Goal: Information Seeking & Learning: Learn about a topic

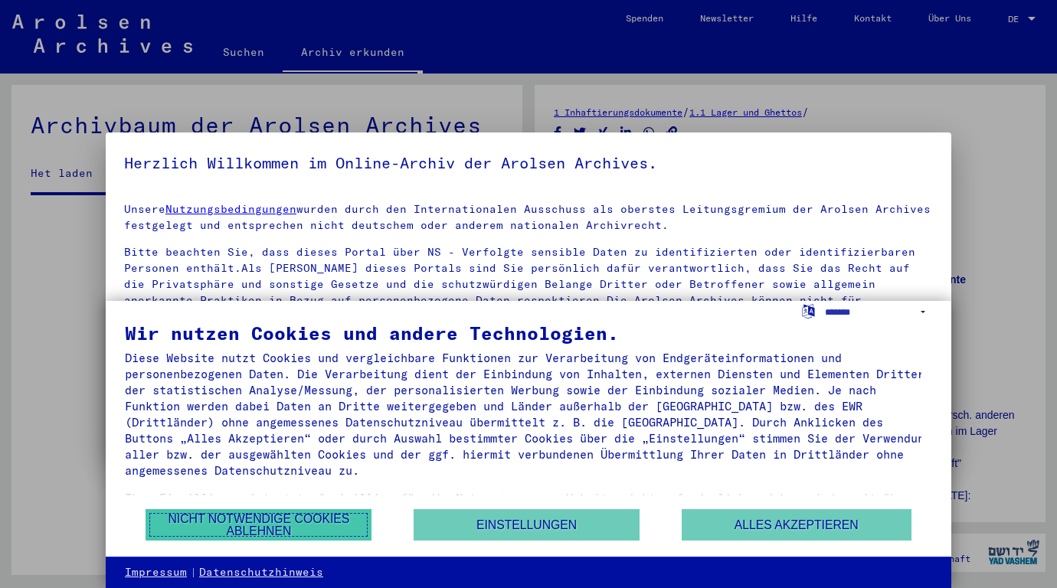
click at [313, 531] on button "Nicht notwendige Cookies ablehnen" at bounding box center [259, 524] width 226 height 31
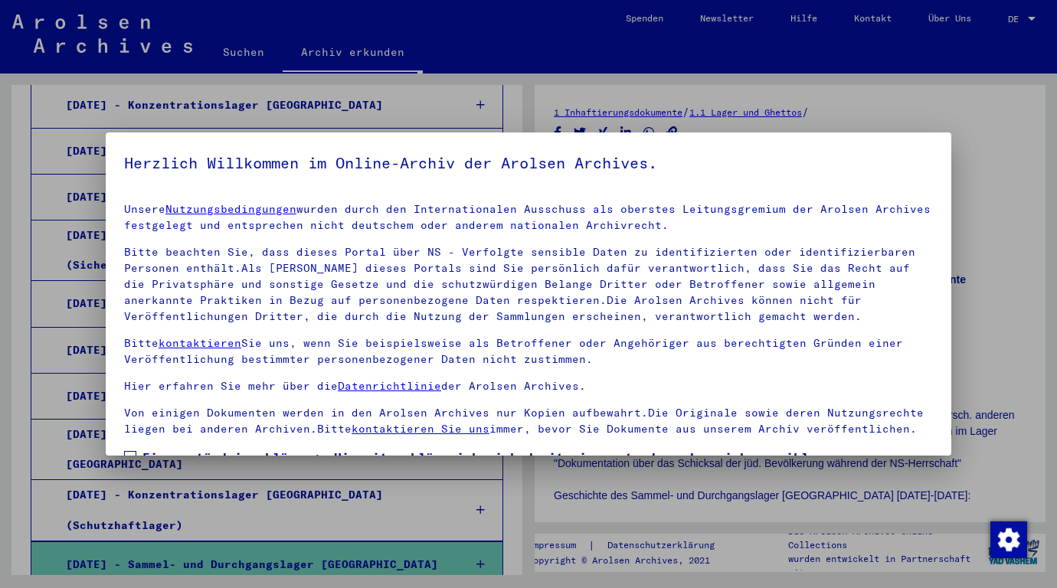
scroll to position [120, 0]
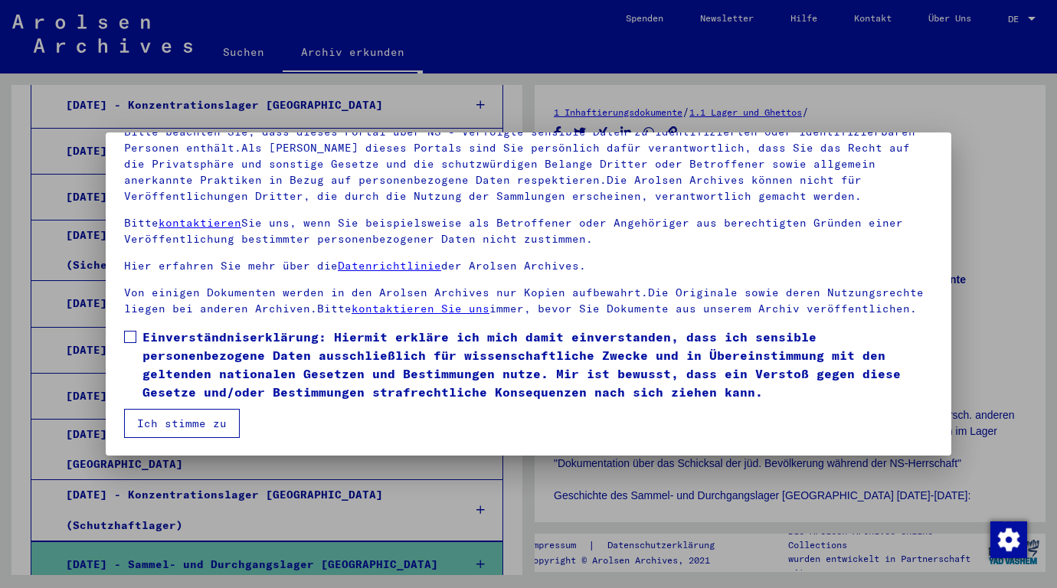
click at [132, 339] on span at bounding box center [130, 337] width 12 height 12
click at [169, 418] on button "Ich stimme zu" at bounding box center [182, 423] width 116 height 29
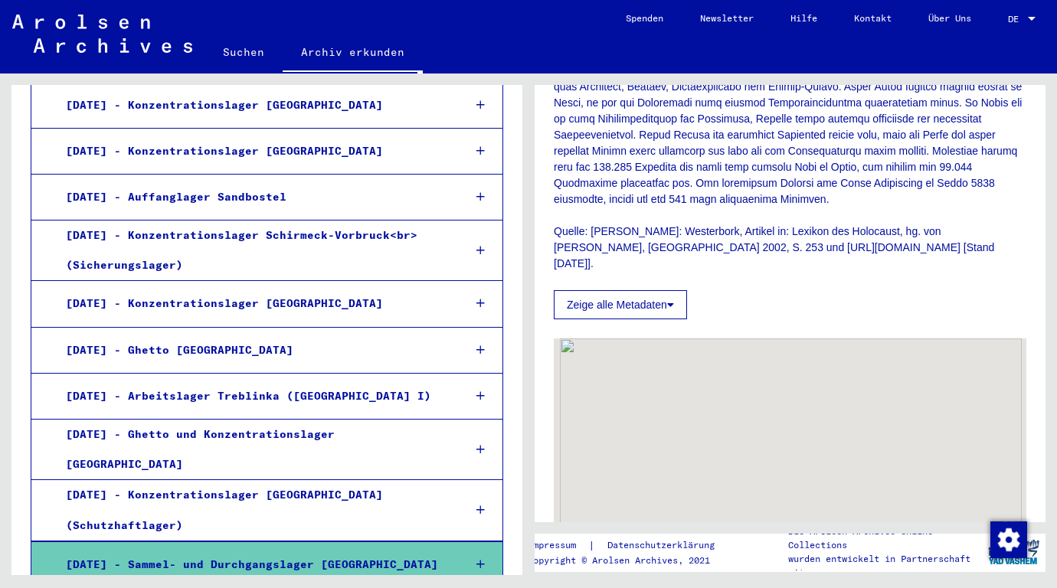
scroll to position [690, 0]
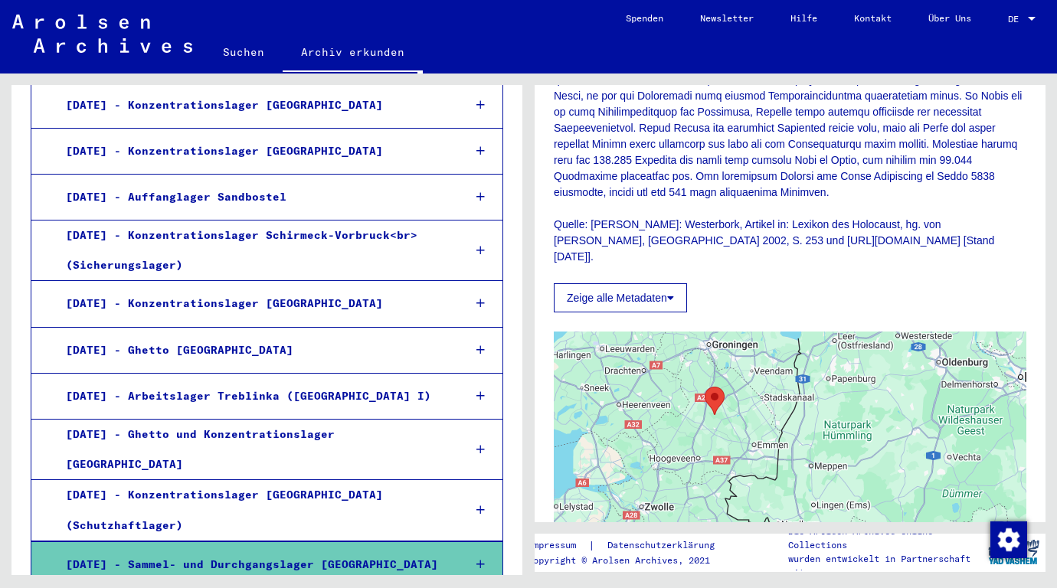
click at [477, 559] on icon at bounding box center [481, 564] width 8 height 11
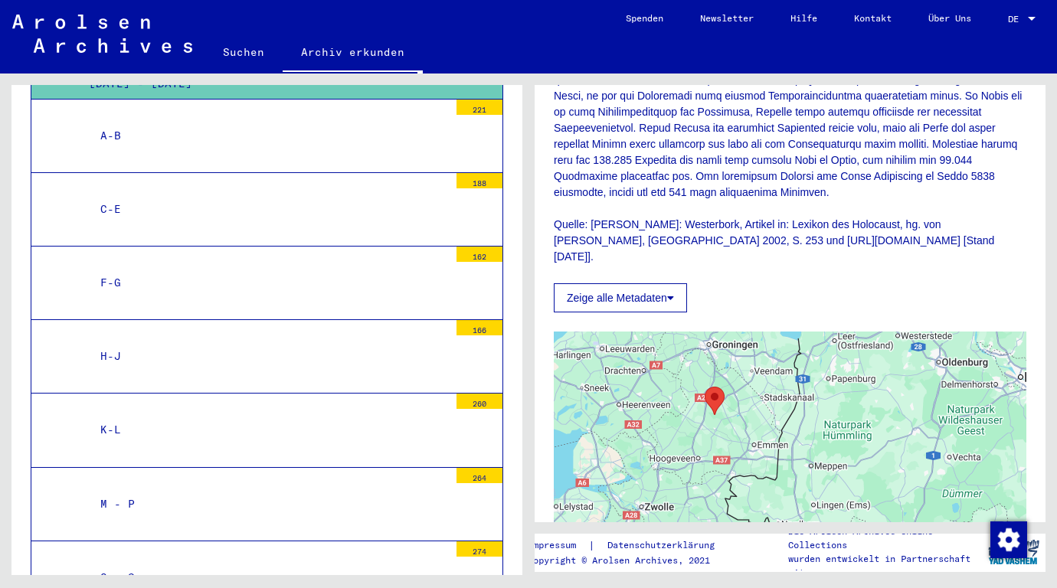
scroll to position [2960, 0]
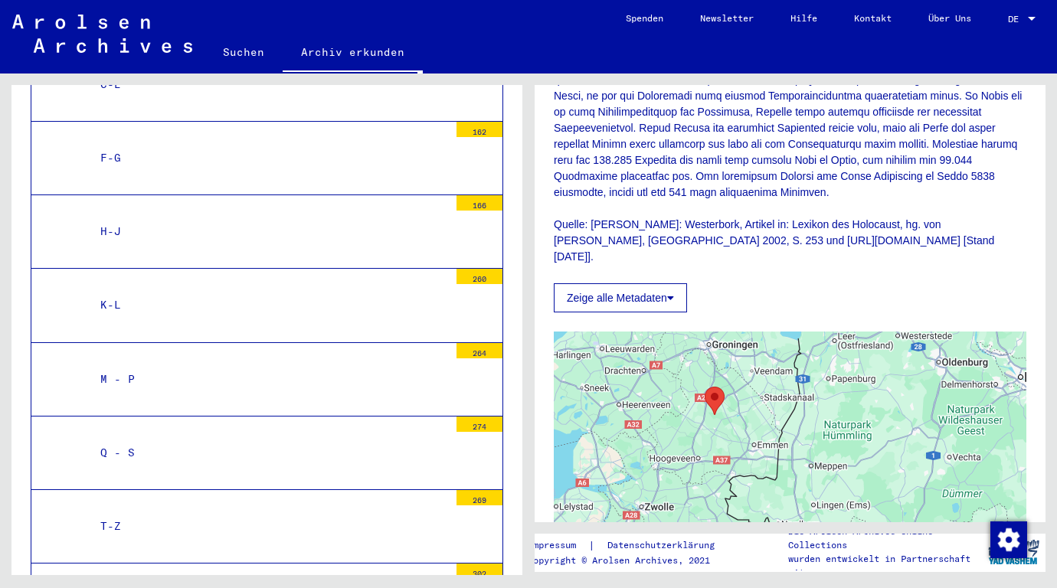
click at [114, 512] on div "T-Z" at bounding box center [269, 527] width 360 height 30
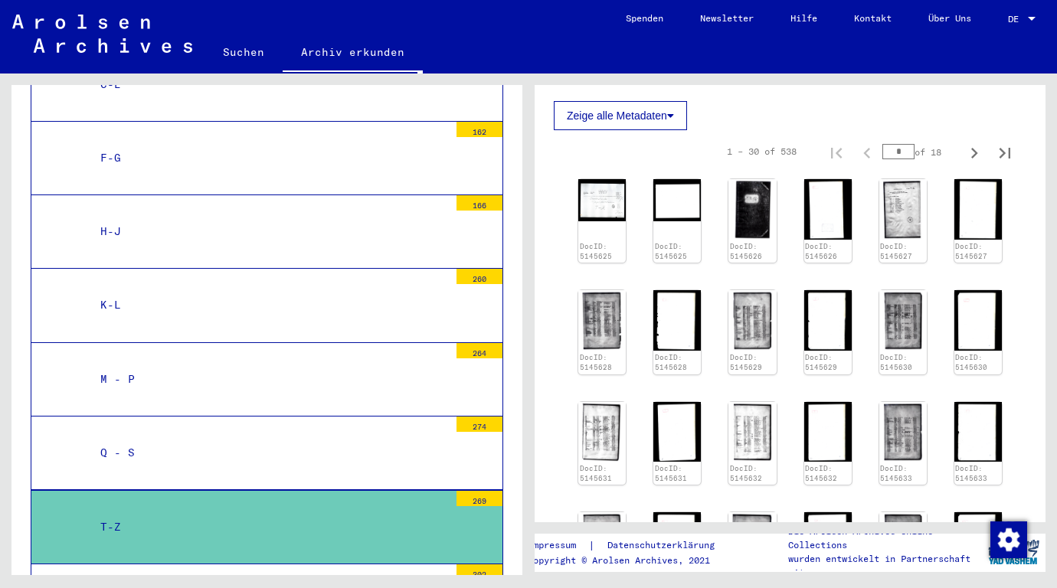
scroll to position [306, 0]
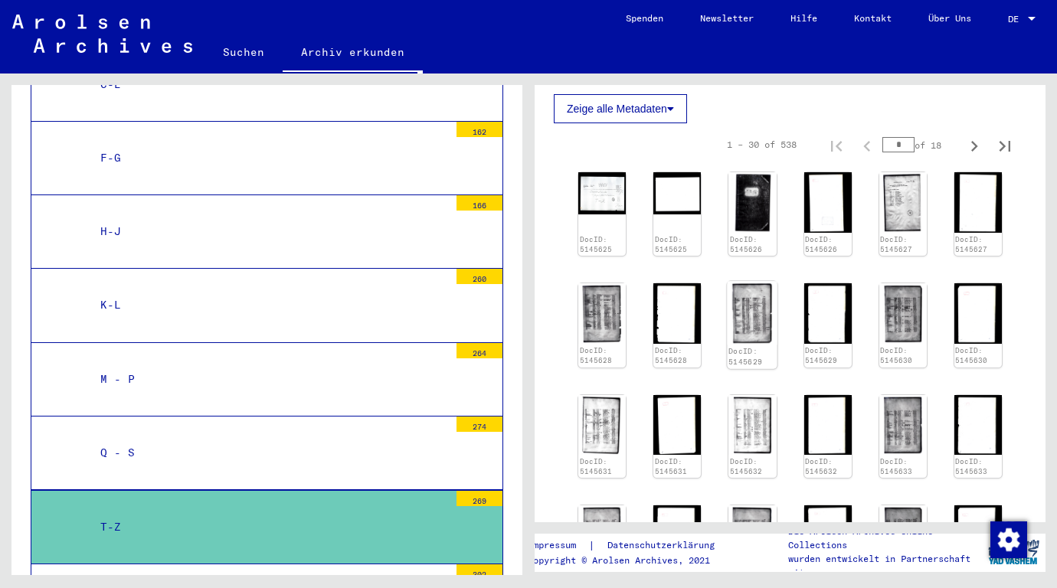
click at [744, 327] on img at bounding box center [753, 314] width 50 height 64
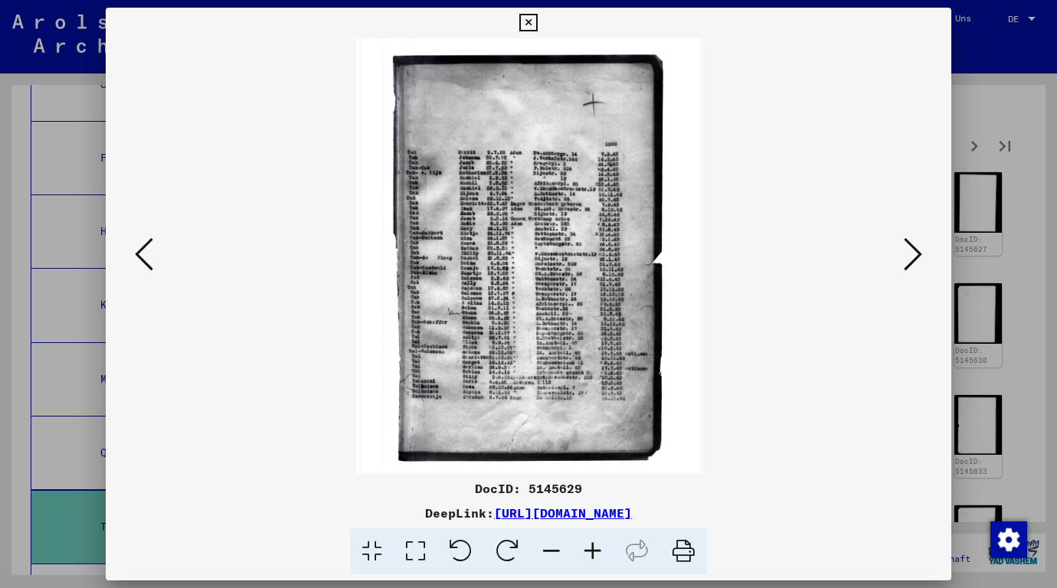
click at [591, 543] on icon at bounding box center [592, 552] width 41 height 47
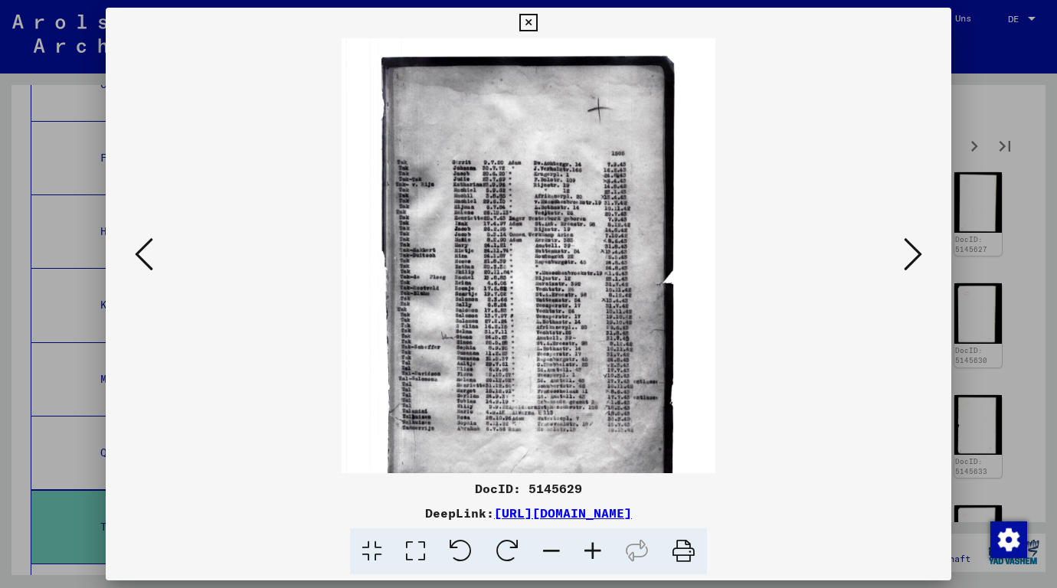
click at [591, 543] on icon at bounding box center [592, 552] width 41 height 47
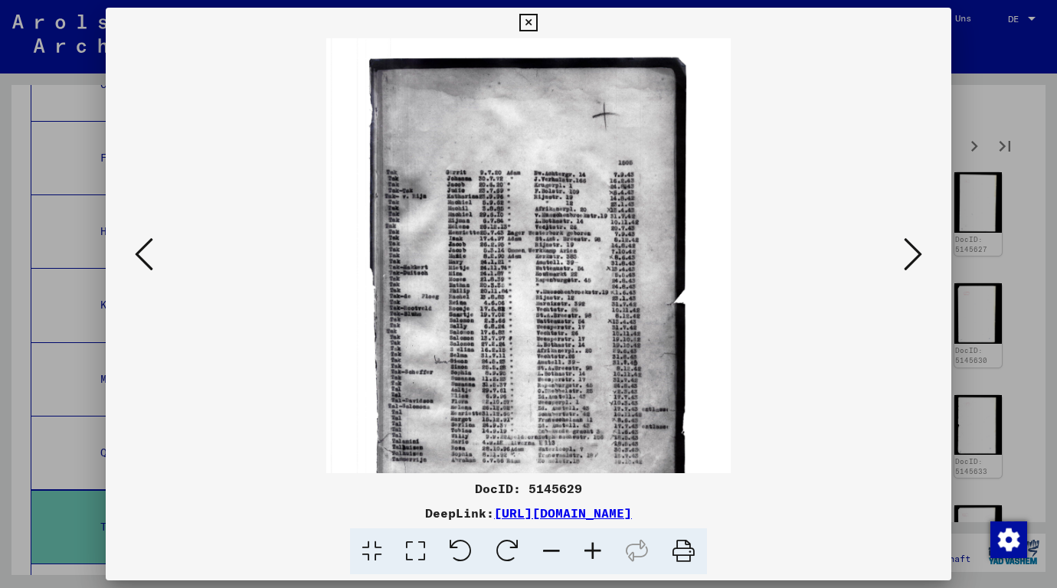
click at [591, 543] on icon at bounding box center [592, 552] width 41 height 47
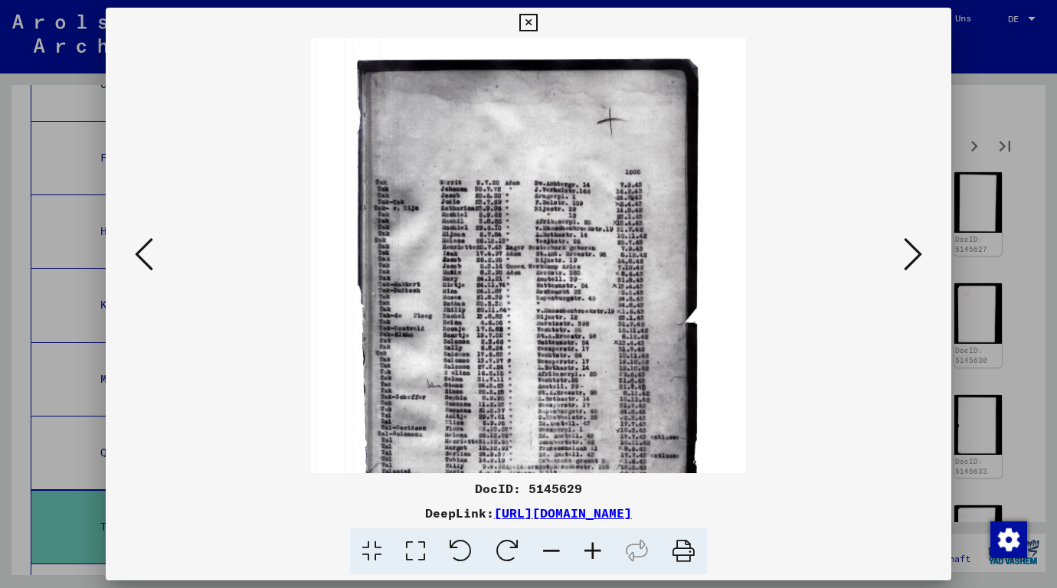
click at [591, 543] on icon at bounding box center [592, 552] width 41 height 47
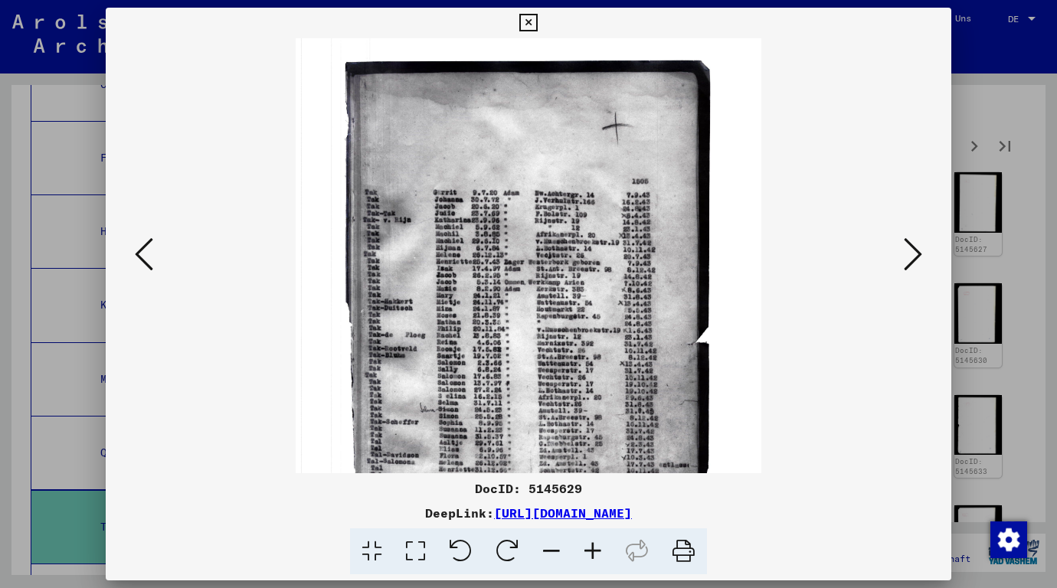
click at [591, 543] on icon at bounding box center [592, 552] width 41 height 47
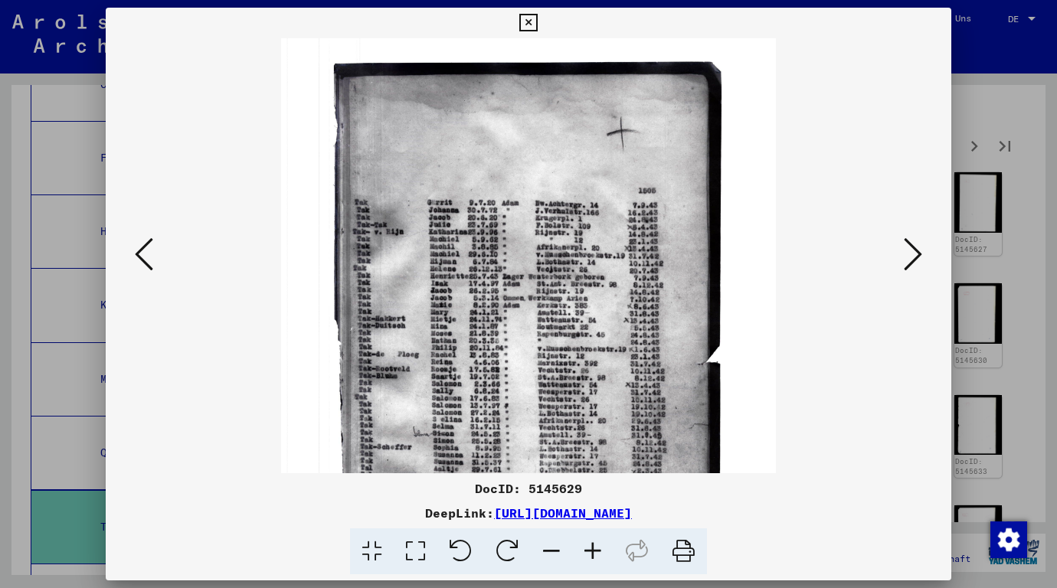
click at [591, 543] on icon at bounding box center [592, 552] width 41 height 47
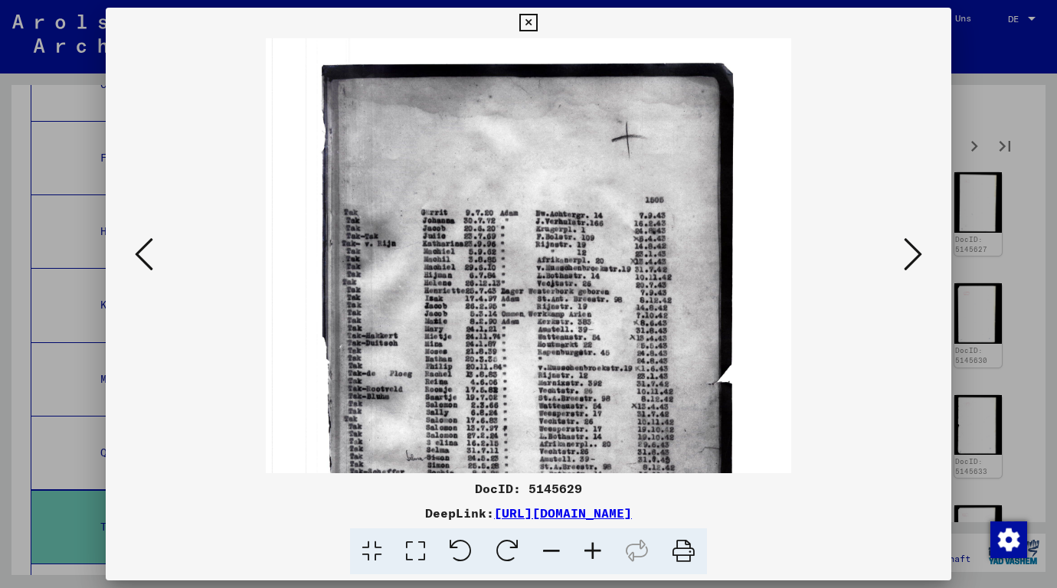
click at [591, 543] on icon at bounding box center [592, 552] width 41 height 47
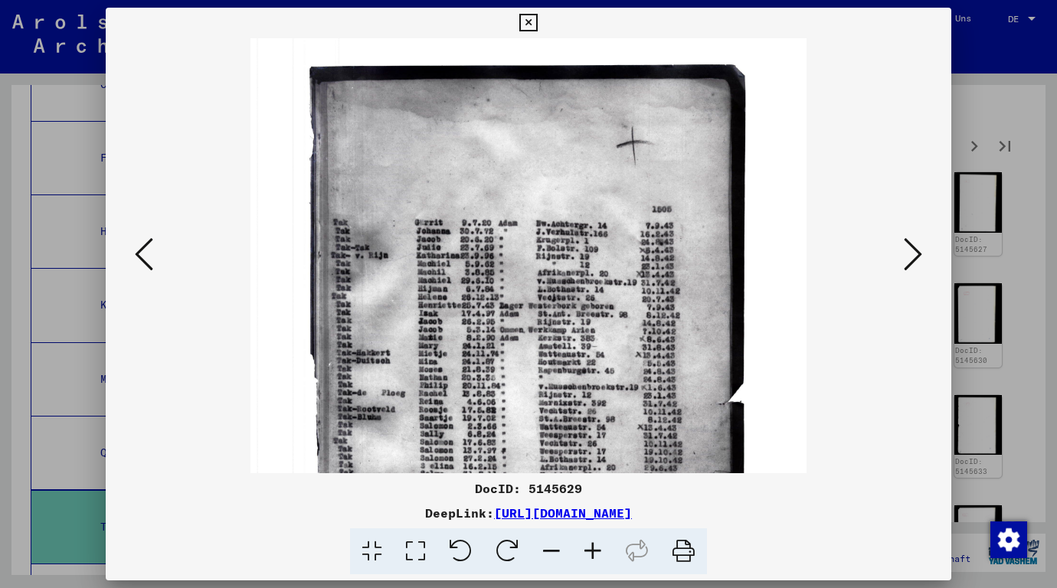
click at [591, 543] on icon at bounding box center [592, 552] width 41 height 47
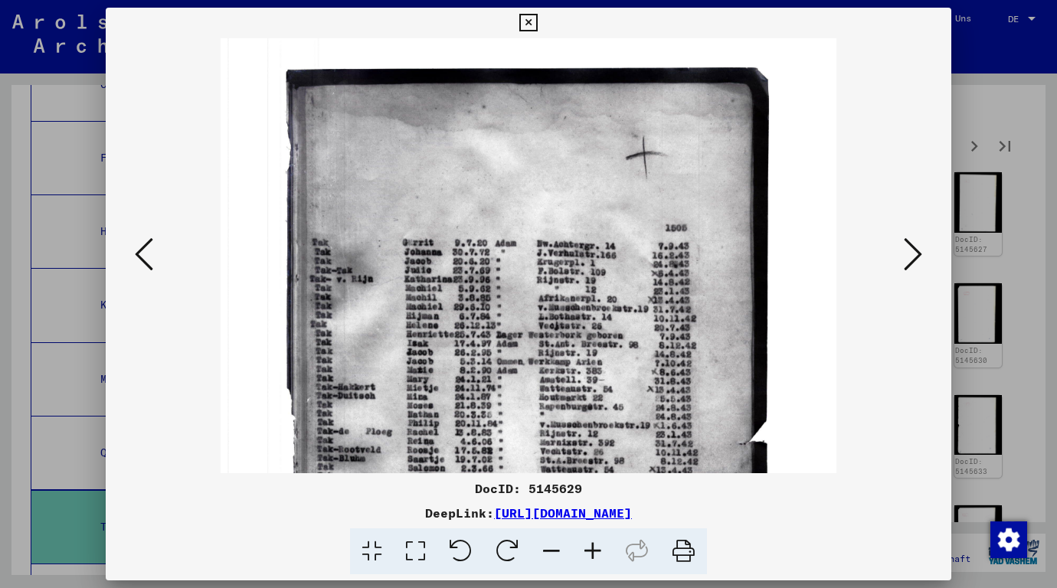
click at [591, 543] on icon at bounding box center [592, 552] width 41 height 47
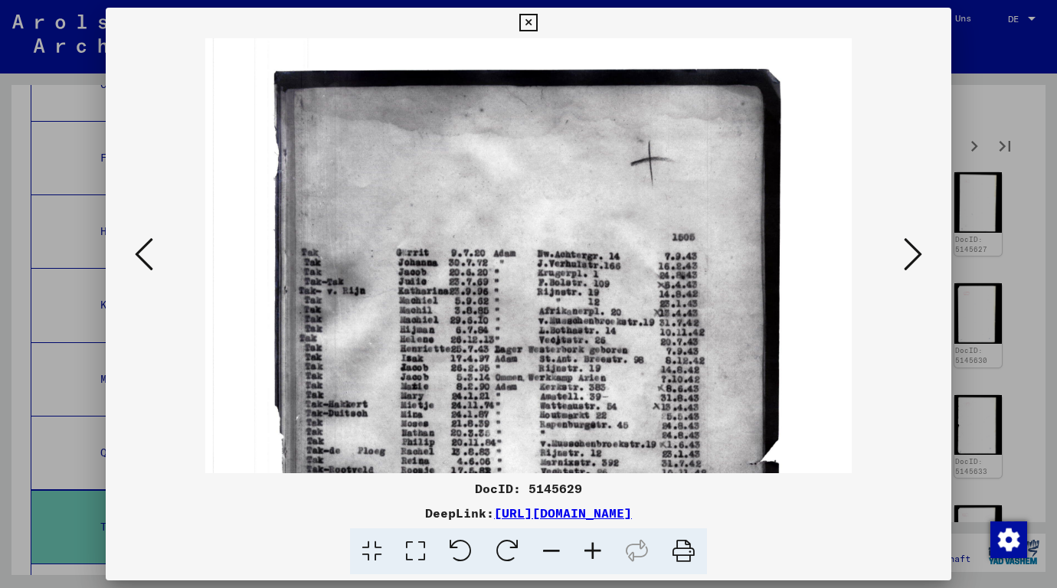
click at [591, 543] on icon at bounding box center [592, 552] width 41 height 47
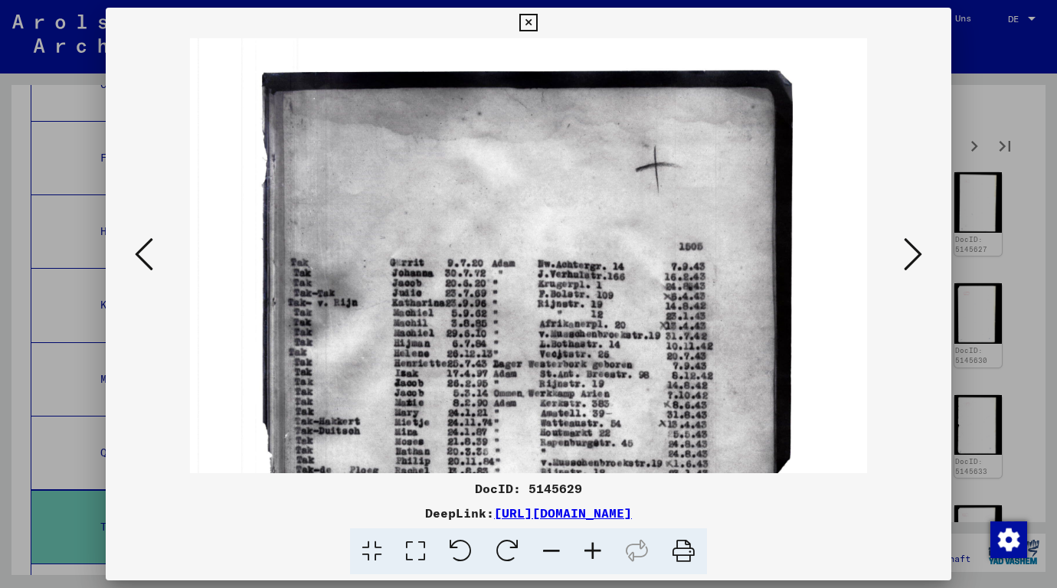
click at [591, 543] on icon at bounding box center [592, 552] width 41 height 47
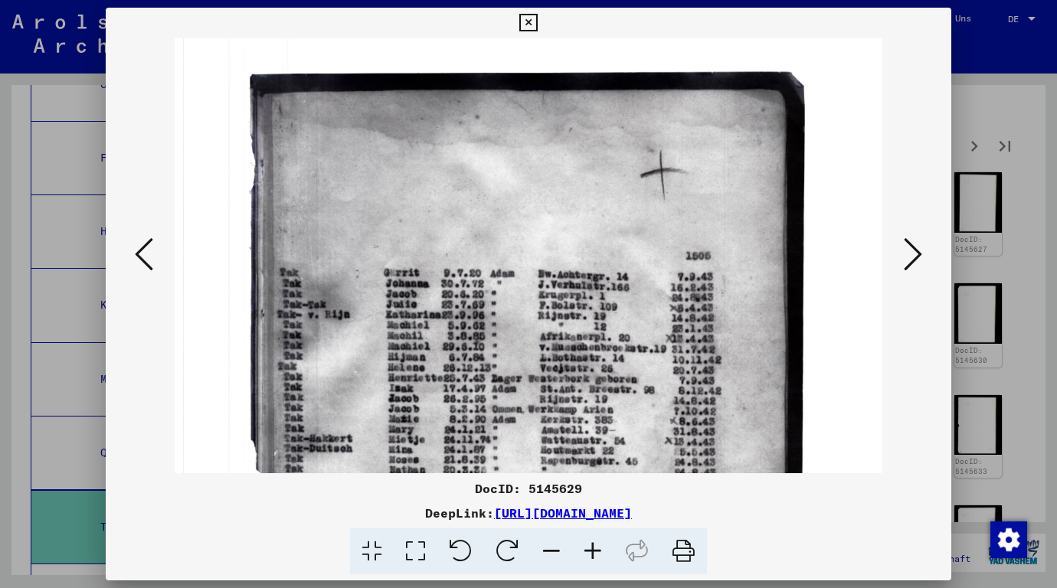
click at [591, 543] on icon at bounding box center [592, 552] width 41 height 47
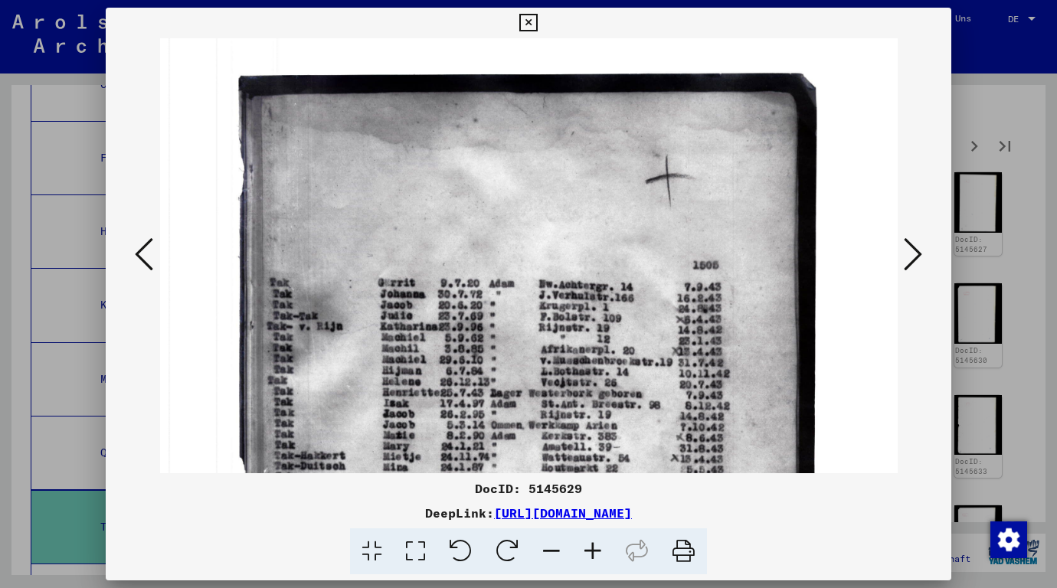
click at [591, 543] on icon at bounding box center [592, 552] width 41 height 47
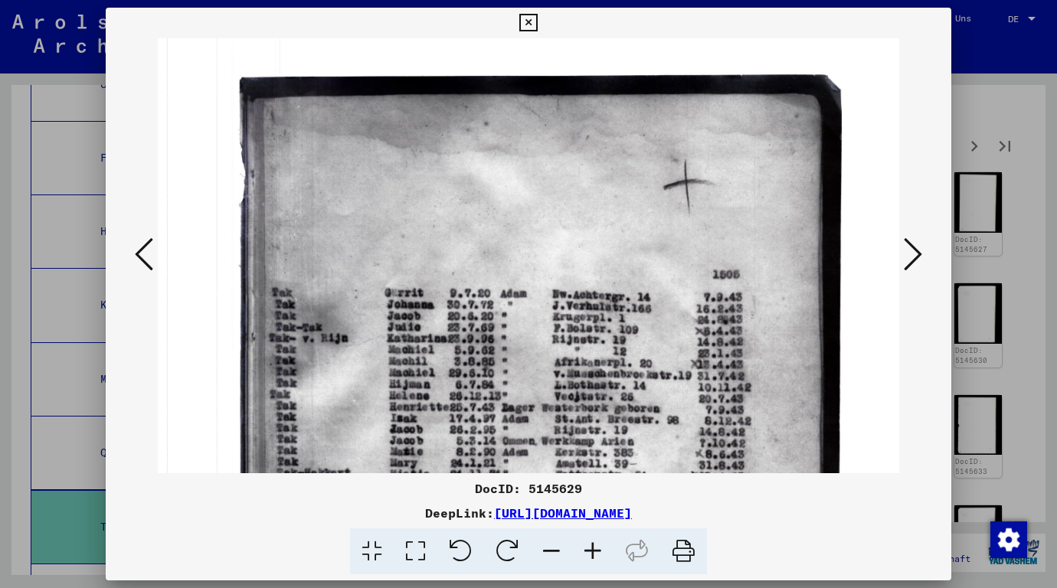
click at [917, 261] on icon at bounding box center [913, 254] width 18 height 37
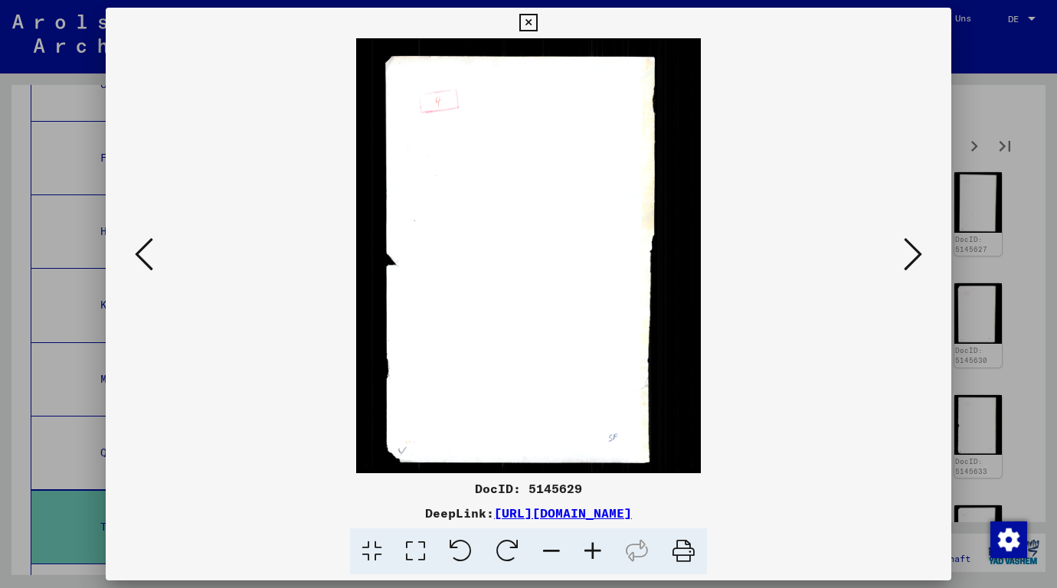
click at [917, 261] on icon at bounding box center [913, 254] width 18 height 37
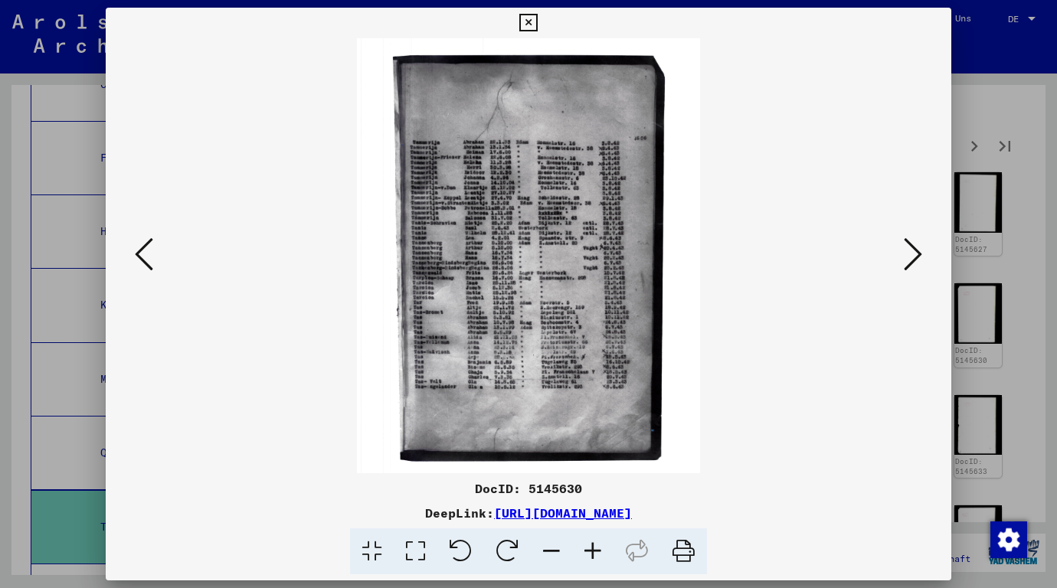
click at [1016, 240] on div at bounding box center [528, 294] width 1057 height 588
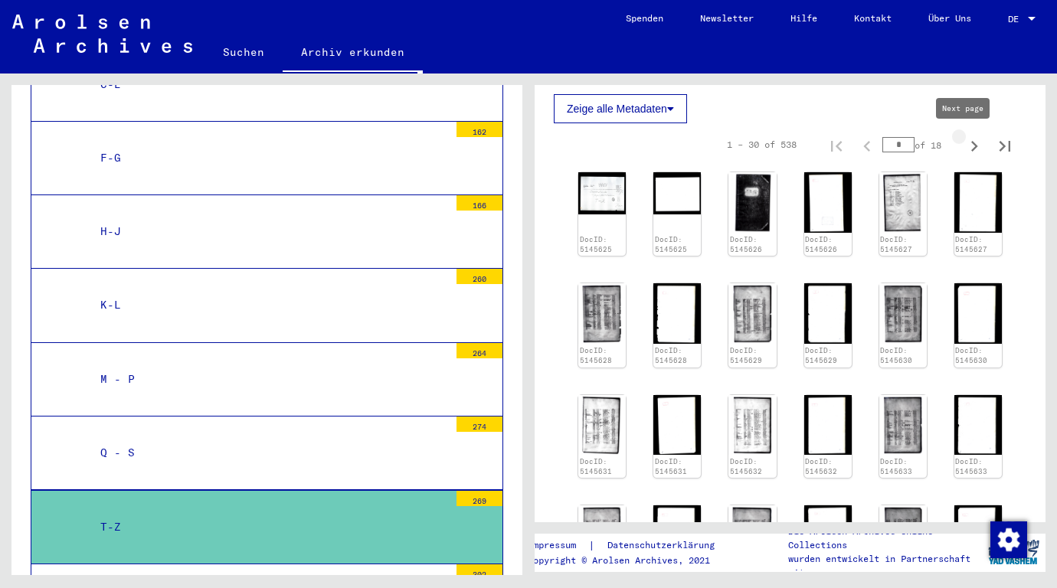
click at [971, 149] on icon "Next page" at bounding box center [974, 146] width 7 height 11
type input "*"
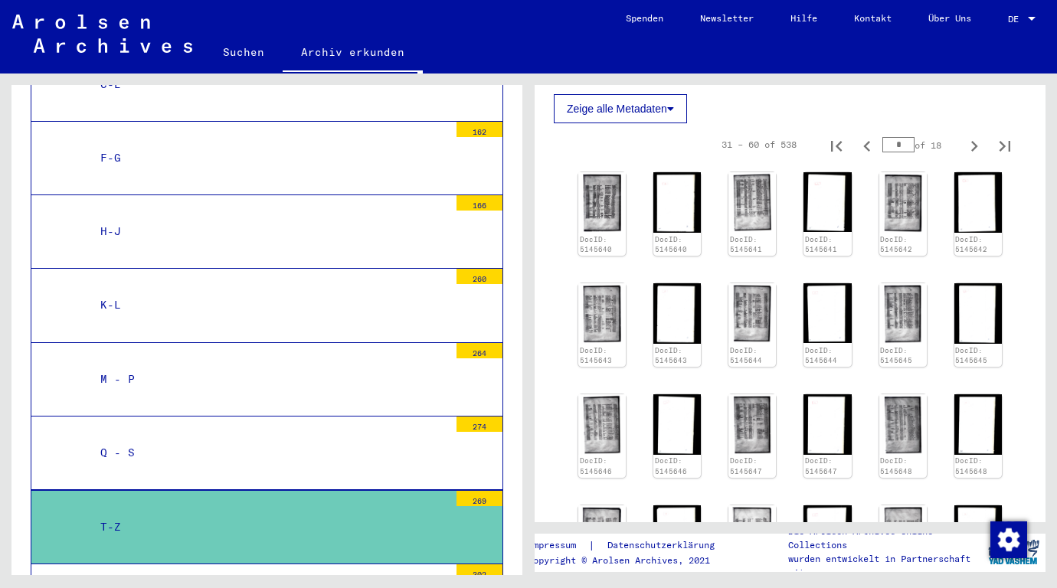
click at [971, 149] on icon "Next page" at bounding box center [974, 146] width 7 height 11
type input "*"
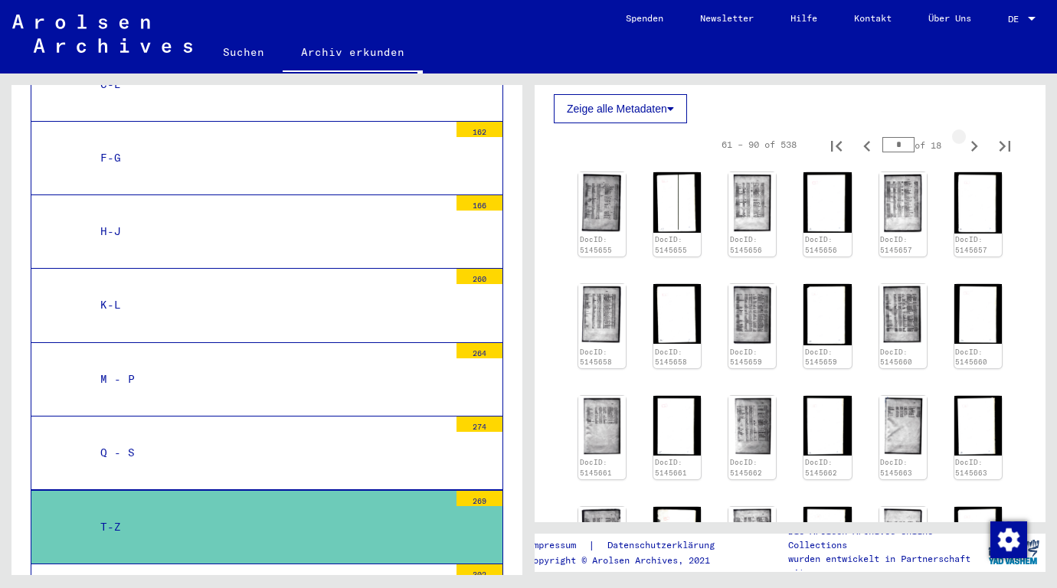
click at [971, 149] on icon "Next page" at bounding box center [974, 146] width 7 height 11
type input "*"
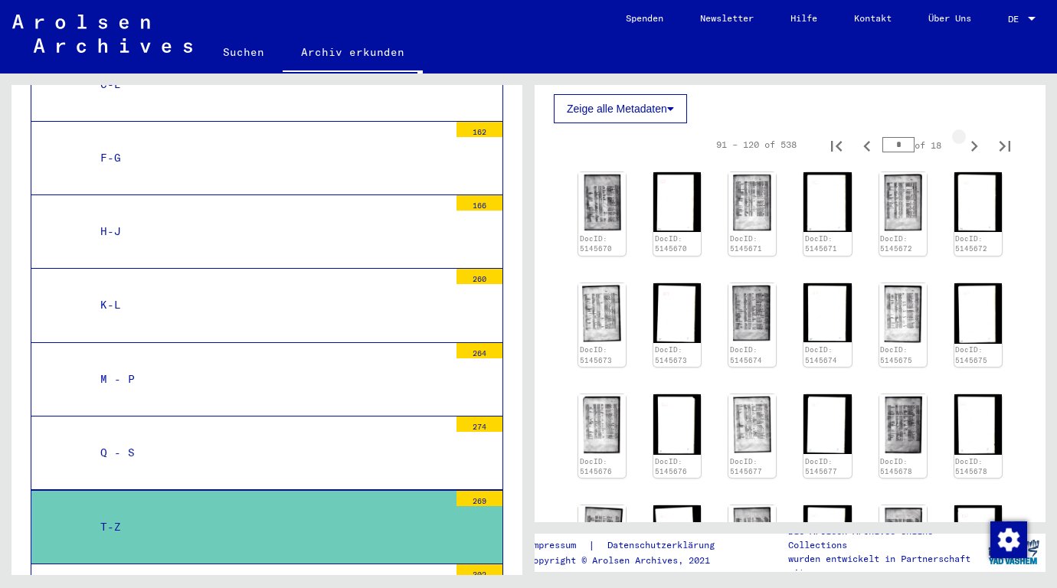
click at [971, 149] on icon "Next page" at bounding box center [974, 146] width 7 height 11
type input "*"
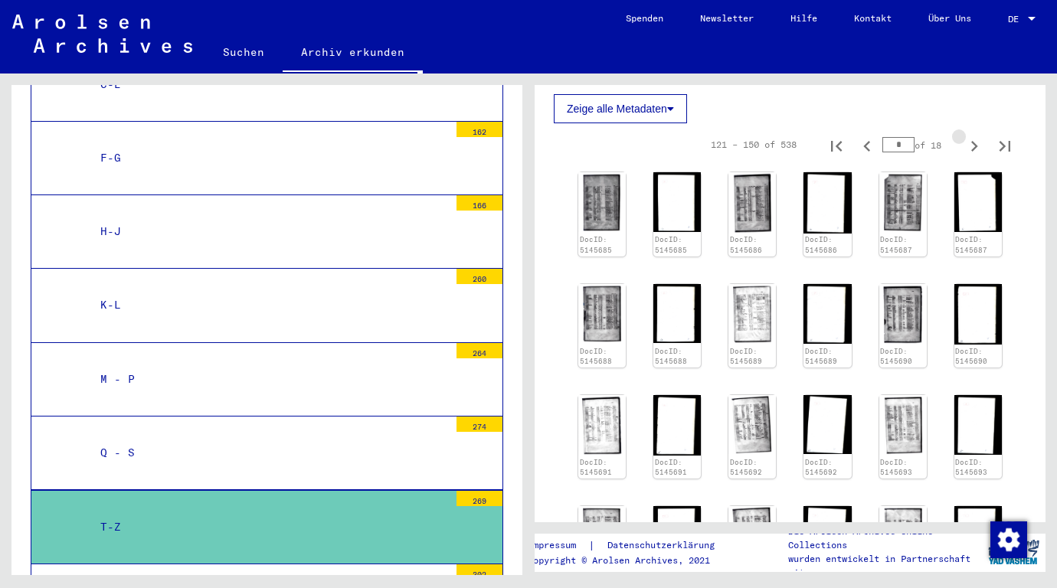
click at [971, 149] on icon "Next page" at bounding box center [974, 146] width 7 height 11
type input "*"
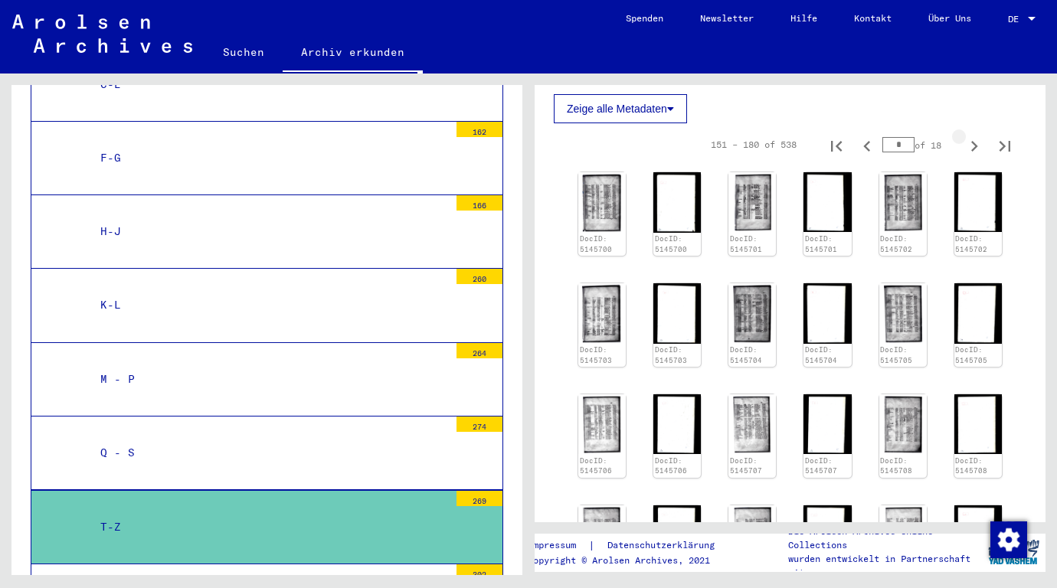
click at [971, 149] on icon "Next page" at bounding box center [974, 146] width 7 height 11
type input "*"
click at [971, 149] on icon "Next page" at bounding box center [974, 146] width 7 height 11
type input "*"
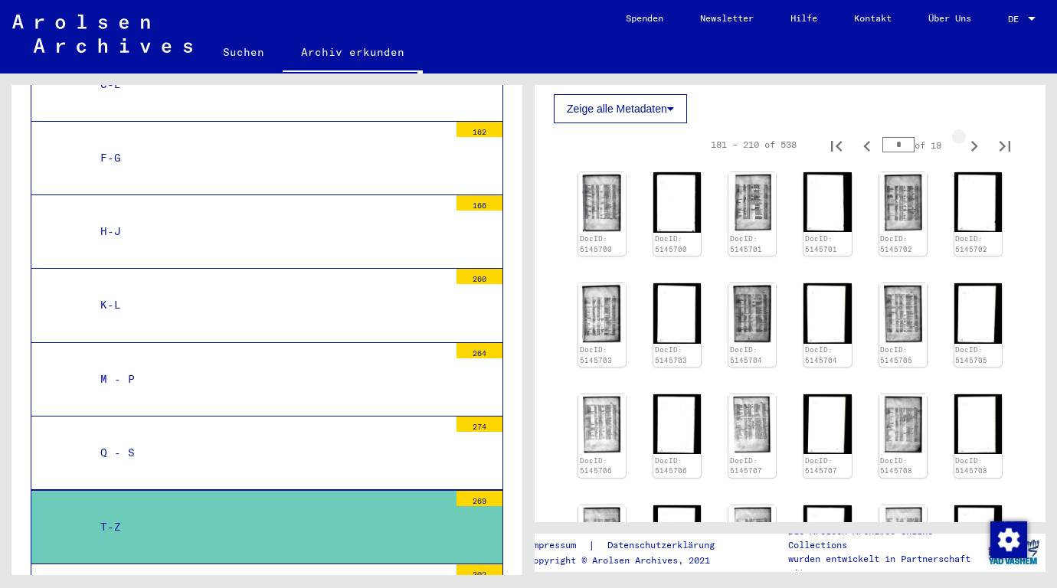
type input "*"
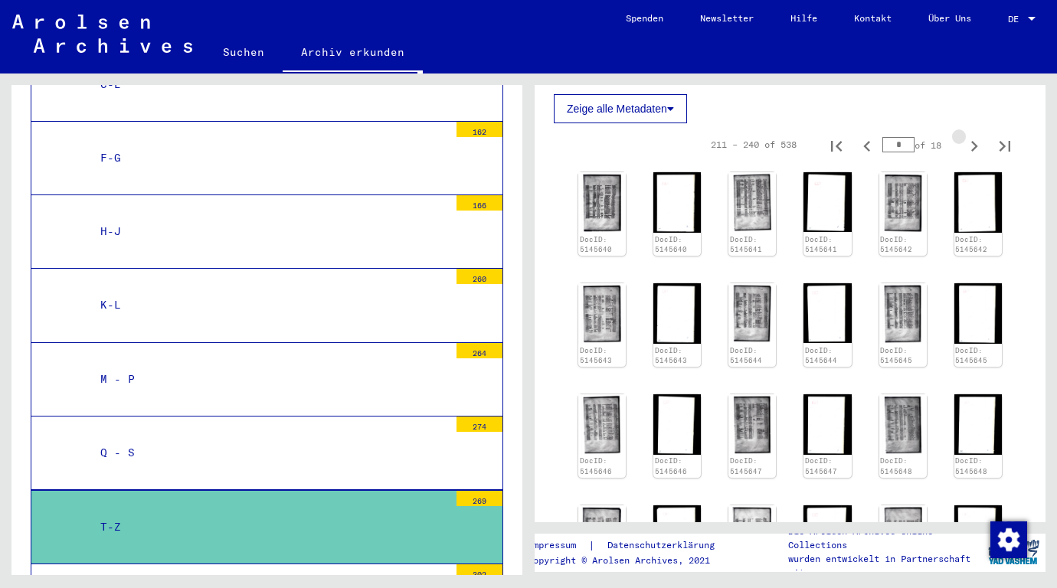
click at [971, 149] on icon "Next page" at bounding box center [974, 146] width 7 height 11
type input "*"
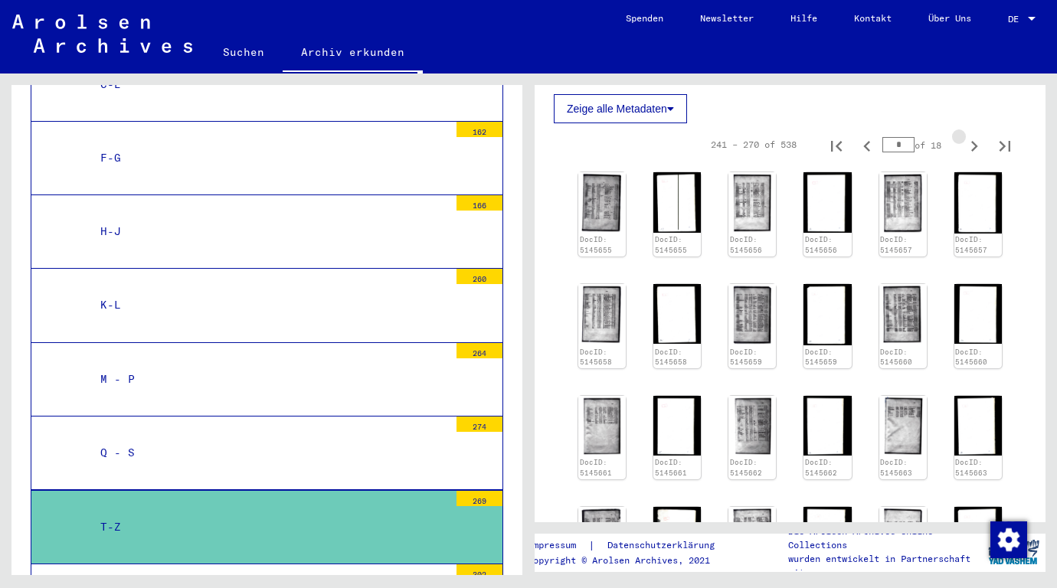
click at [971, 149] on icon "Next page" at bounding box center [974, 146] width 7 height 11
type input "**"
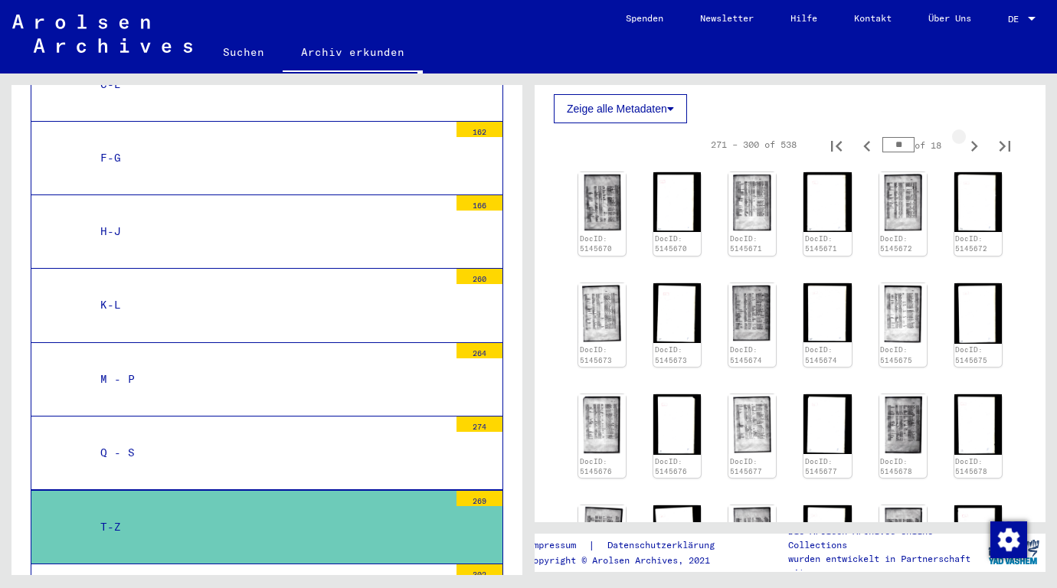
click at [971, 149] on icon "Next page" at bounding box center [974, 146] width 7 height 11
type input "**"
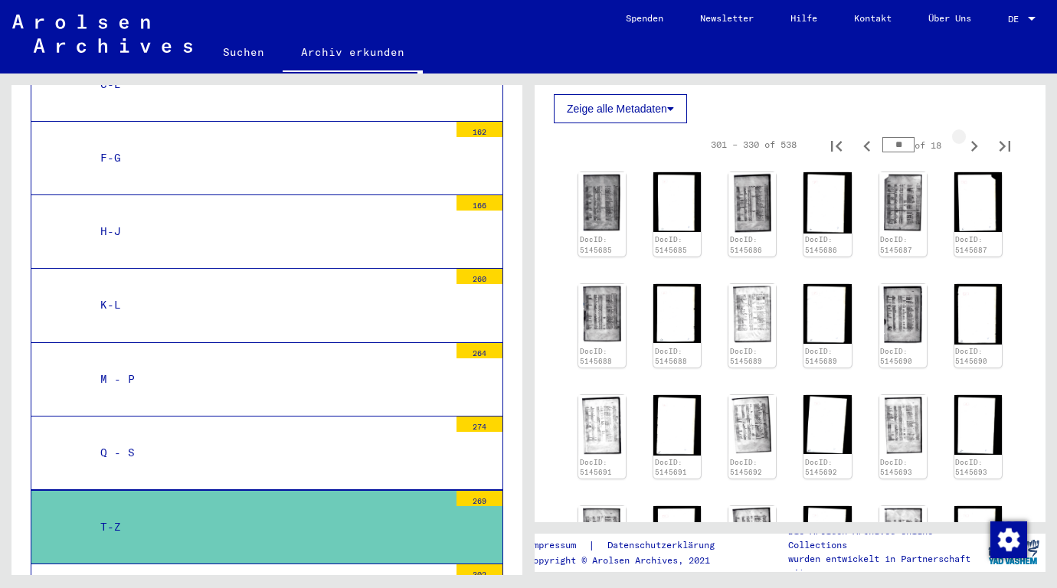
click at [971, 149] on icon "Next page" at bounding box center [974, 146] width 7 height 11
type input "**"
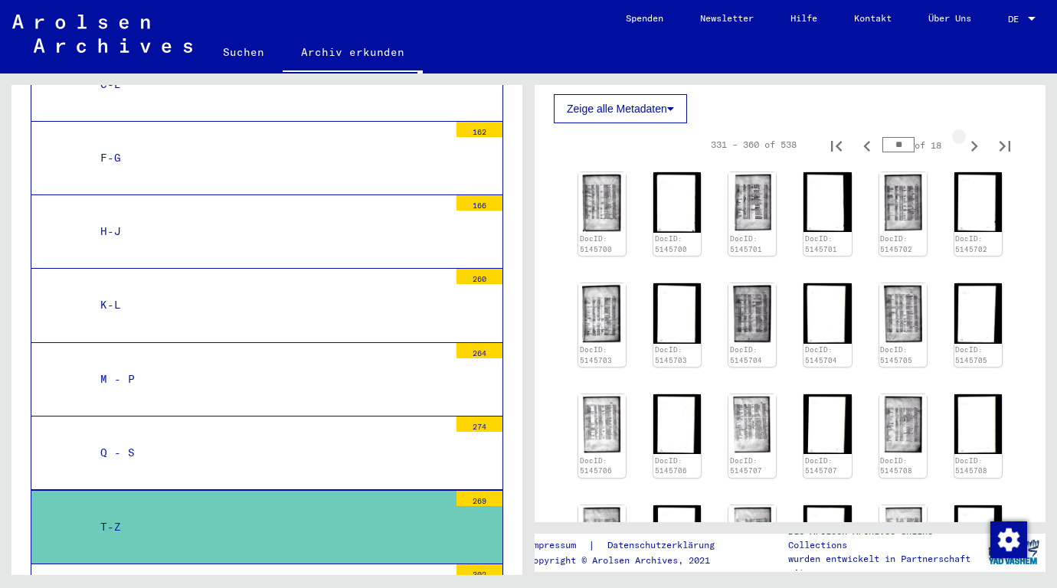
click at [971, 149] on icon "Next page" at bounding box center [974, 146] width 7 height 11
type input "**"
click at [971, 149] on icon "Next page" at bounding box center [974, 146] width 7 height 11
type input "**"
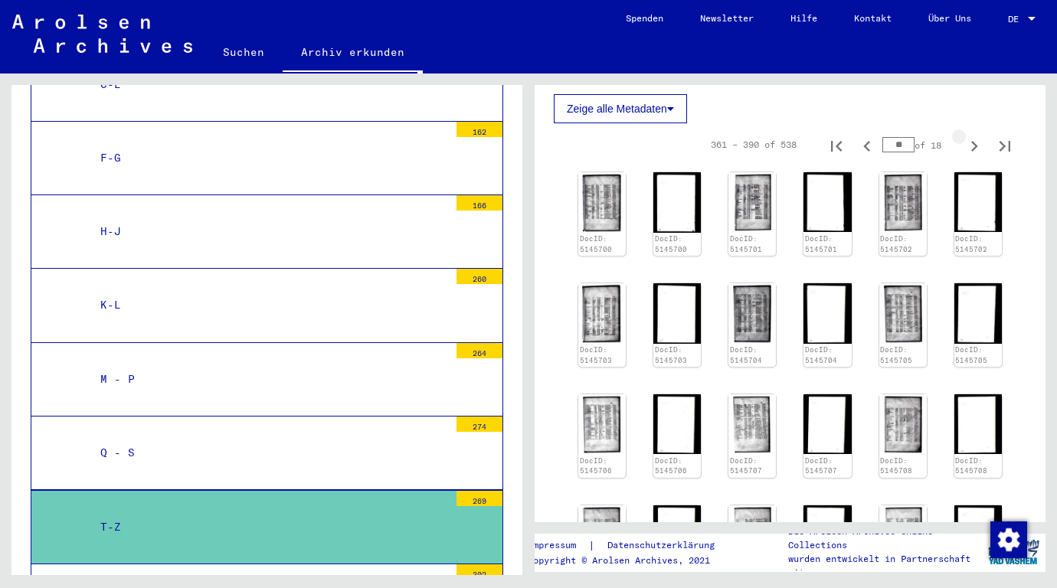
type input "**"
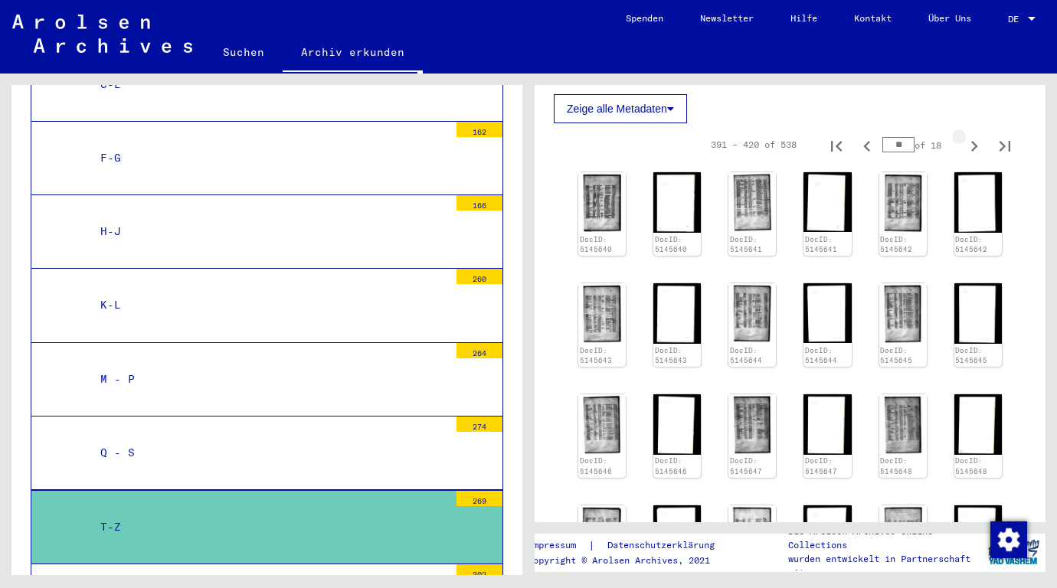
click at [971, 149] on icon "Next page" at bounding box center [974, 146] width 7 height 11
type input "**"
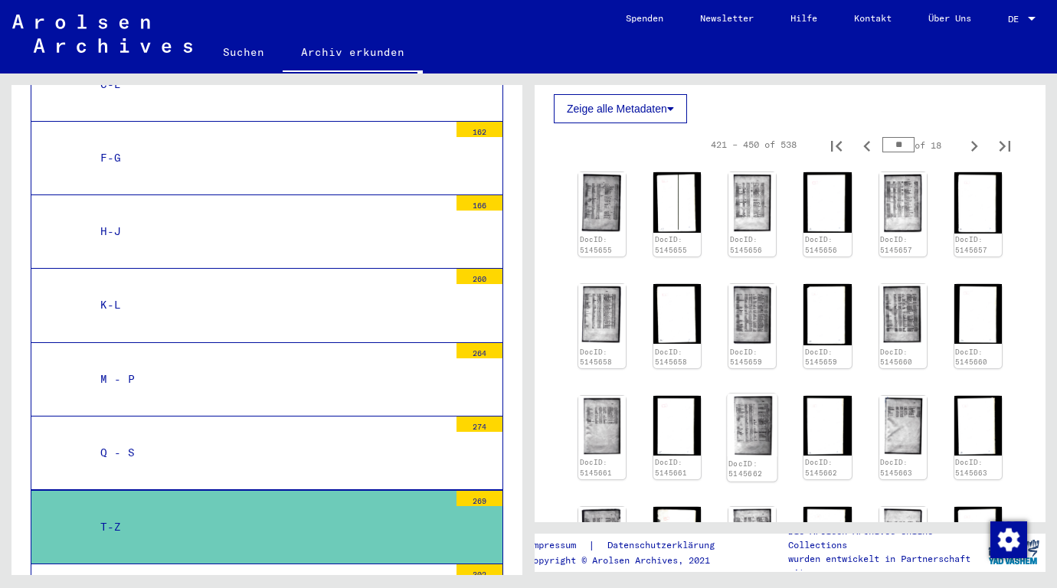
click at [757, 416] on img at bounding box center [753, 425] width 50 height 63
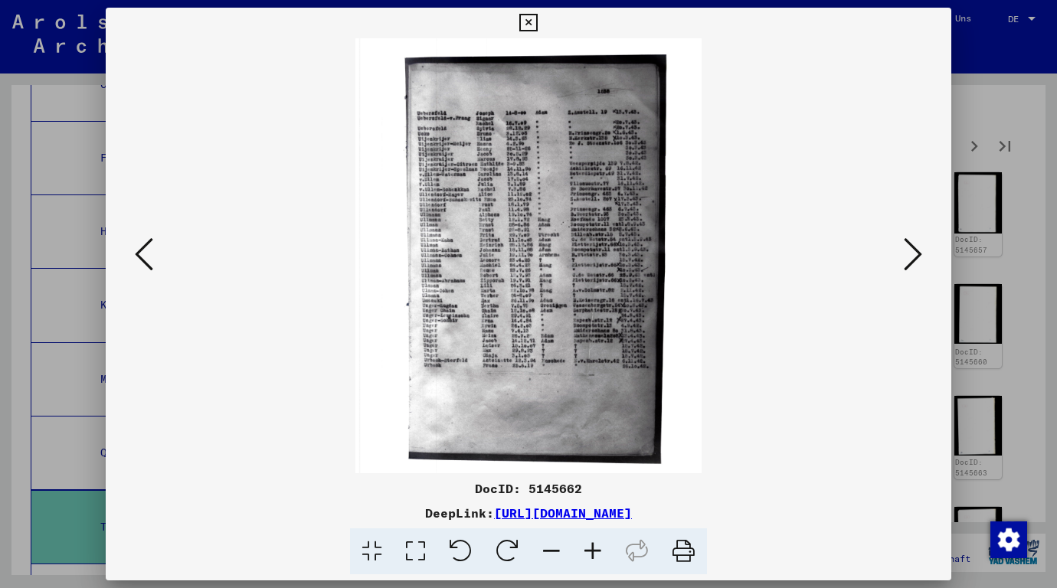
click at [588, 553] on icon at bounding box center [592, 552] width 41 height 47
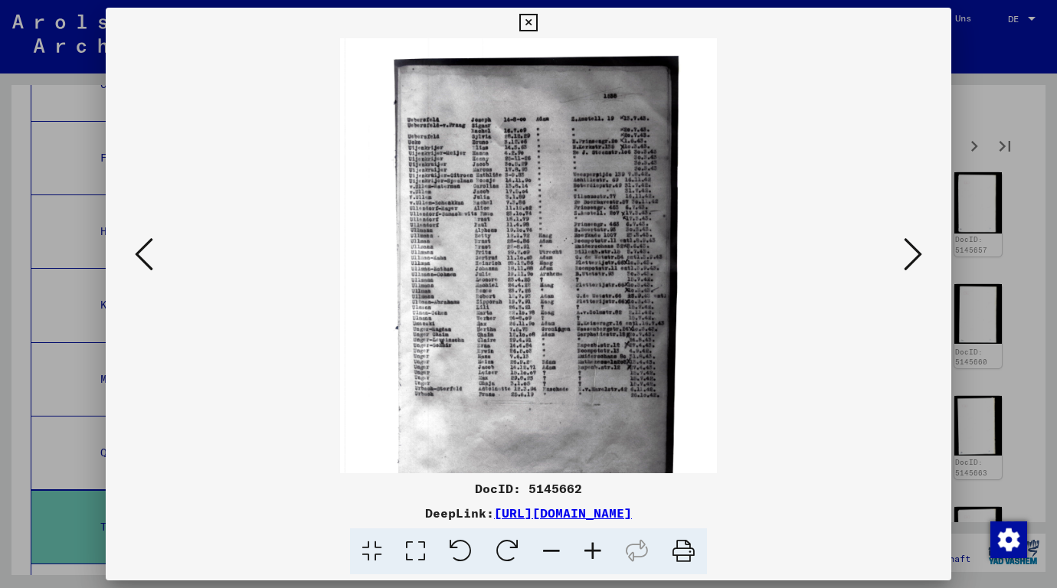
click at [588, 553] on icon at bounding box center [592, 552] width 41 height 47
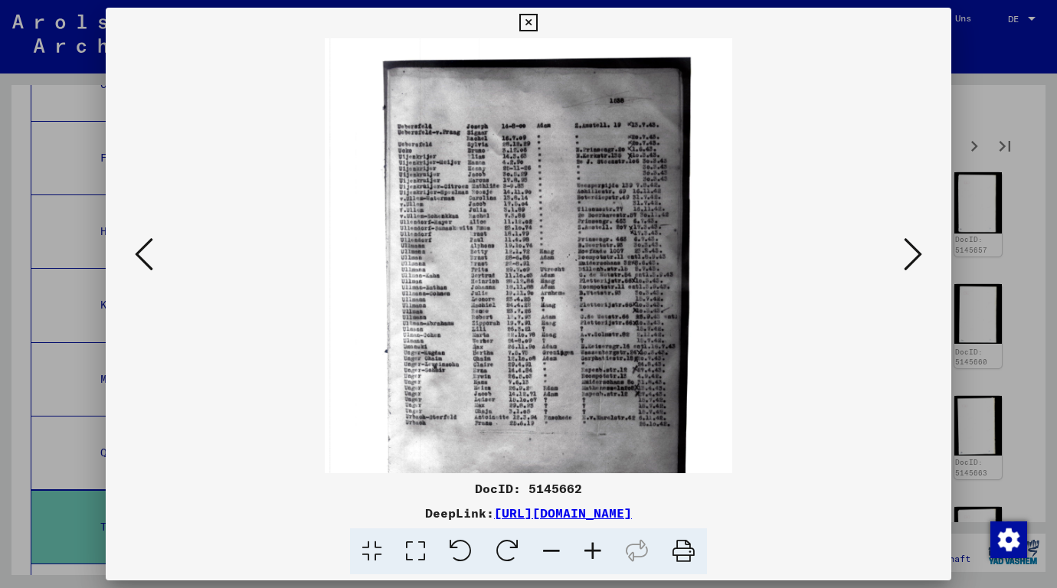
click at [588, 553] on icon at bounding box center [592, 552] width 41 height 47
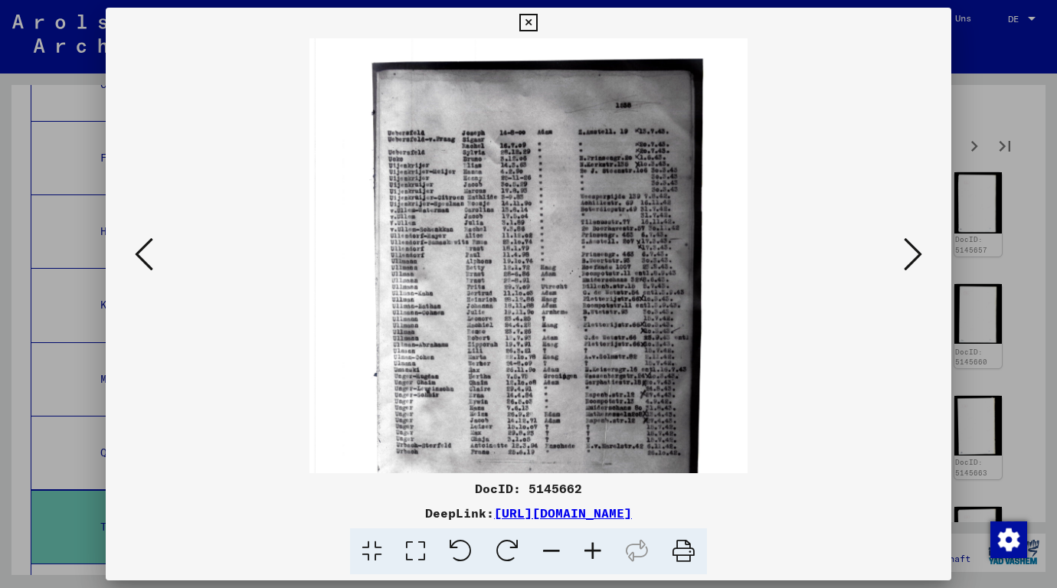
click at [588, 553] on icon at bounding box center [592, 552] width 41 height 47
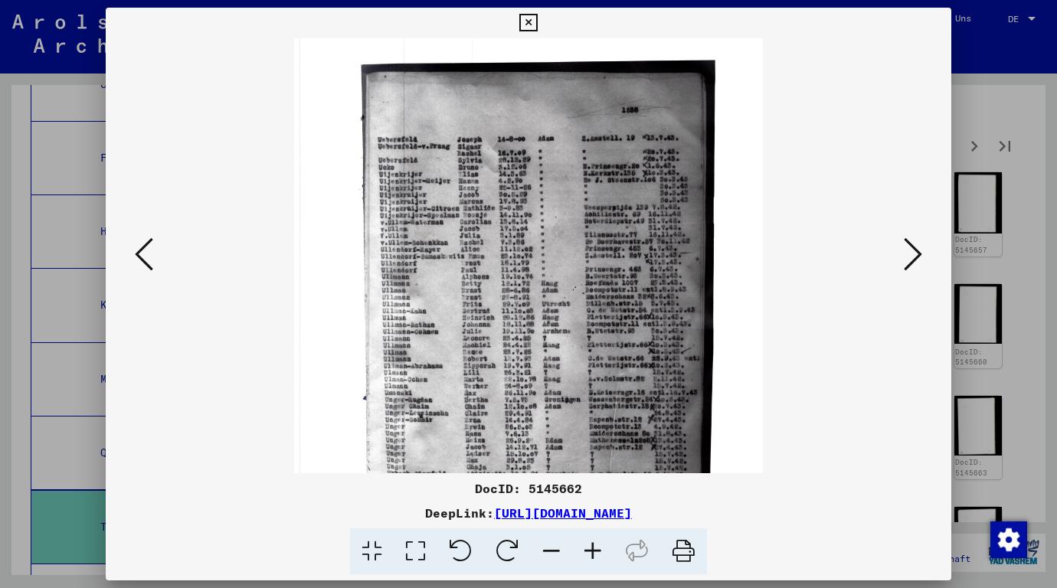
click at [588, 553] on icon at bounding box center [592, 552] width 41 height 47
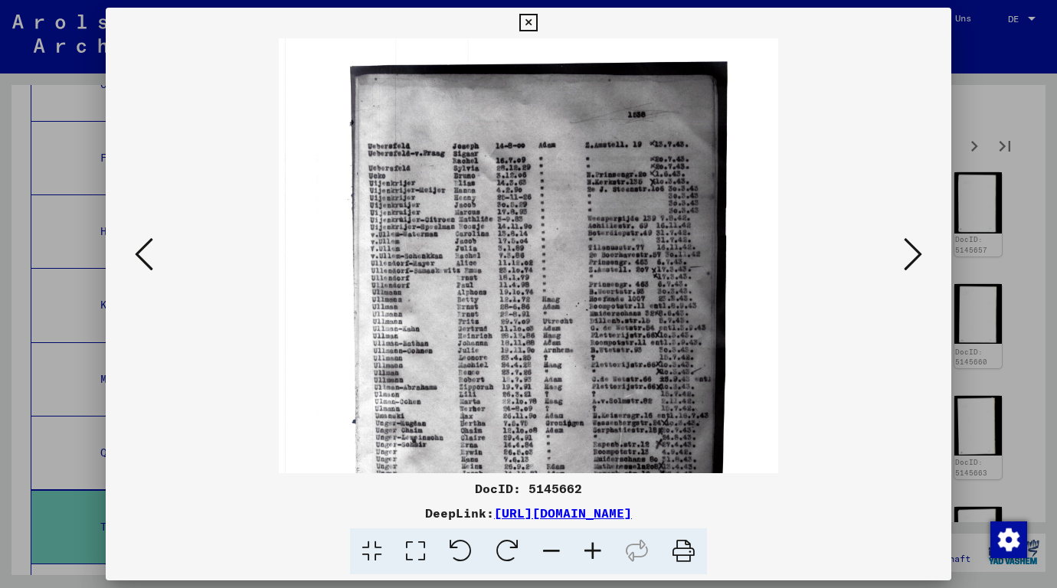
click at [588, 553] on icon at bounding box center [592, 552] width 41 height 47
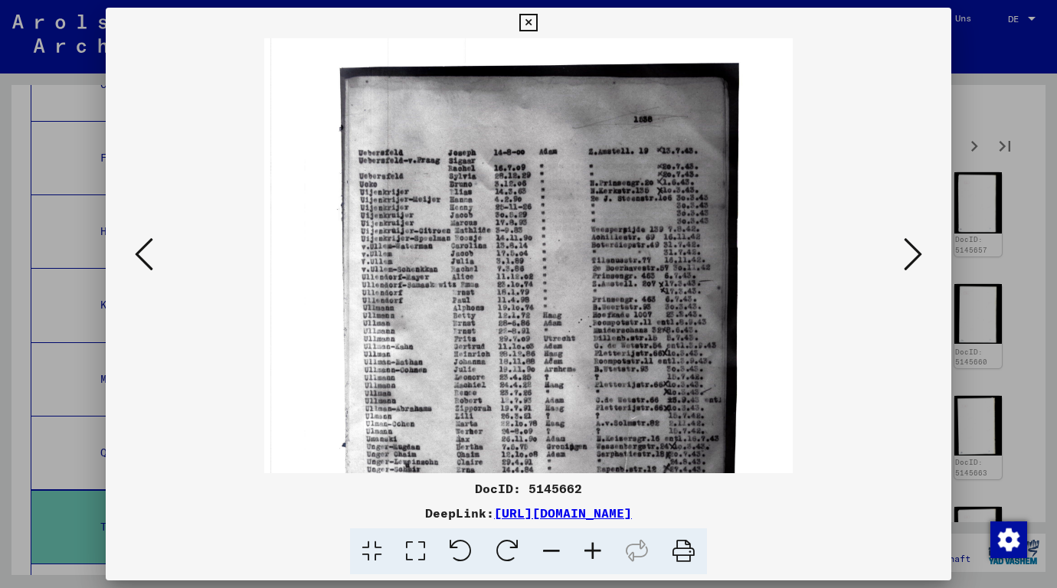
click at [588, 553] on icon at bounding box center [592, 552] width 41 height 47
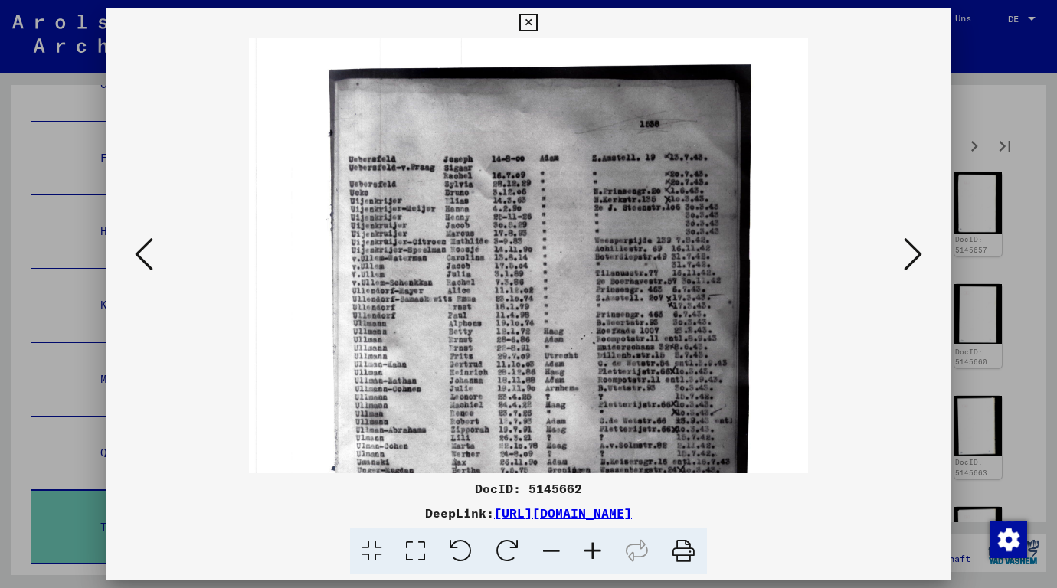
click at [588, 553] on icon at bounding box center [592, 552] width 41 height 47
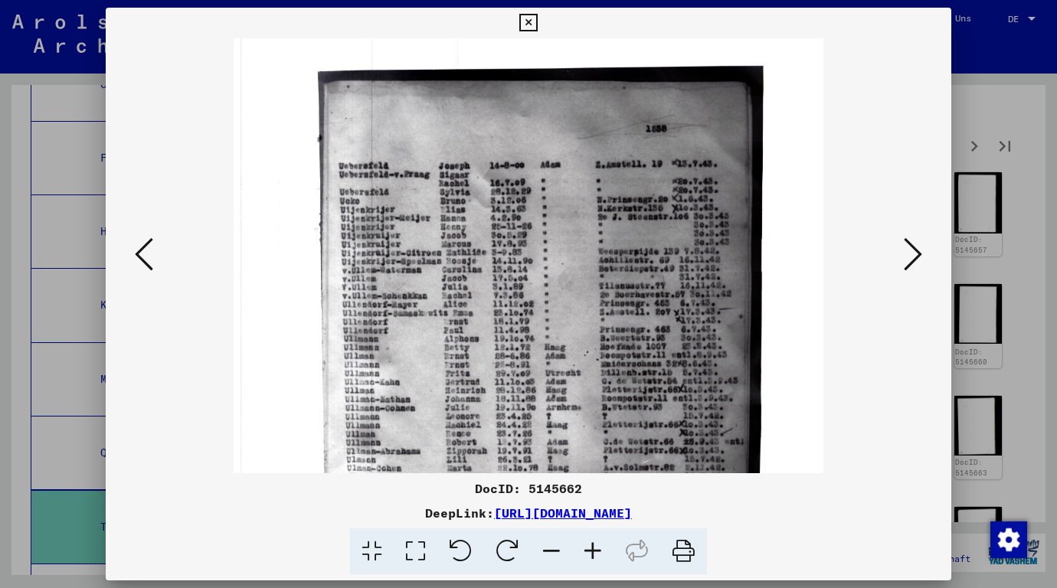
click at [588, 553] on icon at bounding box center [592, 552] width 41 height 47
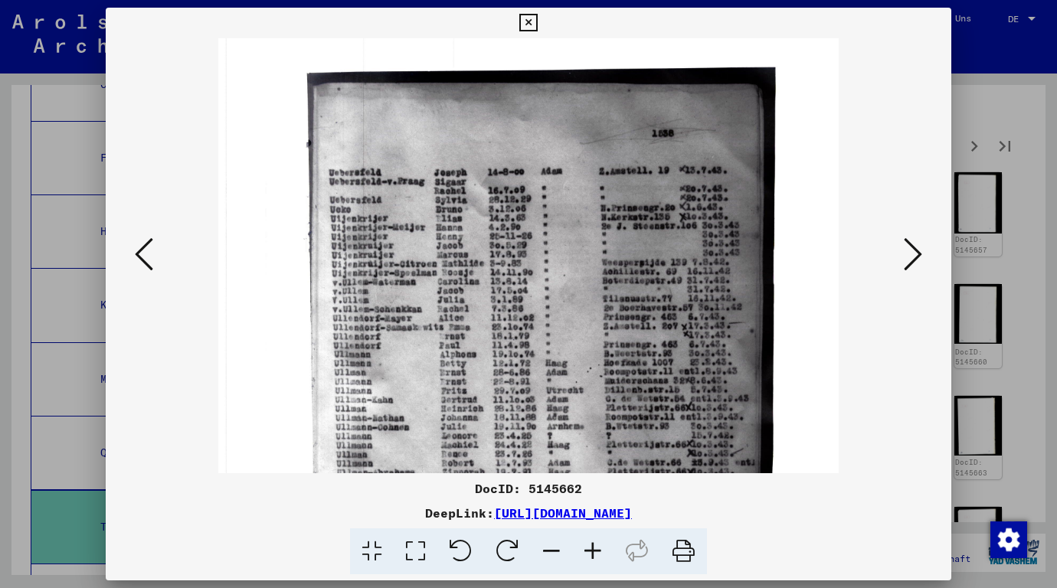
click at [588, 553] on icon at bounding box center [592, 552] width 41 height 47
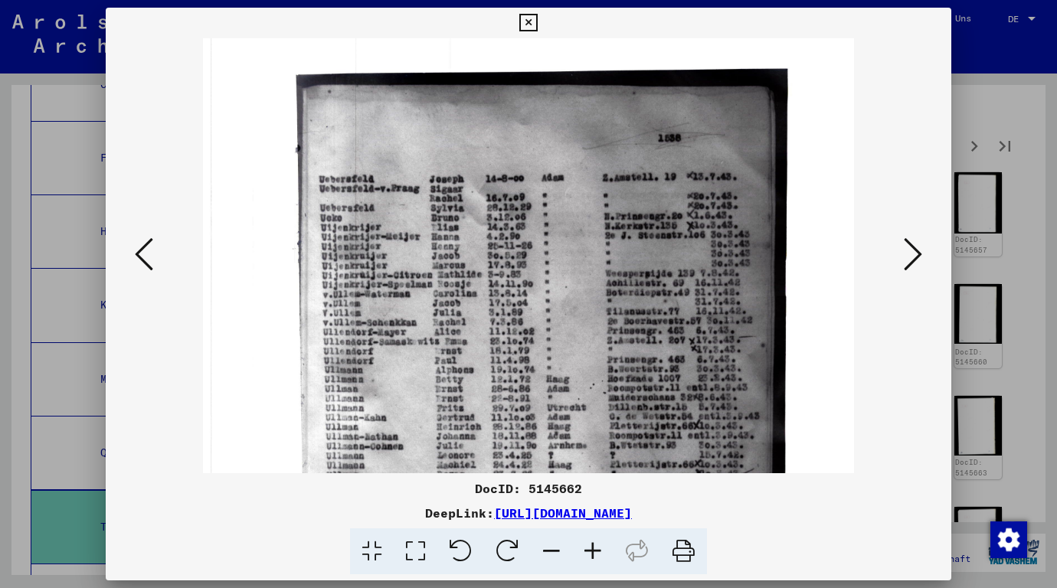
click at [588, 553] on icon at bounding box center [592, 552] width 41 height 47
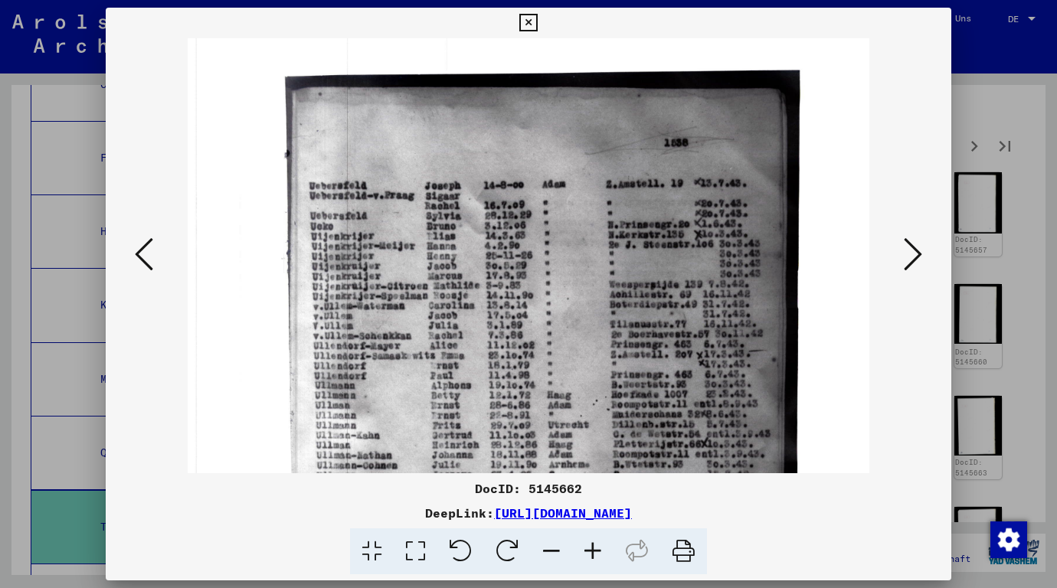
click at [588, 553] on icon at bounding box center [592, 552] width 41 height 47
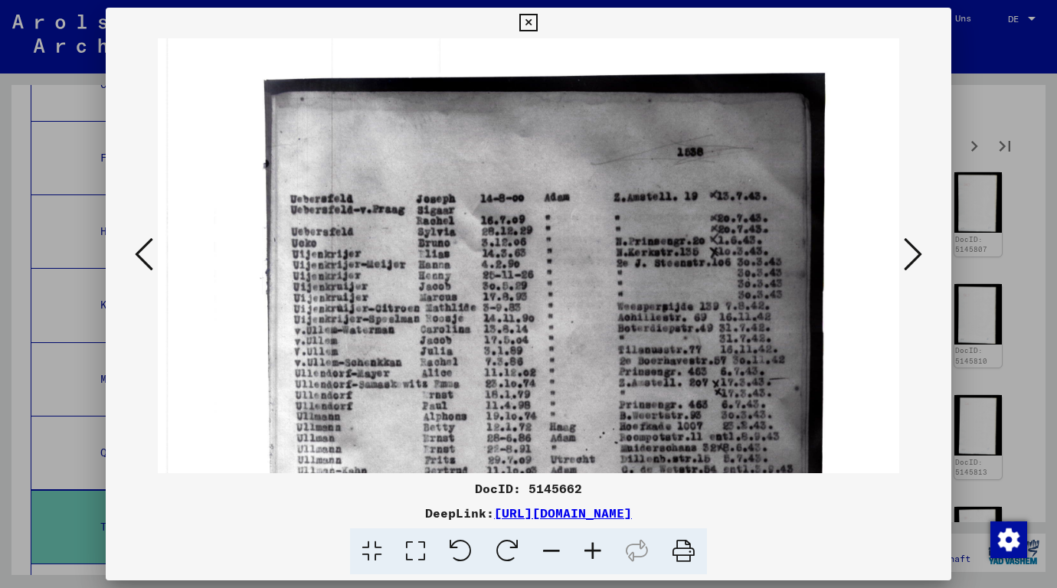
click at [1013, 258] on div at bounding box center [528, 294] width 1057 height 588
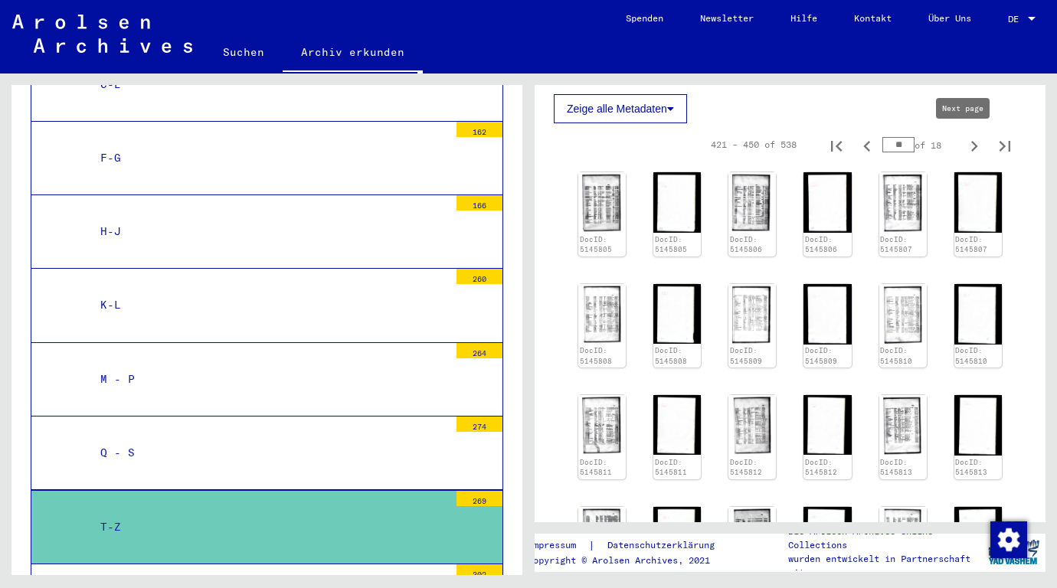
click at [971, 145] on icon "Next page" at bounding box center [974, 146] width 7 height 11
type input "**"
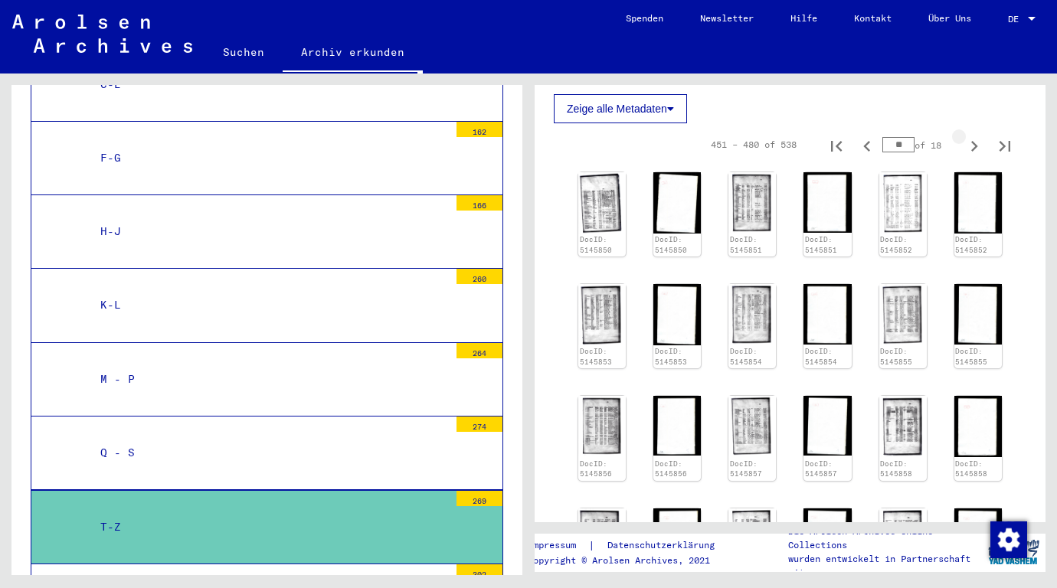
click at [971, 145] on icon "Next page" at bounding box center [974, 146] width 7 height 11
type input "**"
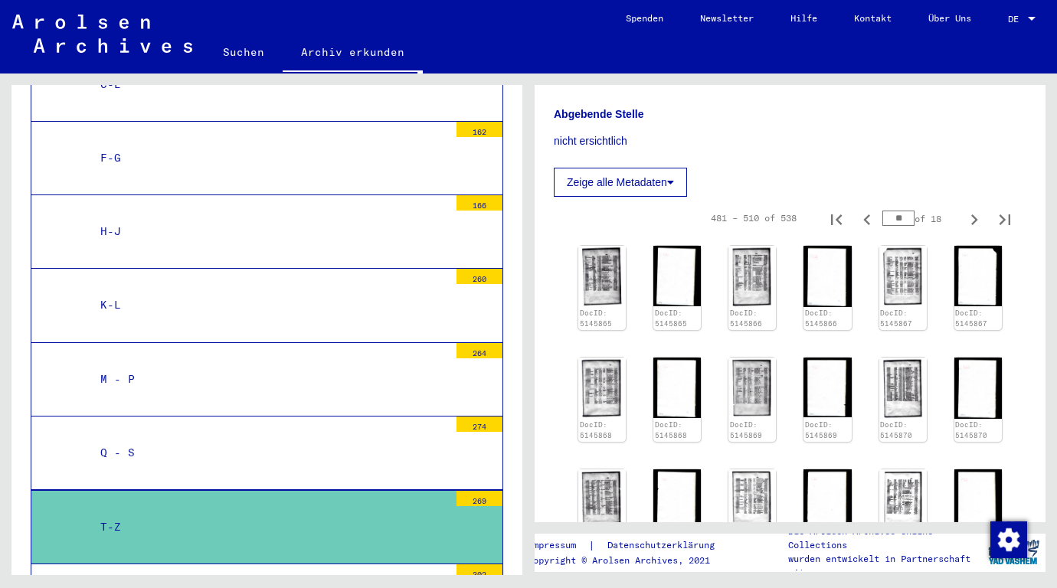
scroll to position [230, 0]
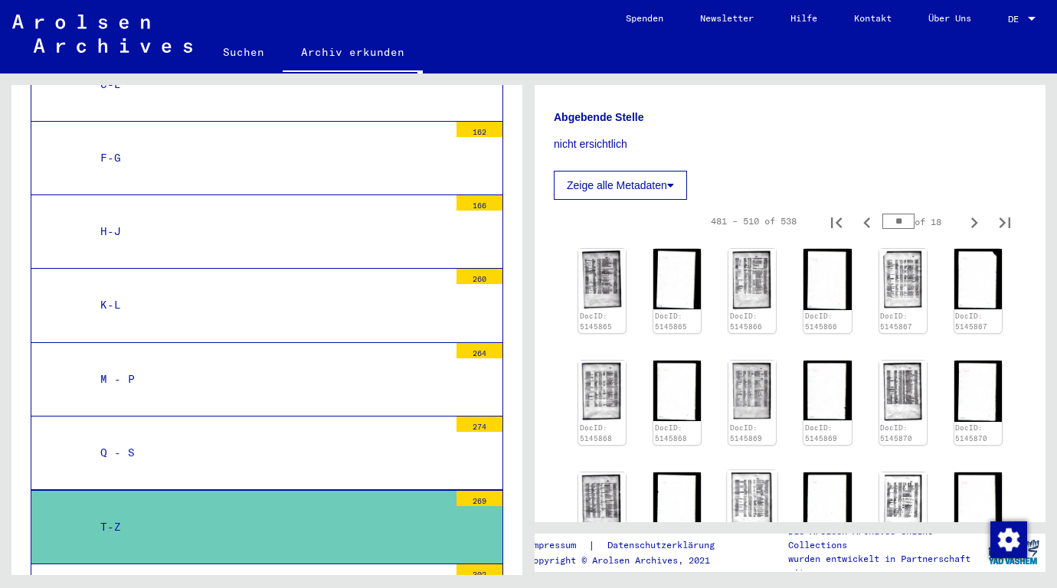
click at [743, 497] on img at bounding box center [753, 502] width 50 height 64
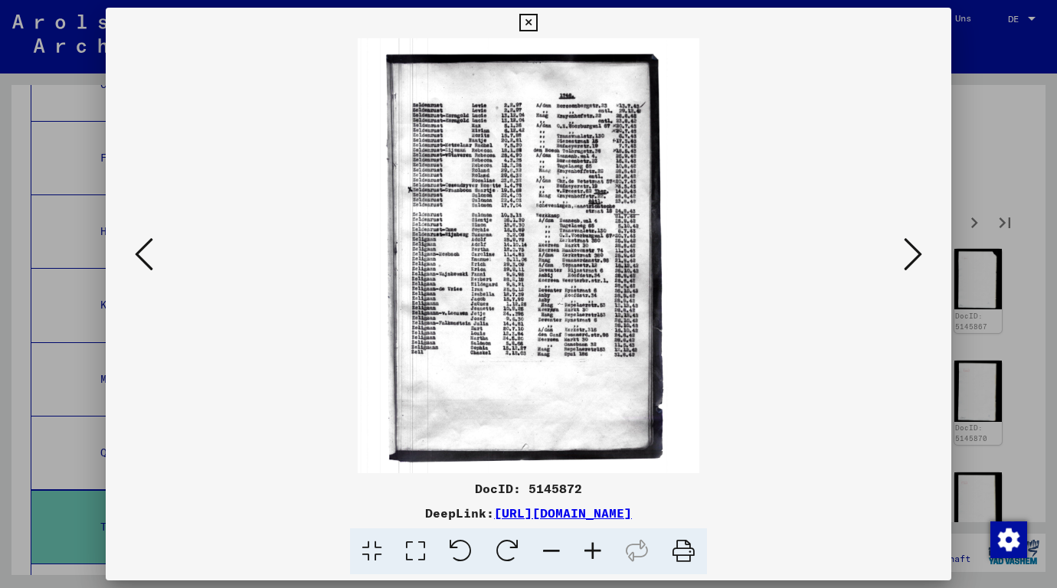
click at [594, 549] on icon at bounding box center [592, 552] width 41 height 47
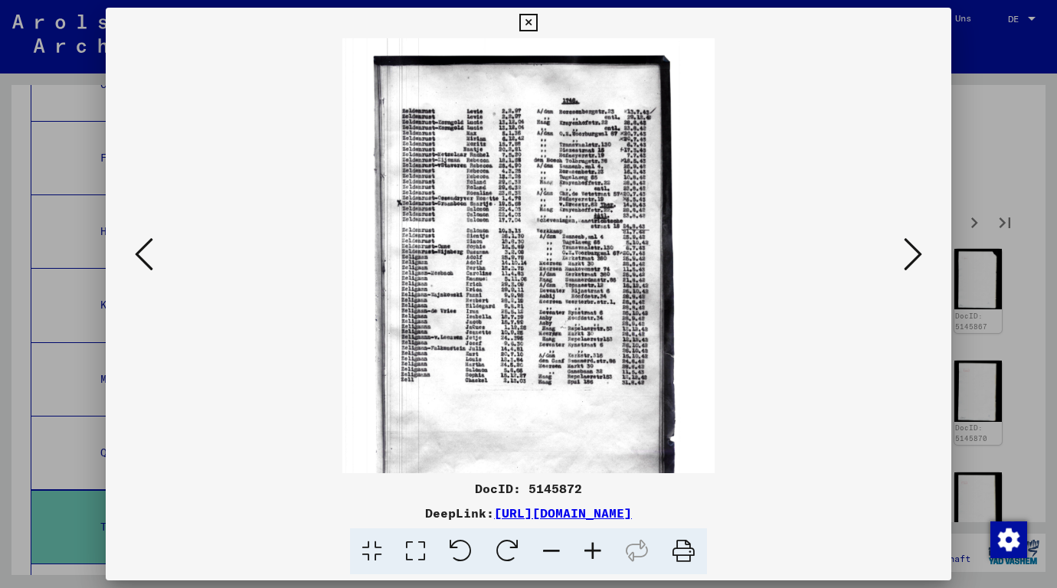
click at [594, 549] on icon at bounding box center [592, 552] width 41 height 47
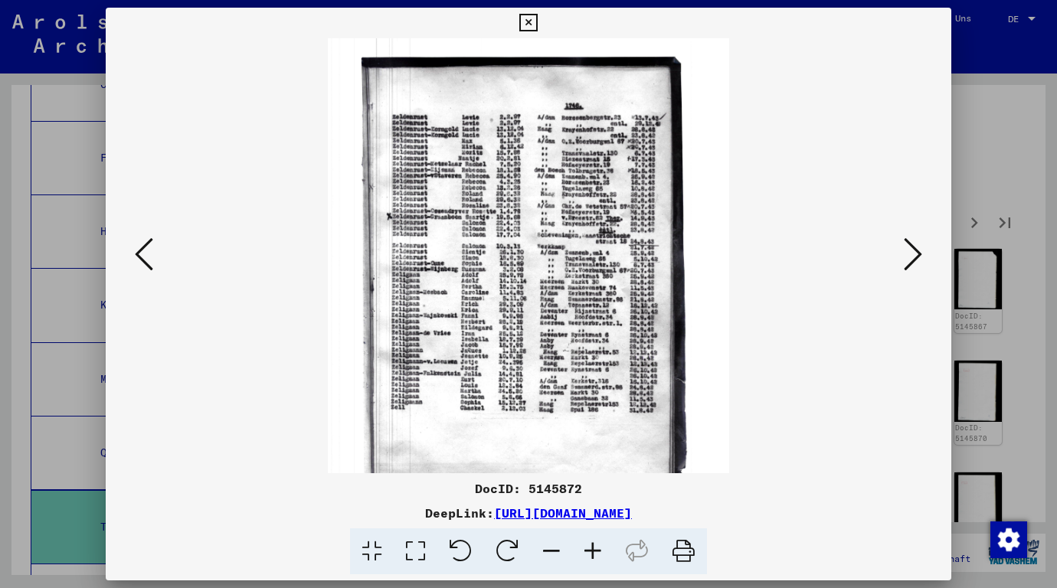
click at [594, 549] on icon at bounding box center [592, 552] width 41 height 47
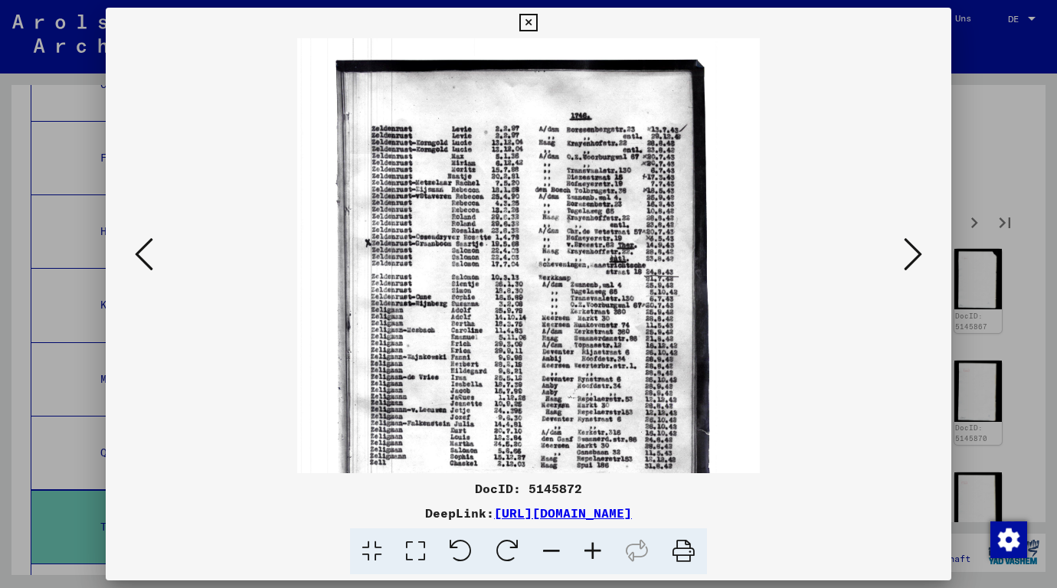
click at [594, 549] on icon at bounding box center [592, 552] width 41 height 47
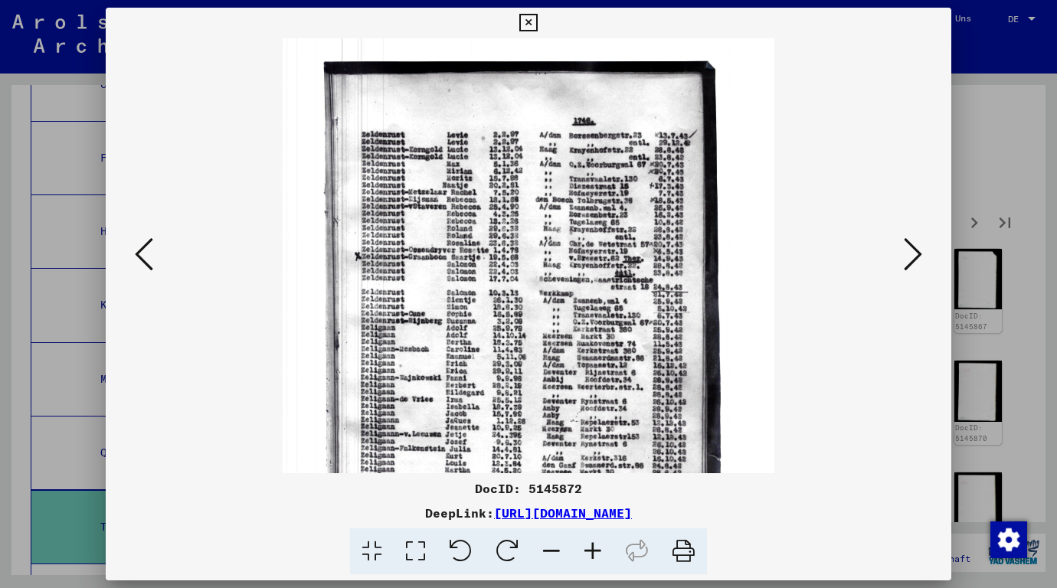
click at [594, 549] on icon at bounding box center [592, 552] width 41 height 47
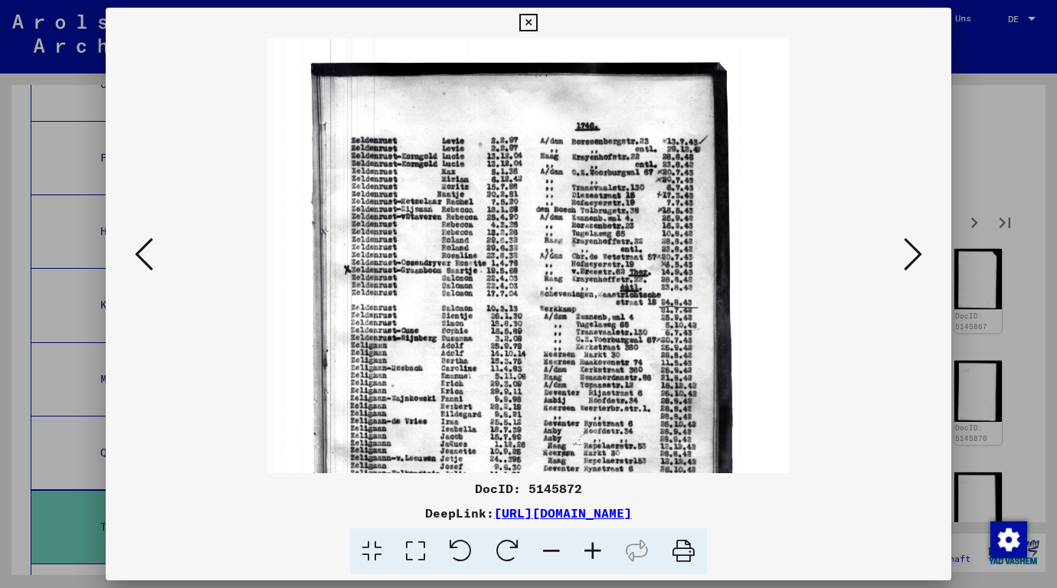
click at [594, 549] on icon at bounding box center [592, 552] width 41 height 47
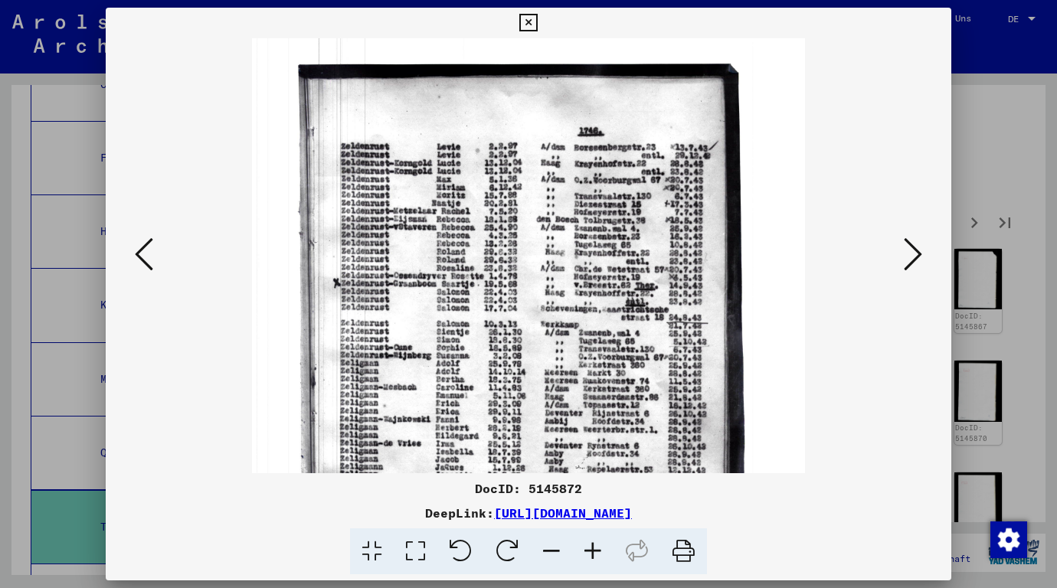
click at [594, 549] on icon at bounding box center [592, 552] width 41 height 47
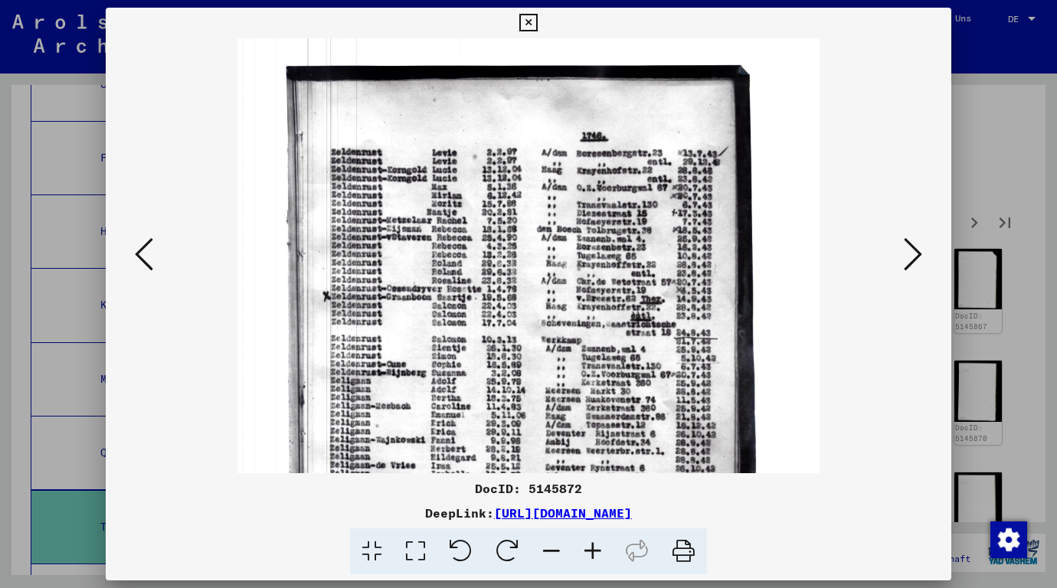
click at [594, 549] on icon at bounding box center [592, 552] width 41 height 47
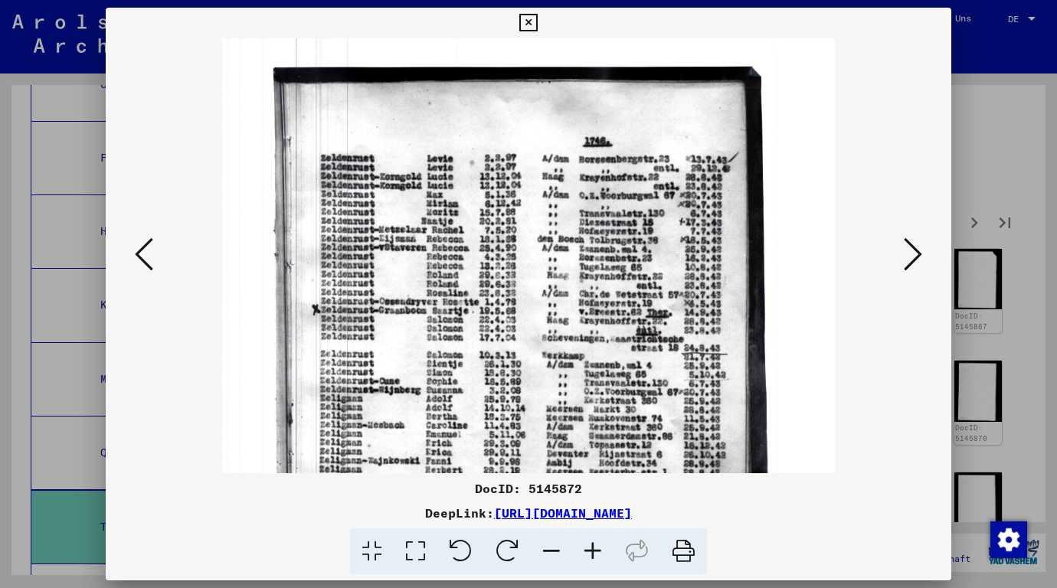
click at [1014, 203] on div at bounding box center [528, 294] width 1057 height 588
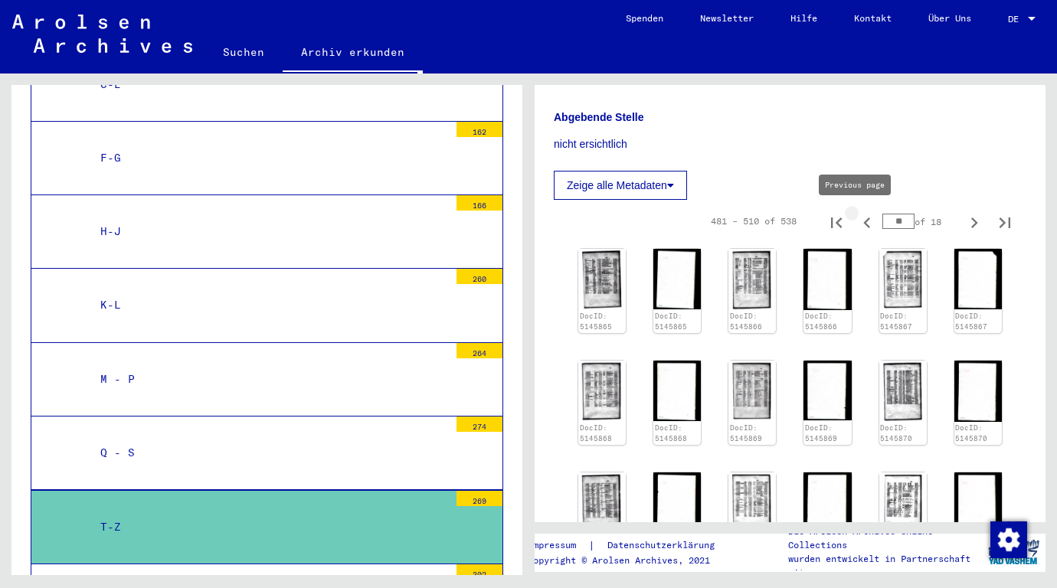
click at [858, 224] on icon "Previous page" at bounding box center [867, 222] width 21 height 21
type input "**"
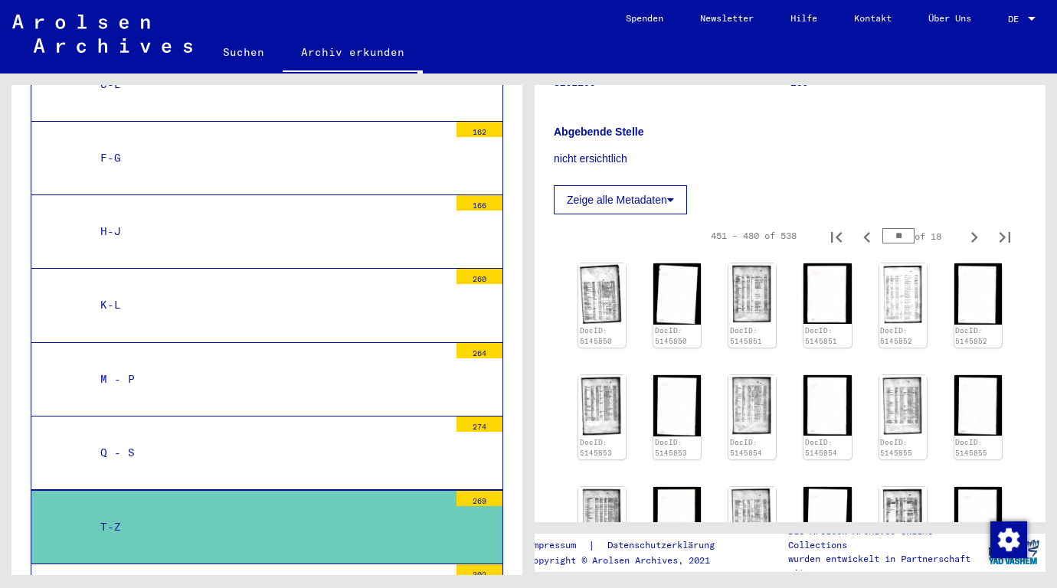
scroll to position [383, 0]
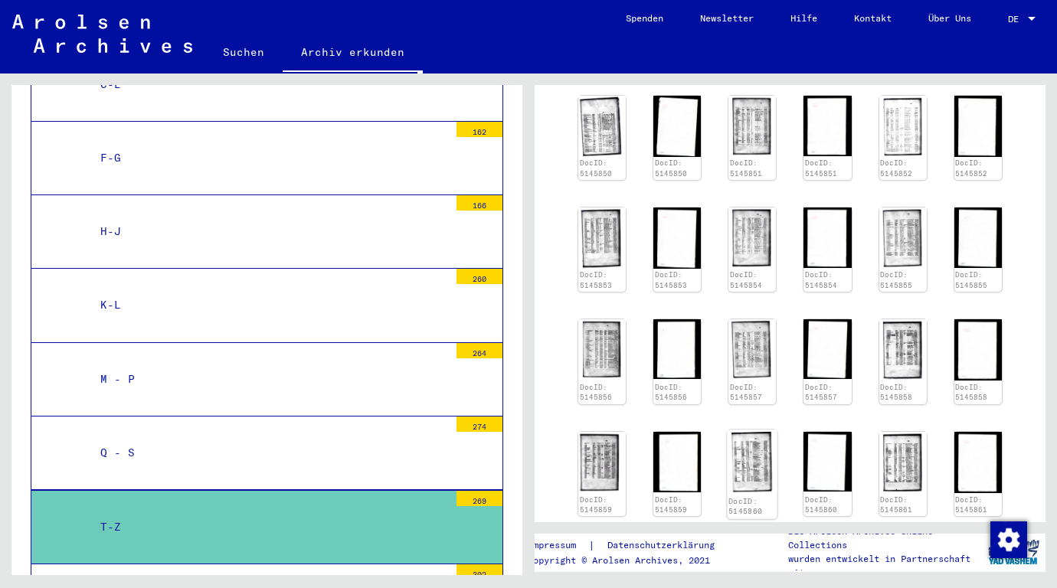
click at [739, 467] on img at bounding box center [753, 462] width 50 height 64
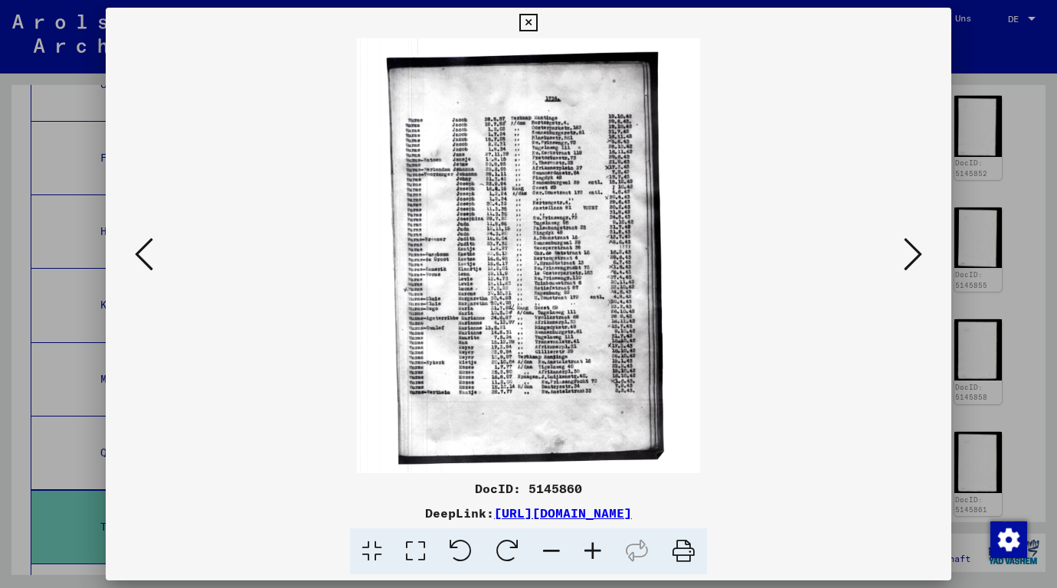
click at [591, 545] on icon at bounding box center [592, 552] width 41 height 47
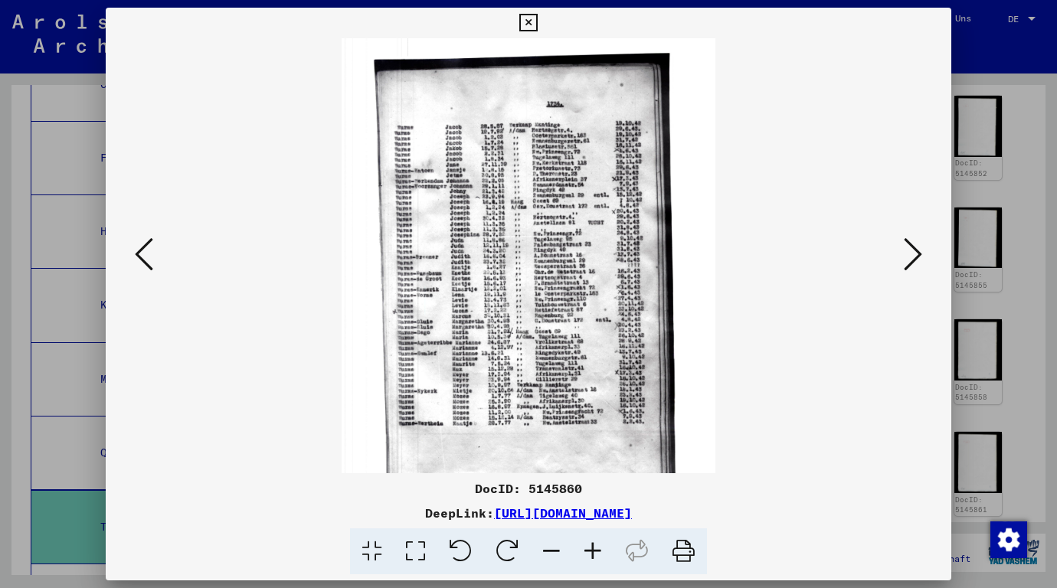
click at [591, 545] on icon at bounding box center [592, 552] width 41 height 47
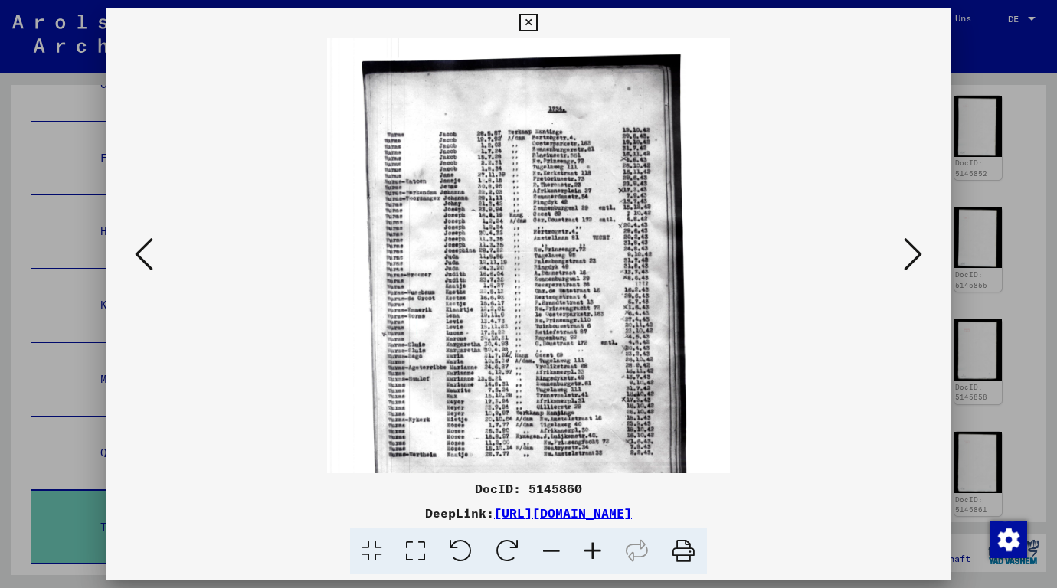
click at [591, 545] on icon at bounding box center [592, 552] width 41 height 47
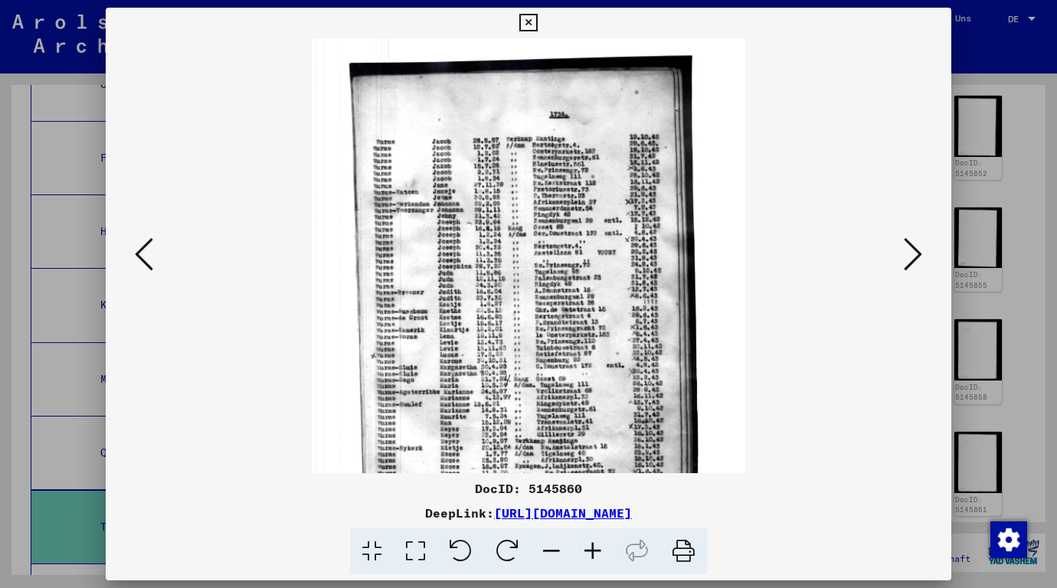
click at [591, 545] on icon at bounding box center [592, 552] width 41 height 47
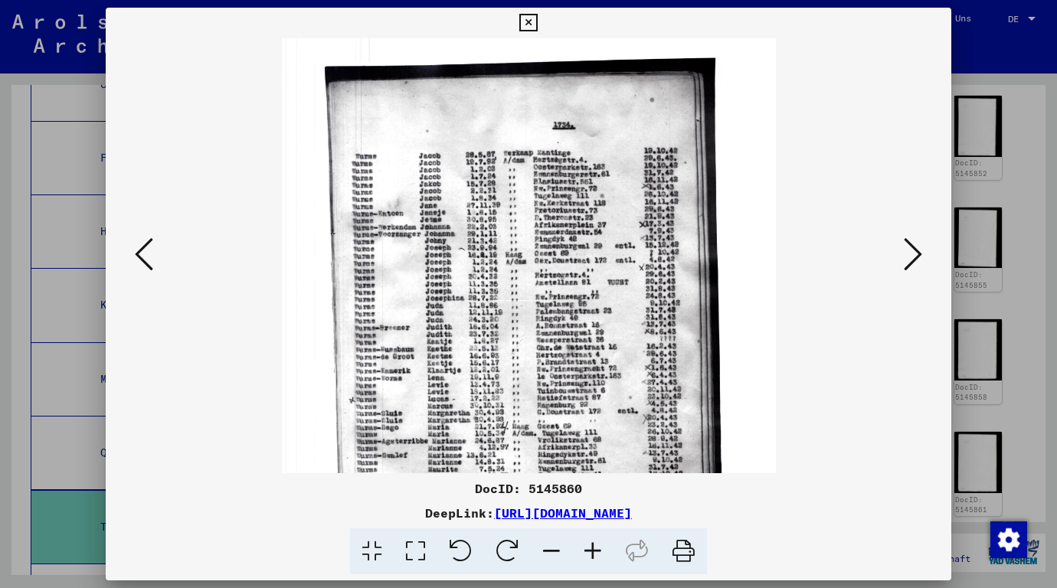
click at [591, 545] on icon at bounding box center [592, 552] width 41 height 47
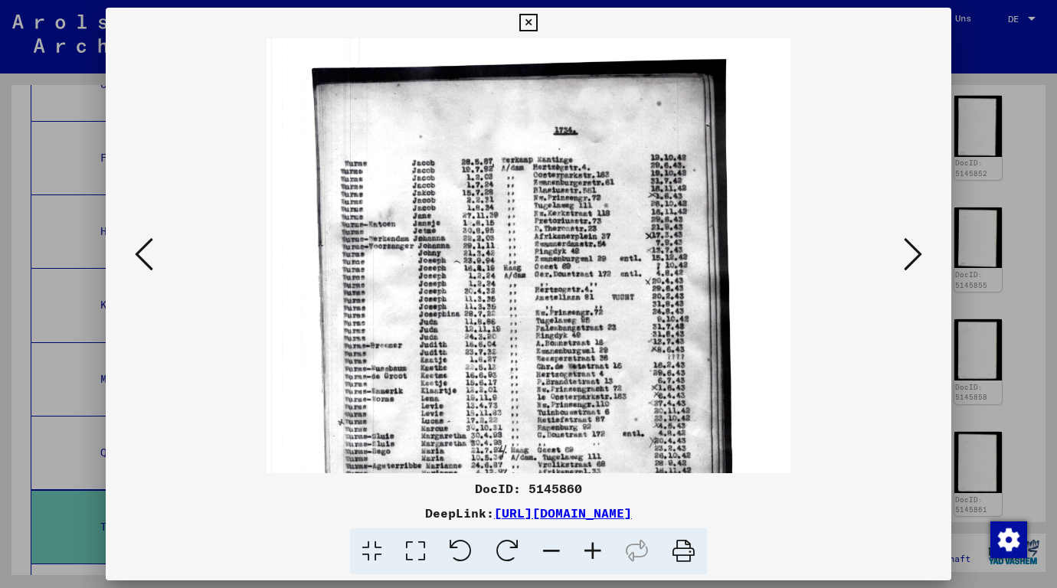
click at [591, 545] on icon at bounding box center [592, 552] width 41 height 47
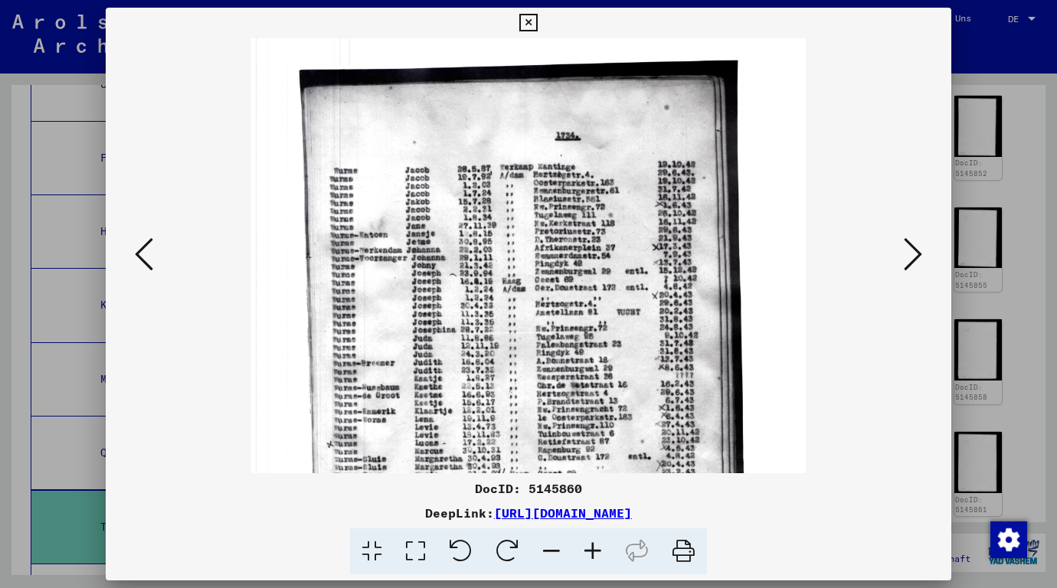
click at [591, 545] on icon at bounding box center [592, 552] width 41 height 47
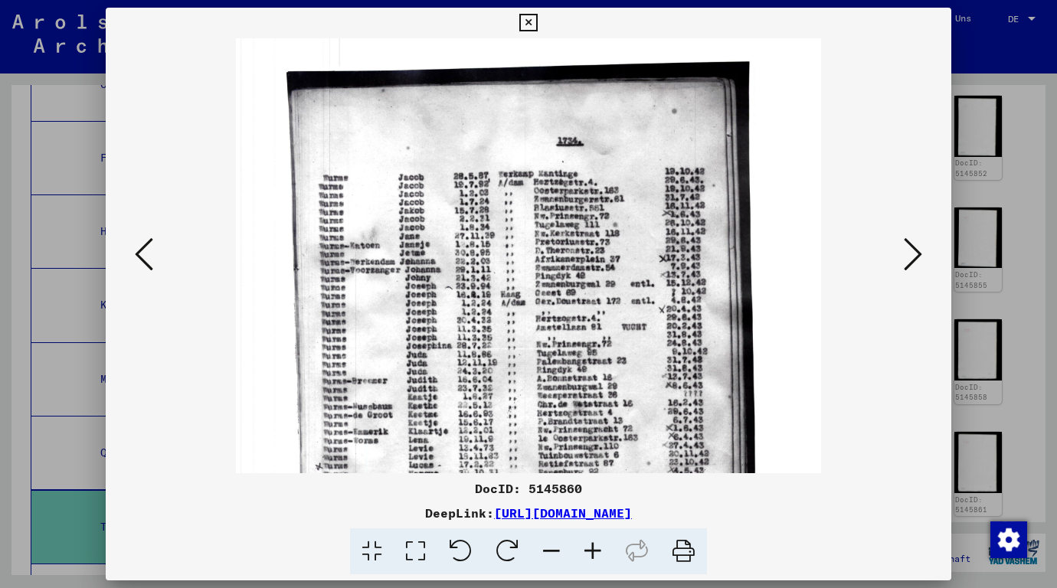
click at [591, 545] on icon at bounding box center [592, 552] width 41 height 47
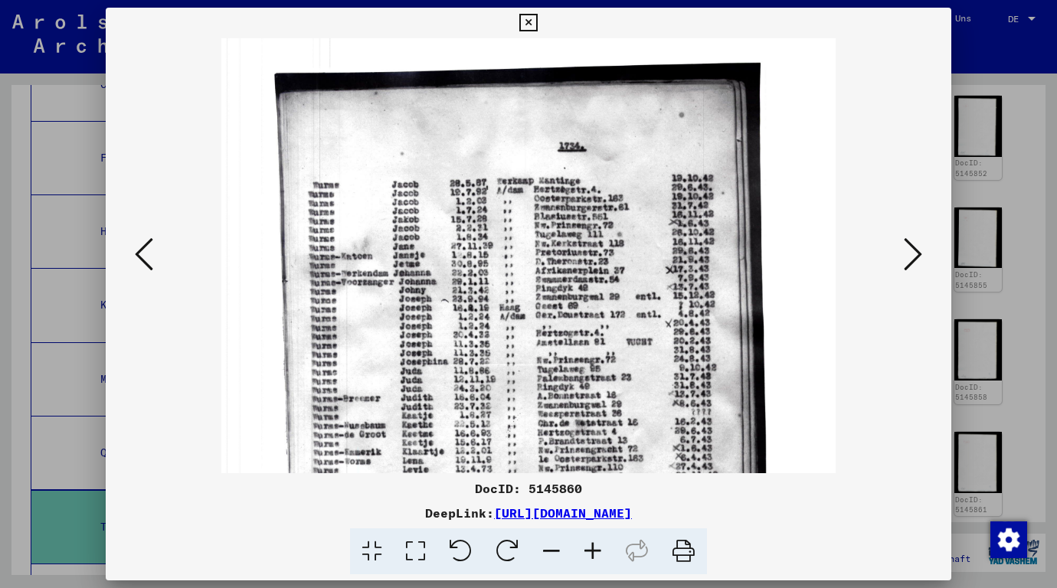
click at [591, 545] on icon at bounding box center [592, 552] width 41 height 47
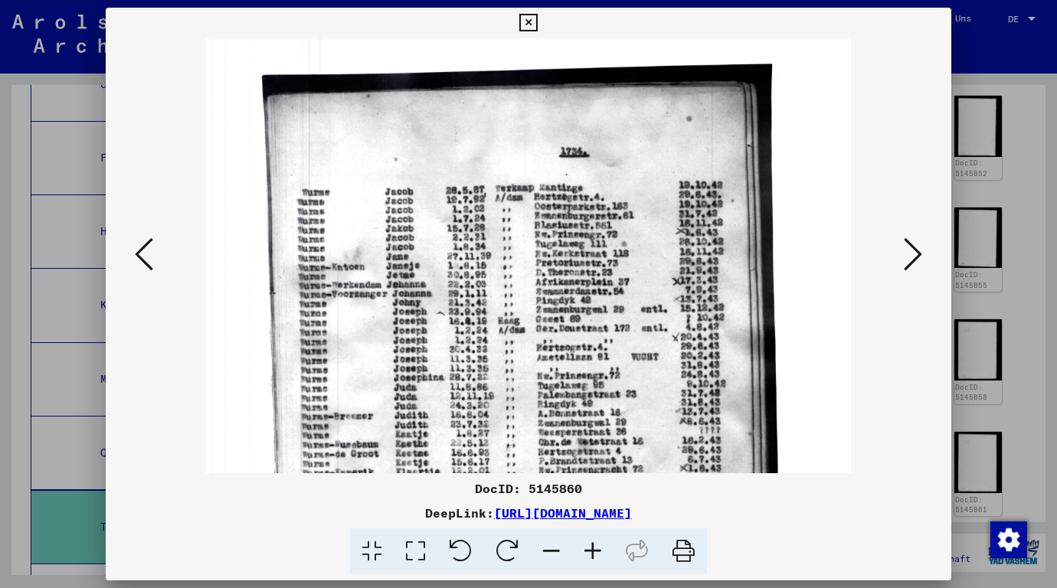
click at [591, 545] on icon at bounding box center [592, 552] width 41 height 47
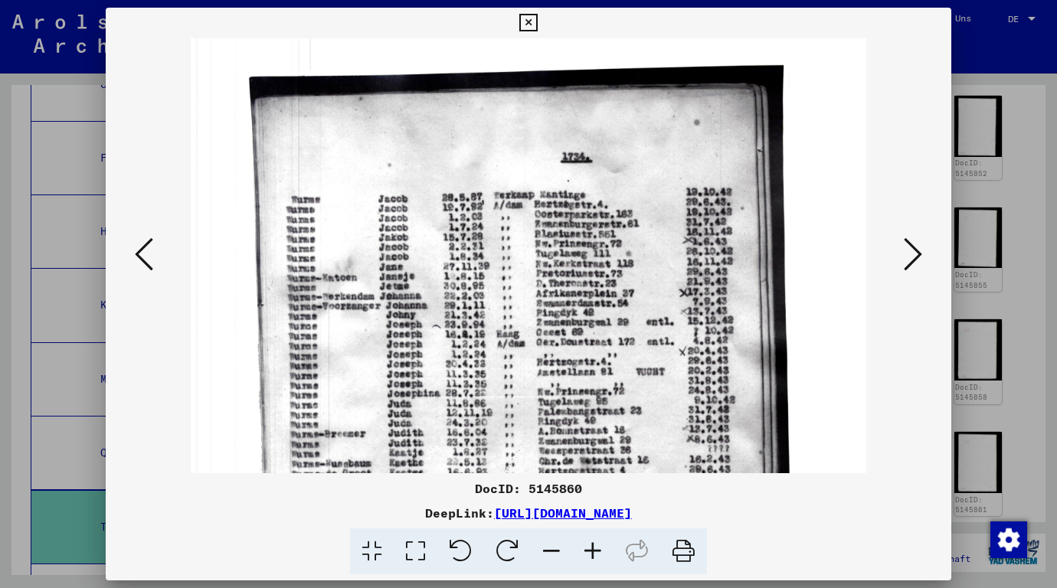
click at [591, 545] on icon at bounding box center [592, 552] width 41 height 47
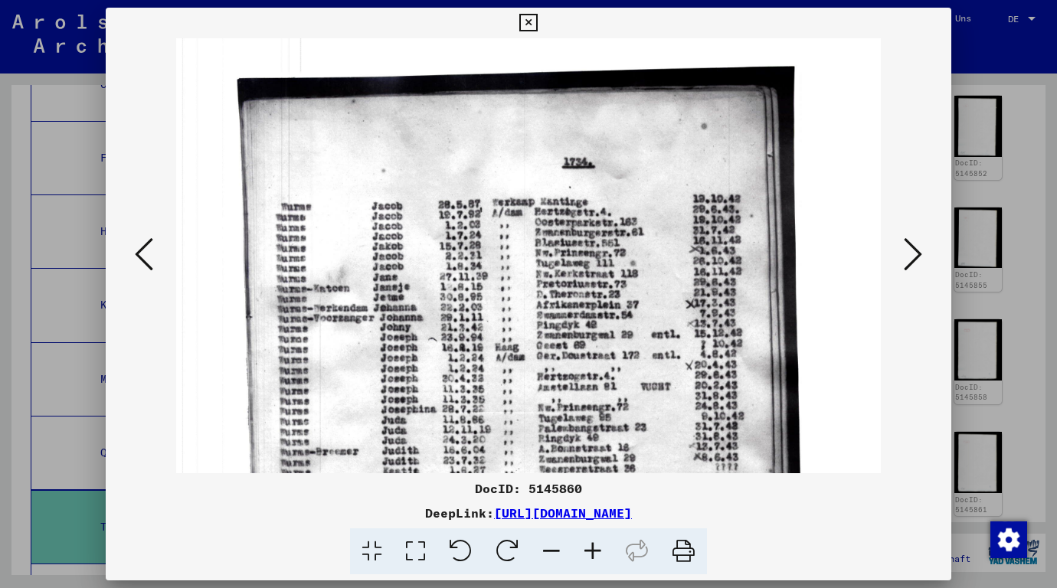
click at [591, 545] on icon at bounding box center [592, 552] width 41 height 47
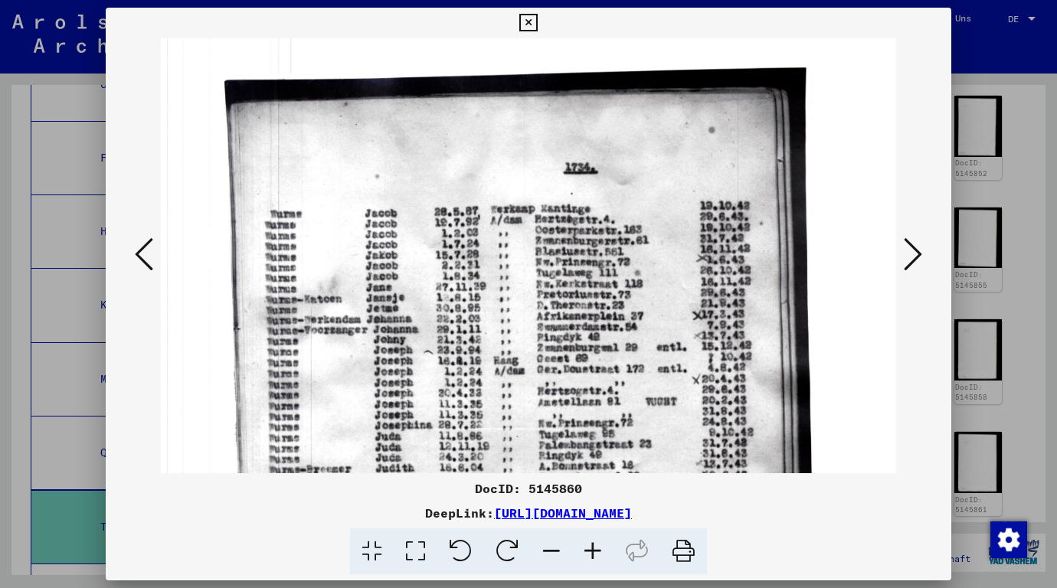
click at [591, 545] on icon at bounding box center [592, 552] width 41 height 47
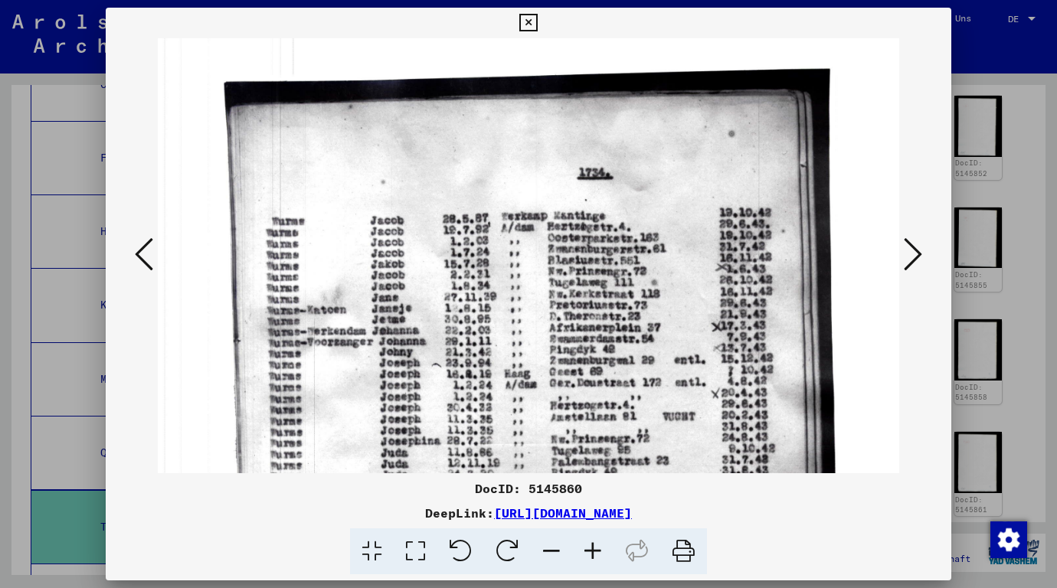
click at [591, 543] on icon at bounding box center [592, 552] width 41 height 47
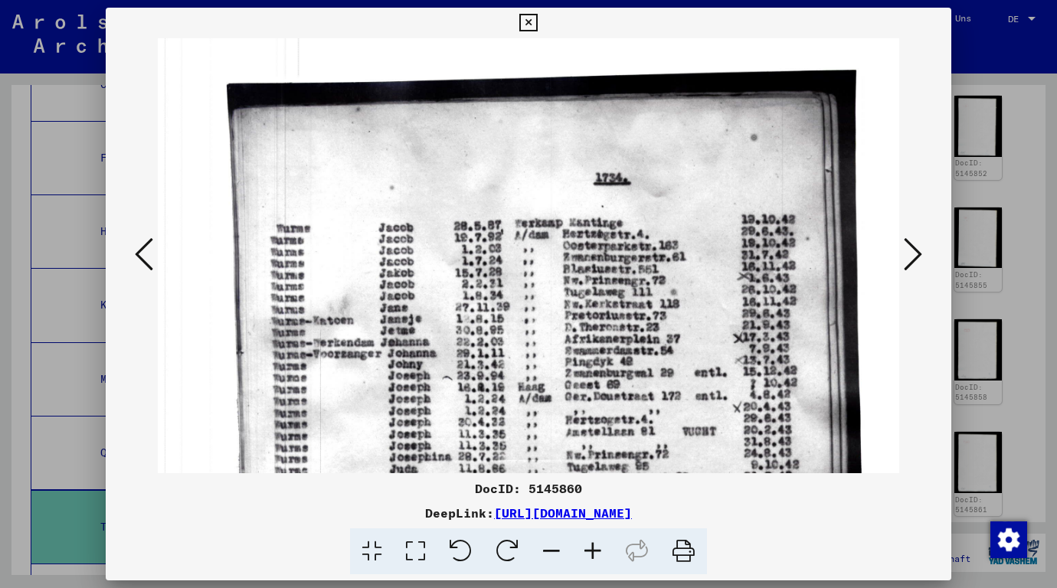
click at [591, 543] on icon at bounding box center [592, 552] width 41 height 47
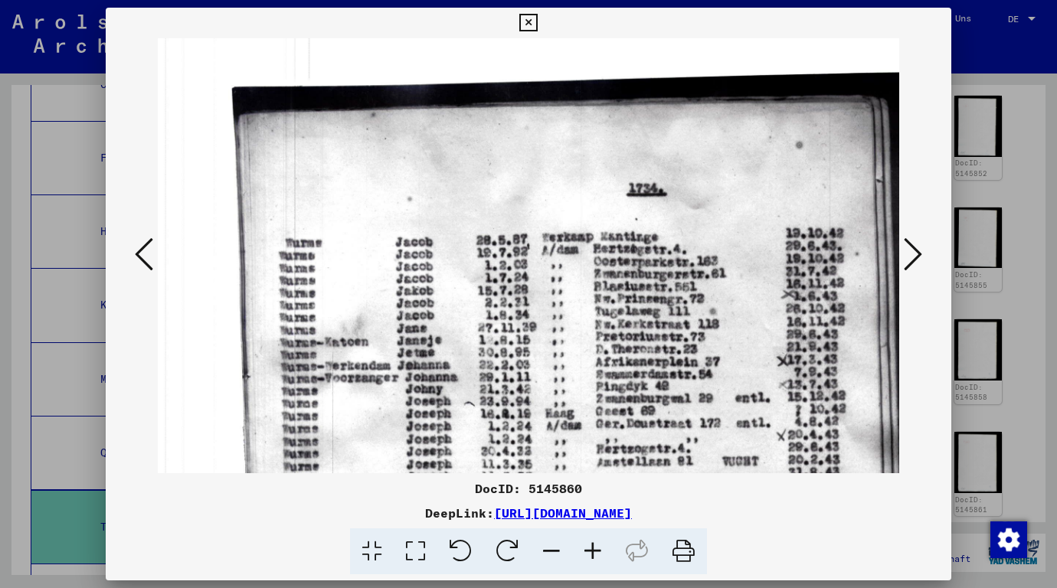
click at [591, 543] on icon at bounding box center [592, 552] width 41 height 47
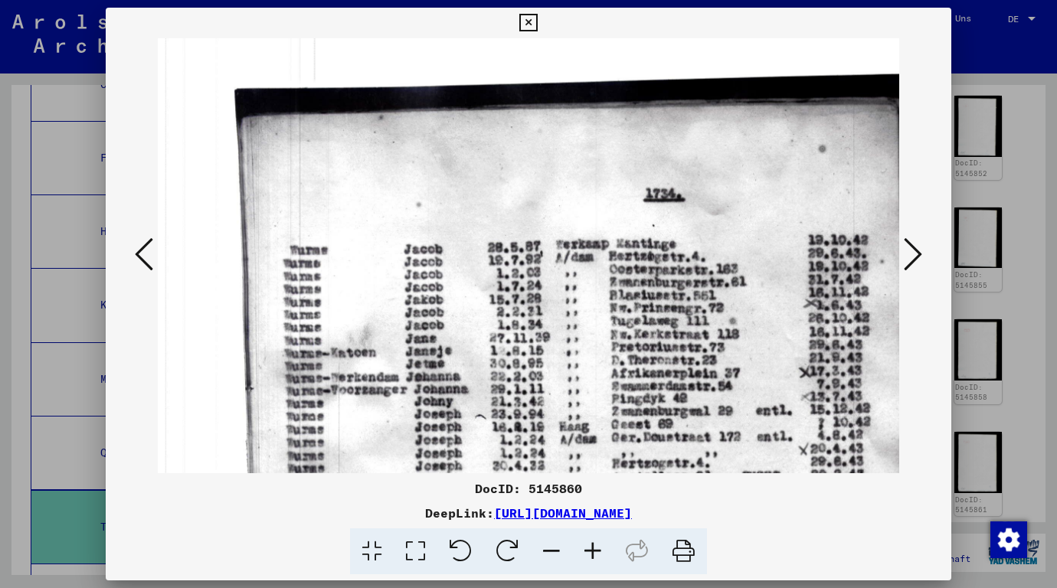
click at [591, 543] on icon at bounding box center [592, 552] width 41 height 47
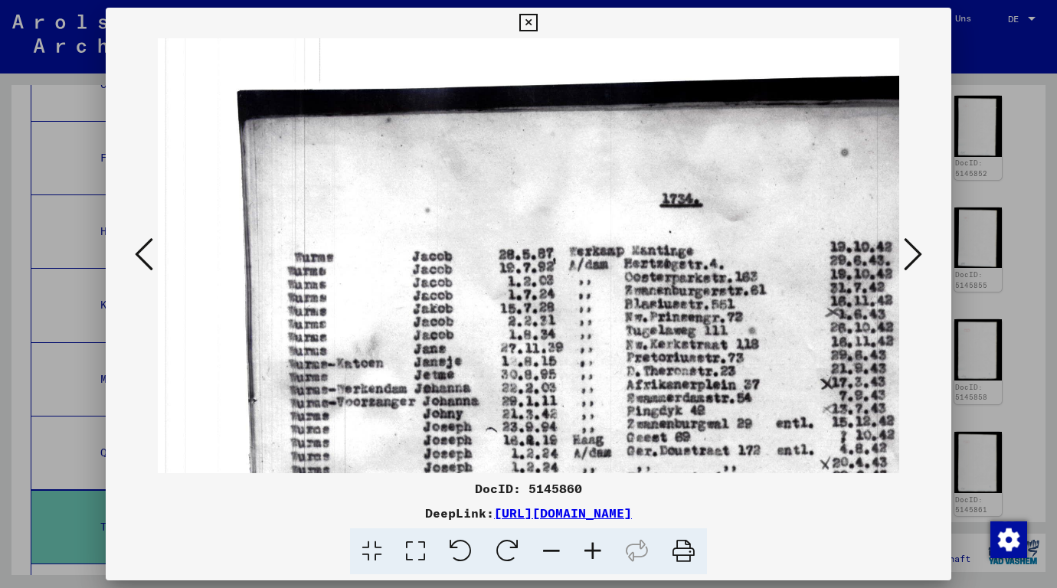
click at [591, 543] on icon at bounding box center [592, 552] width 41 height 47
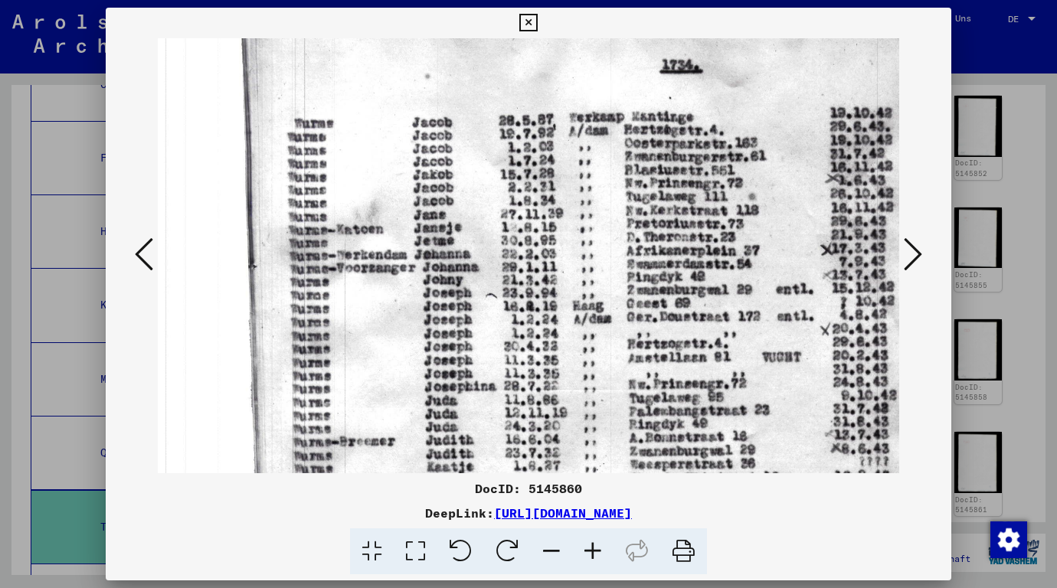
scroll to position [135, 3]
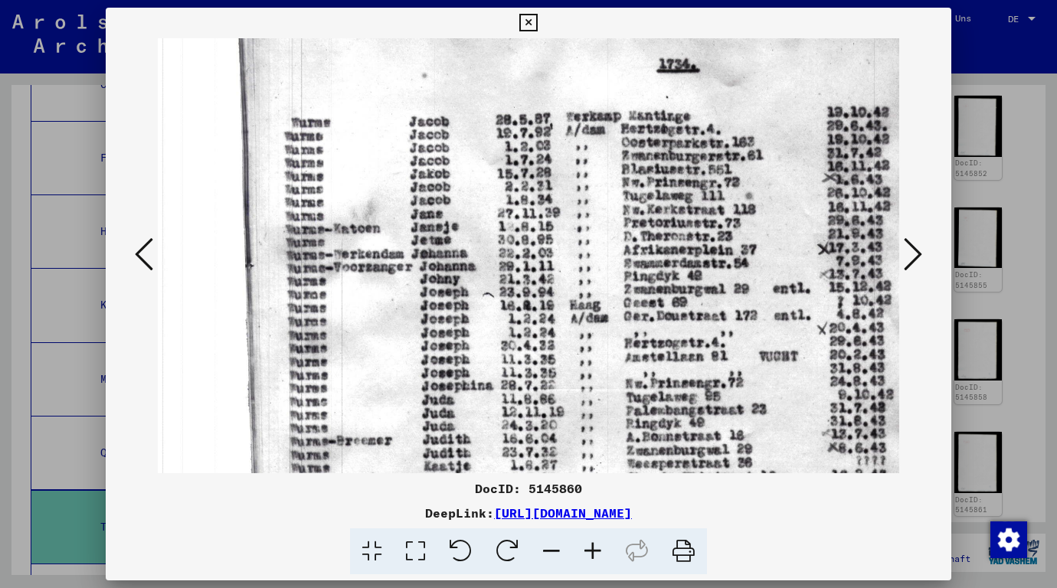
drag, startPoint x: 513, startPoint y: 437, endPoint x: 518, endPoint y: 304, distance: 133.4
click at [518, 304] on img at bounding box center [613, 484] width 917 height 1163
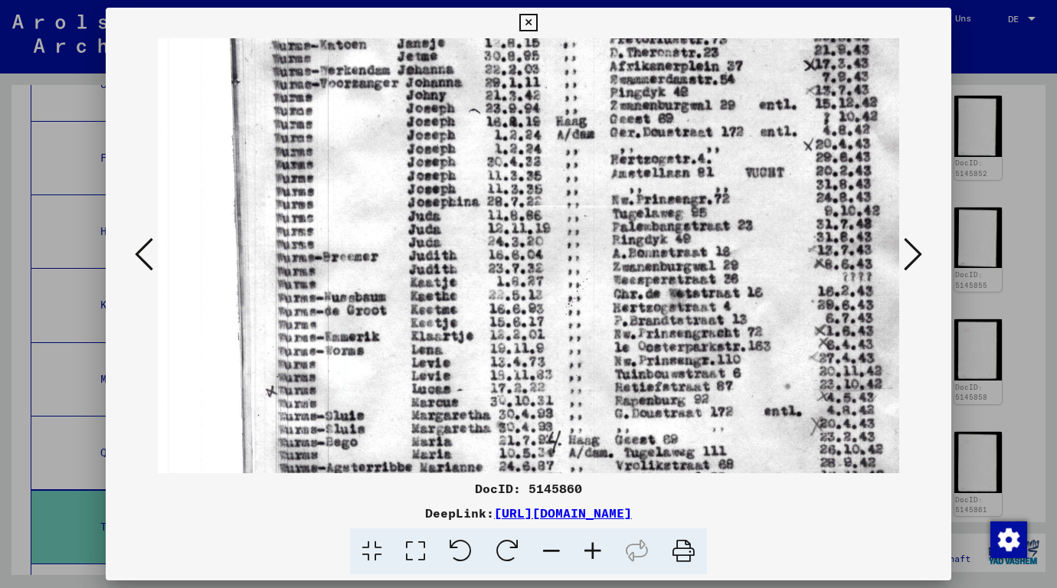
scroll to position [322, 21]
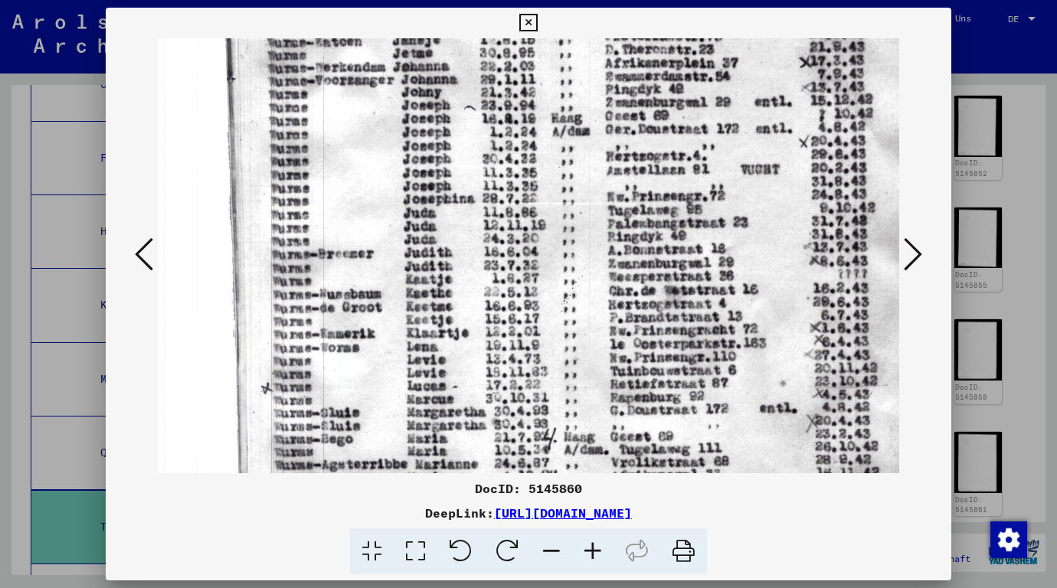
drag, startPoint x: 496, startPoint y: 430, endPoint x: 480, endPoint y: 243, distance: 187.6
click at [480, 243] on img at bounding box center [594, 298] width 917 height 1163
click at [1019, 194] on div at bounding box center [528, 294] width 1057 height 588
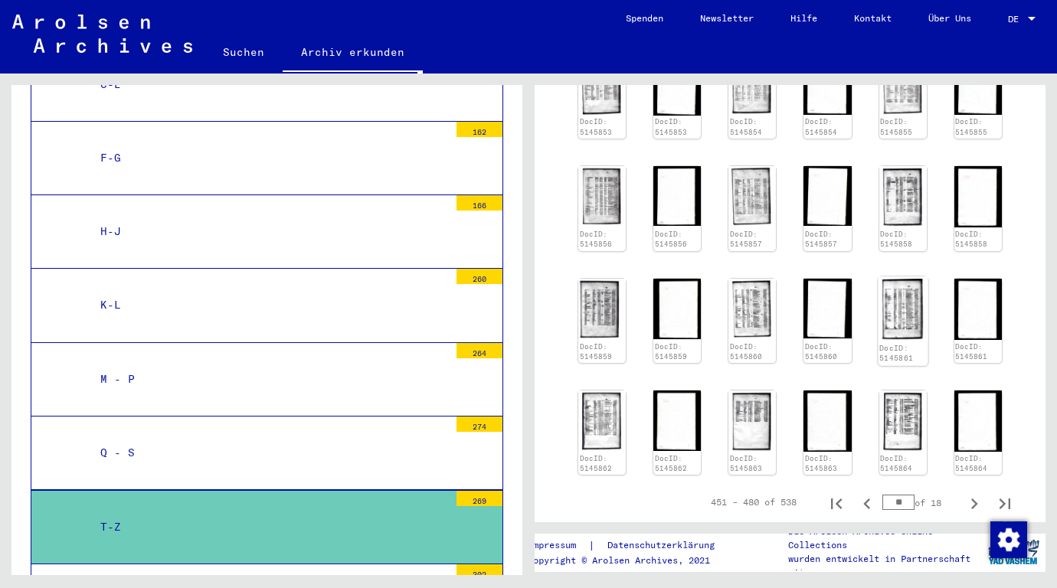
scroll to position [613, 0]
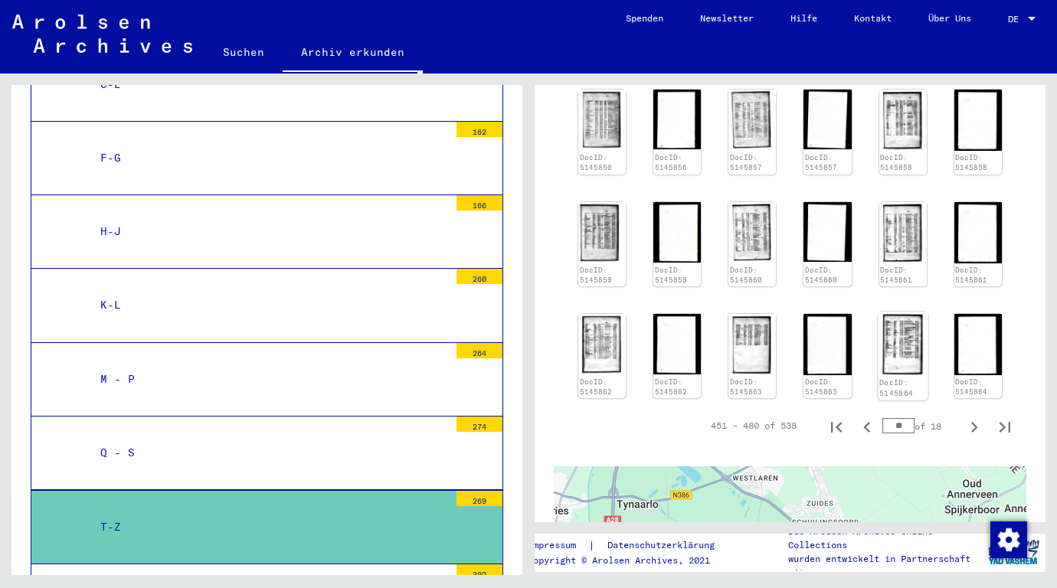
click at [893, 340] on img at bounding box center [903, 344] width 50 height 64
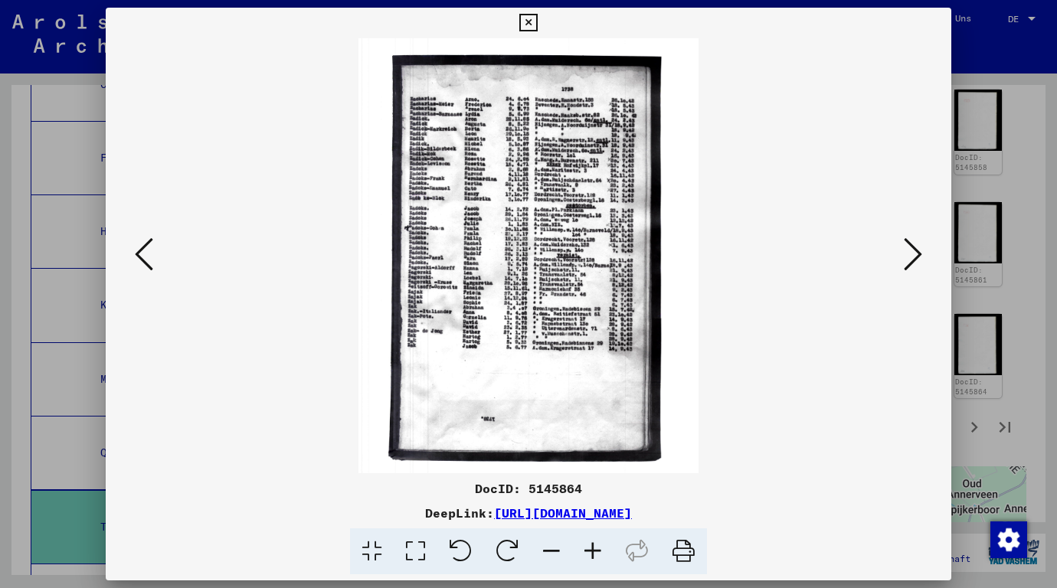
click at [588, 551] on icon at bounding box center [592, 552] width 41 height 47
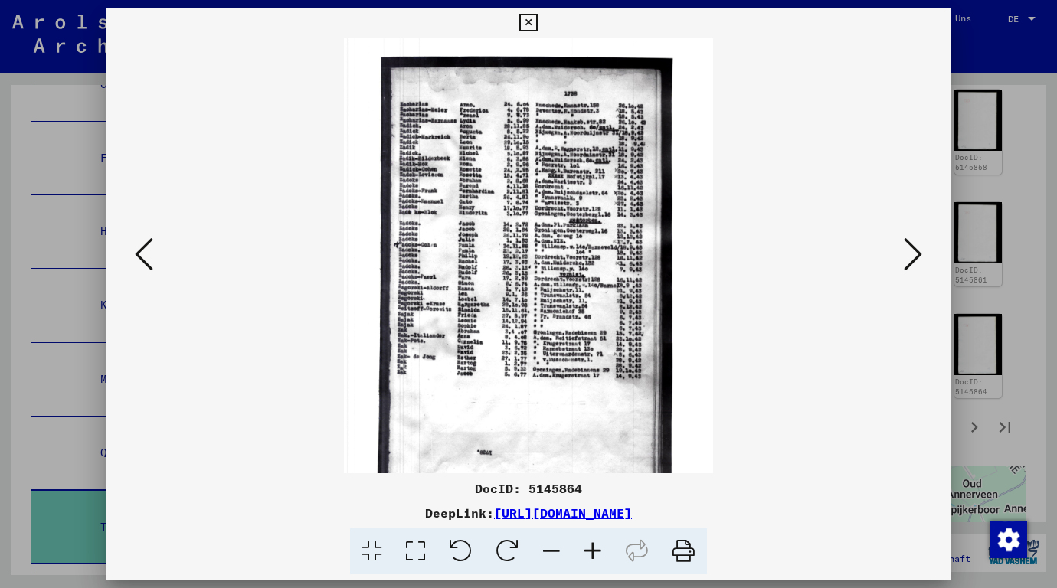
click at [588, 551] on icon at bounding box center [592, 552] width 41 height 47
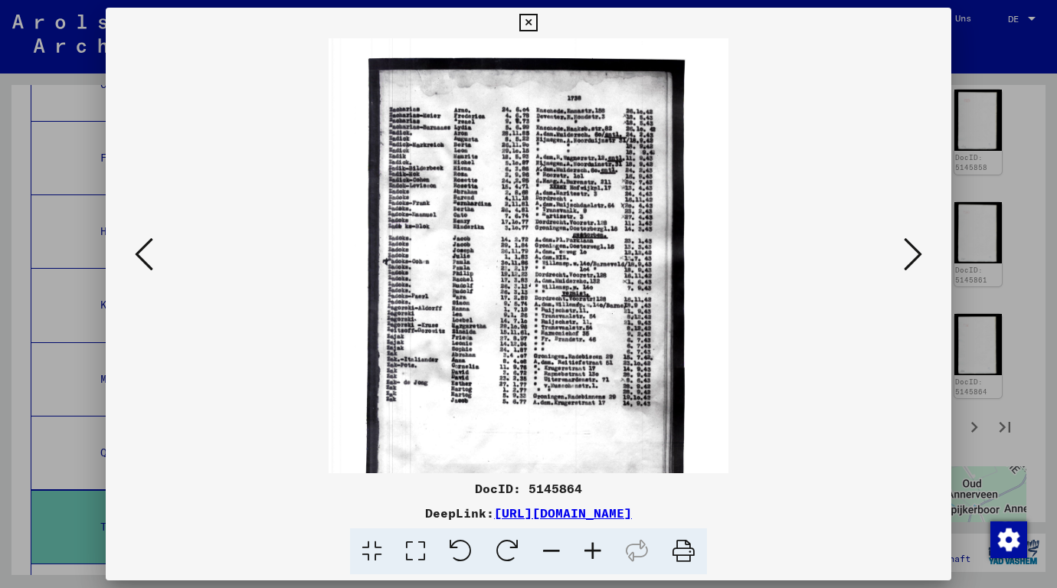
click at [588, 551] on icon at bounding box center [592, 552] width 41 height 47
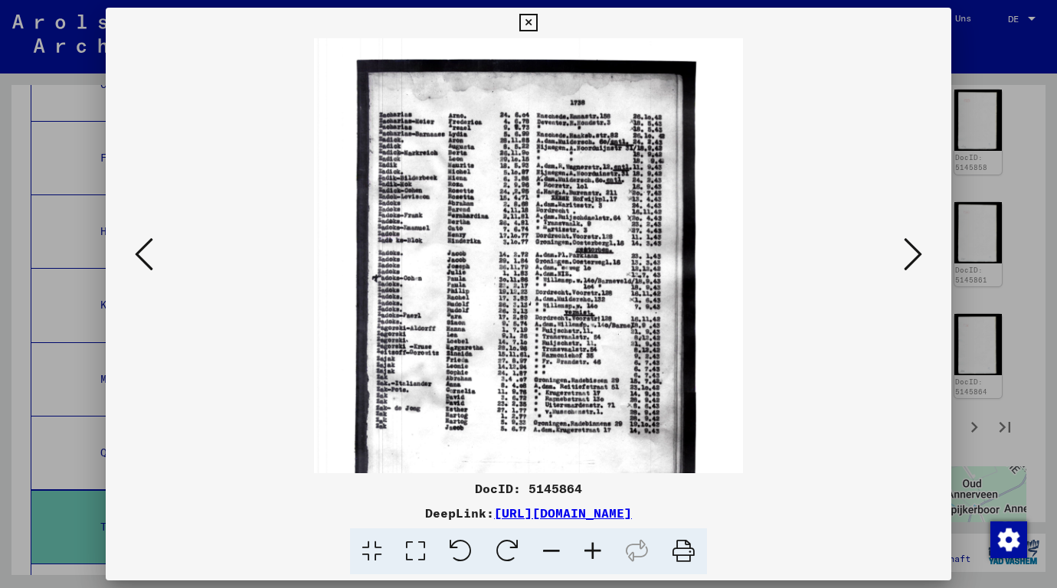
click at [588, 551] on icon at bounding box center [592, 552] width 41 height 47
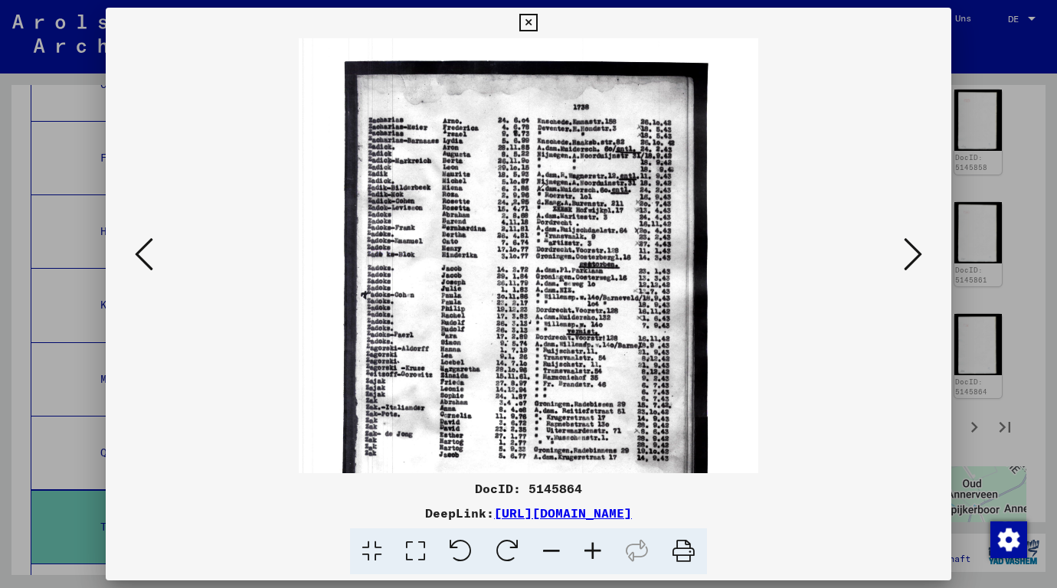
click at [588, 551] on icon at bounding box center [592, 552] width 41 height 47
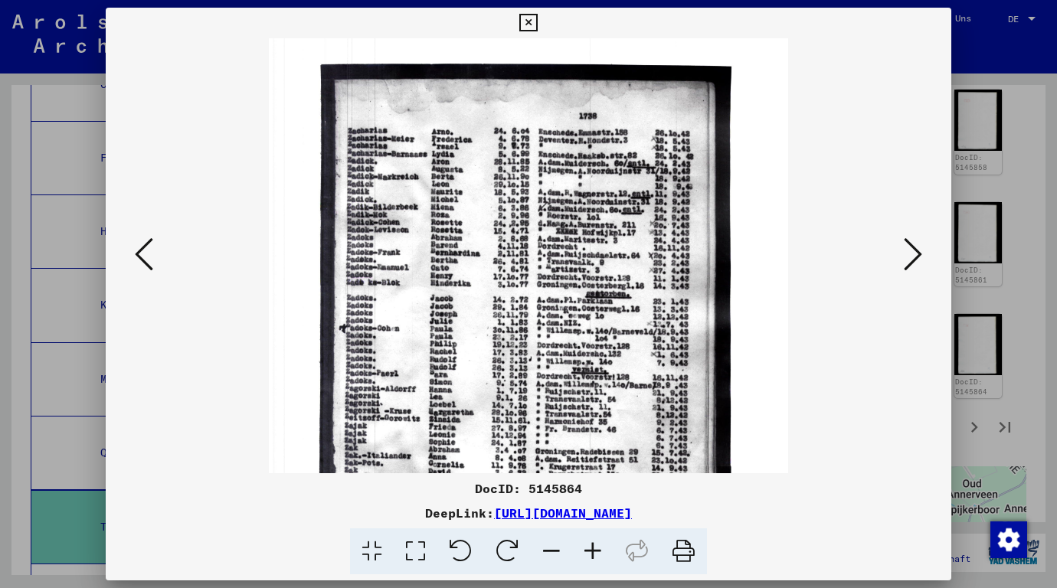
click at [588, 551] on icon at bounding box center [592, 552] width 41 height 47
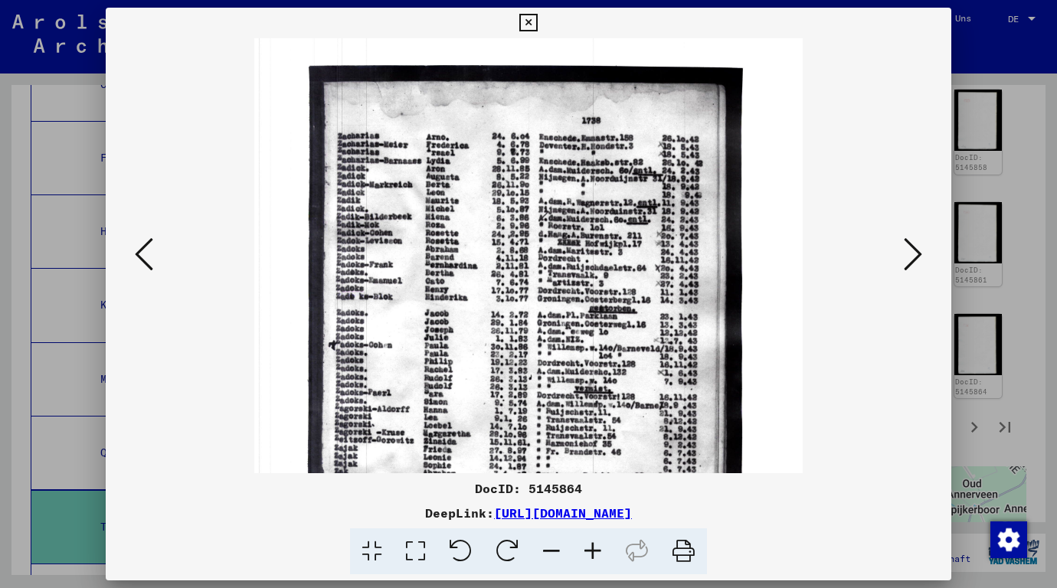
click at [588, 551] on icon at bounding box center [592, 552] width 41 height 47
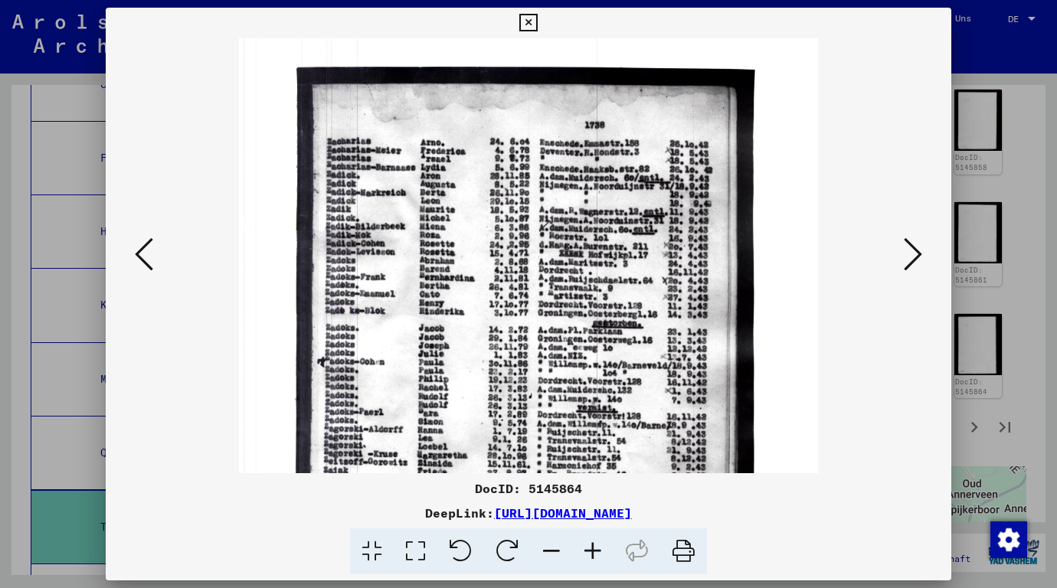
click at [588, 551] on icon at bounding box center [592, 552] width 41 height 47
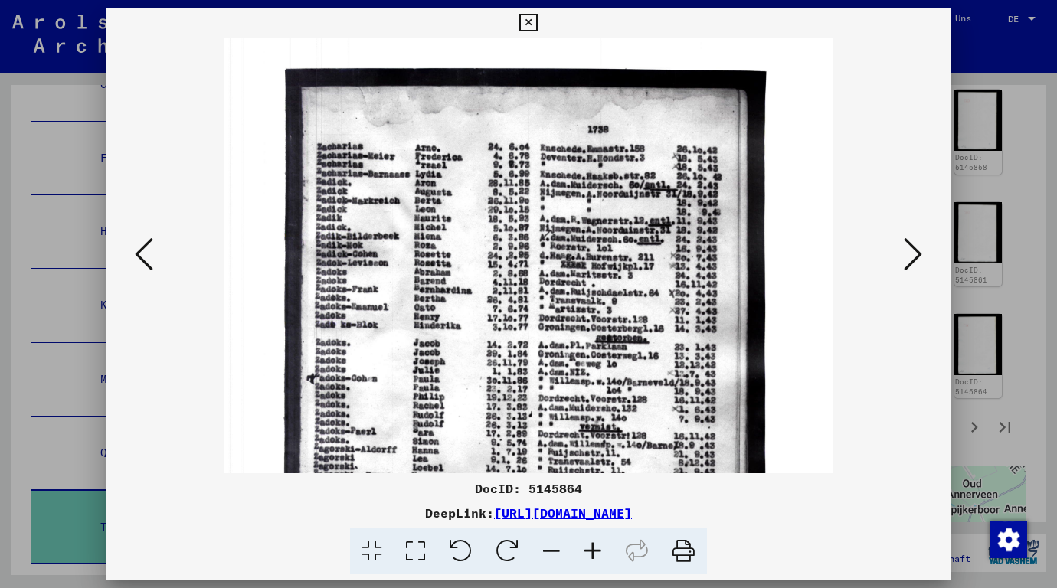
click at [588, 551] on icon at bounding box center [592, 552] width 41 height 47
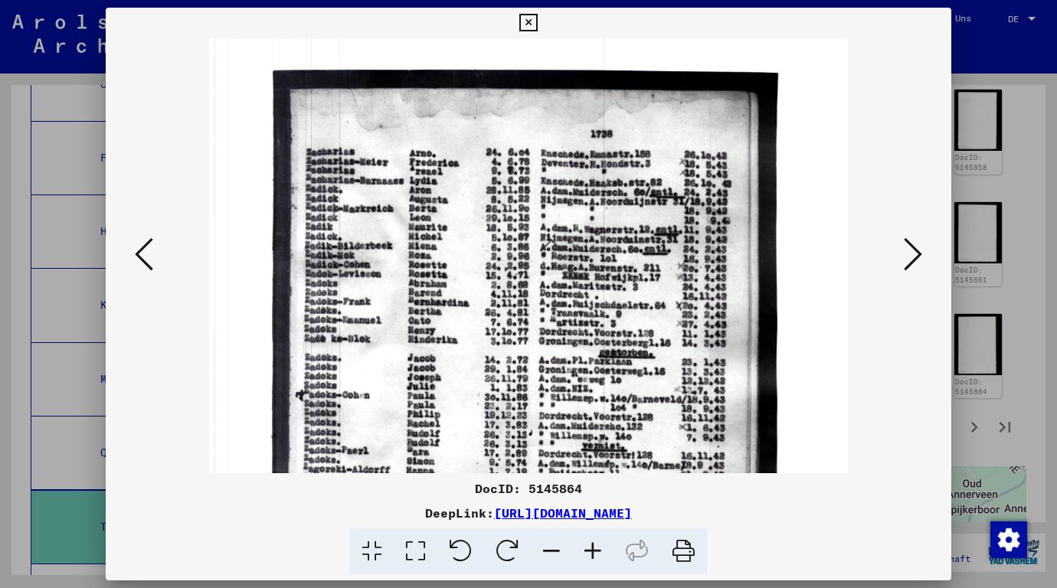
click at [588, 551] on icon at bounding box center [592, 552] width 41 height 47
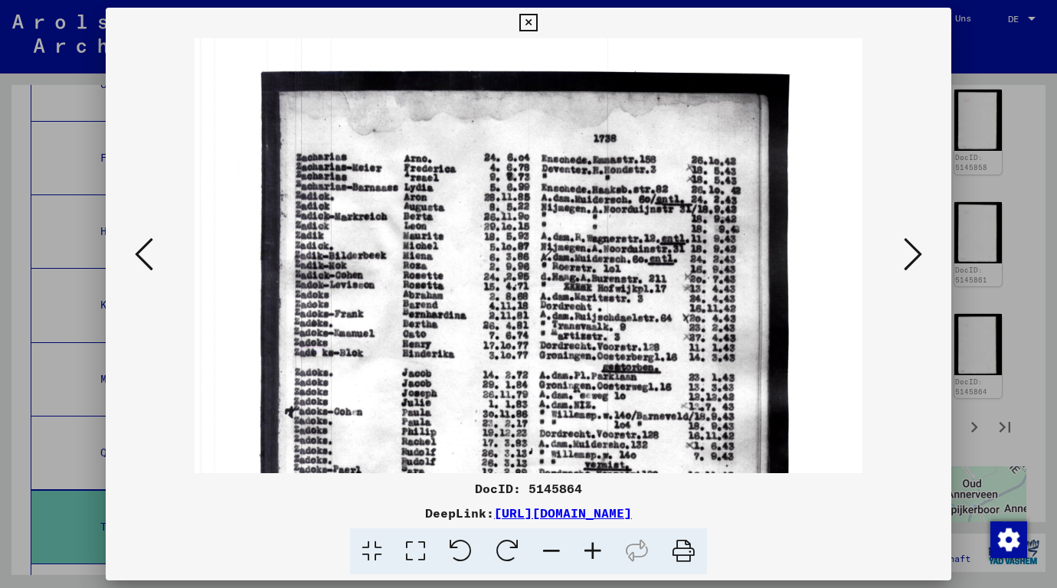
click at [588, 551] on icon at bounding box center [592, 552] width 41 height 47
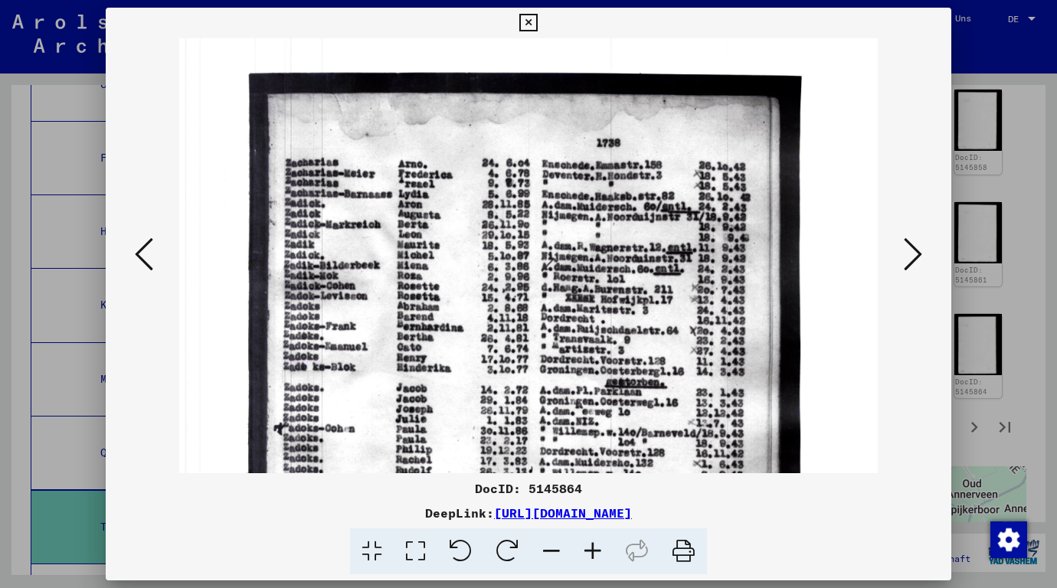
click at [588, 551] on icon at bounding box center [592, 552] width 41 height 47
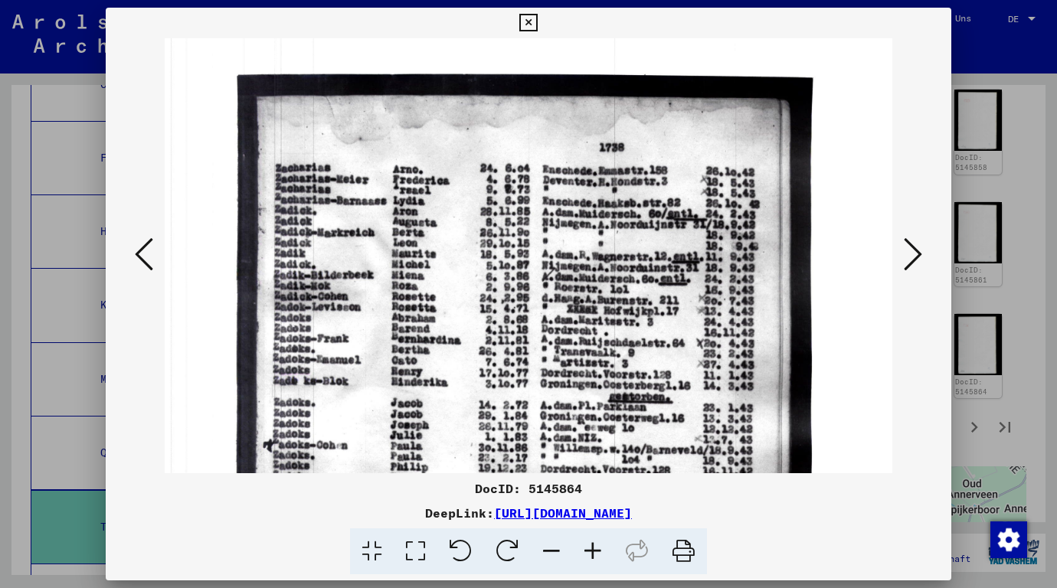
click at [588, 551] on icon at bounding box center [592, 552] width 41 height 47
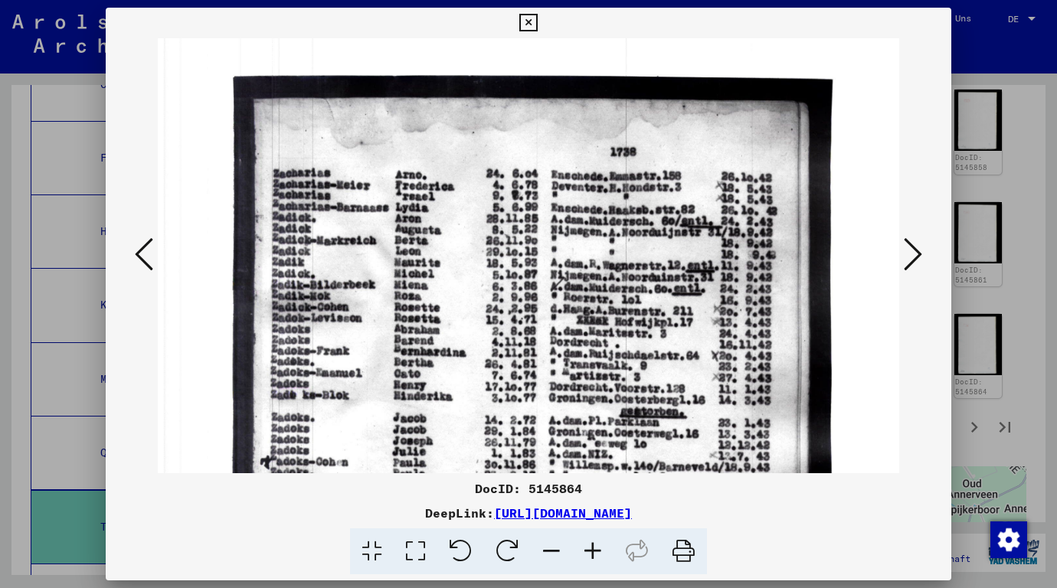
click at [588, 551] on icon at bounding box center [592, 552] width 41 height 47
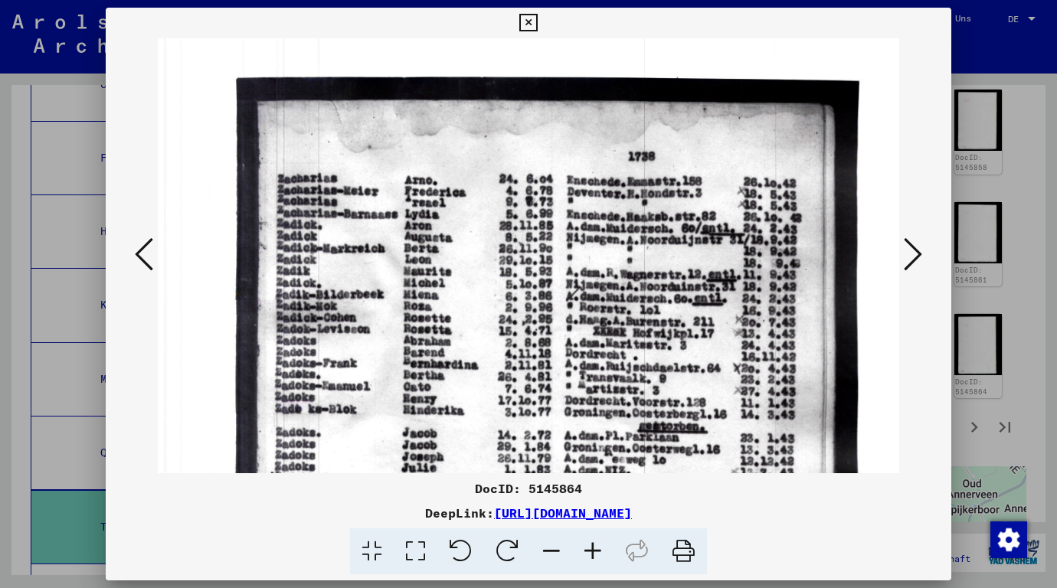
click at [588, 551] on icon at bounding box center [592, 552] width 41 height 47
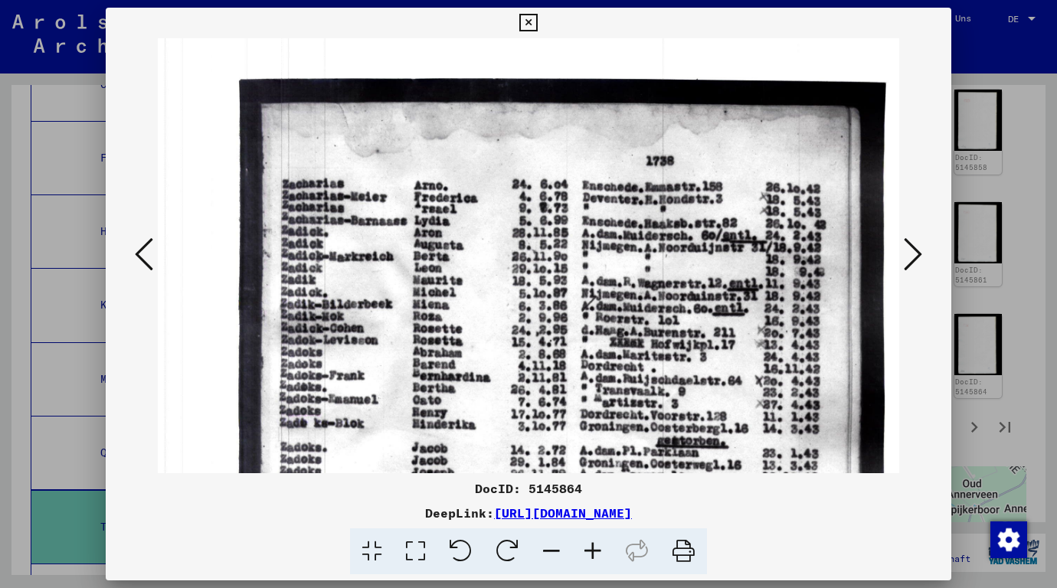
click at [1002, 281] on div at bounding box center [528, 294] width 1057 height 588
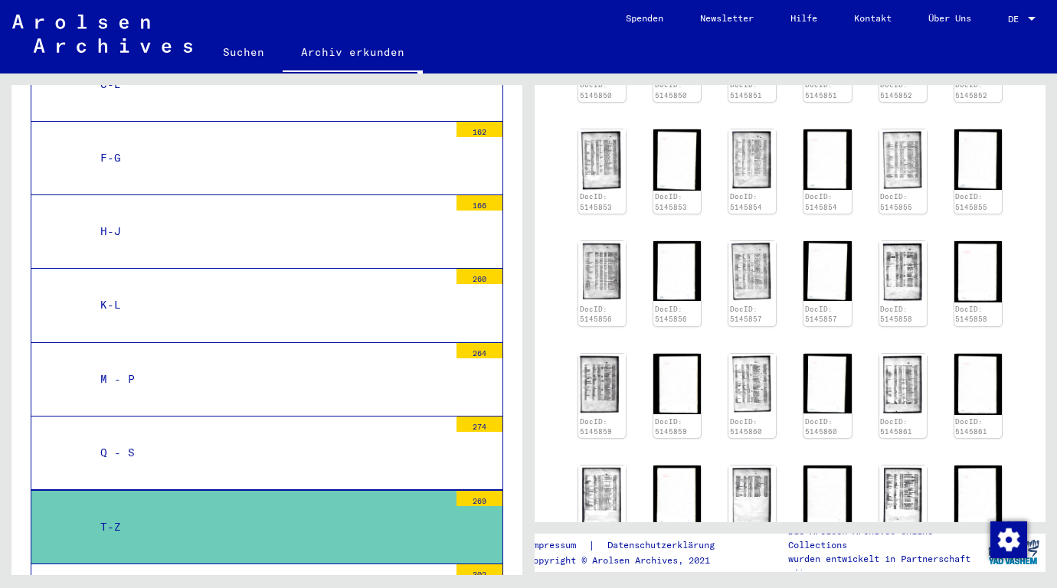
scroll to position [460, 0]
click at [609, 171] on img at bounding box center [602, 161] width 50 height 64
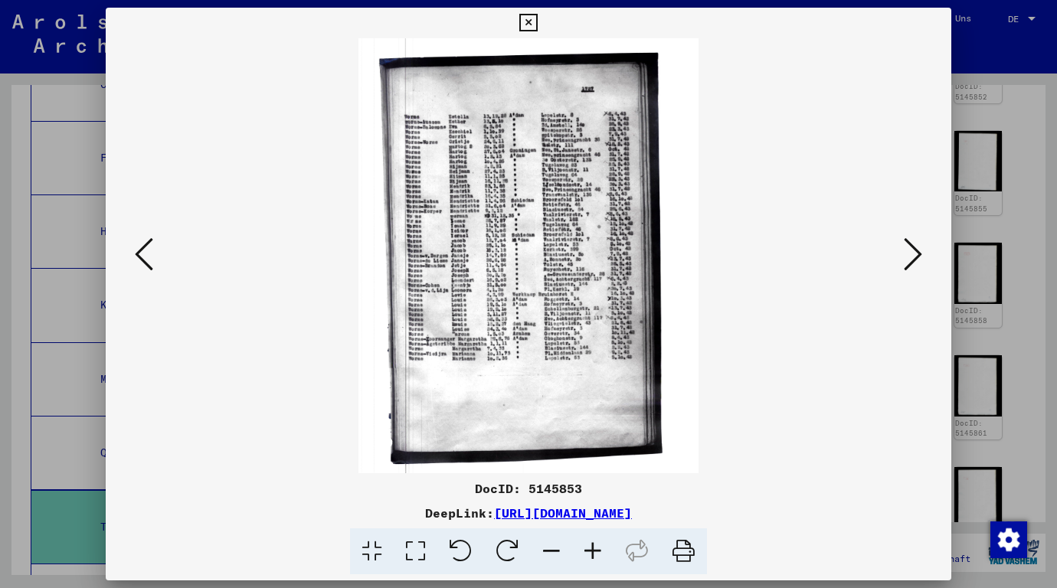
click at [600, 548] on icon at bounding box center [592, 552] width 41 height 47
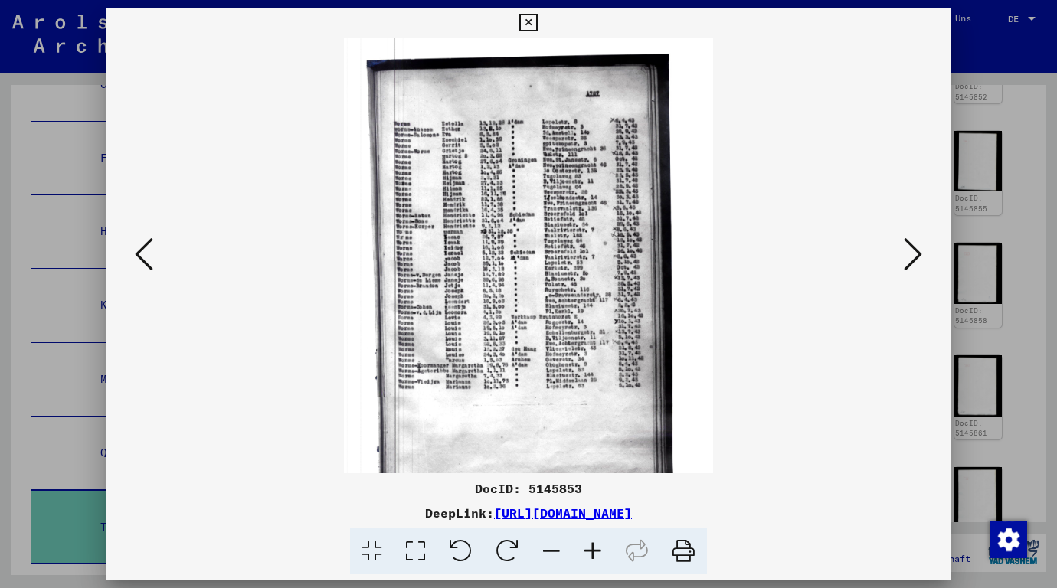
click at [598, 549] on icon at bounding box center [592, 552] width 41 height 47
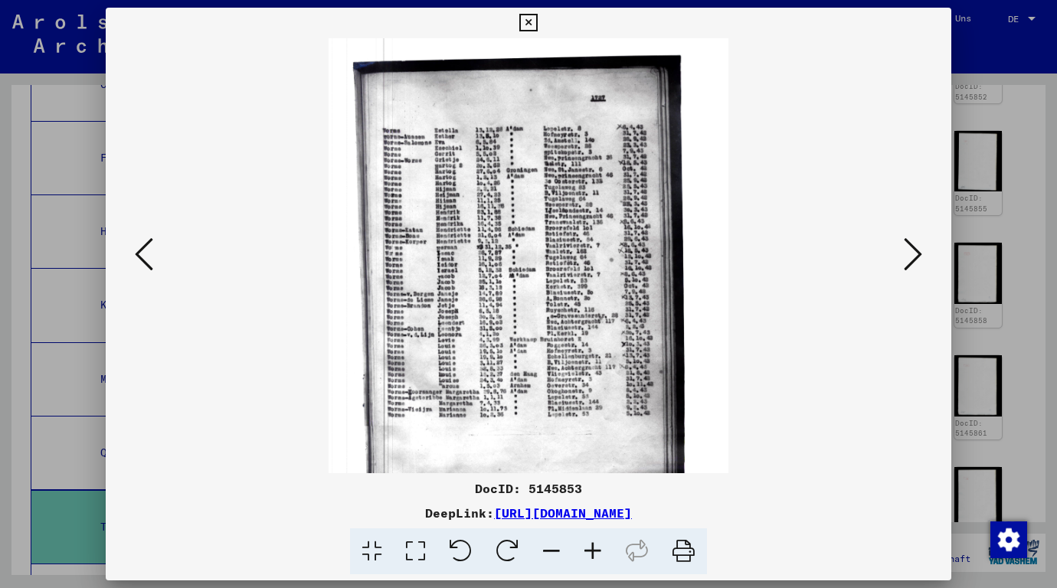
click at [598, 549] on icon at bounding box center [592, 552] width 41 height 47
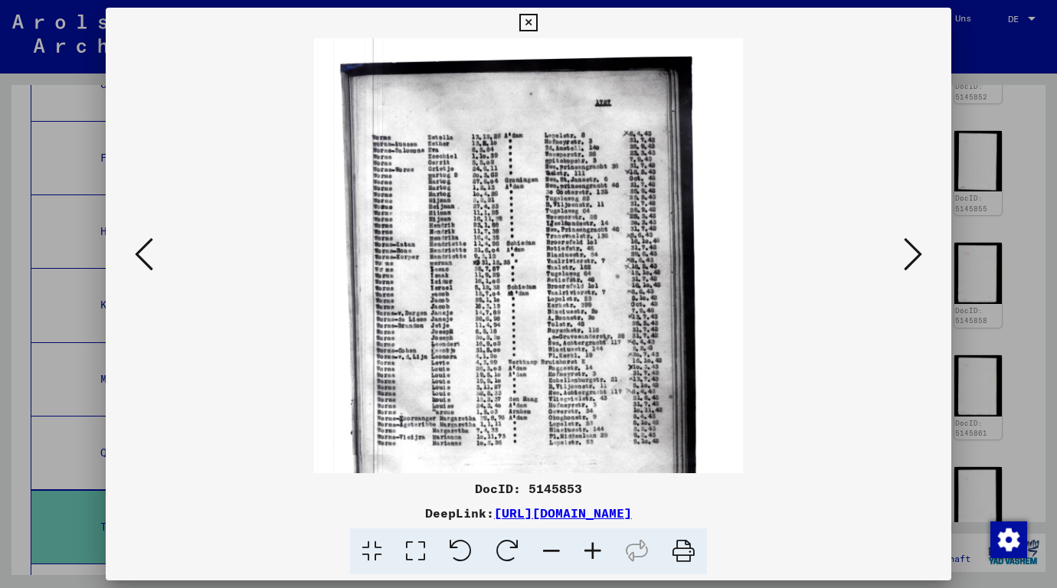
click at [598, 549] on icon at bounding box center [592, 552] width 41 height 47
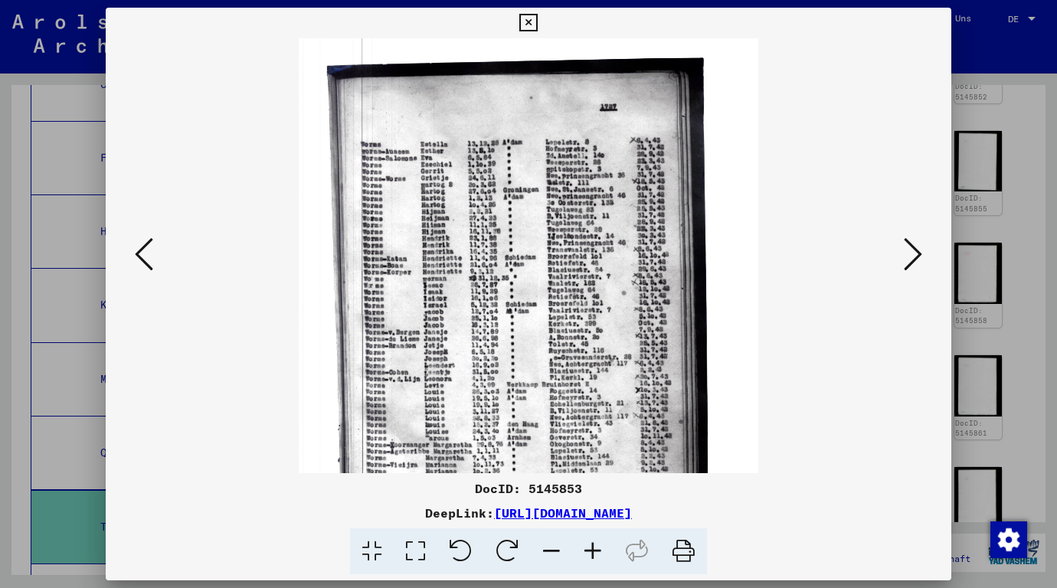
click at [598, 549] on icon at bounding box center [592, 552] width 41 height 47
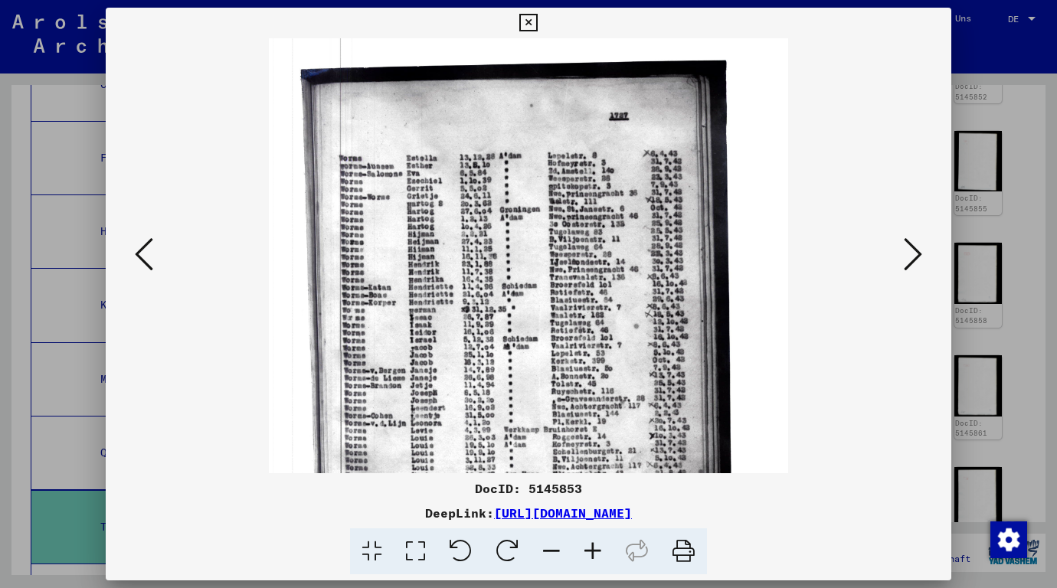
click at [598, 549] on icon at bounding box center [592, 552] width 41 height 47
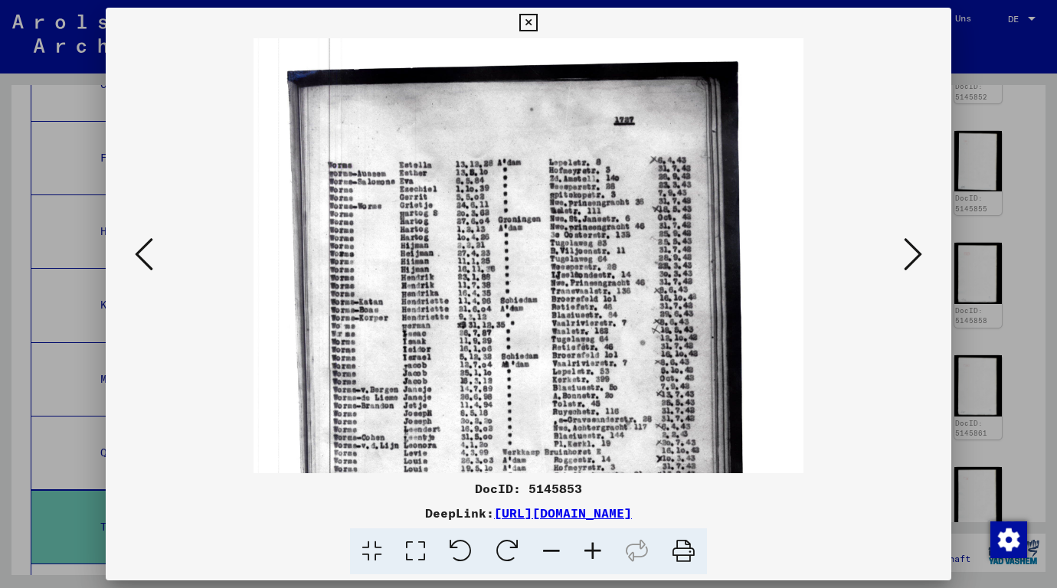
click at [598, 549] on icon at bounding box center [592, 552] width 41 height 47
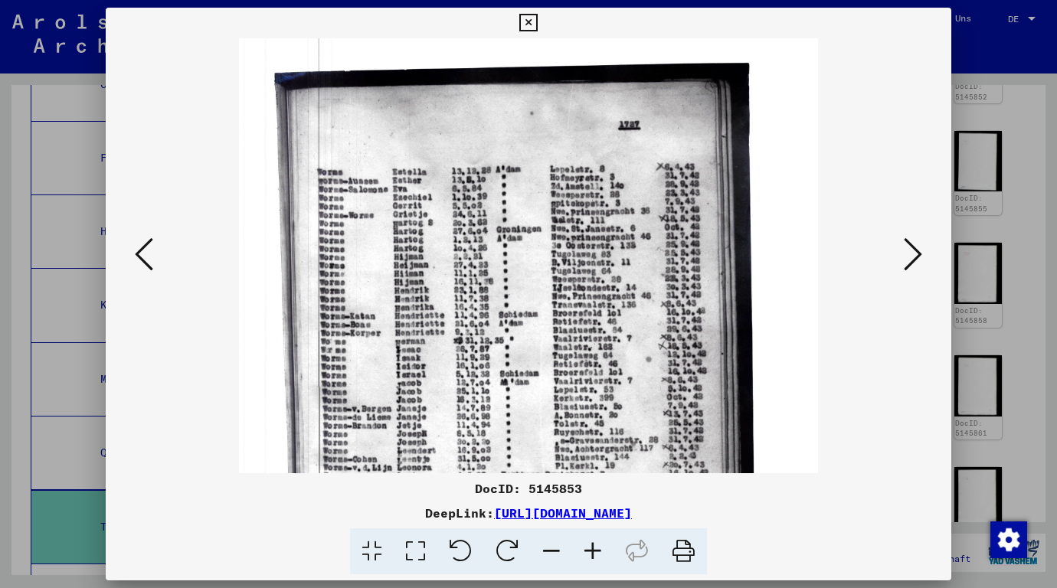
click at [598, 549] on icon at bounding box center [592, 552] width 41 height 47
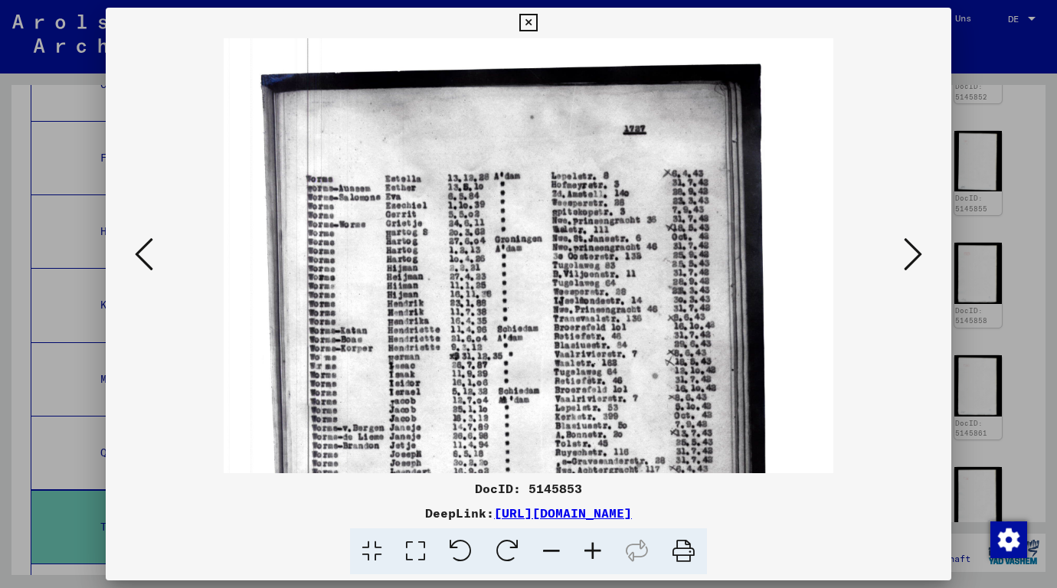
click at [598, 549] on icon at bounding box center [592, 552] width 41 height 47
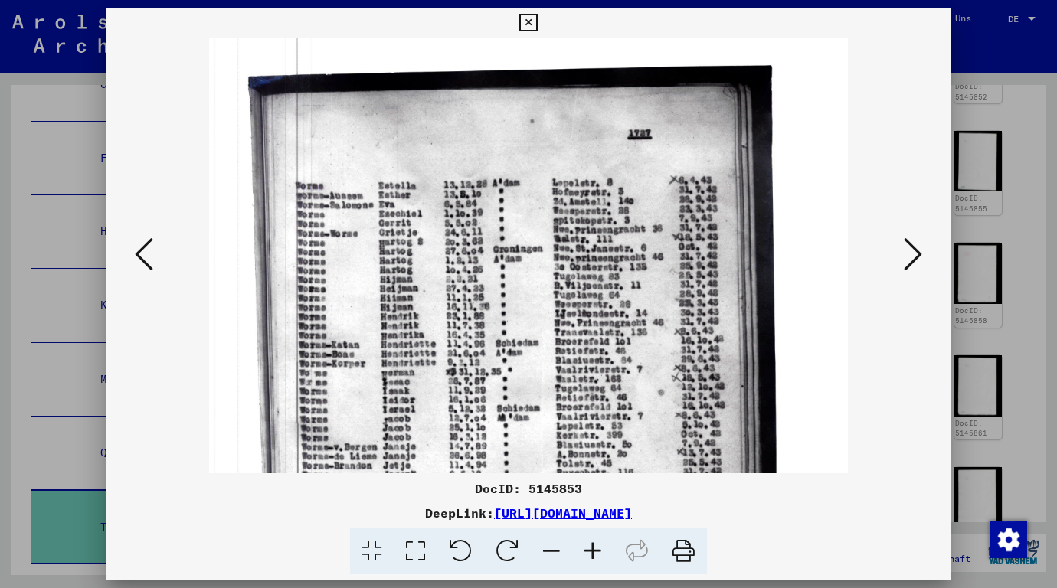
click at [598, 549] on icon at bounding box center [592, 552] width 41 height 47
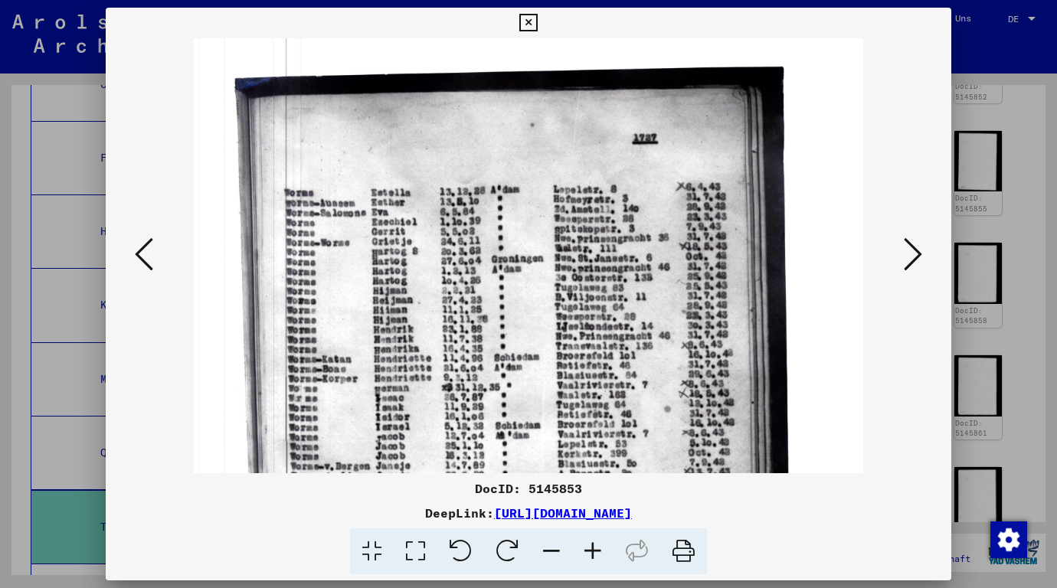
click at [598, 549] on icon at bounding box center [592, 552] width 41 height 47
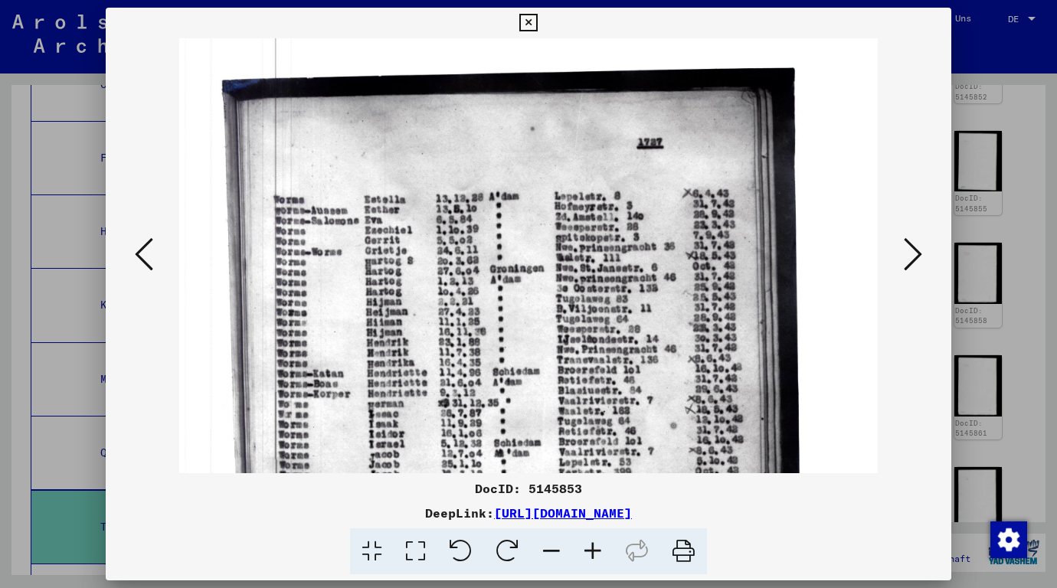
click at [598, 549] on icon at bounding box center [592, 552] width 41 height 47
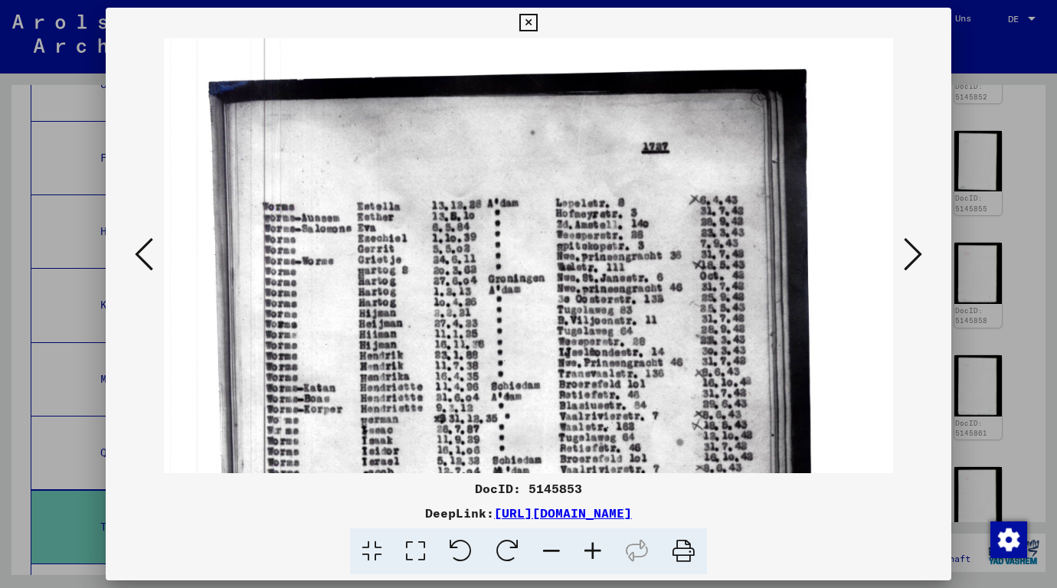
click at [598, 549] on icon at bounding box center [592, 552] width 41 height 47
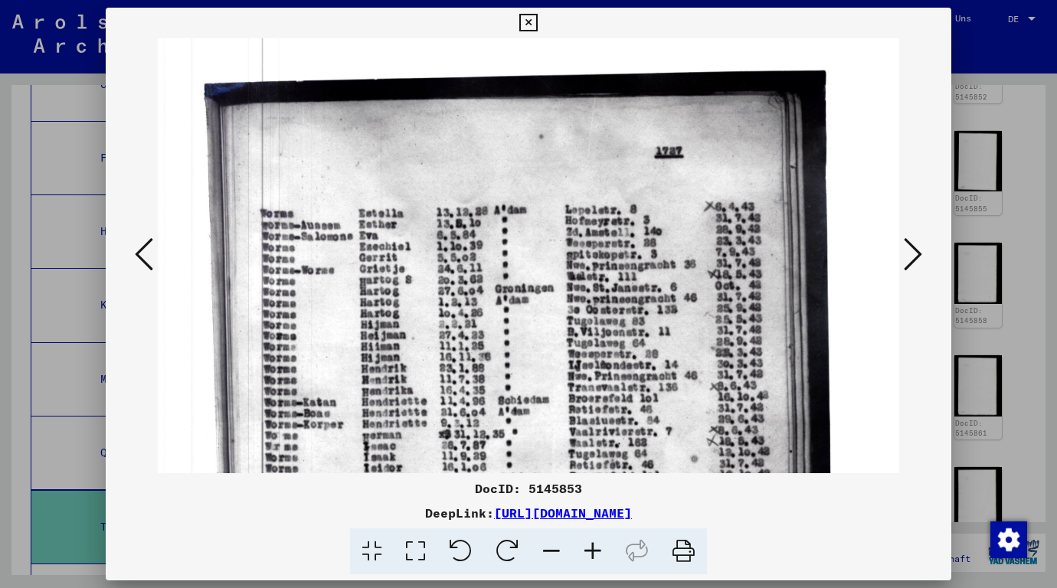
click at [1001, 329] on div at bounding box center [528, 294] width 1057 height 588
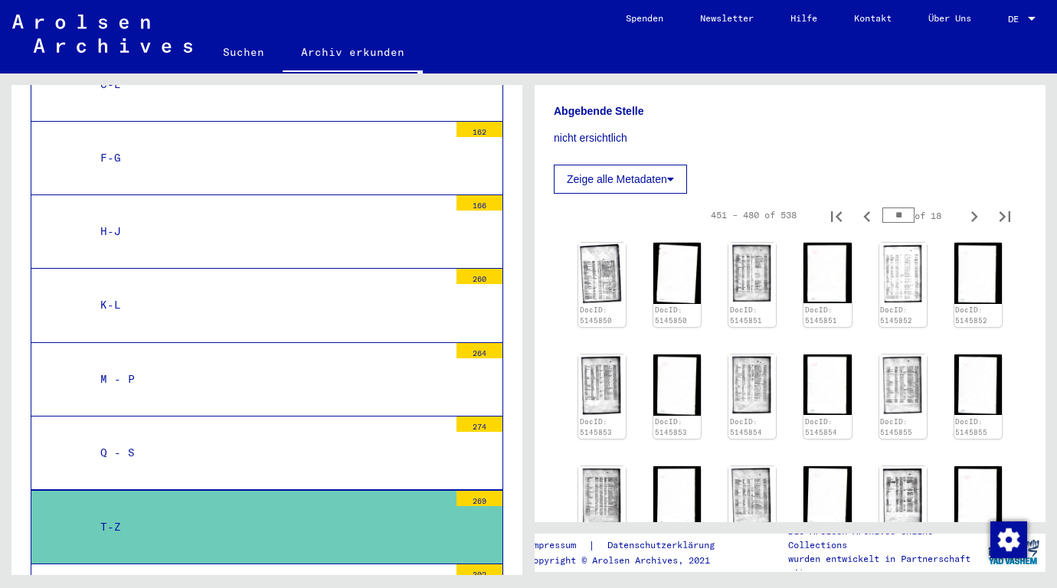
scroll to position [230, 0]
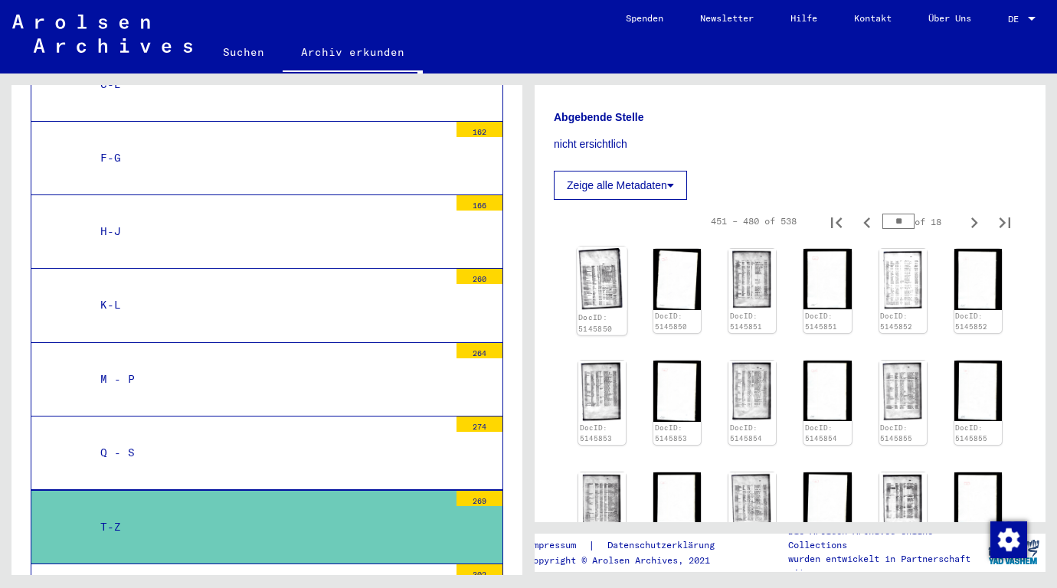
click at [589, 276] on img at bounding box center [602, 279] width 50 height 64
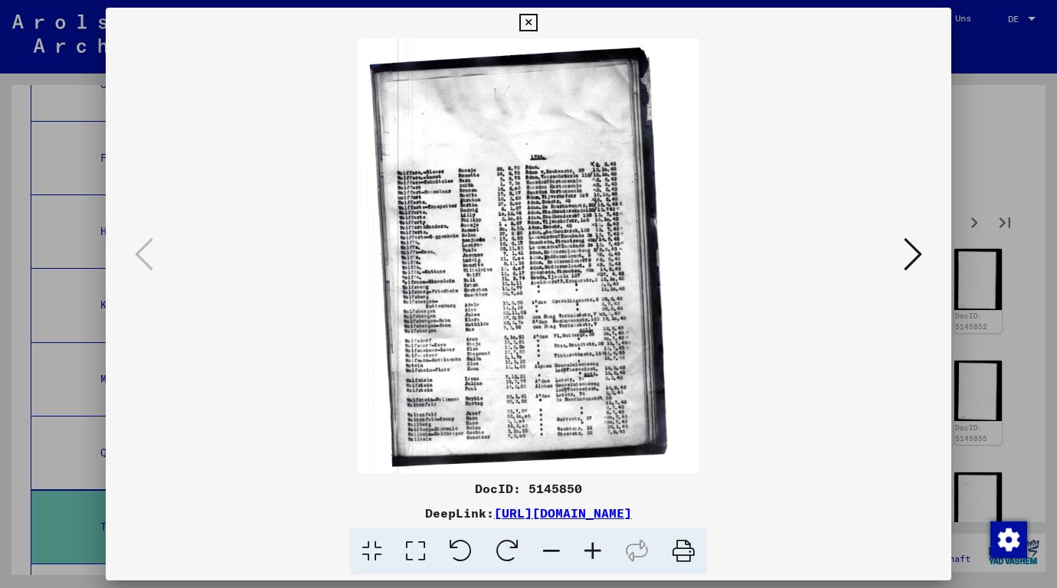
click at [598, 555] on icon at bounding box center [592, 552] width 41 height 47
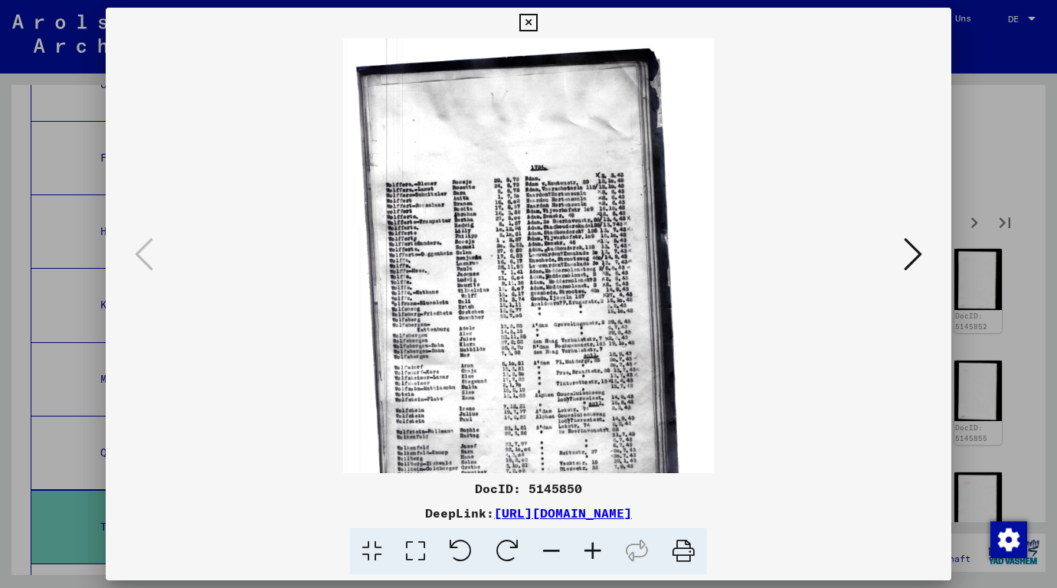
click at [598, 555] on icon at bounding box center [592, 552] width 41 height 47
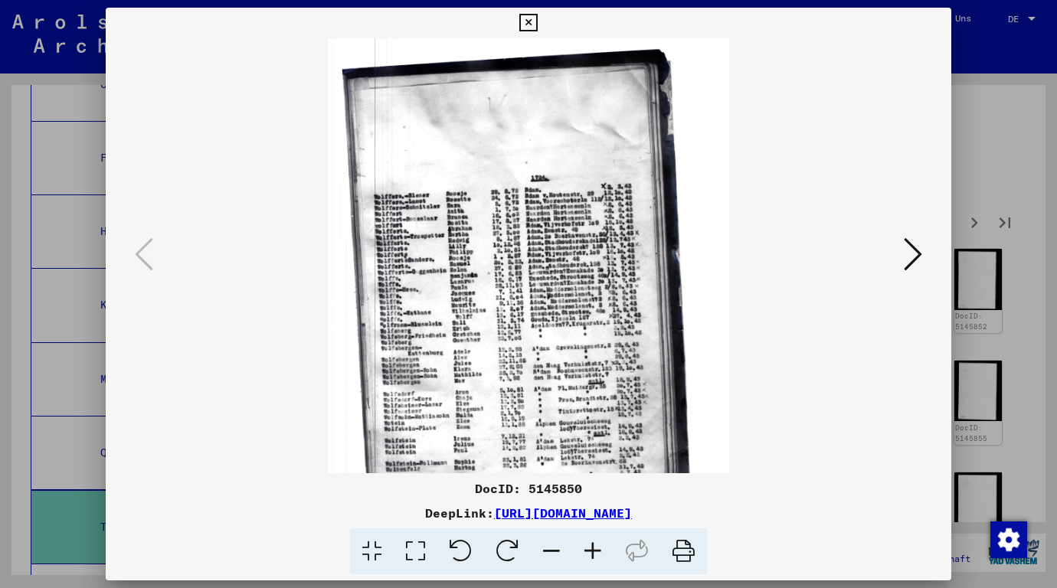
click at [598, 555] on icon at bounding box center [592, 552] width 41 height 47
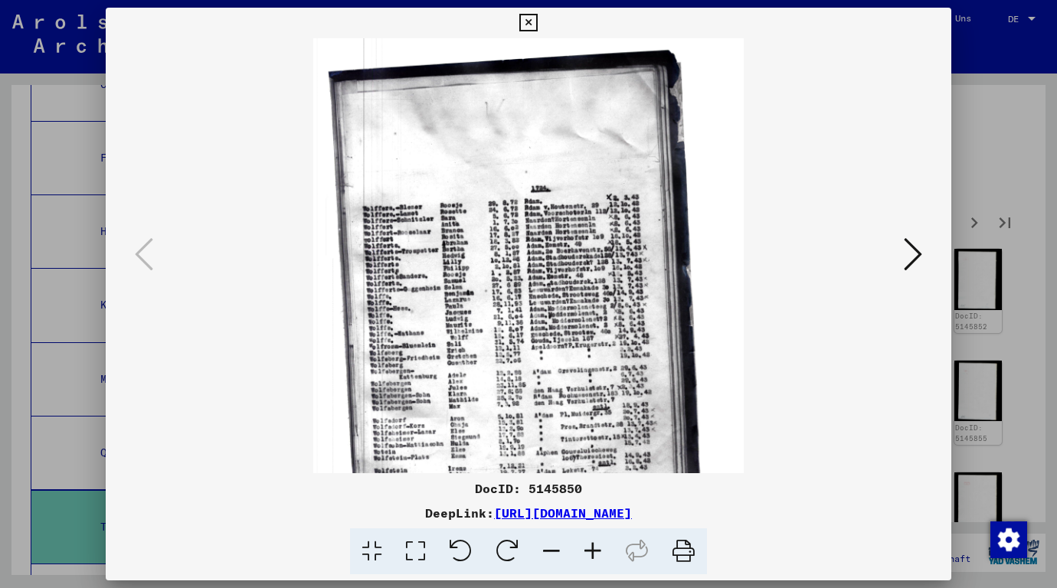
click at [598, 555] on icon at bounding box center [592, 552] width 41 height 47
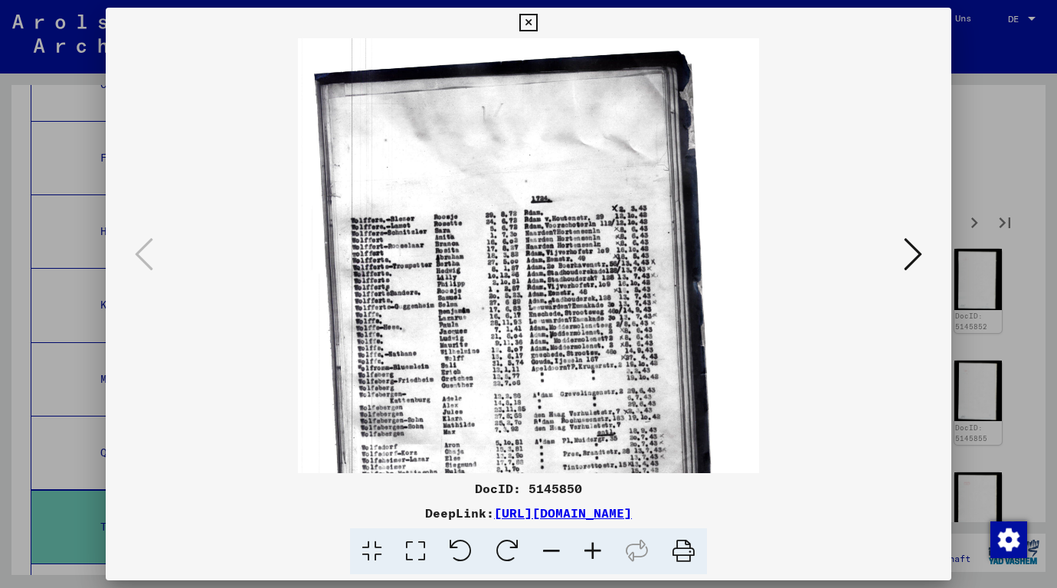
click at [598, 555] on icon at bounding box center [592, 552] width 41 height 47
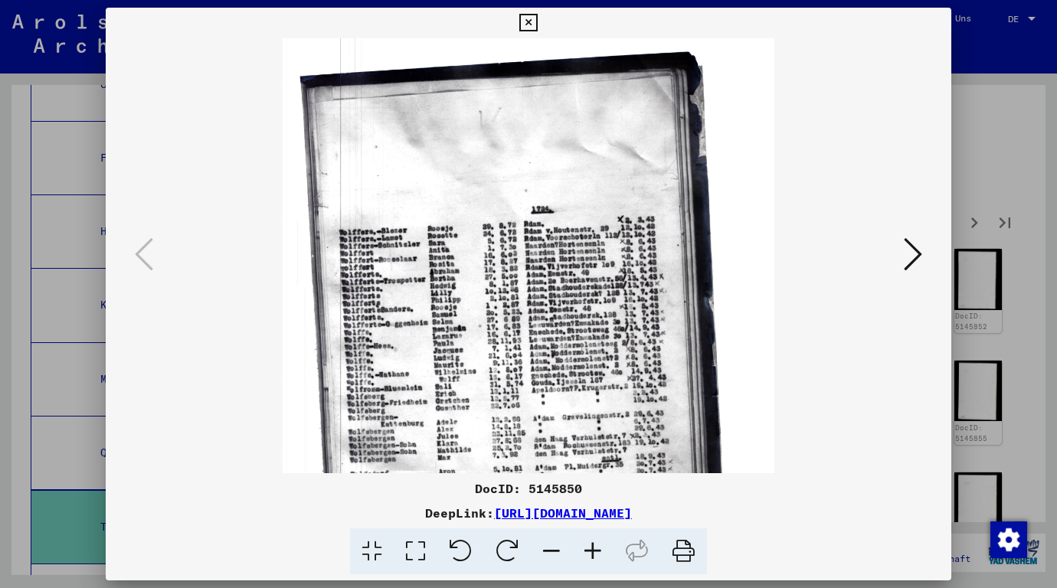
click at [598, 555] on icon at bounding box center [592, 552] width 41 height 47
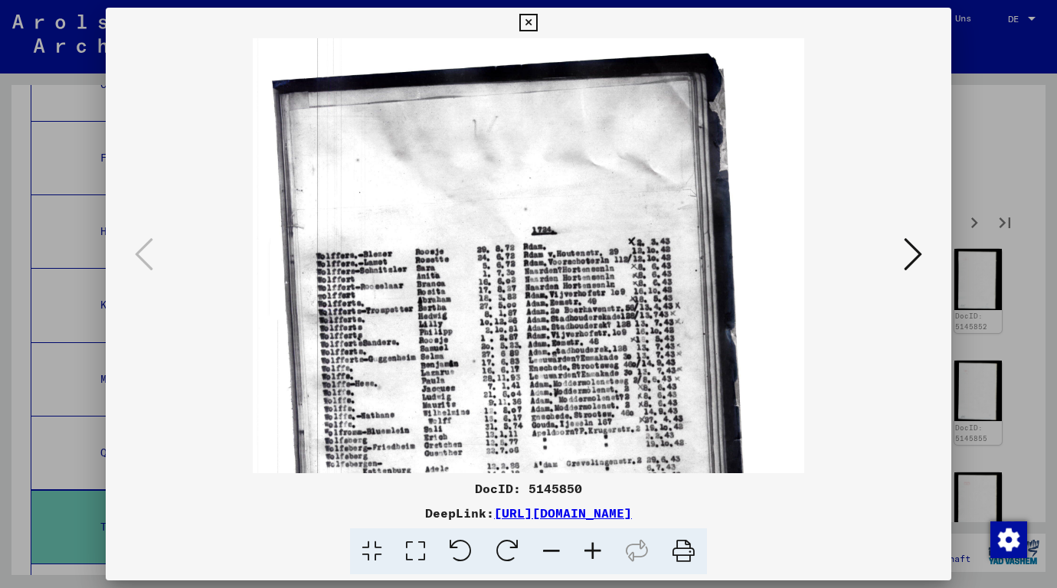
click at [598, 555] on icon at bounding box center [592, 552] width 41 height 47
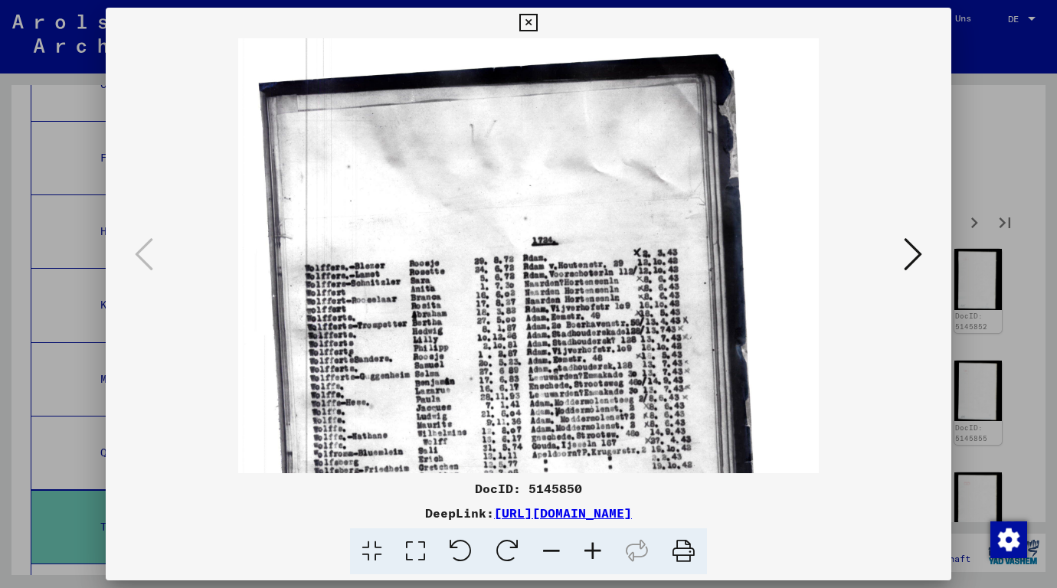
click at [598, 555] on icon at bounding box center [592, 552] width 41 height 47
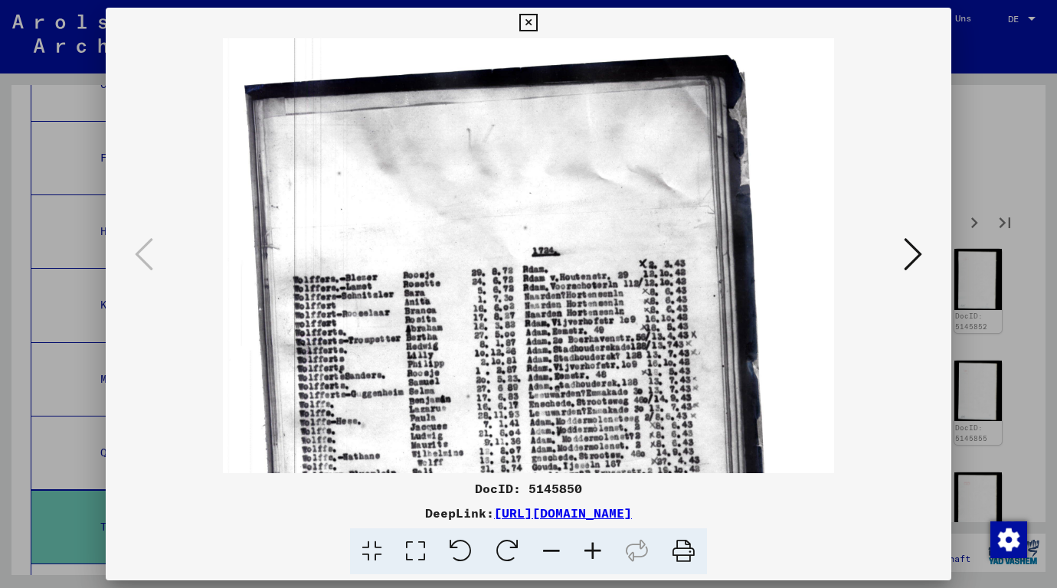
click at [598, 555] on icon at bounding box center [592, 552] width 41 height 47
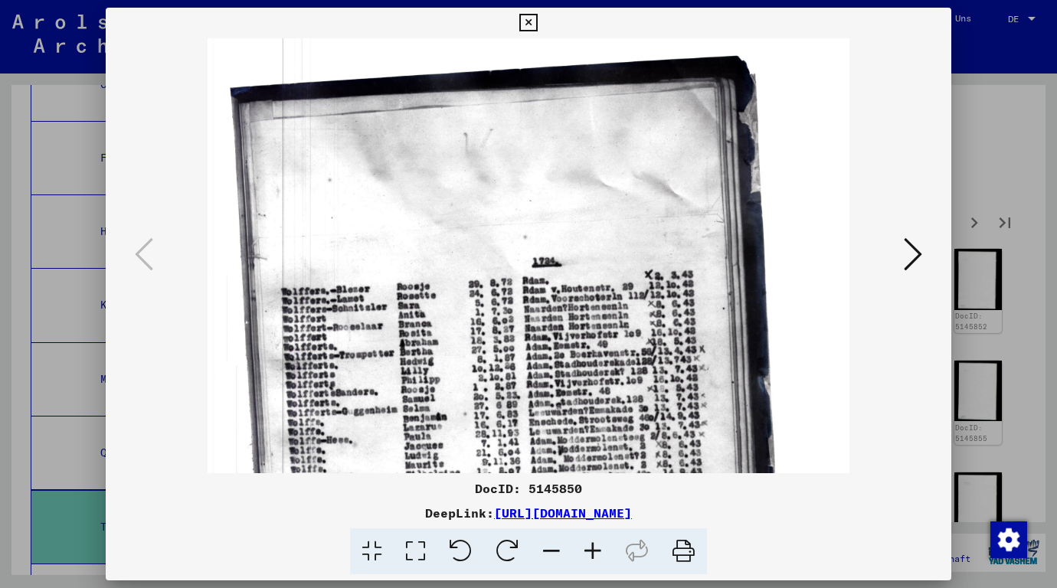
click at [598, 555] on icon at bounding box center [592, 552] width 41 height 47
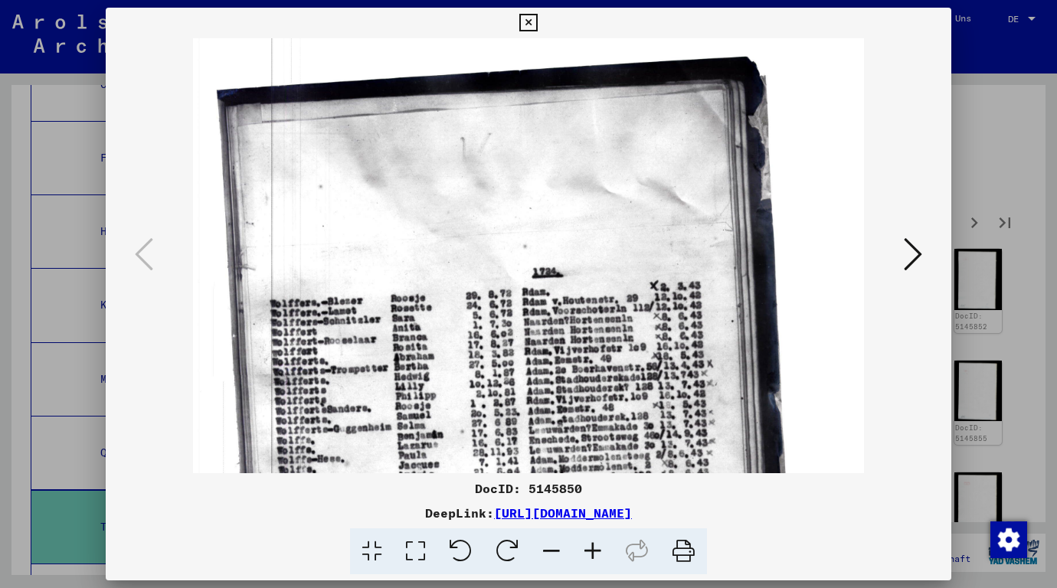
click at [598, 555] on icon at bounding box center [592, 552] width 41 height 47
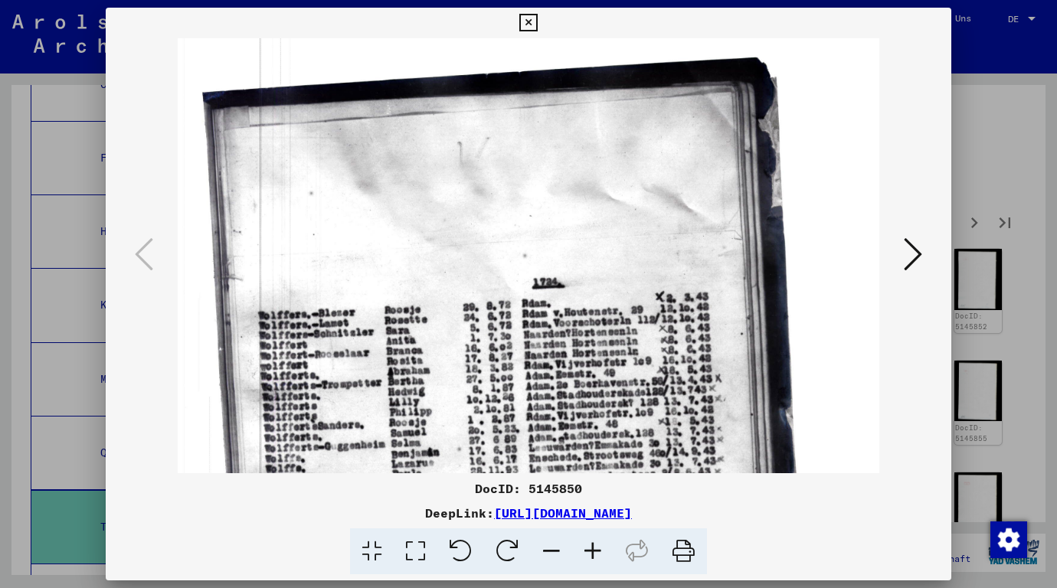
click at [1014, 283] on div at bounding box center [528, 294] width 1057 height 588
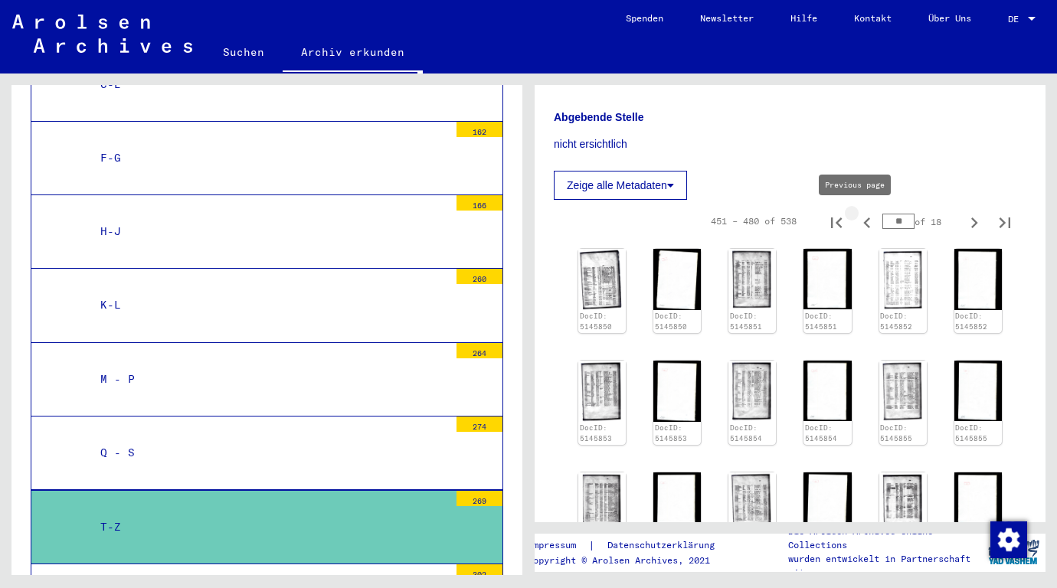
click at [857, 221] on icon "Previous page" at bounding box center [867, 222] width 21 height 21
type input "**"
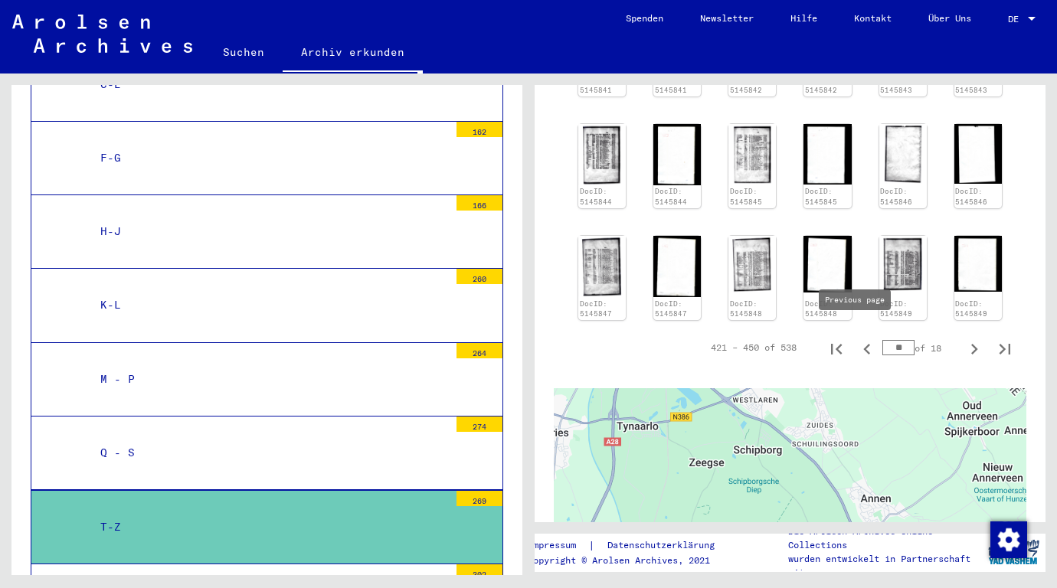
scroll to position [613, 0]
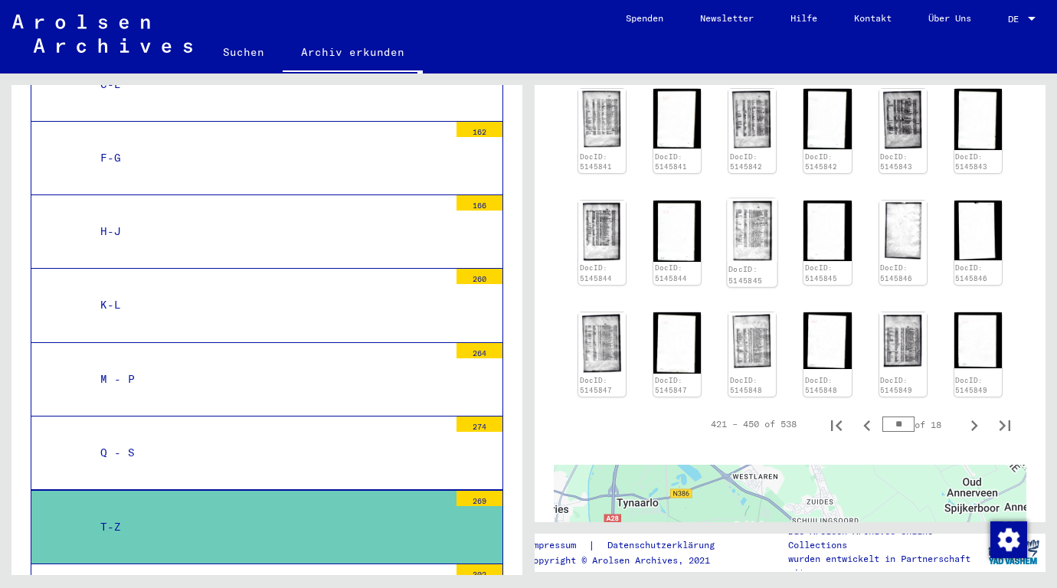
click at [750, 224] on img at bounding box center [753, 231] width 50 height 64
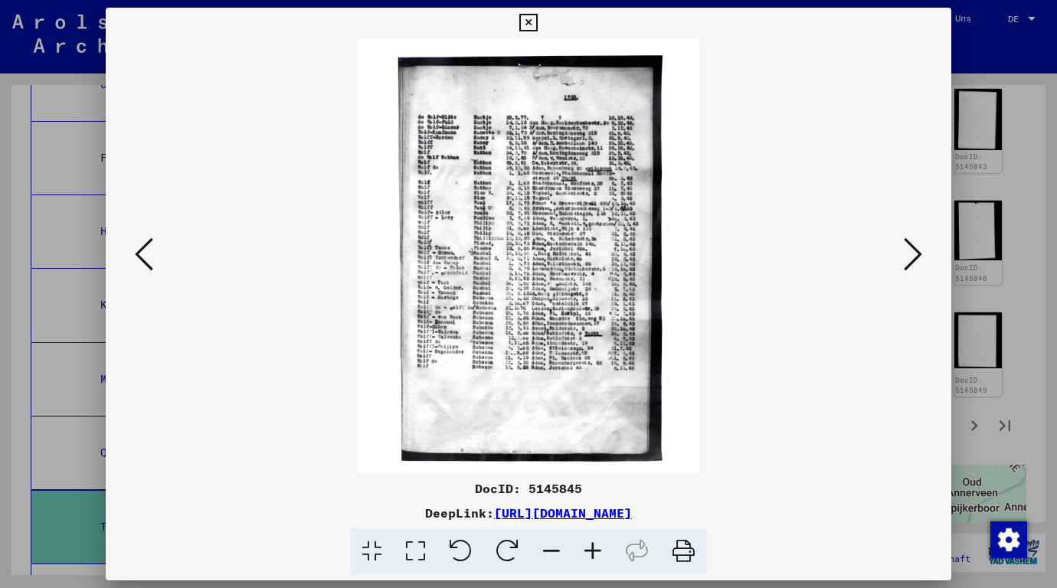
click at [590, 549] on icon at bounding box center [592, 552] width 41 height 47
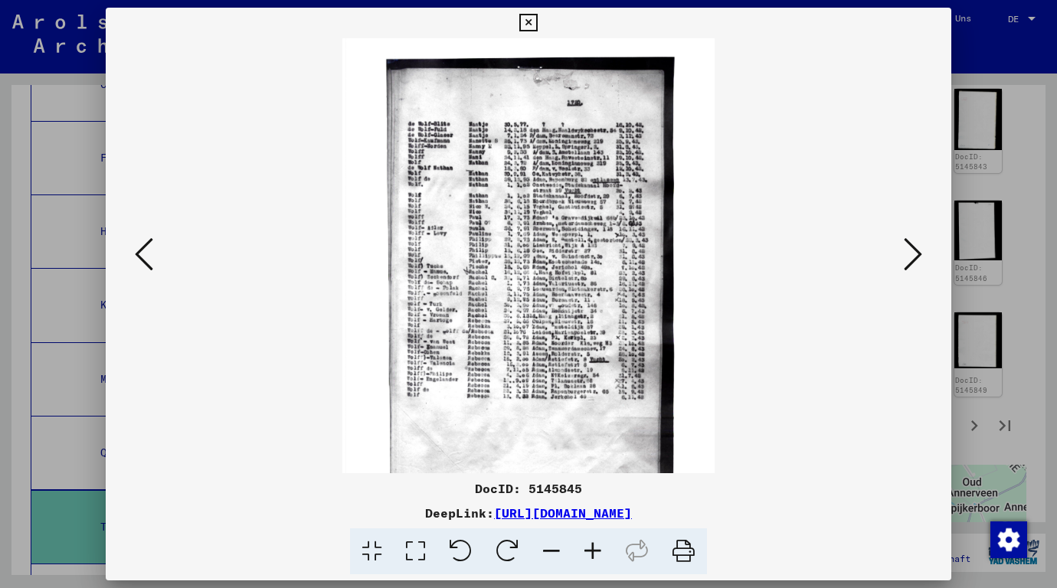
click at [590, 549] on icon at bounding box center [592, 552] width 41 height 47
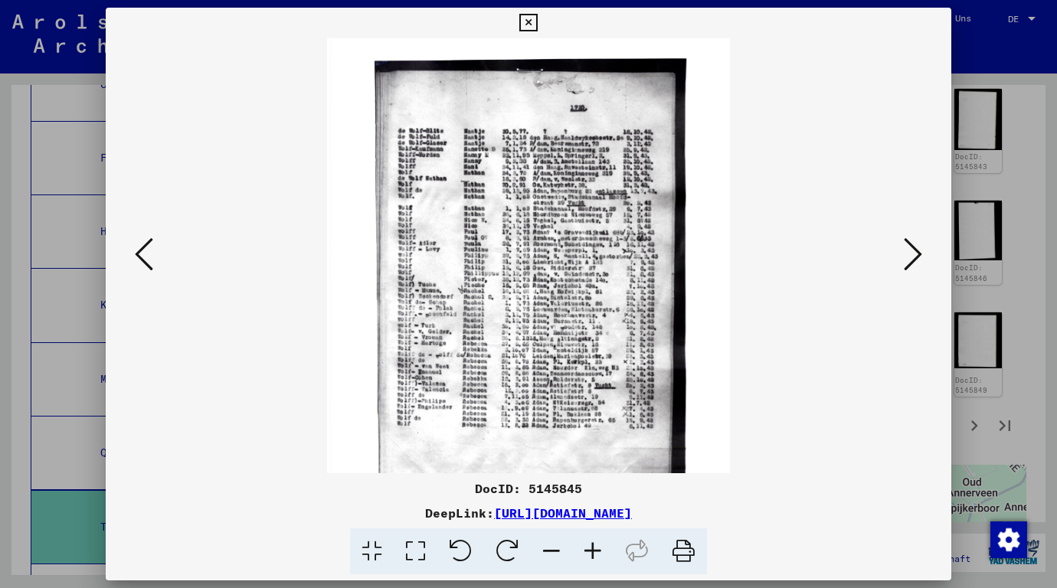
click at [590, 549] on icon at bounding box center [592, 552] width 41 height 47
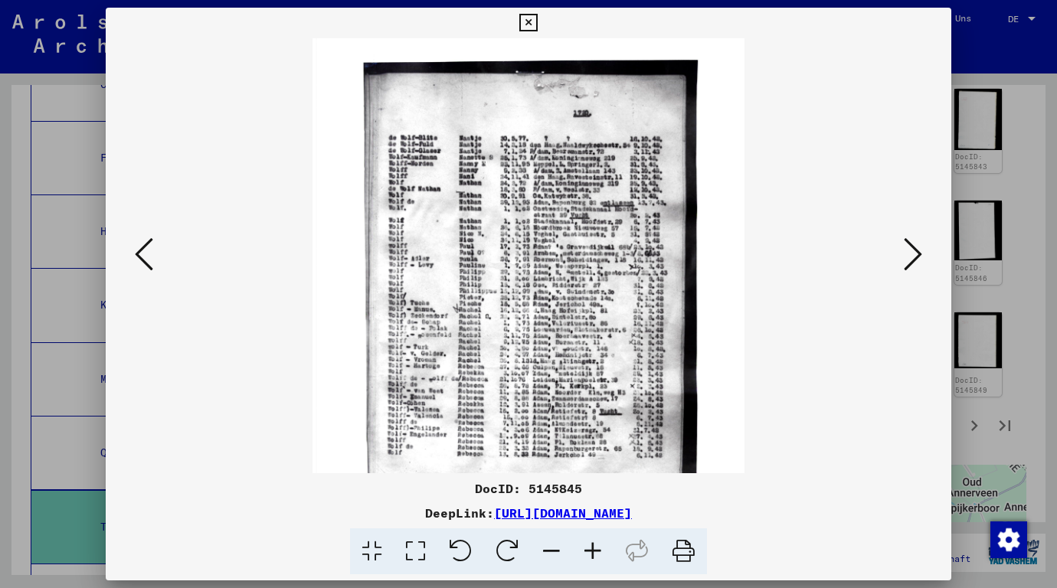
click at [590, 549] on icon at bounding box center [592, 552] width 41 height 47
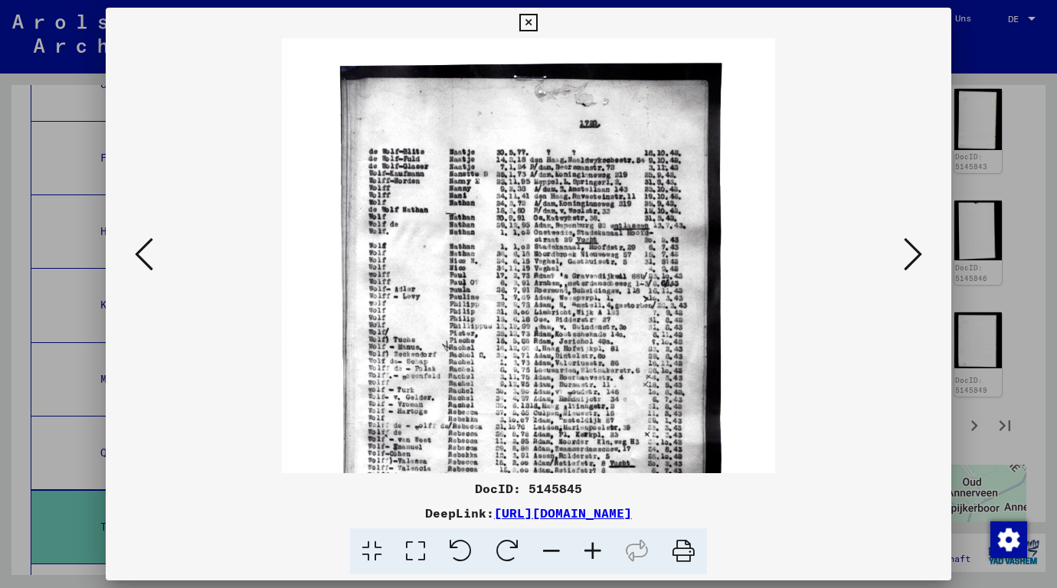
click at [590, 549] on icon at bounding box center [592, 552] width 41 height 47
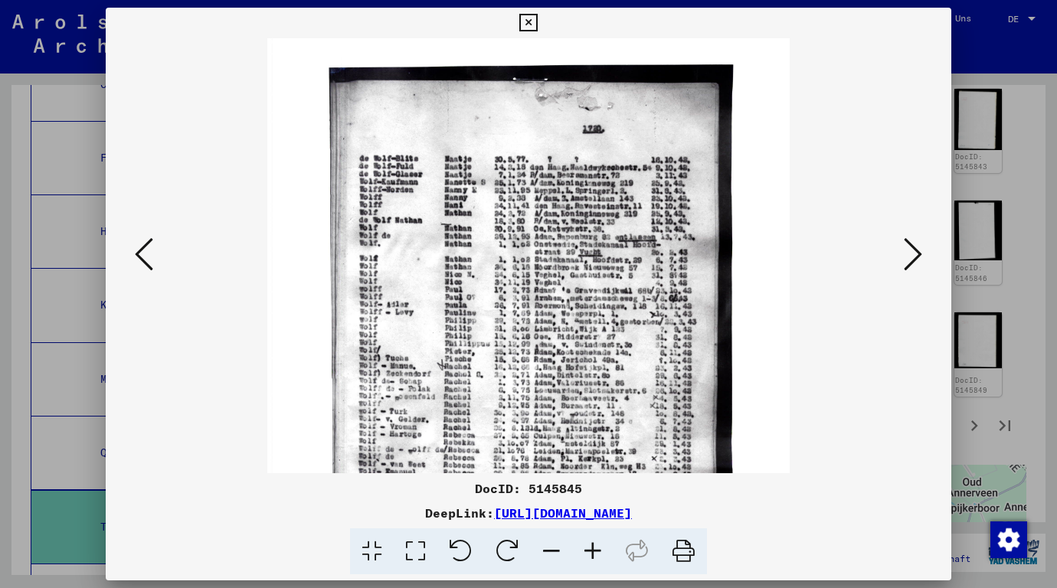
click at [590, 549] on icon at bounding box center [592, 552] width 41 height 47
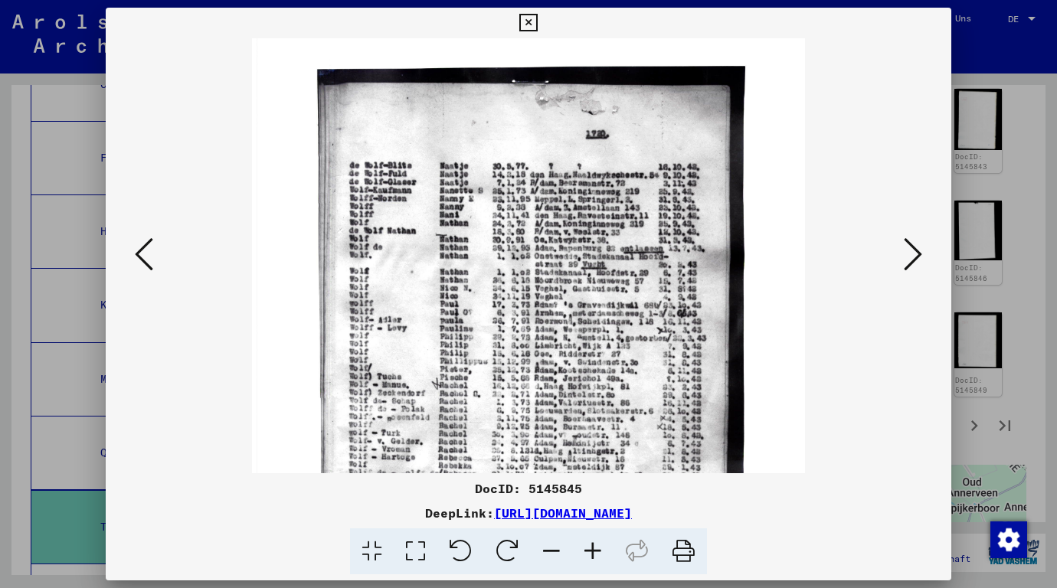
click at [590, 549] on icon at bounding box center [592, 552] width 41 height 47
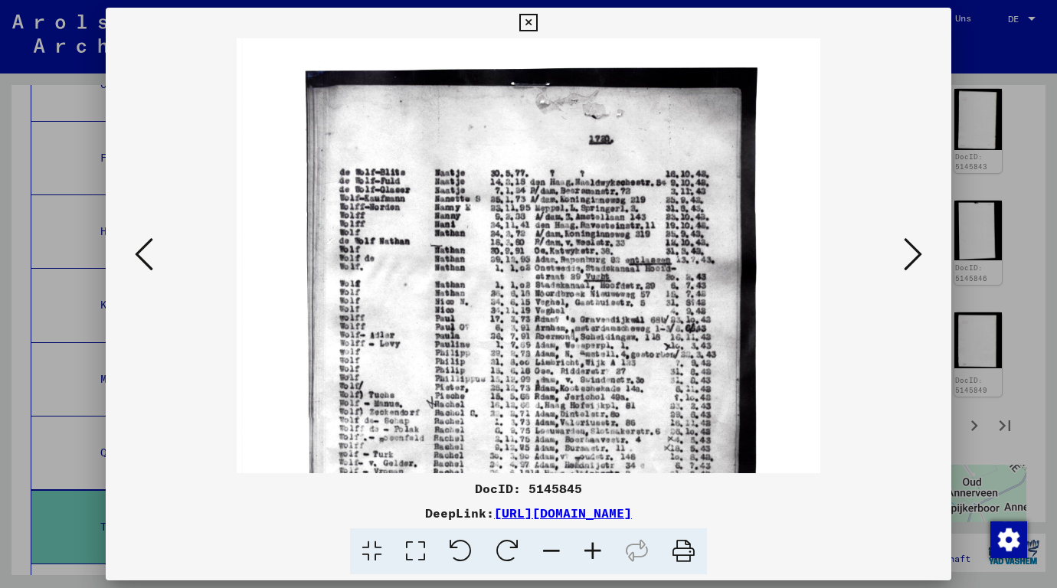
click at [590, 549] on icon at bounding box center [592, 552] width 41 height 47
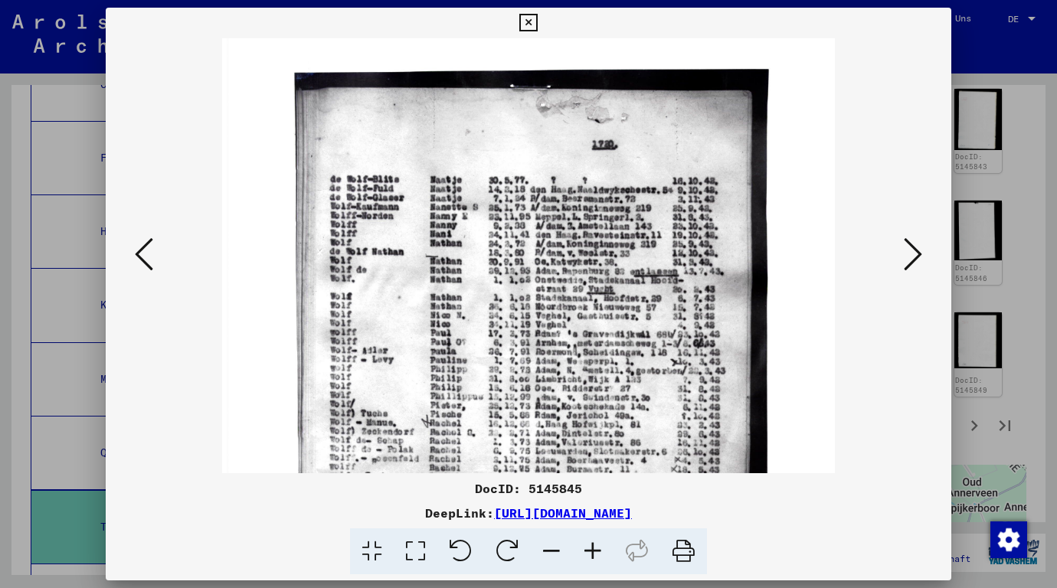
click at [590, 549] on icon at bounding box center [592, 552] width 41 height 47
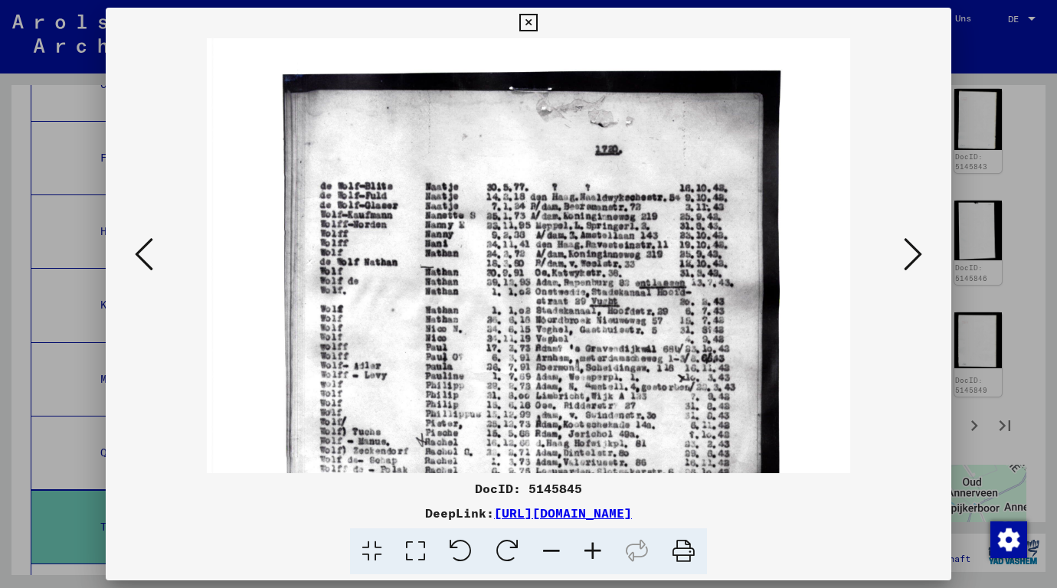
click at [1030, 298] on div at bounding box center [528, 294] width 1057 height 588
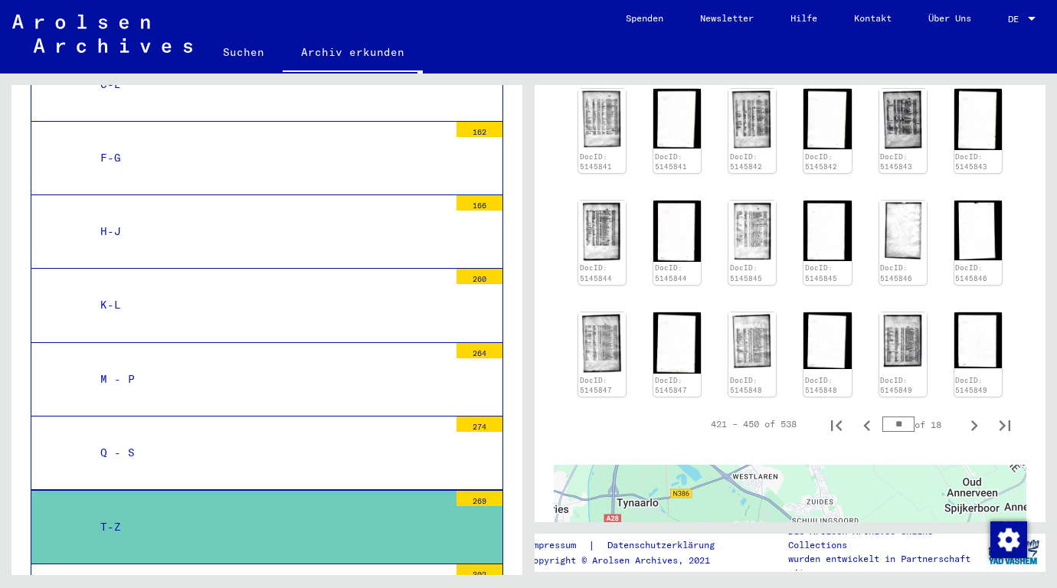
scroll to position [460, 0]
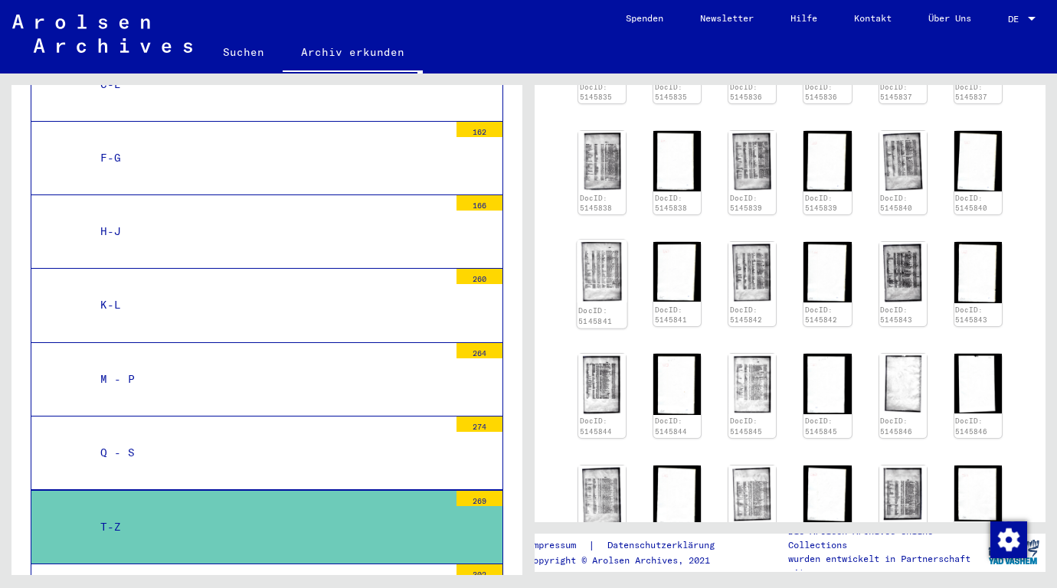
click at [584, 270] on img at bounding box center [602, 271] width 50 height 62
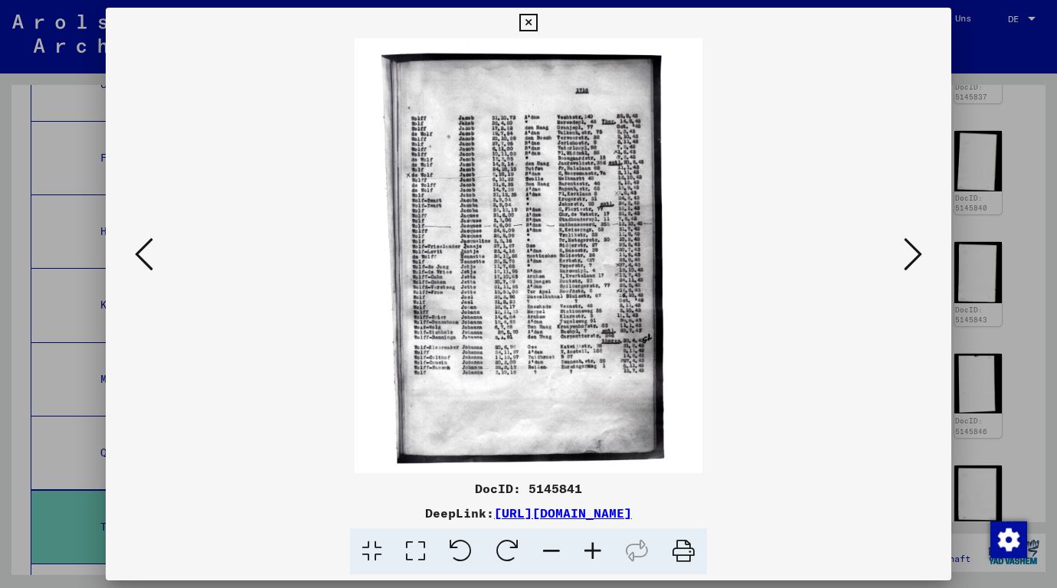
click at [591, 559] on icon at bounding box center [592, 552] width 41 height 47
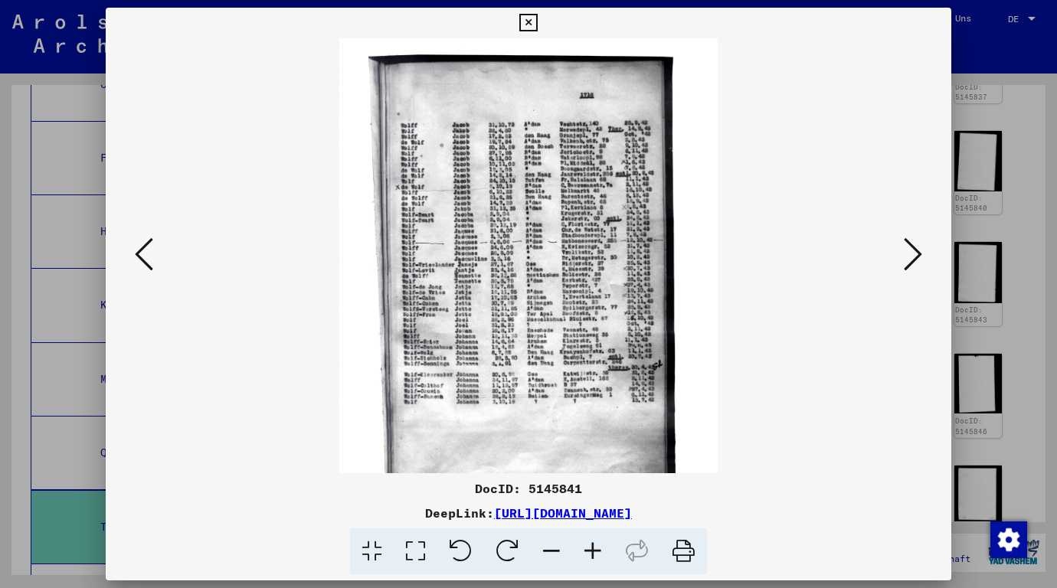
click at [591, 559] on icon at bounding box center [592, 552] width 41 height 47
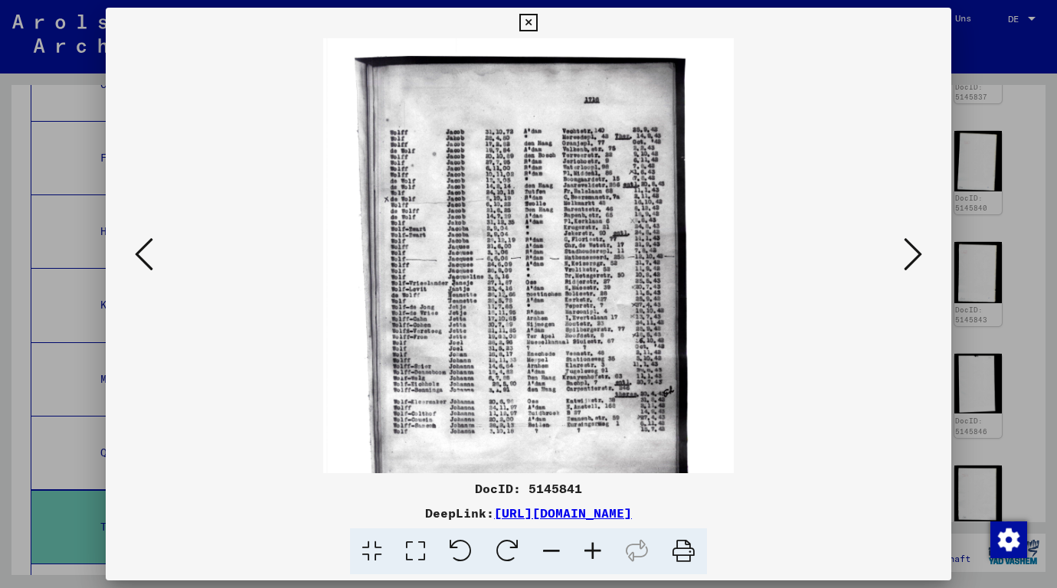
click at [591, 559] on icon at bounding box center [592, 552] width 41 height 47
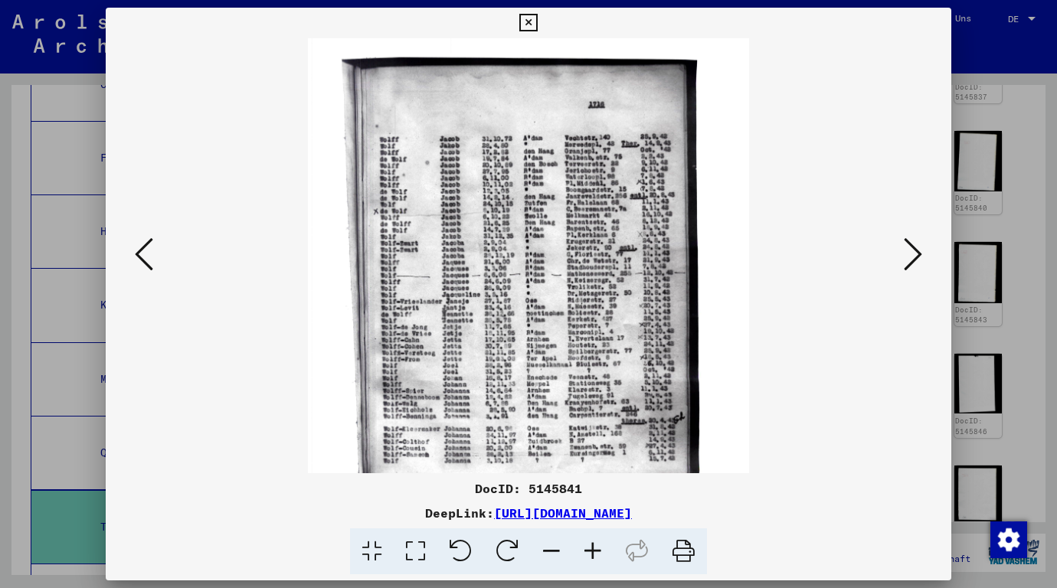
click at [591, 559] on icon at bounding box center [592, 552] width 41 height 47
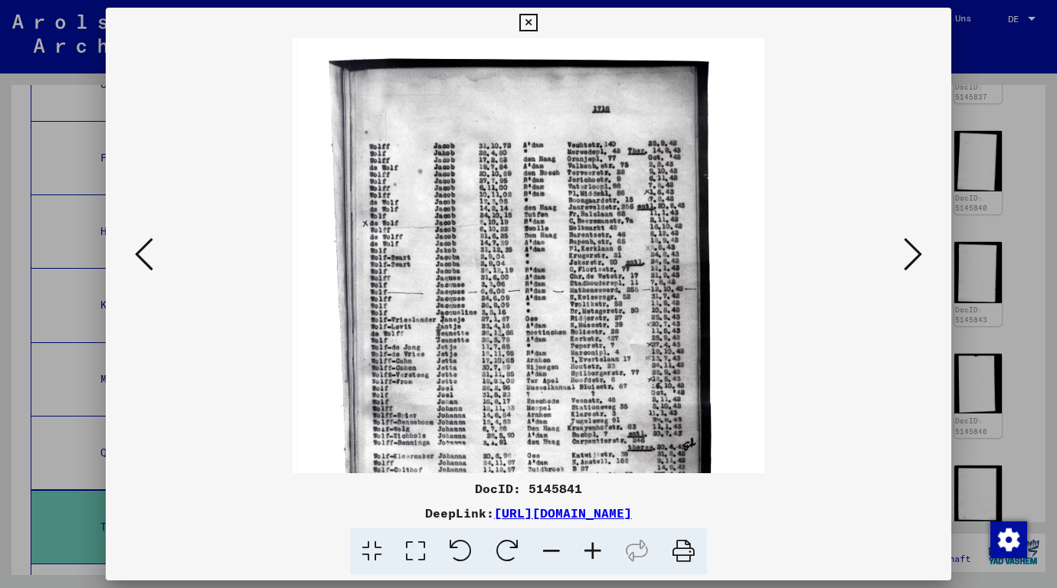
click at [591, 559] on icon at bounding box center [592, 552] width 41 height 47
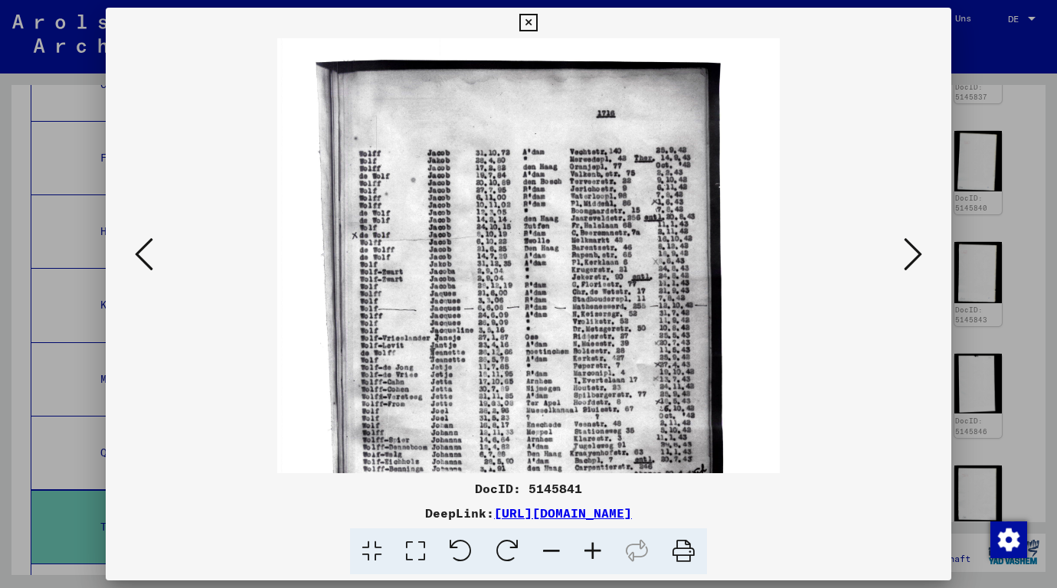
click at [591, 559] on icon at bounding box center [592, 552] width 41 height 47
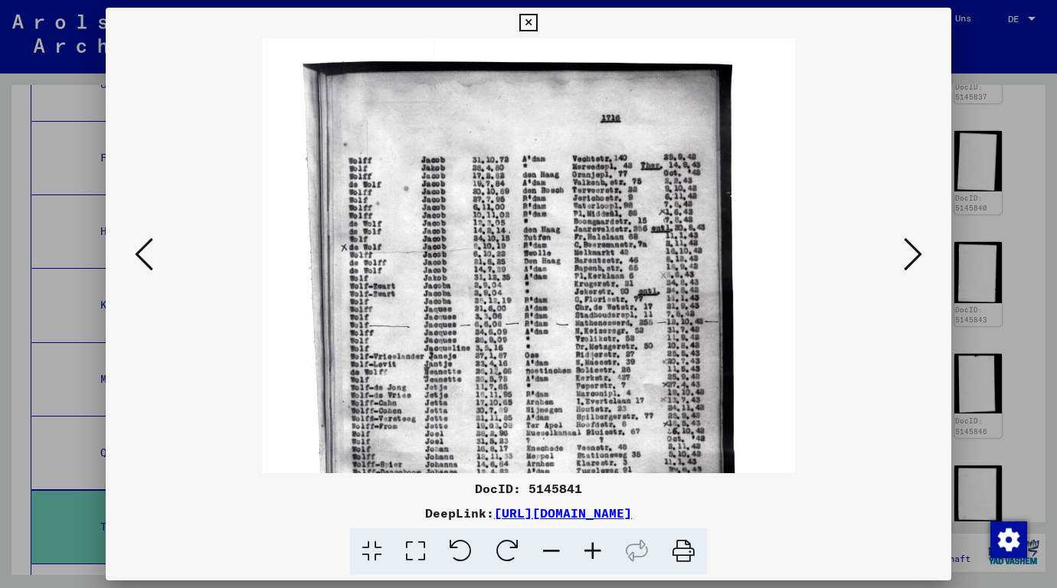
click at [591, 559] on icon at bounding box center [592, 552] width 41 height 47
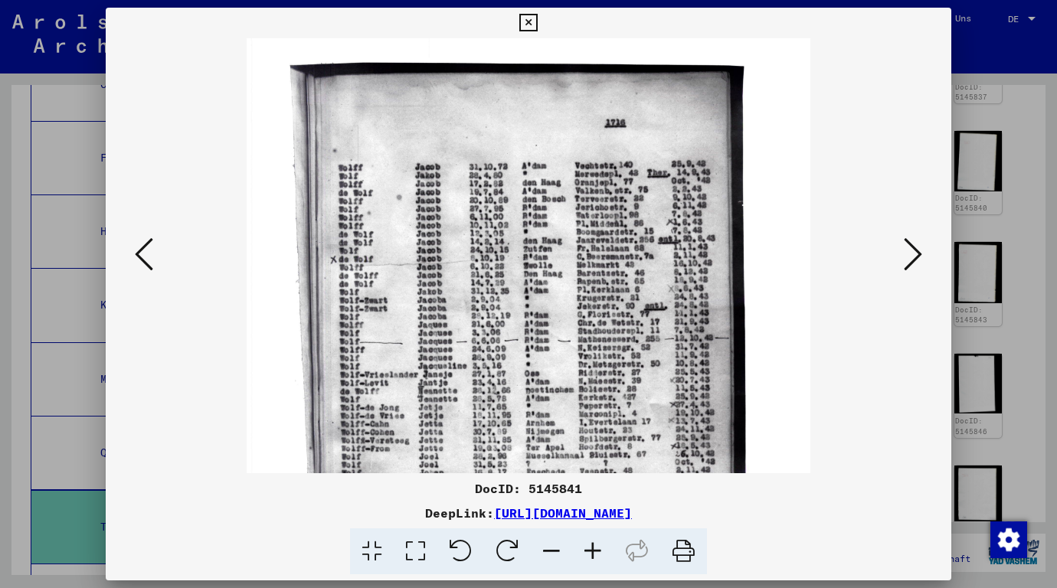
click at [591, 559] on icon at bounding box center [592, 552] width 41 height 47
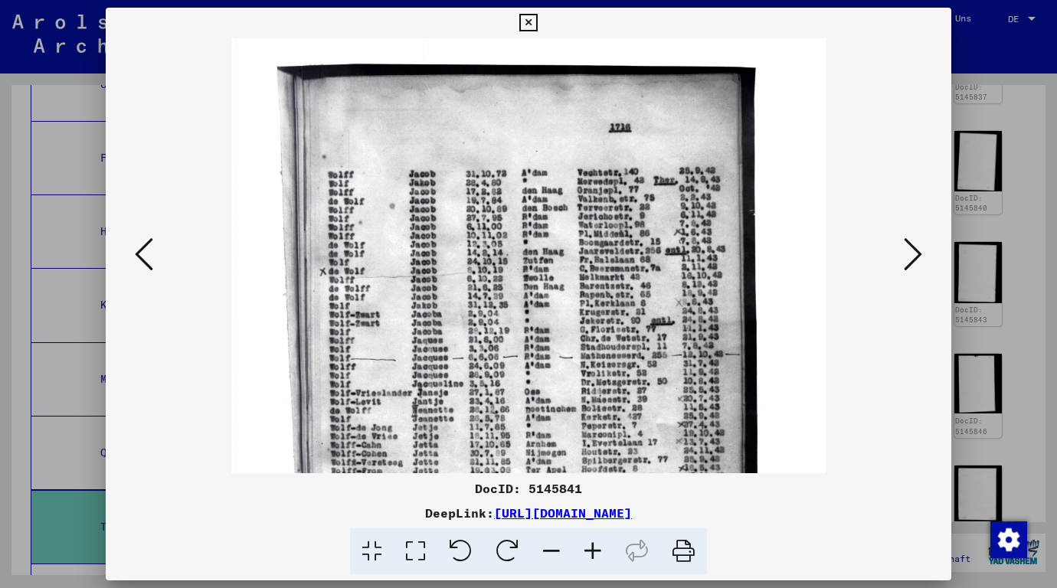
click at [591, 559] on icon at bounding box center [592, 552] width 41 height 47
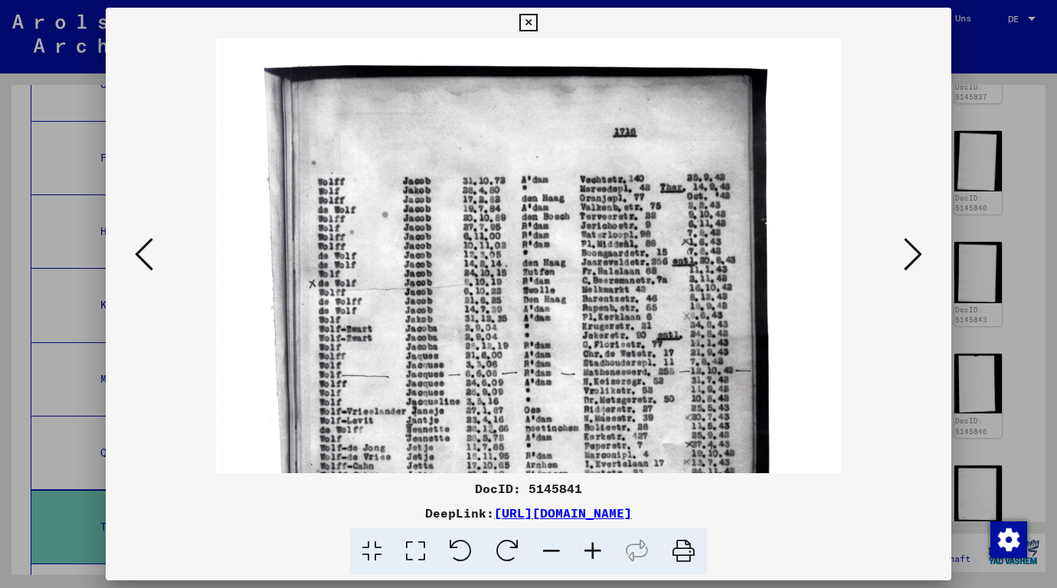
click at [591, 559] on icon at bounding box center [592, 552] width 41 height 47
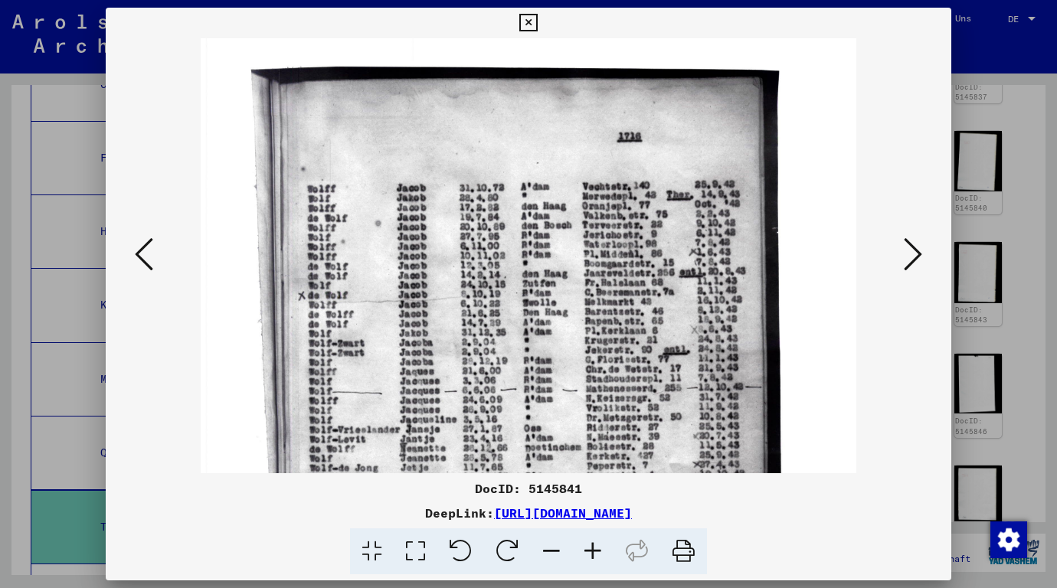
click at [1027, 301] on div at bounding box center [528, 294] width 1057 height 588
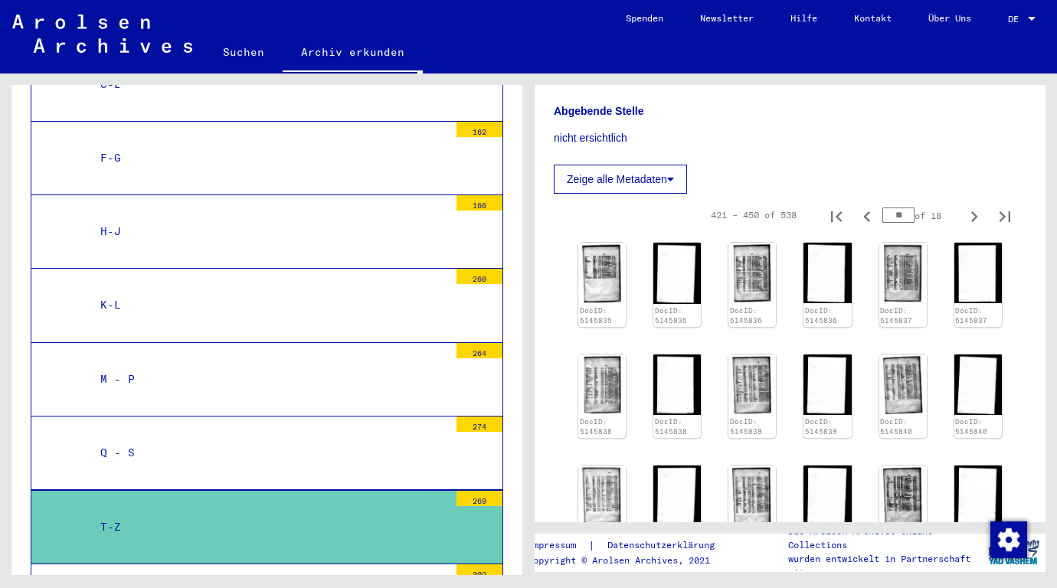
scroll to position [153, 0]
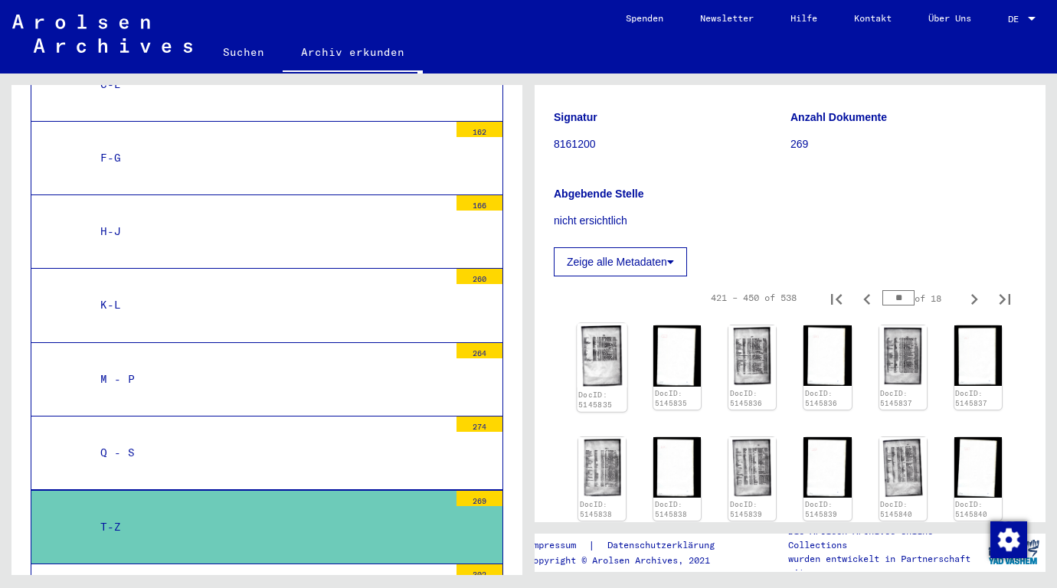
click at [592, 341] on img at bounding box center [602, 355] width 50 height 64
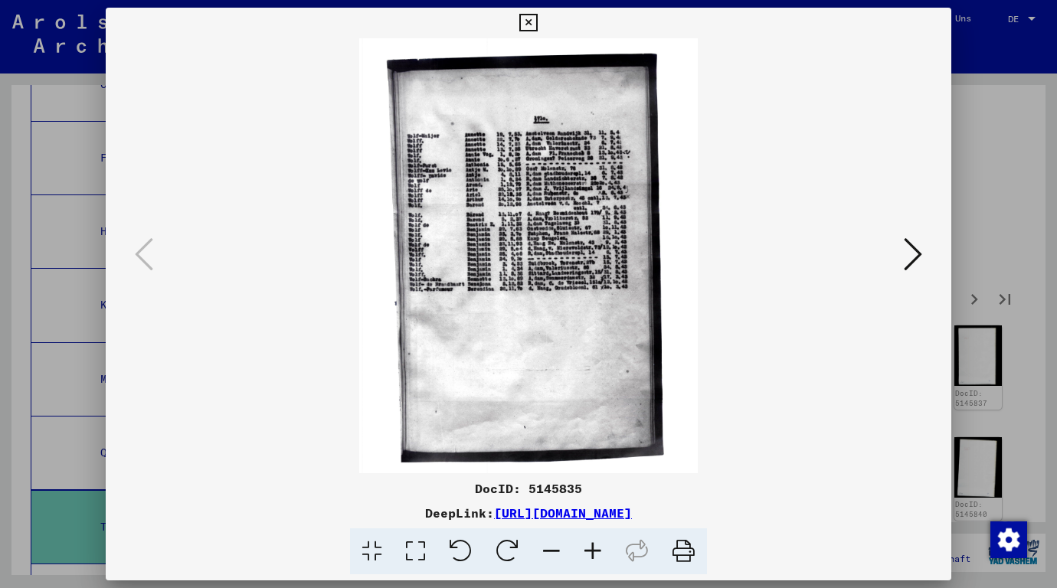
click at [585, 549] on icon at bounding box center [592, 552] width 41 height 47
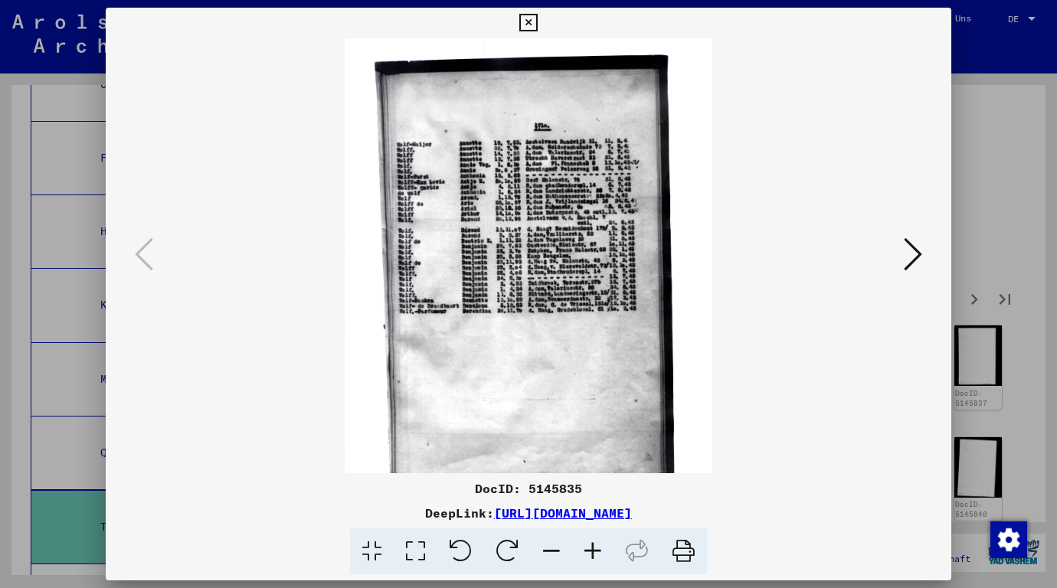
click at [585, 549] on icon at bounding box center [592, 552] width 41 height 47
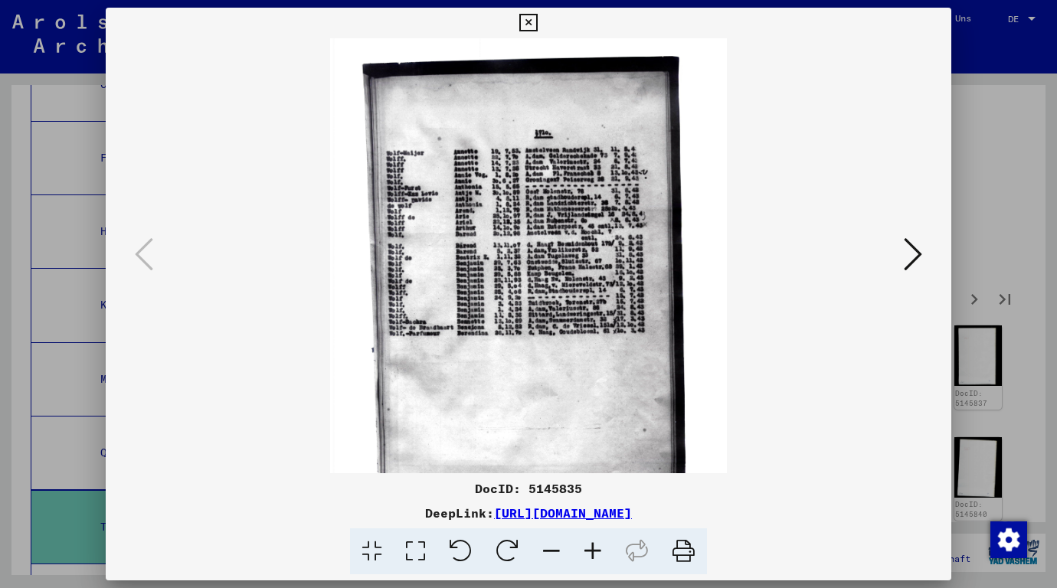
click at [585, 549] on icon at bounding box center [592, 552] width 41 height 47
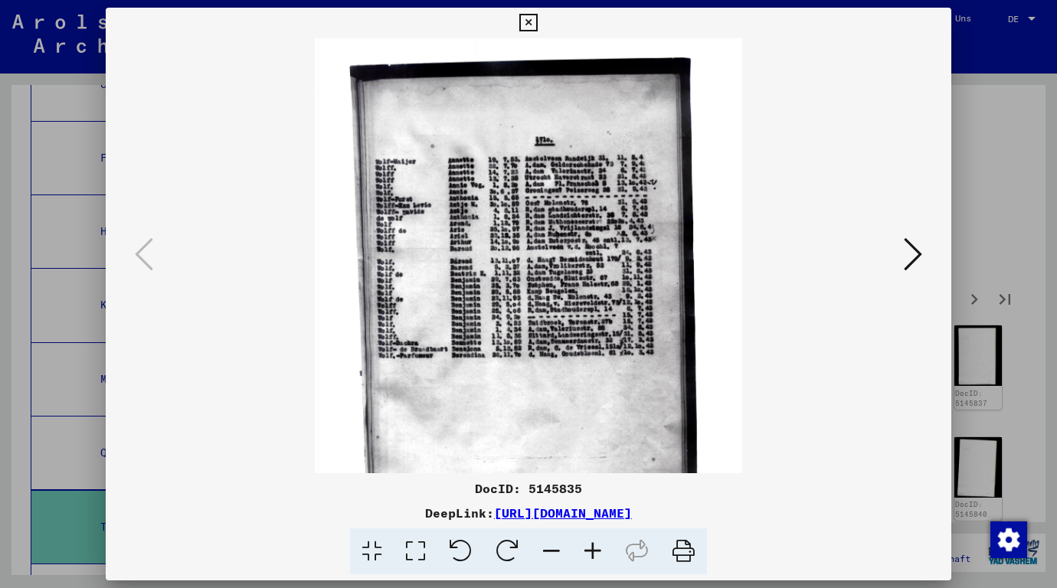
click at [585, 549] on icon at bounding box center [592, 552] width 41 height 47
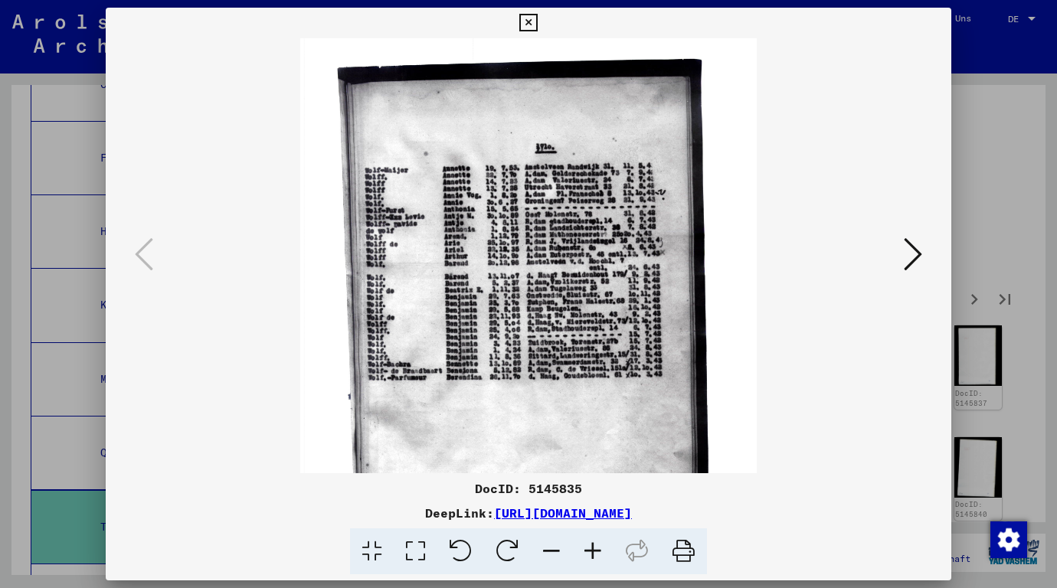
click at [585, 549] on icon at bounding box center [592, 552] width 41 height 47
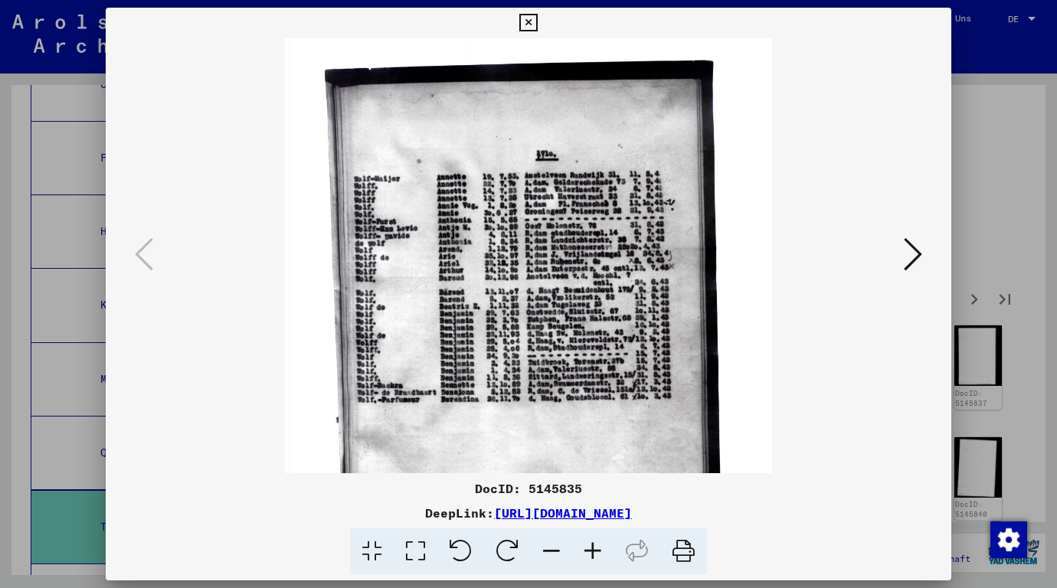
click at [585, 549] on icon at bounding box center [592, 552] width 41 height 47
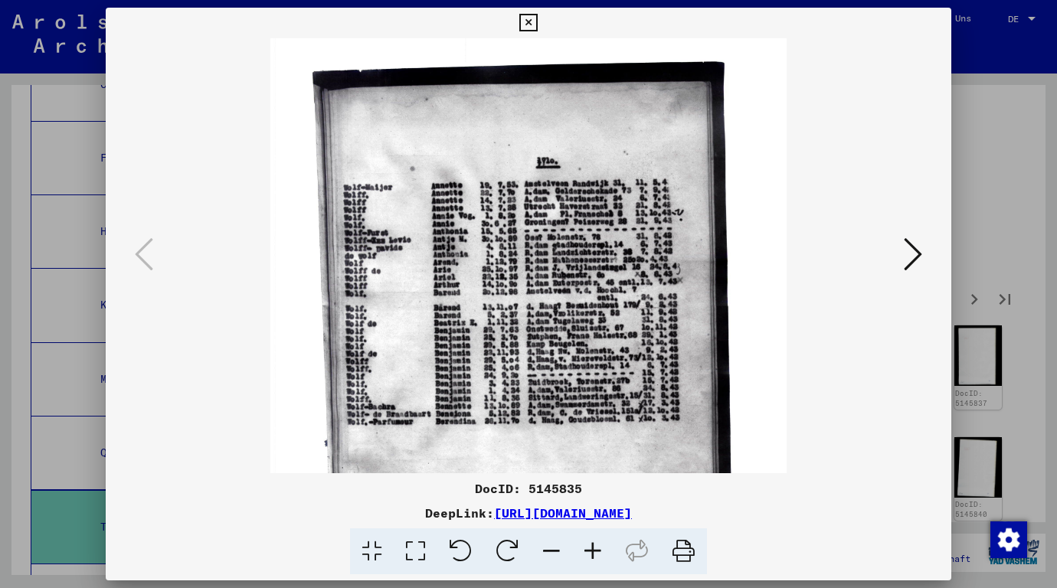
click at [585, 549] on icon at bounding box center [592, 552] width 41 height 47
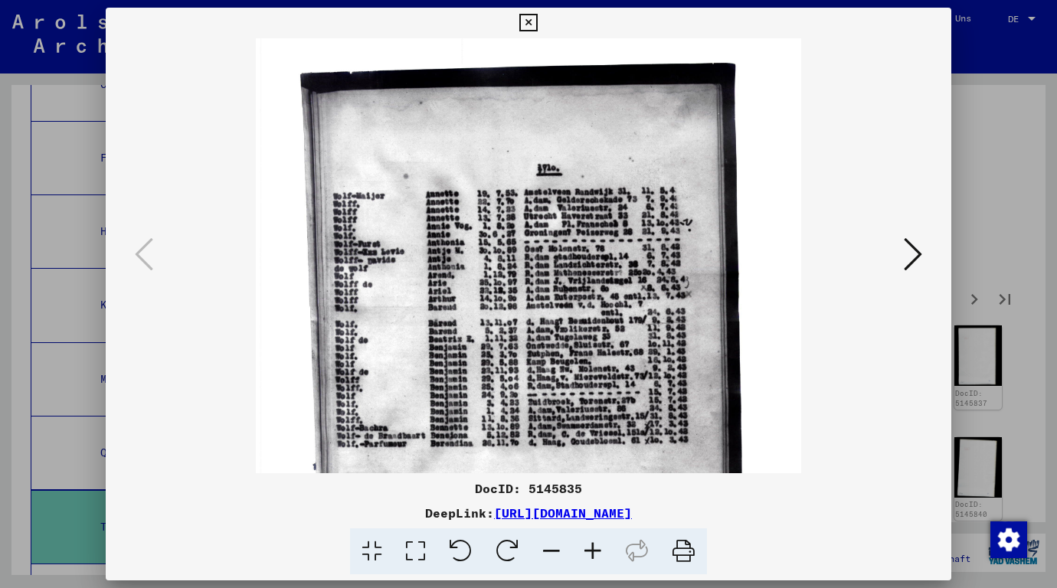
click at [1010, 252] on div at bounding box center [528, 294] width 1057 height 588
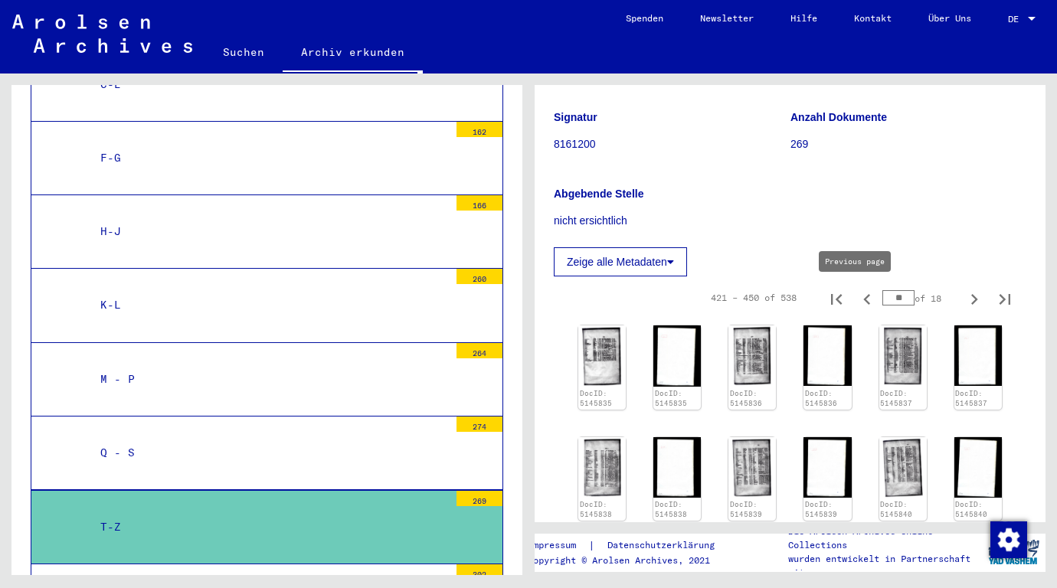
click at [863, 297] on icon "Previous page" at bounding box center [866, 299] width 7 height 11
type input "**"
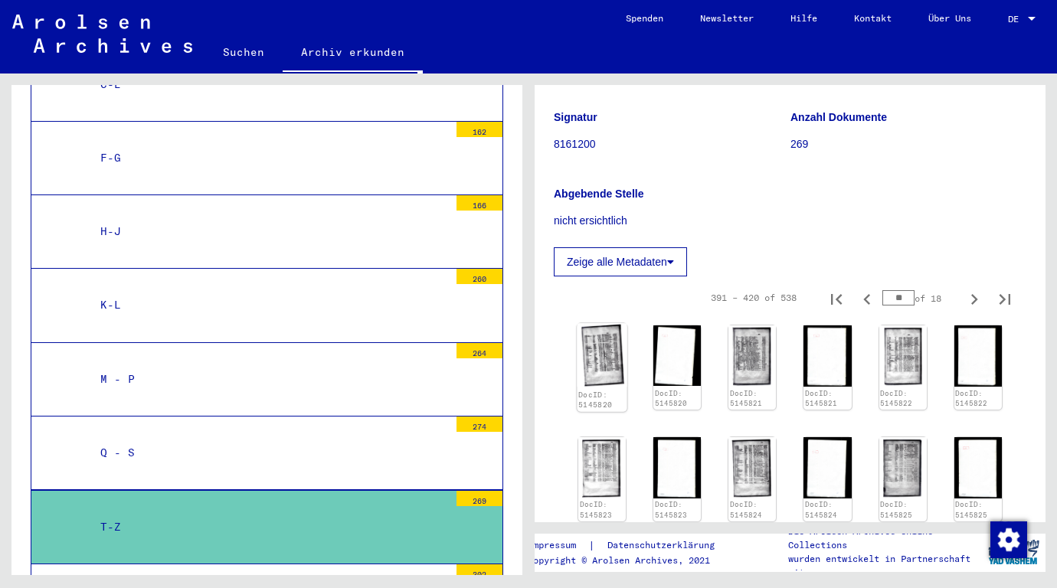
click at [602, 362] on img at bounding box center [602, 355] width 50 height 64
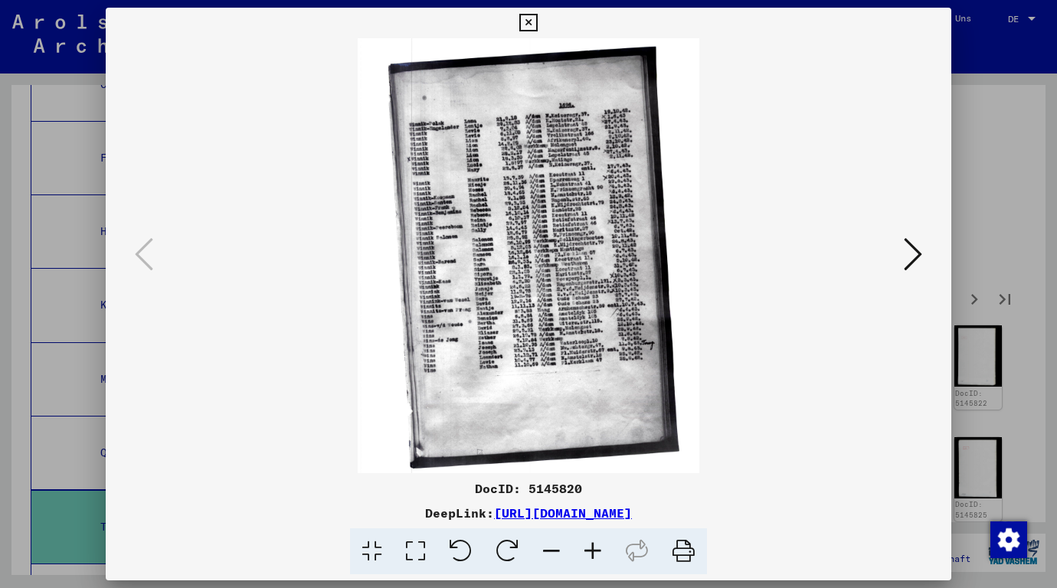
click at [594, 545] on icon at bounding box center [592, 552] width 41 height 47
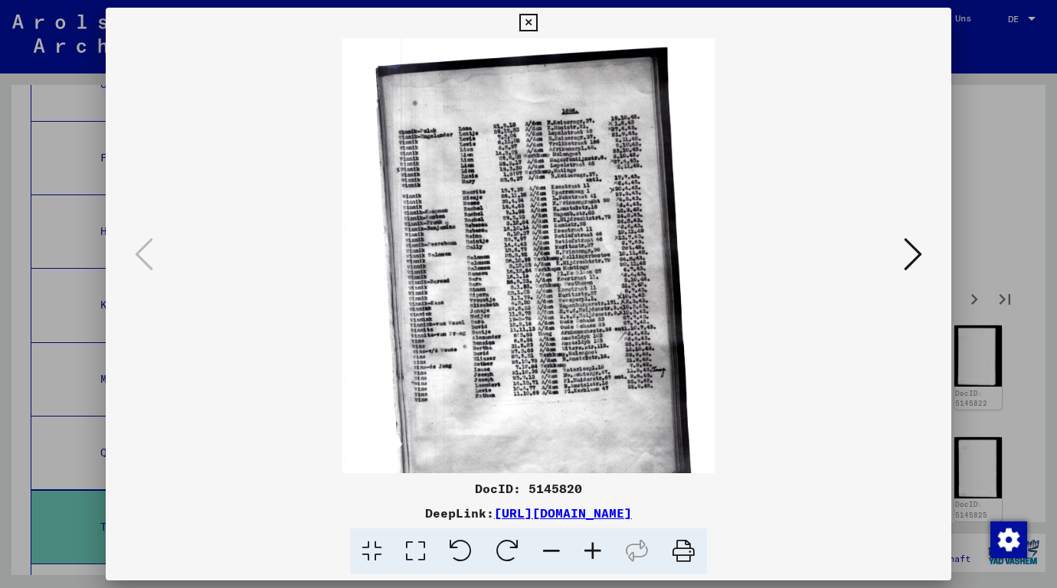
click at [594, 545] on icon at bounding box center [592, 552] width 41 height 47
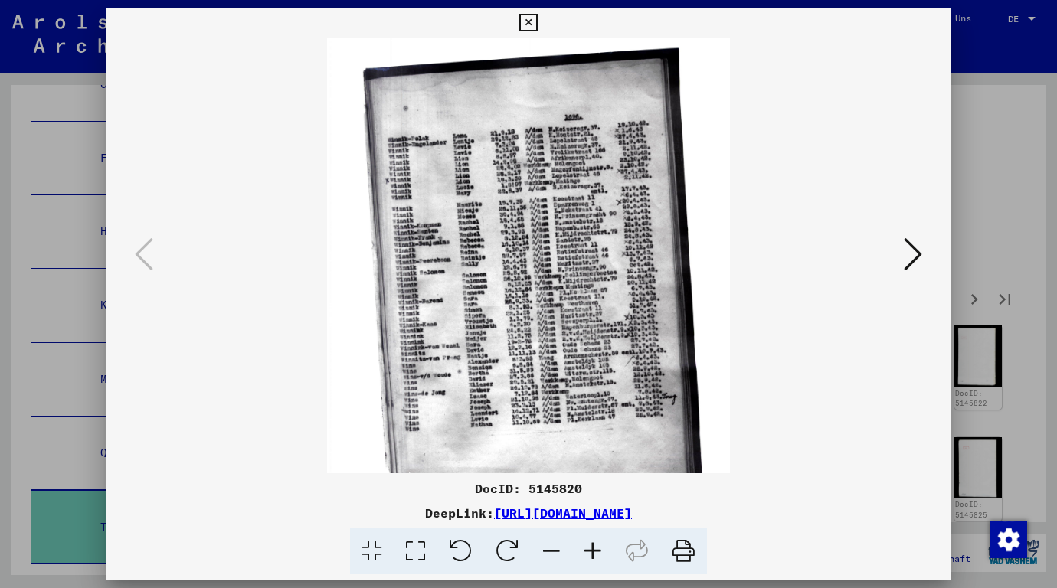
click at [594, 545] on icon at bounding box center [592, 552] width 41 height 47
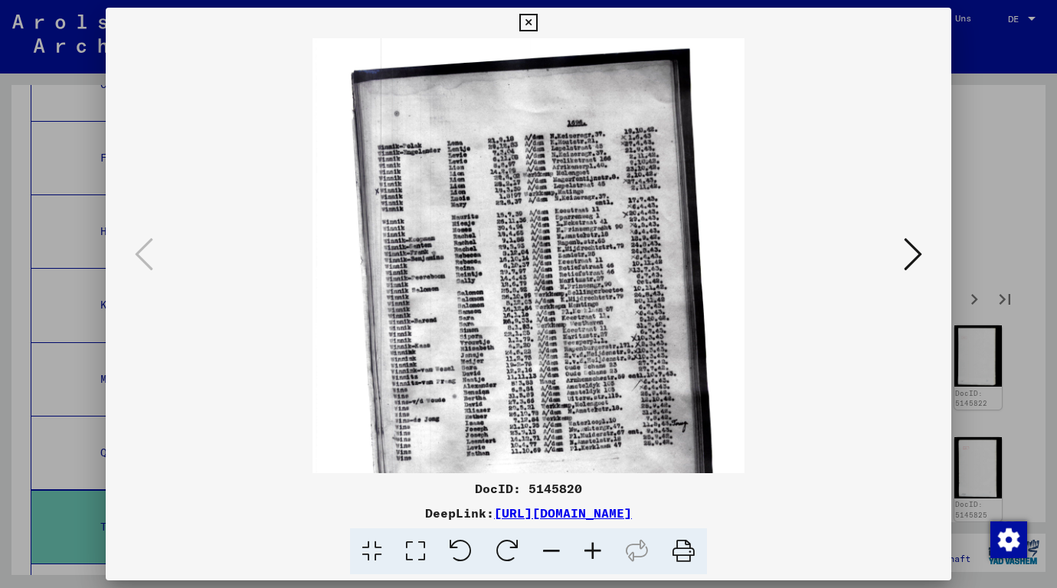
click at [594, 545] on icon at bounding box center [592, 552] width 41 height 47
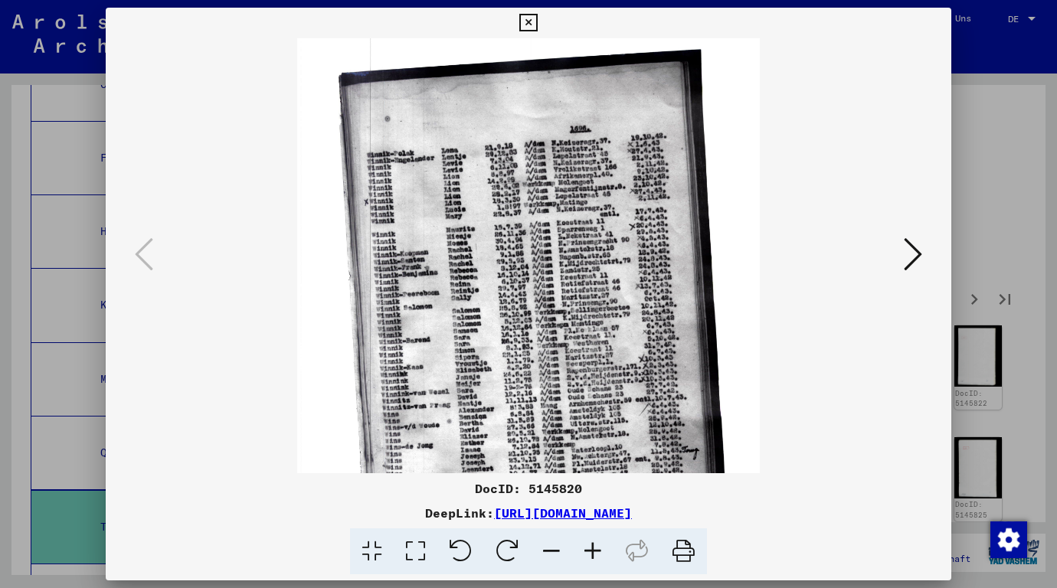
click at [594, 545] on icon at bounding box center [592, 552] width 41 height 47
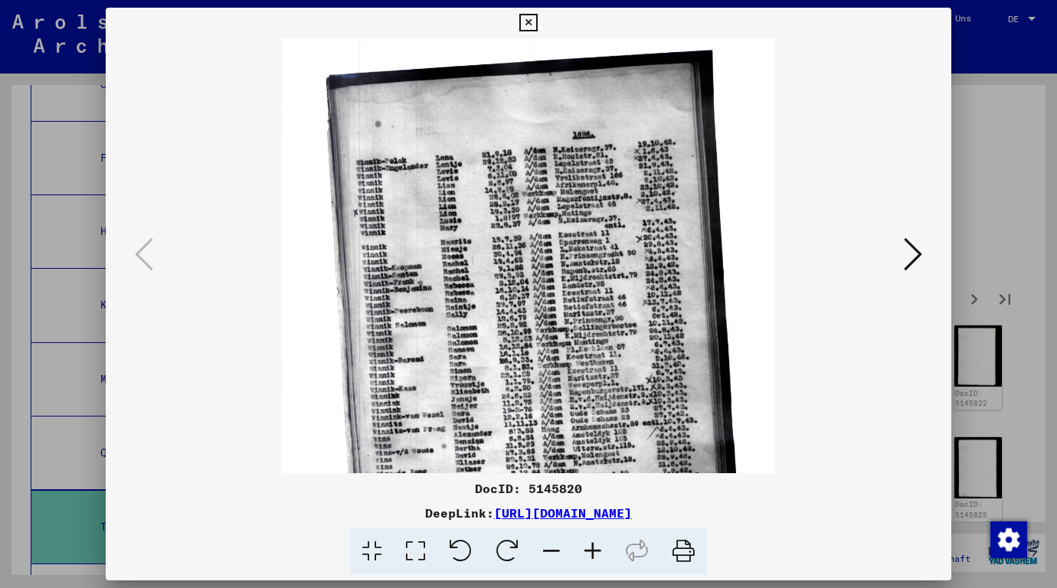
click at [594, 545] on icon at bounding box center [592, 552] width 41 height 47
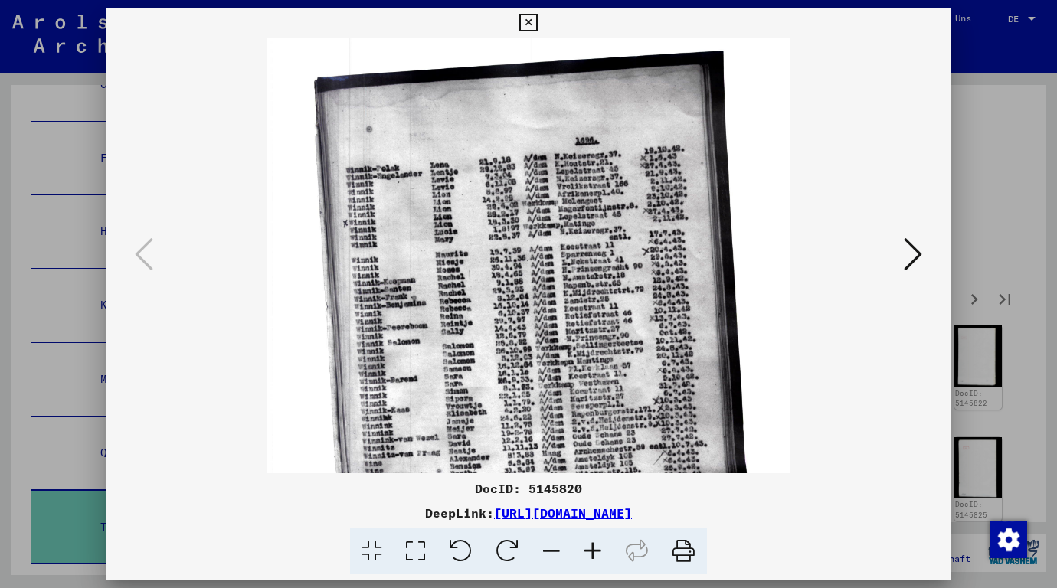
click at [594, 545] on icon at bounding box center [592, 552] width 41 height 47
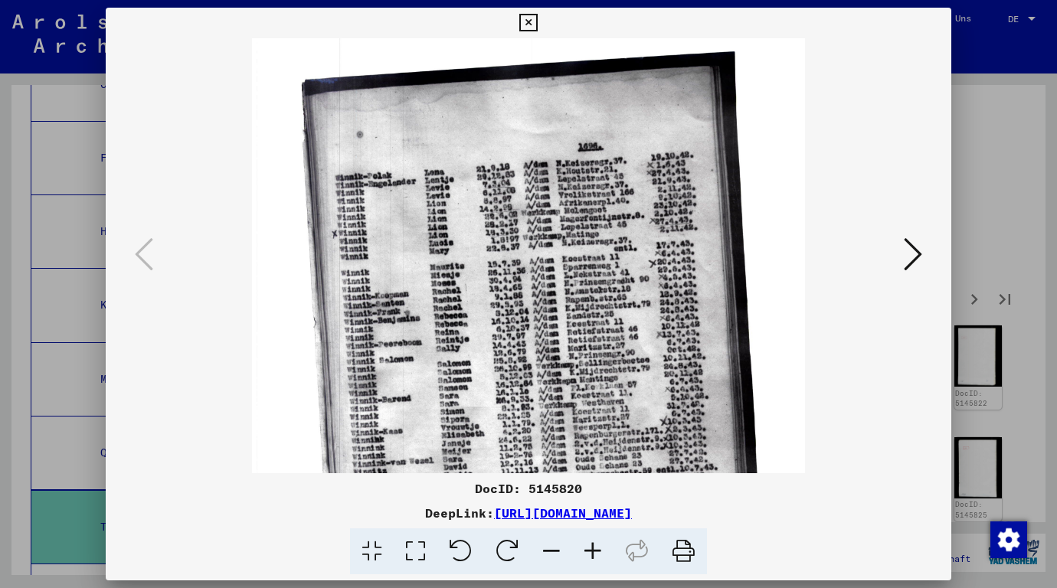
click at [594, 545] on icon at bounding box center [592, 552] width 41 height 47
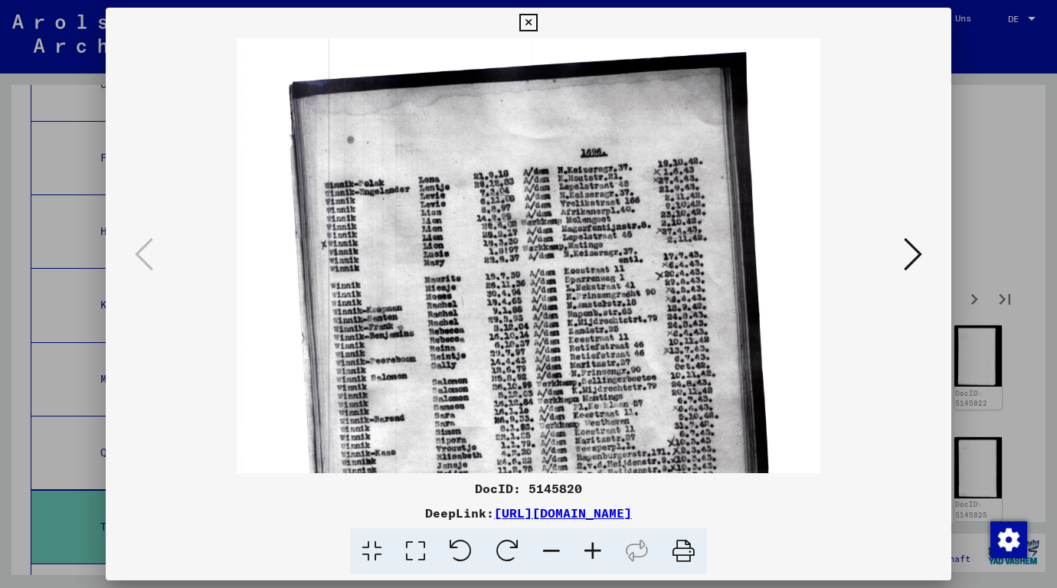
click at [594, 545] on icon at bounding box center [592, 552] width 41 height 47
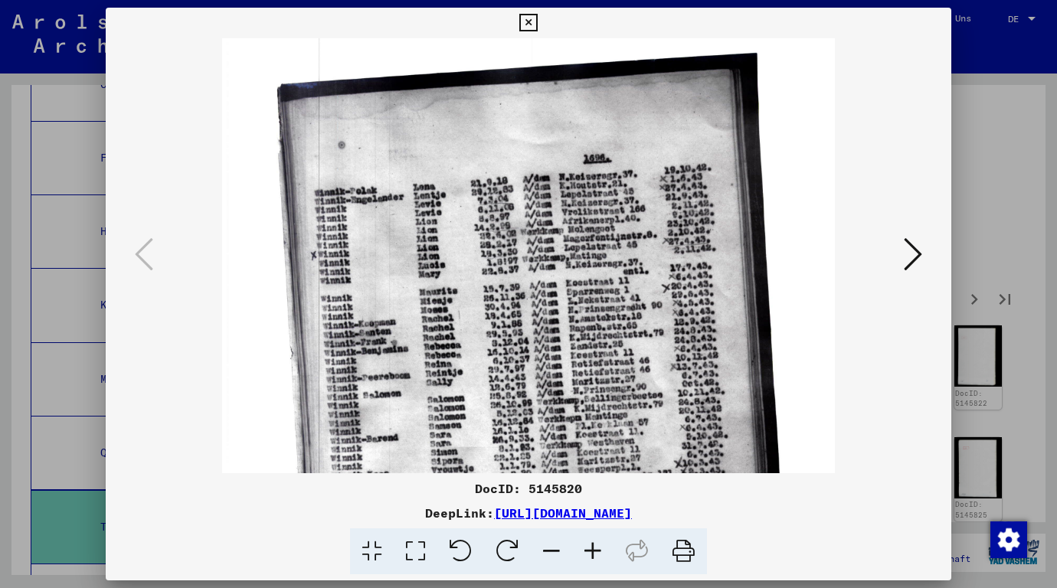
click at [963, 274] on div at bounding box center [528, 294] width 1057 height 588
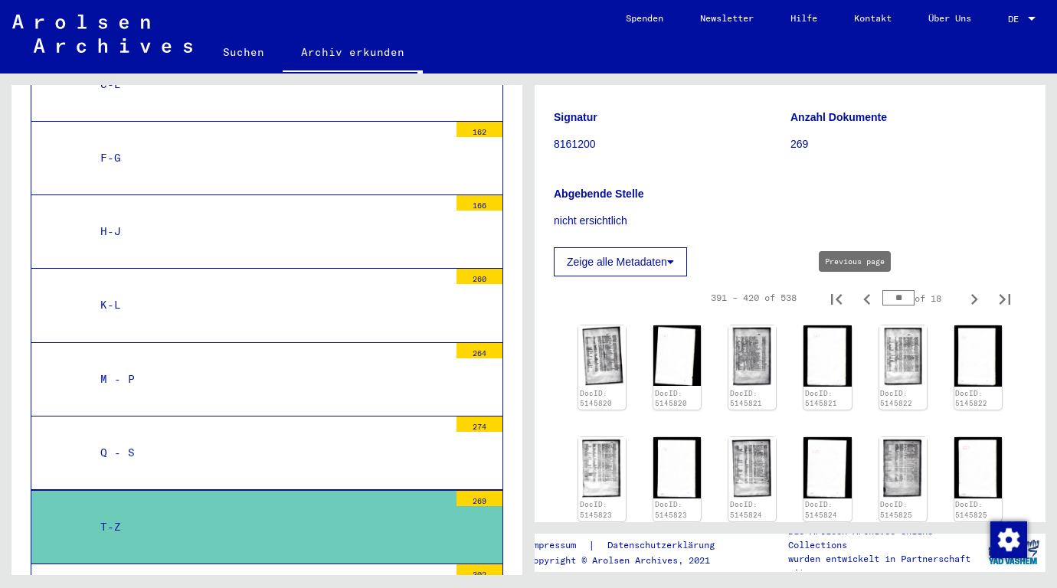
click at [863, 297] on icon "Previous page" at bounding box center [866, 299] width 7 height 11
type input "**"
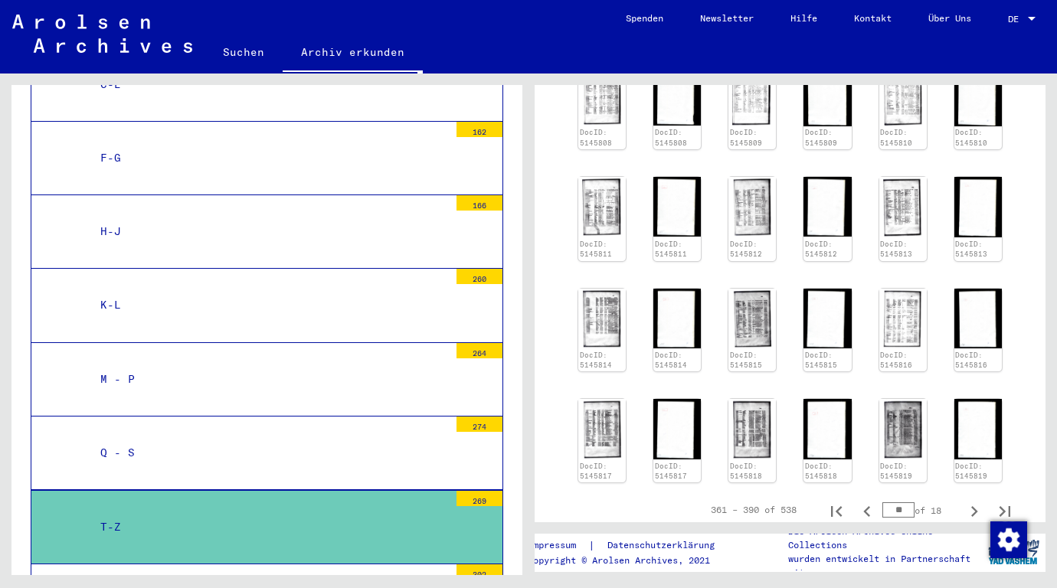
scroll to position [613, 0]
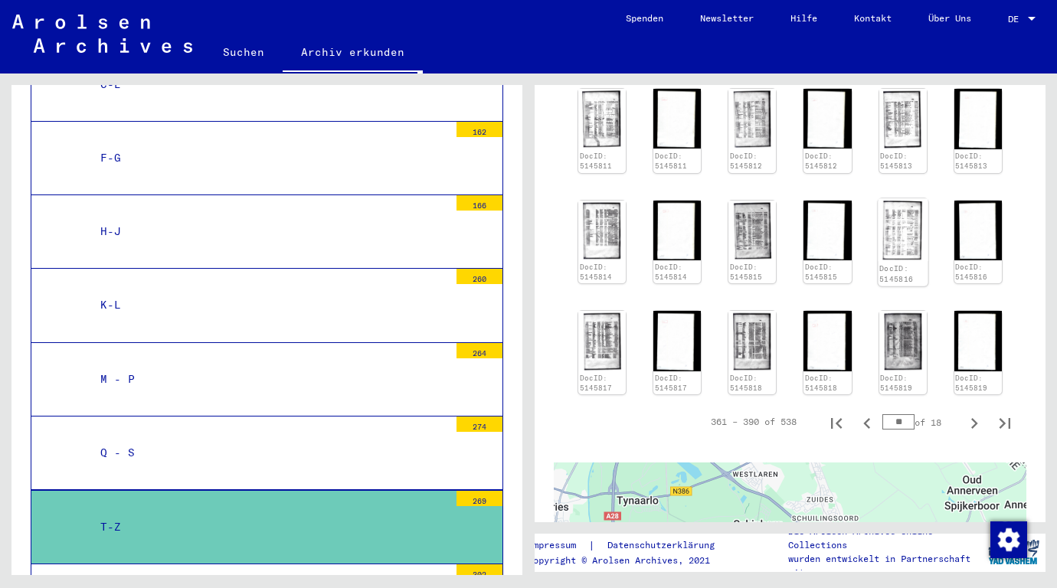
click at [888, 237] on img at bounding box center [903, 229] width 50 height 63
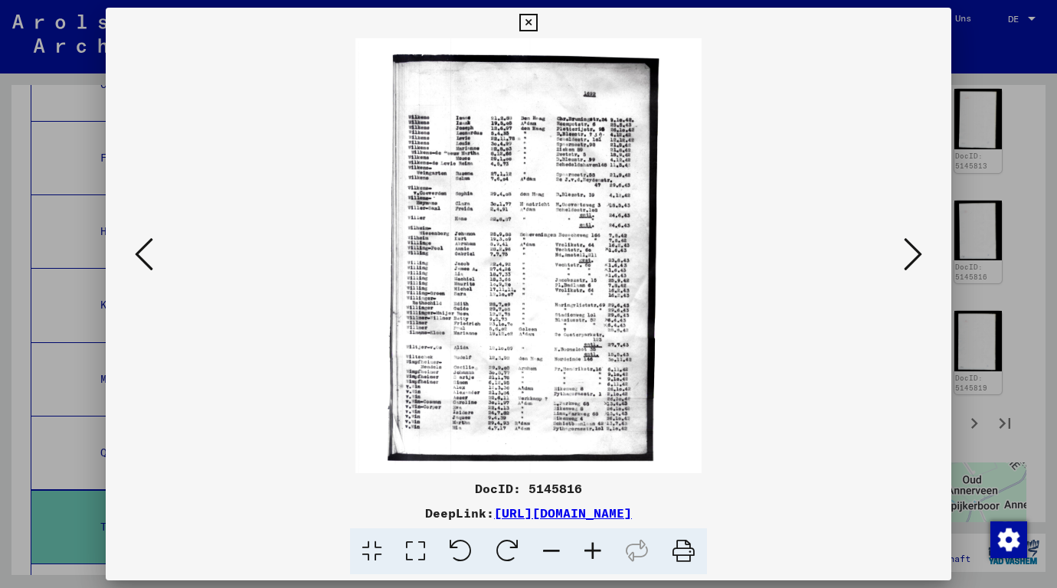
click at [600, 546] on icon at bounding box center [592, 552] width 41 height 47
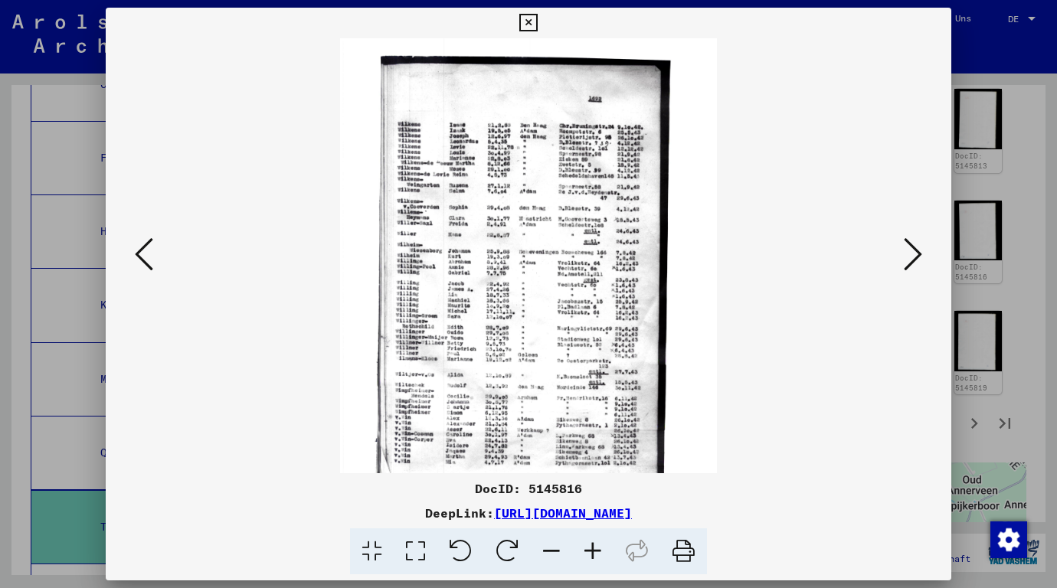
click at [600, 546] on icon at bounding box center [592, 552] width 41 height 47
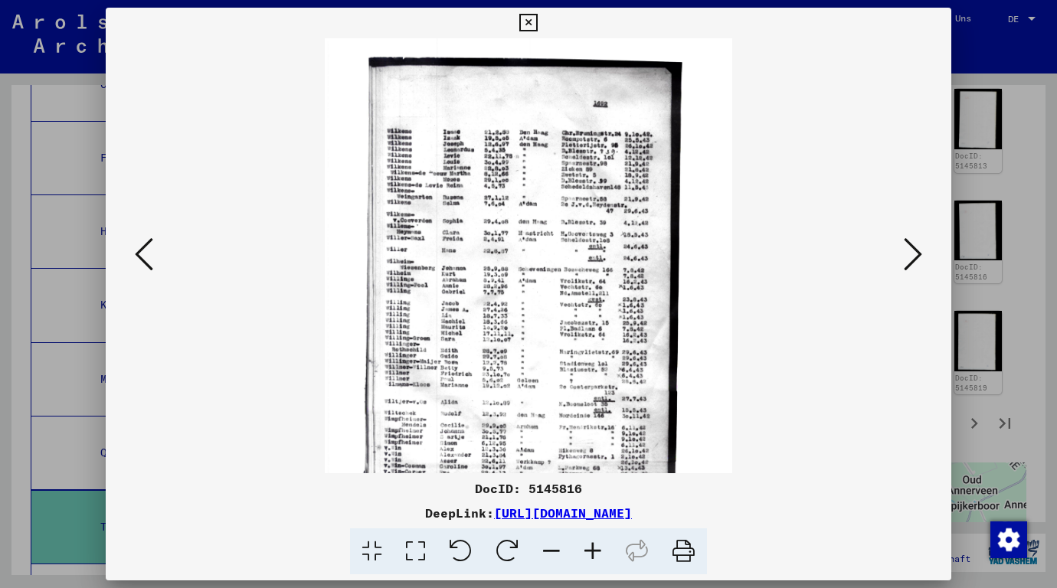
click at [600, 546] on icon at bounding box center [592, 552] width 41 height 47
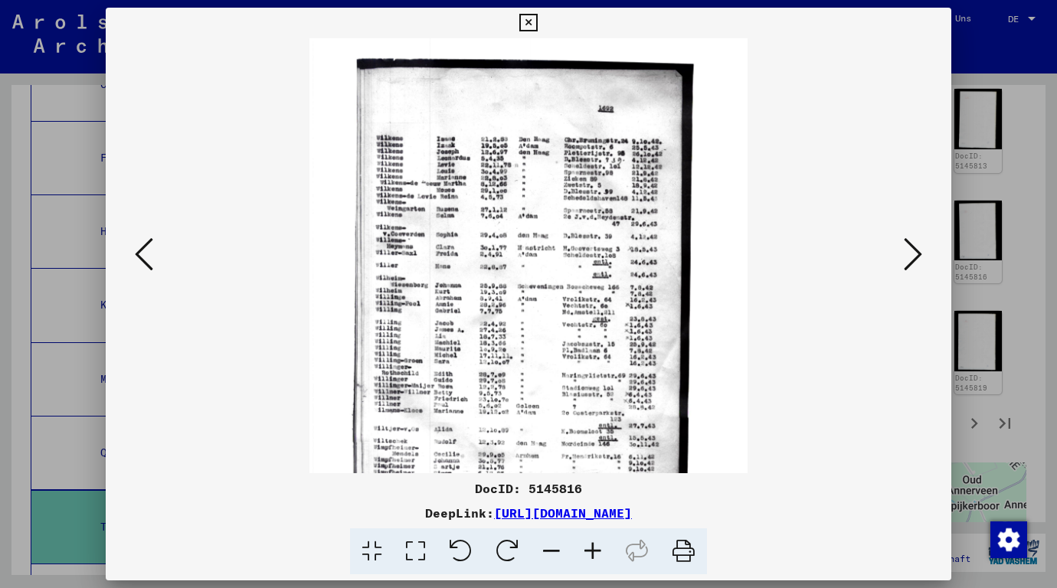
click at [600, 546] on icon at bounding box center [592, 552] width 41 height 47
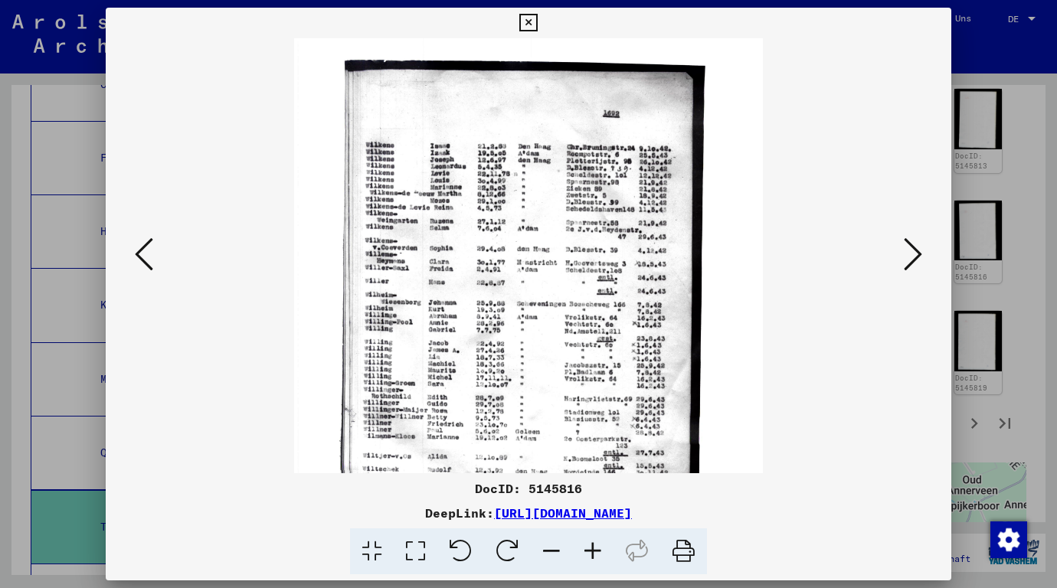
click at [600, 546] on icon at bounding box center [592, 552] width 41 height 47
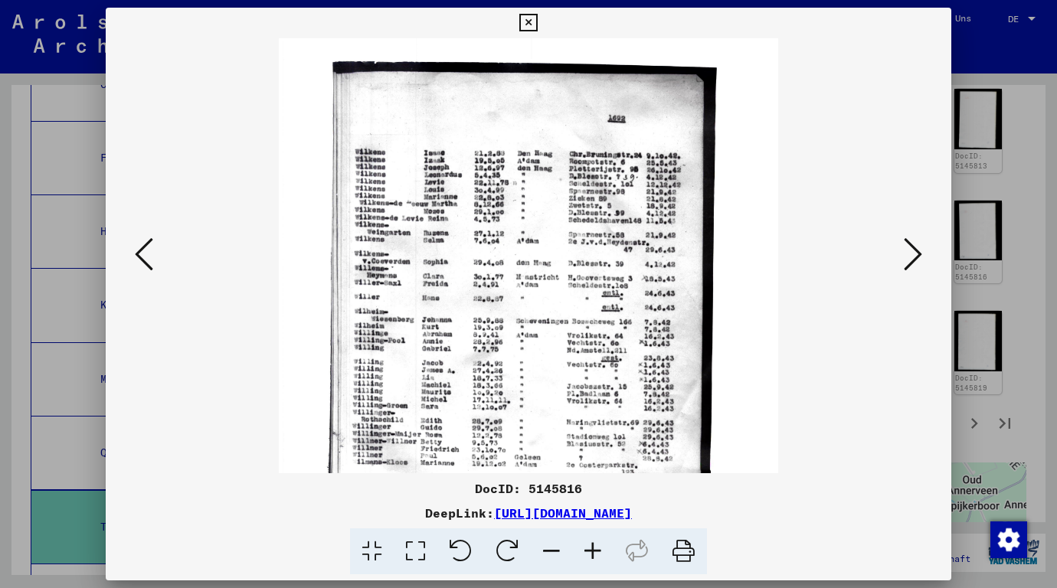
click at [600, 546] on icon at bounding box center [592, 552] width 41 height 47
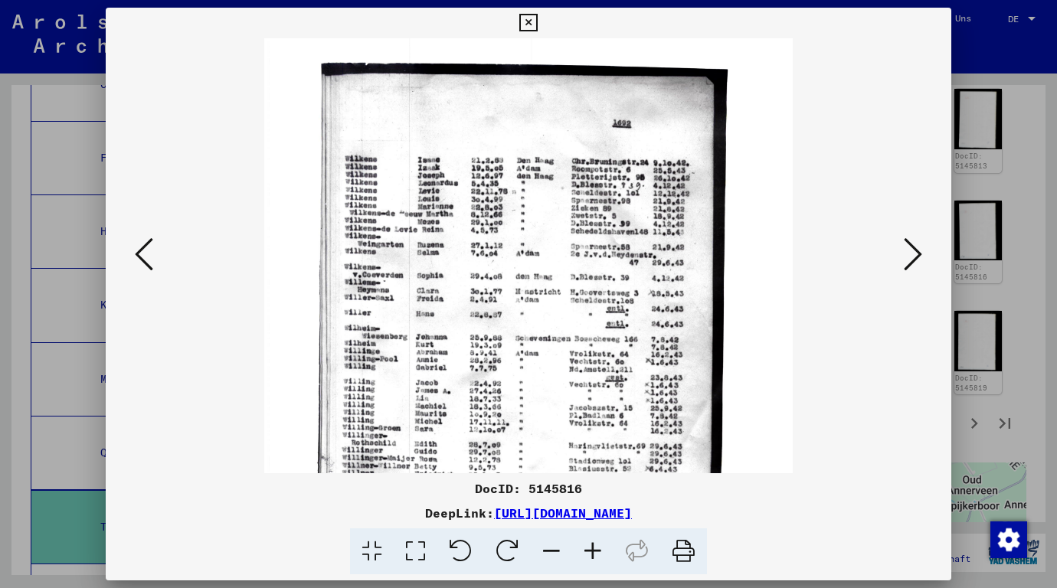
click at [600, 546] on icon at bounding box center [592, 552] width 41 height 47
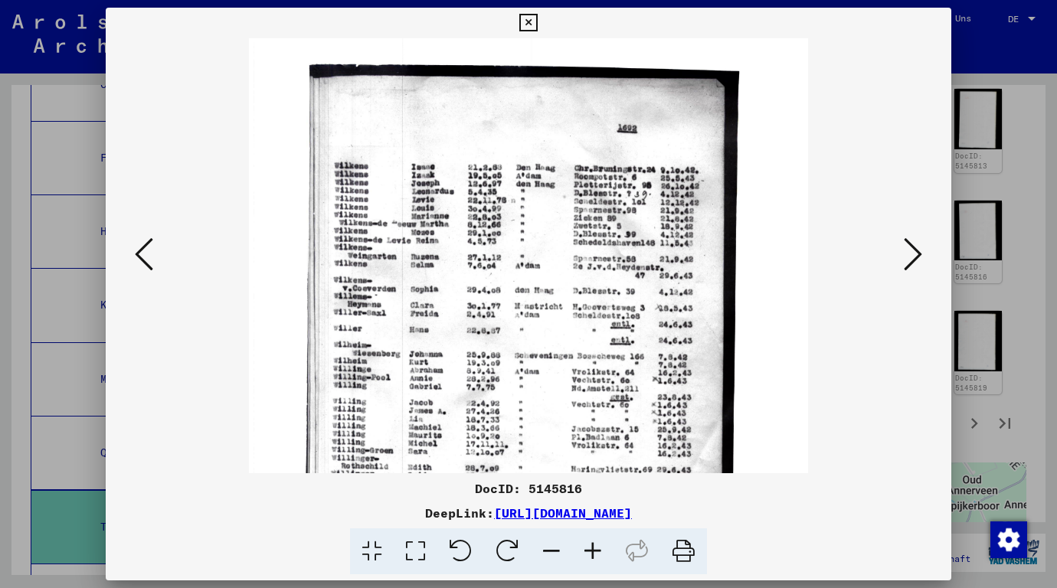
click at [600, 546] on icon at bounding box center [592, 552] width 41 height 47
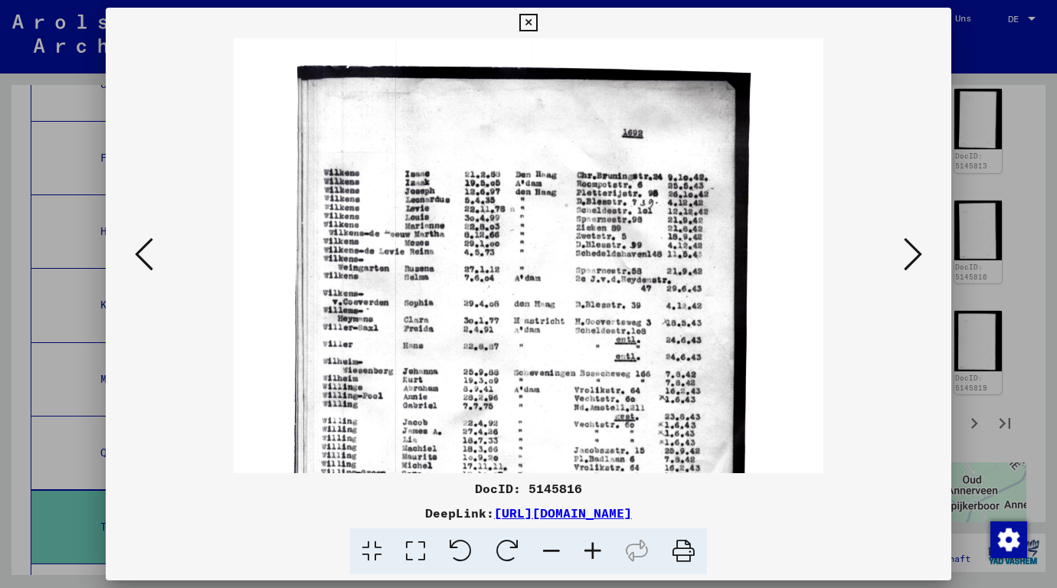
click at [600, 546] on icon at bounding box center [592, 552] width 41 height 47
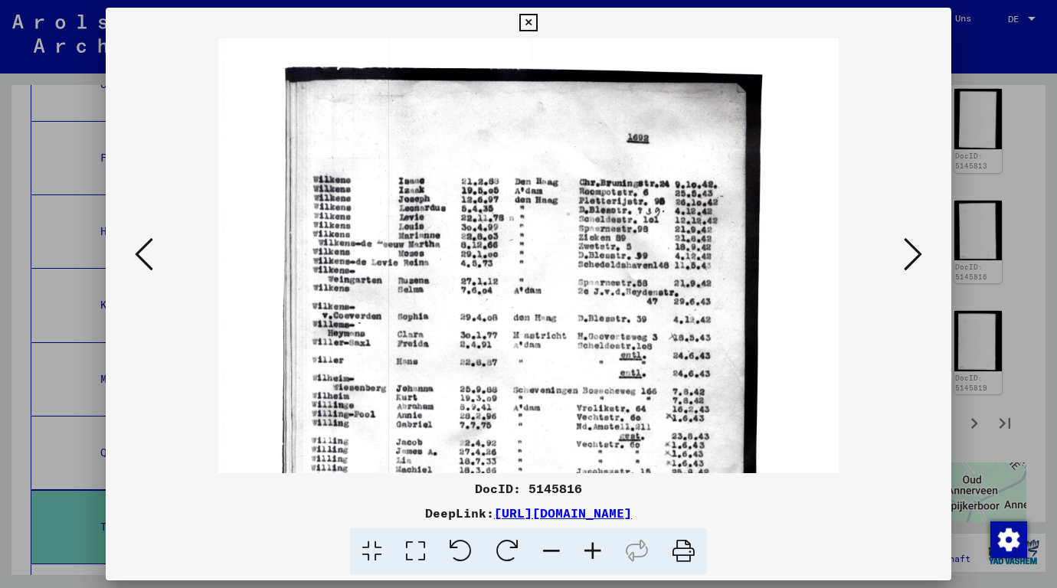
click at [600, 546] on icon at bounding box center [592, 552] width 41 height 47
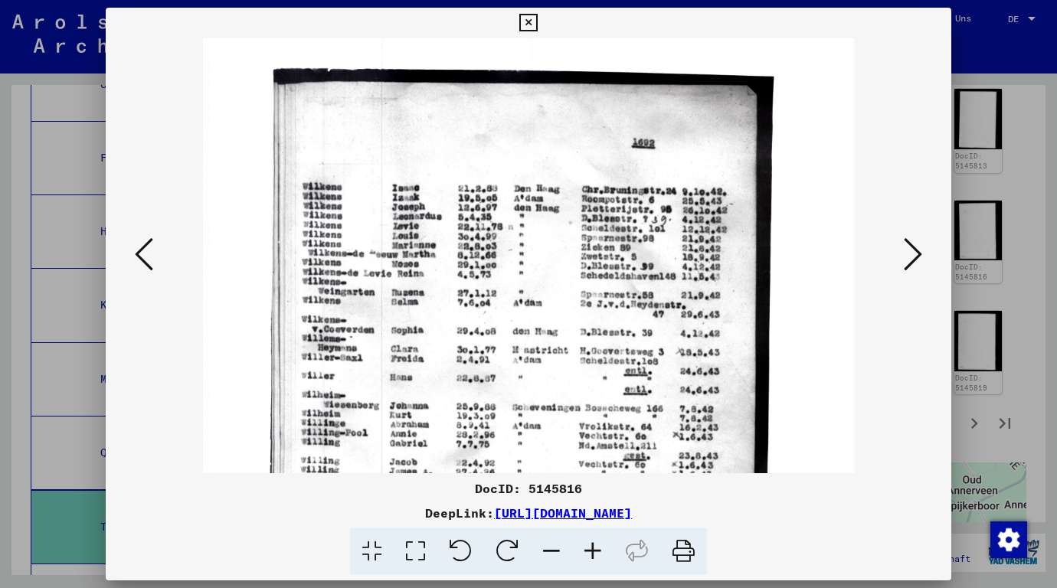
click at [600, 546] on icon at bounding box center [592, 552] width 41 height 47
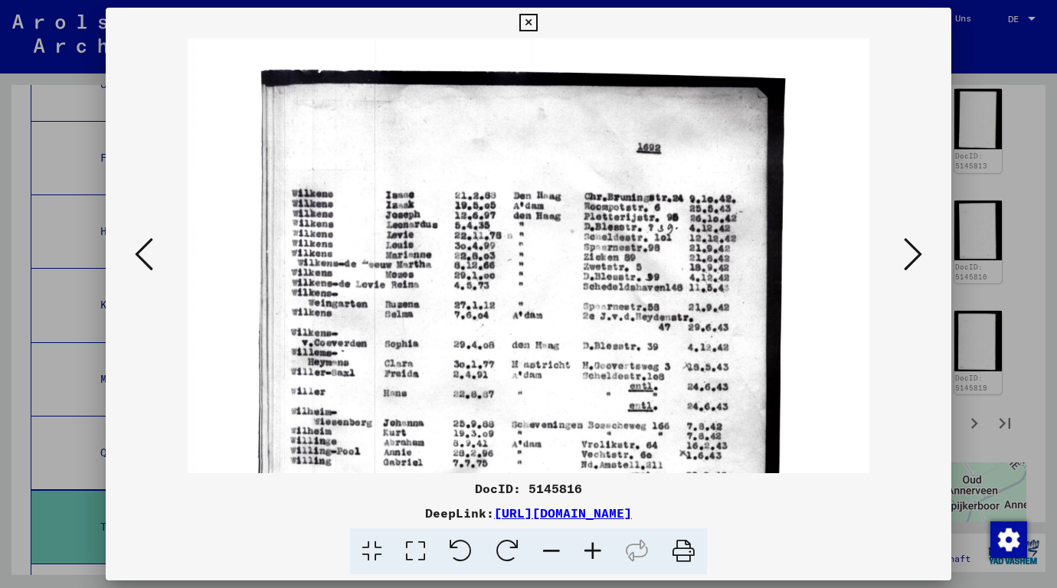
click at [600, 546] on icon at bounding box center [592, 552] width 41 height 47
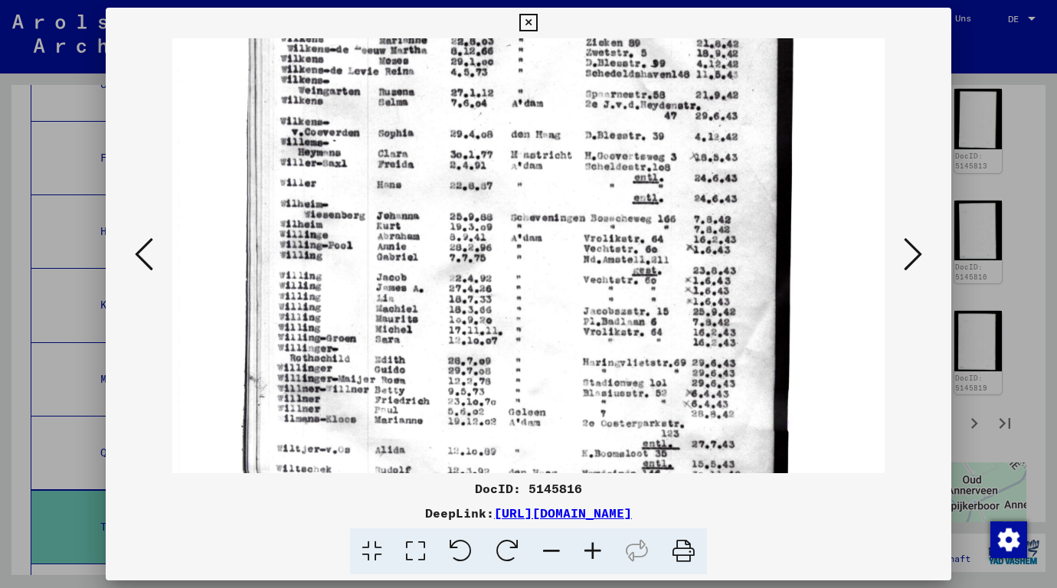
scroll to position [228, 0]
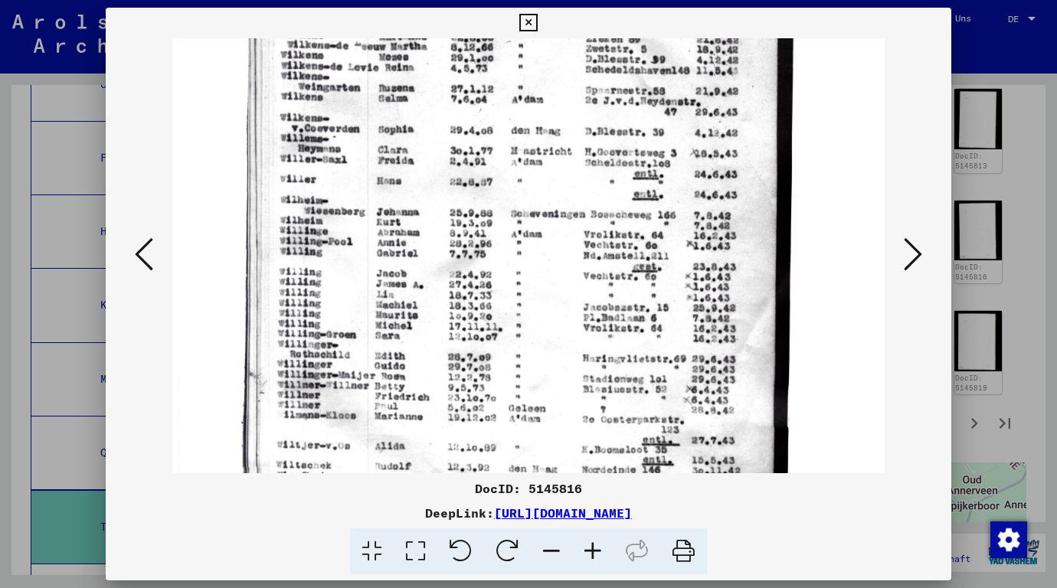
drag, startPoint x: 460, startPoint y: 401, endPoint x: 468, endPoint y: 175, distance: 226.2
click at [468, 175] on img at bounding box center [528, 257] width 713 height 895
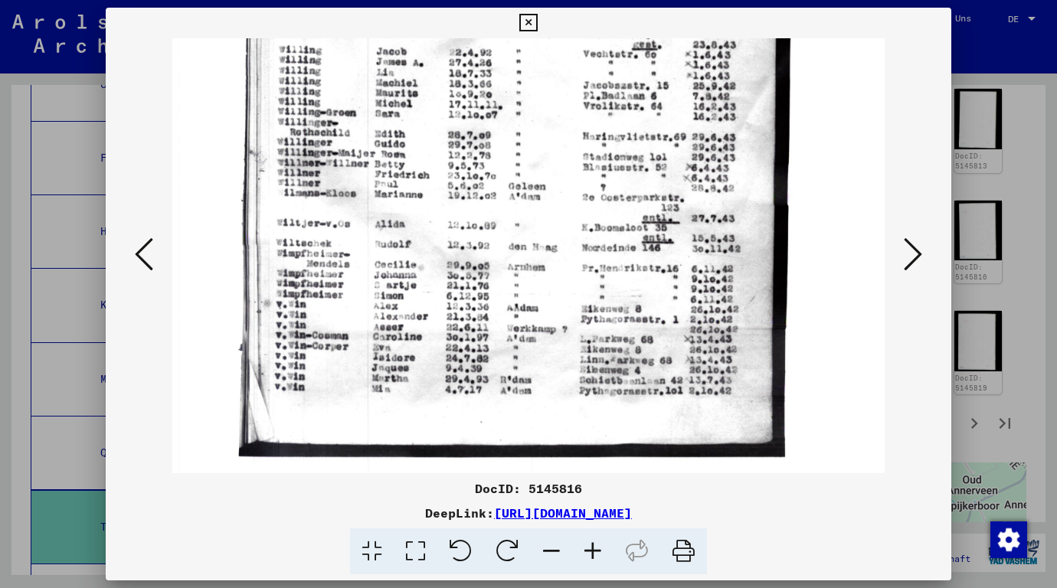
scroll to position [455, 0]
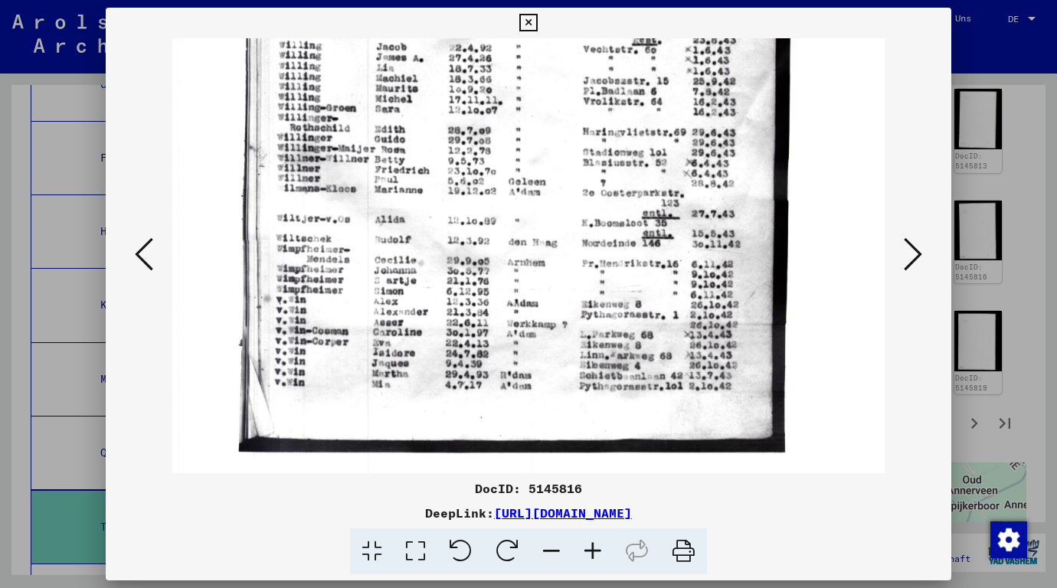
drag, startPoint x: 447, startPoint y: 393, endPoint x: 428, endPoint y: 169, distance: 224.5
click at [428, 169] on img at bounding box center [528, 30] width 713 height 895
click at [1014, 219] on div at bounding box center [528, 294] width 1057 height 588
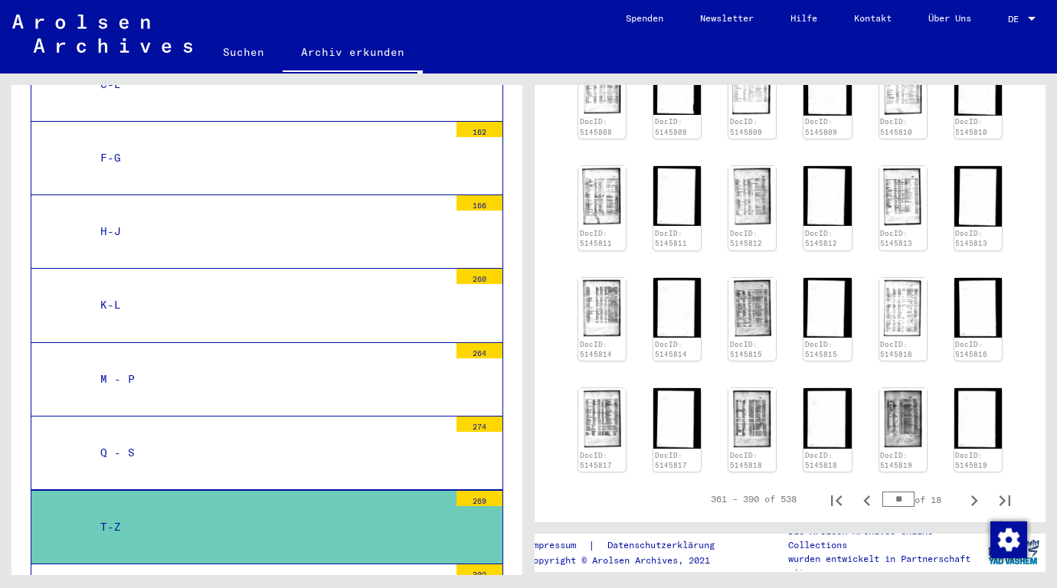
scroll to position [460, 0]
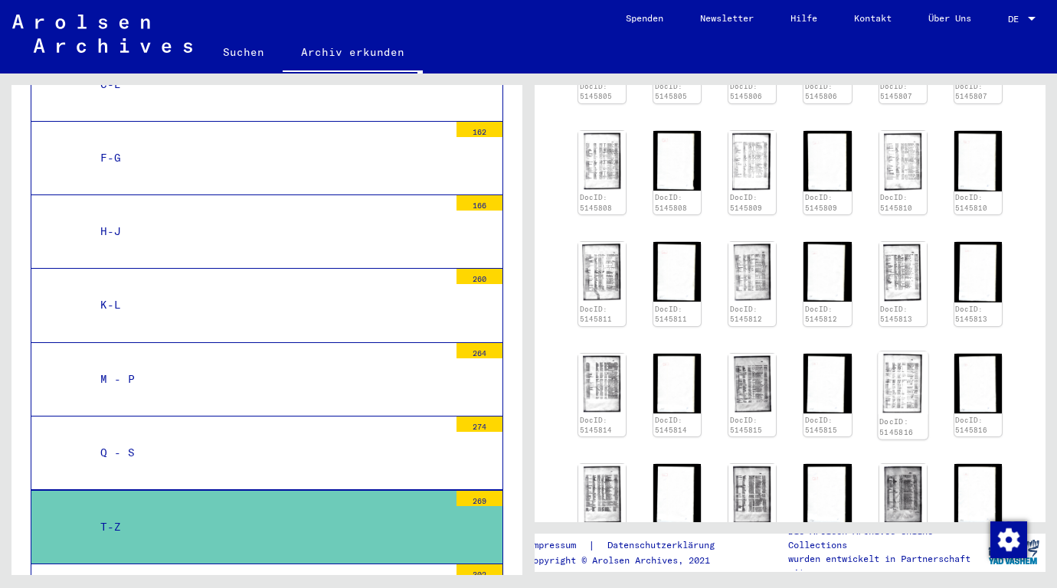
click at [878, 380] on img at bounding box center [903, 383] width 50 height 63
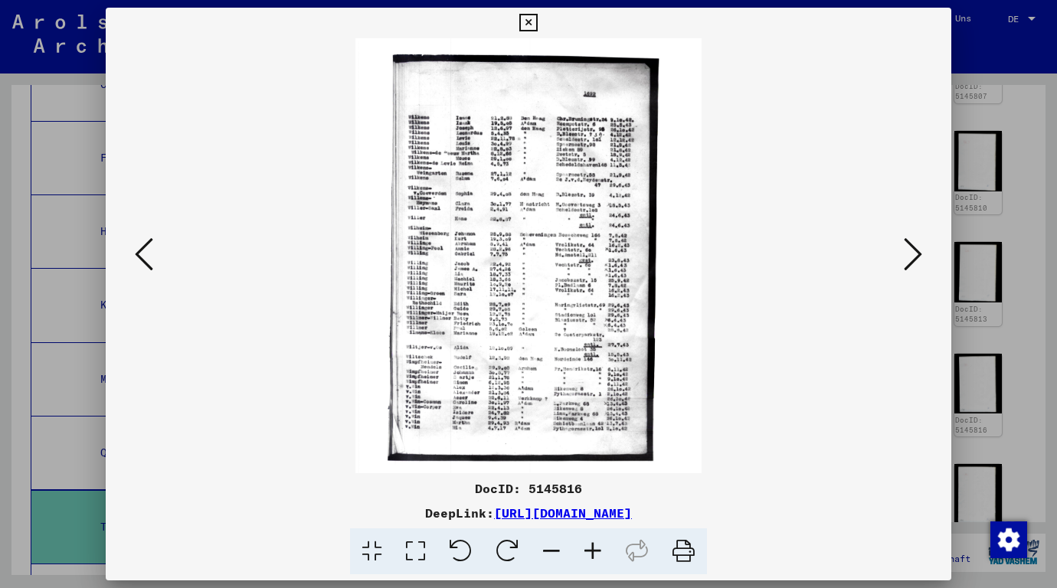
click at [598, 546] on icon at bounding box center [592, 552] width 41 height 47
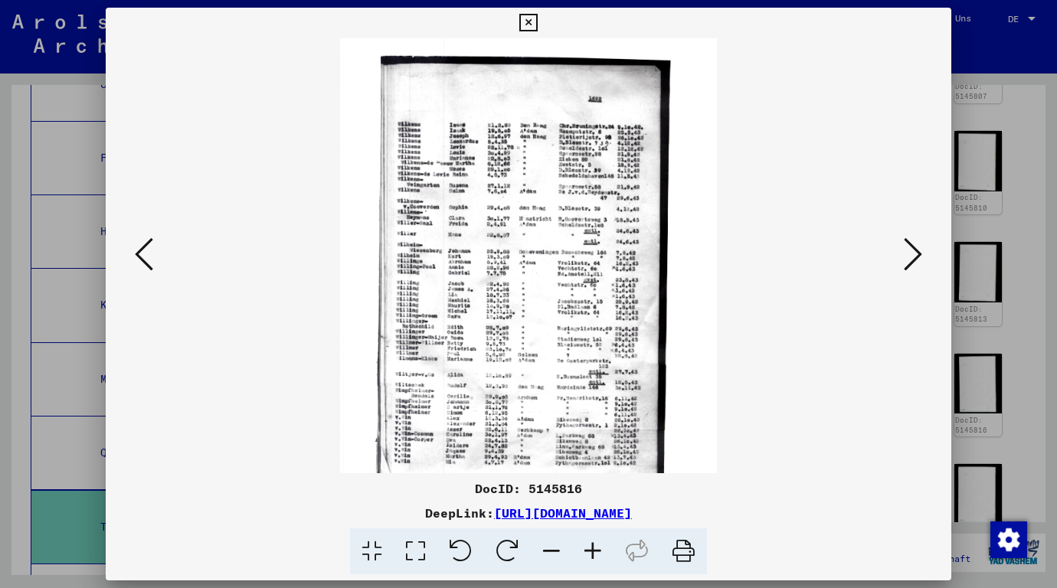
click at [598, 546] on icon at bounding box center [592, 552] width 41 height 47
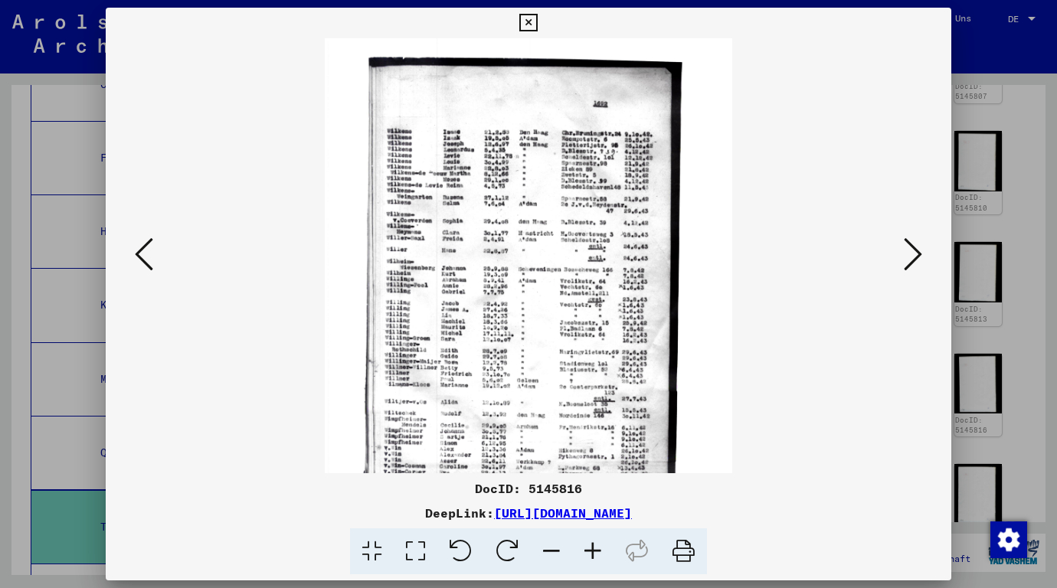
click at [598, 546] on icon at bounding box center [592, 552] width 41 height 47
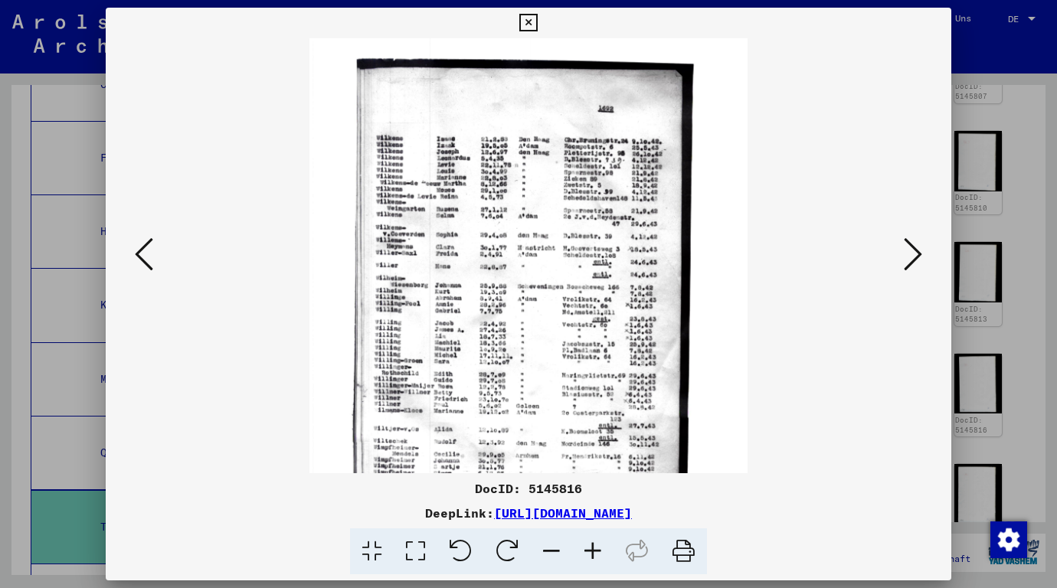
click at [598, 546] on icon at bounding box center [592, 552] width 41 height 47
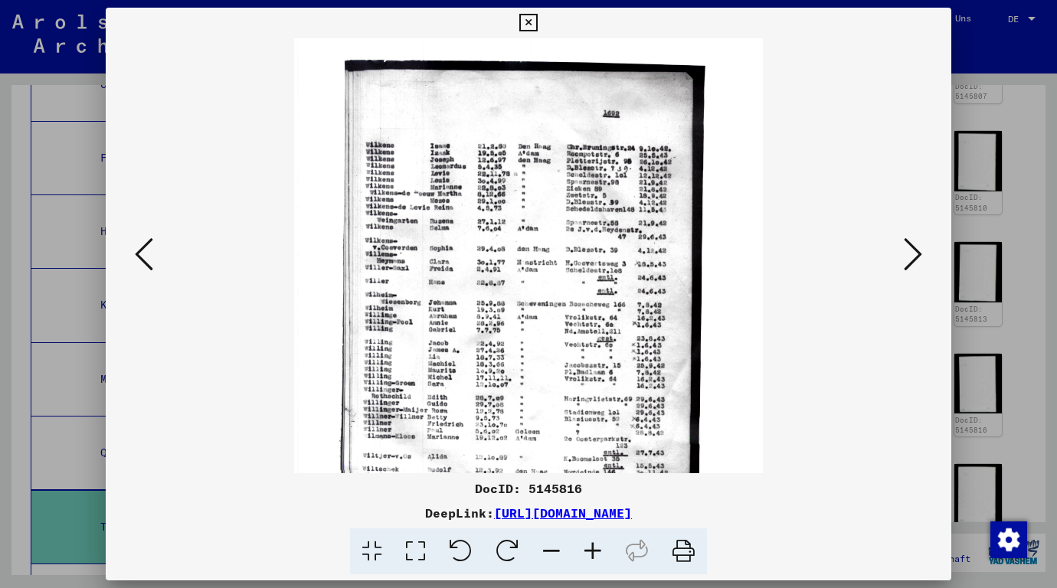
click at [598, 546] on icon at bounding box center [592, 552] width 41 height 47
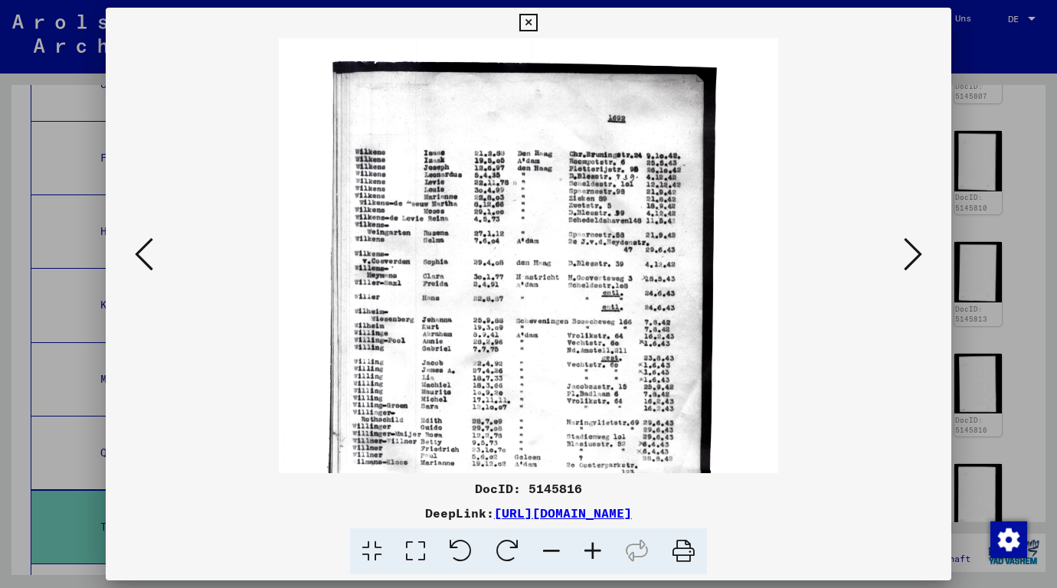
click at [598, 546] on icon at bounding box center [592, 552] width 41 height 47
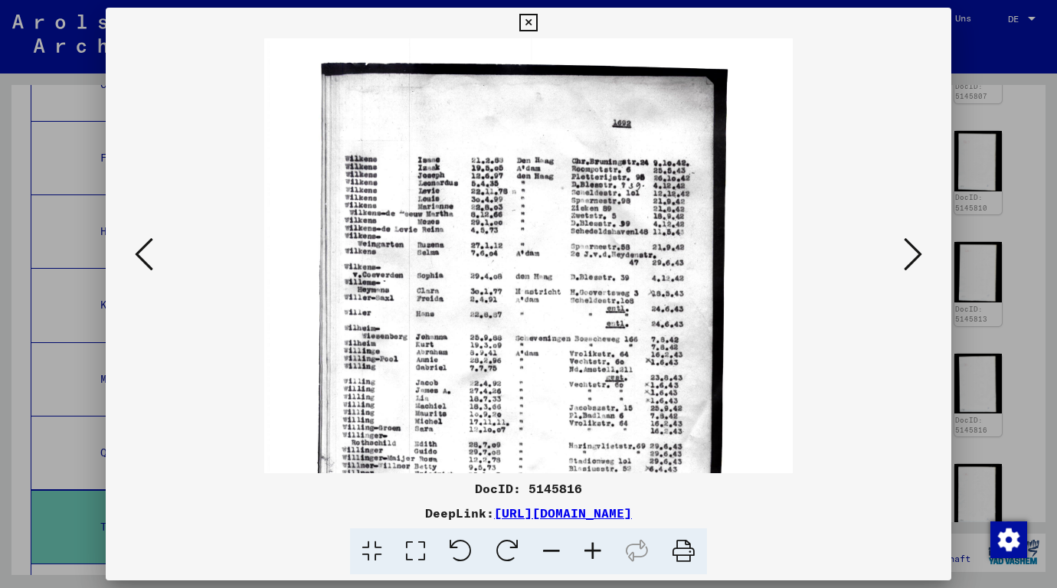
click at [598, 546] on icon at bounding box center [592, 552] width 41 height 47
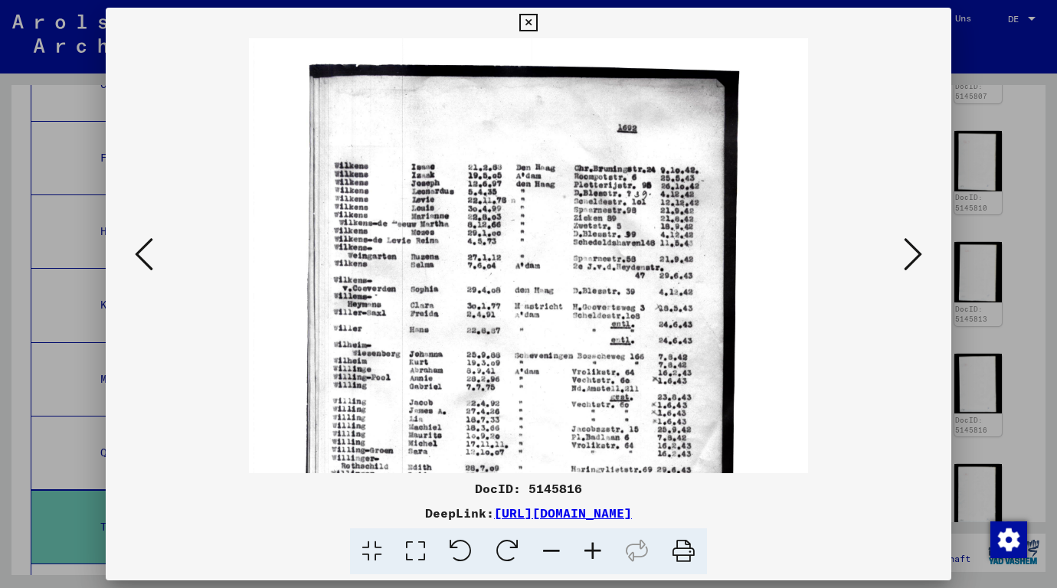
click at [598, 546] on icon at bounding box center [592, 552] width 41 height 47
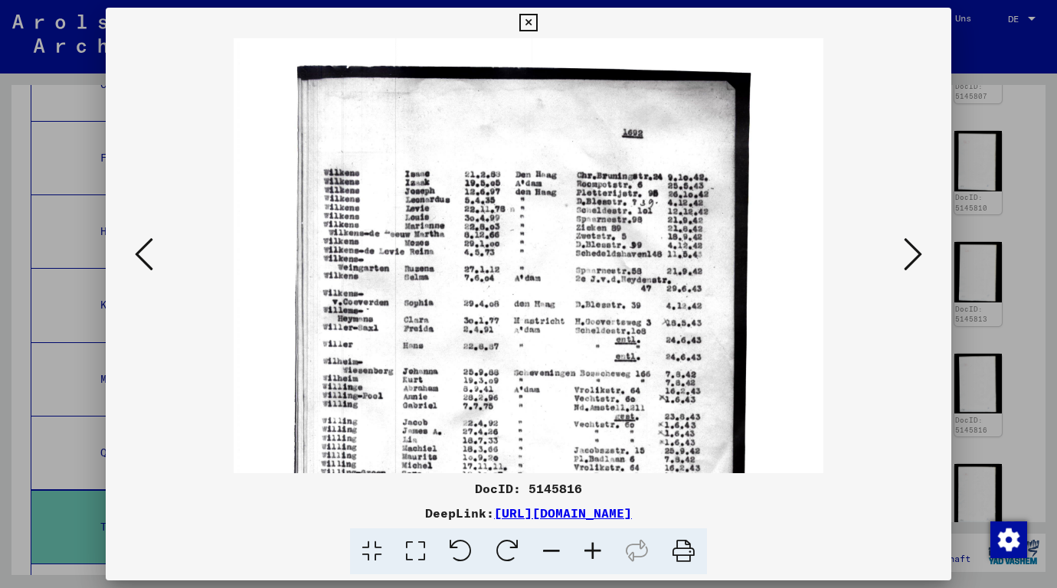
click at [1022, 215] on div at bounding box center [528, 294] width 1057 height 588
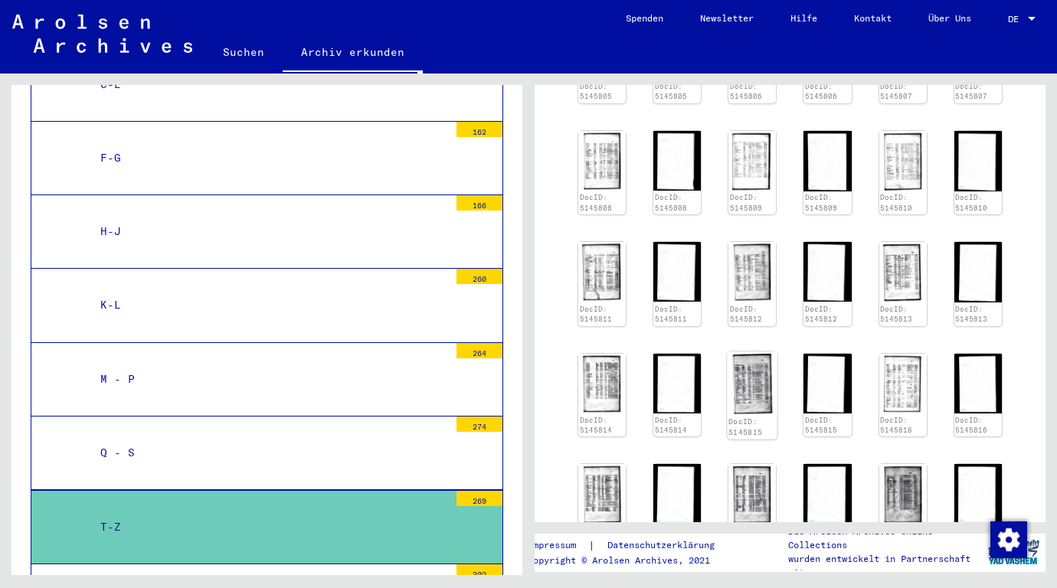
scroll to position [613, 0]
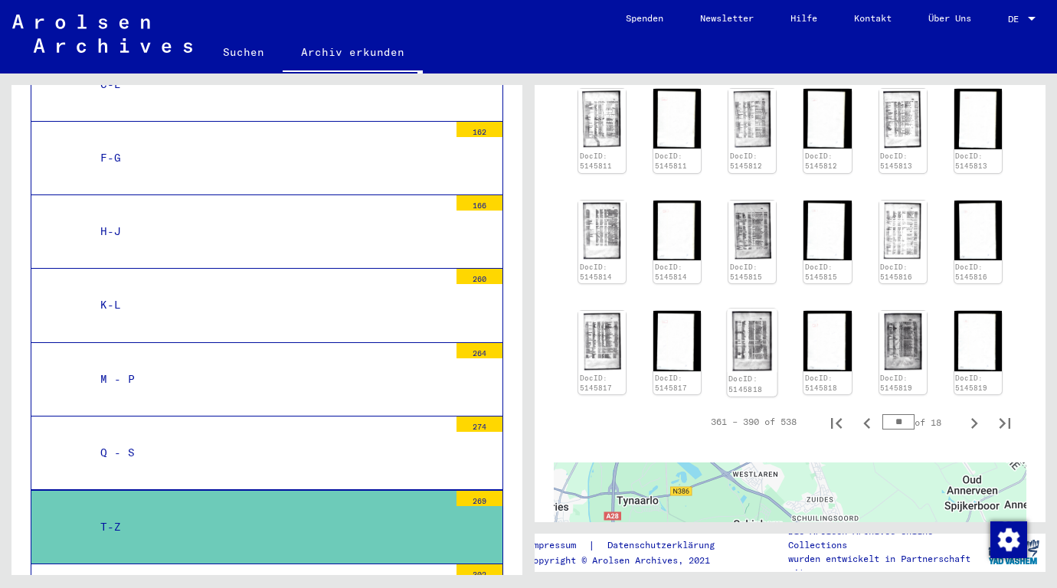
click at [745, 341] on img at bounding box center [753, 342] width 50 height 64
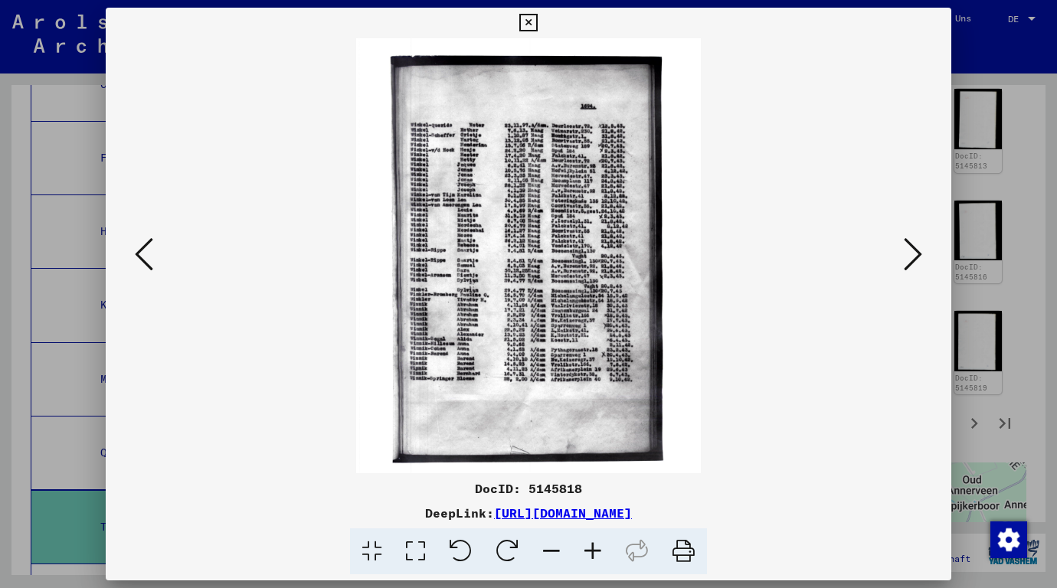
click at [600, 550] on icon at bounding box center [592, 552] width 41 height 47
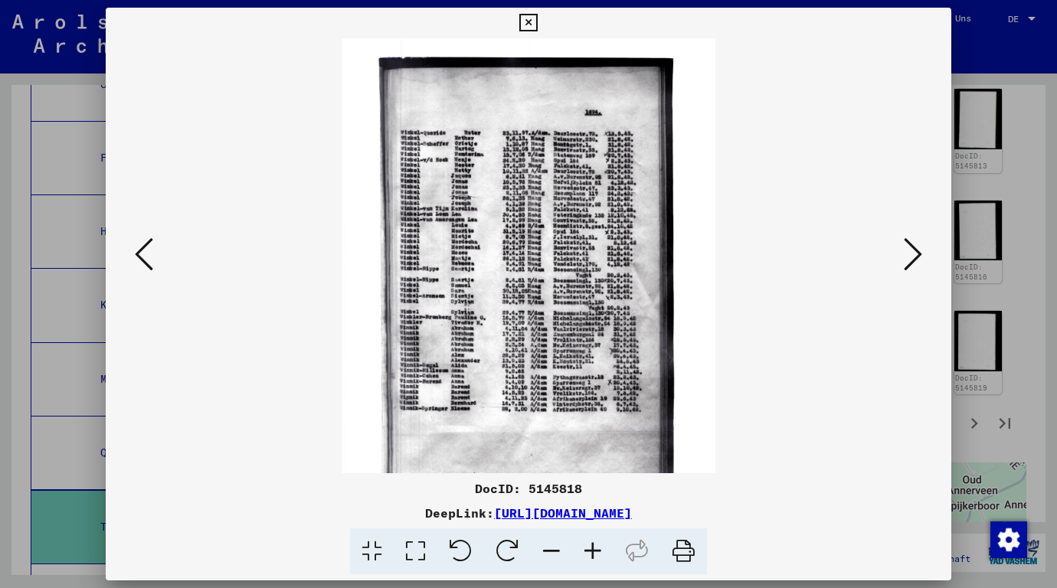
click at [600, 550] on icon at bounding box center [592, 552] width 41 height 47
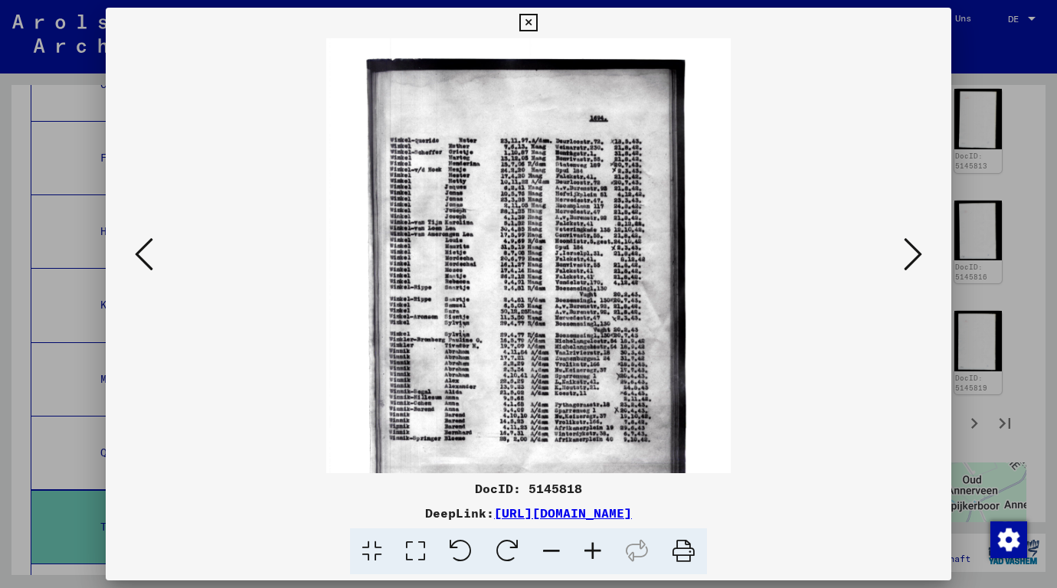
click at [600, 550] on icon at bounding box center [592, 552] width 41 height 47
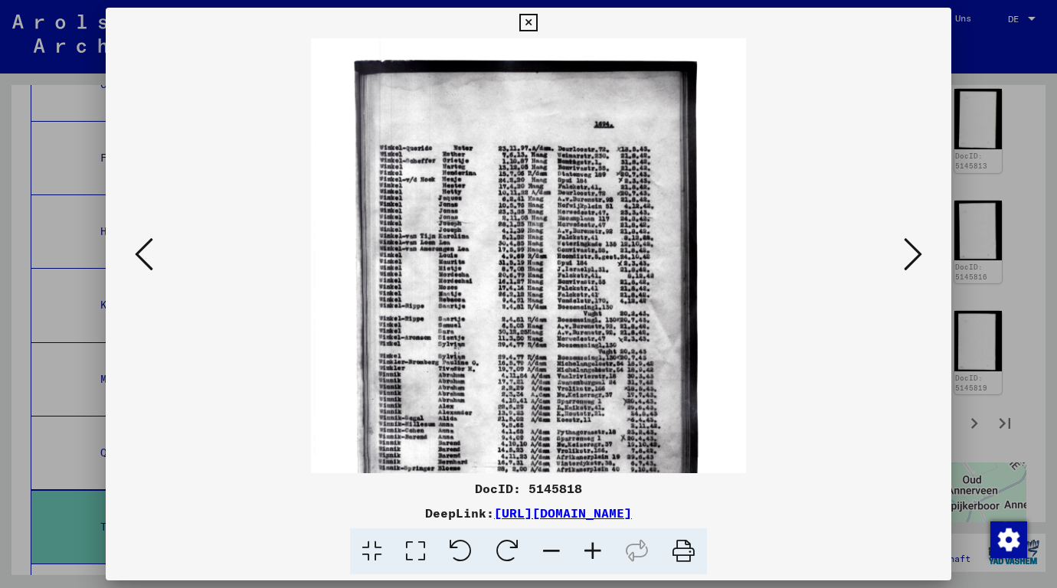
click at [600, 550] on icon at bounding box center [592, 552] width 41 height 47
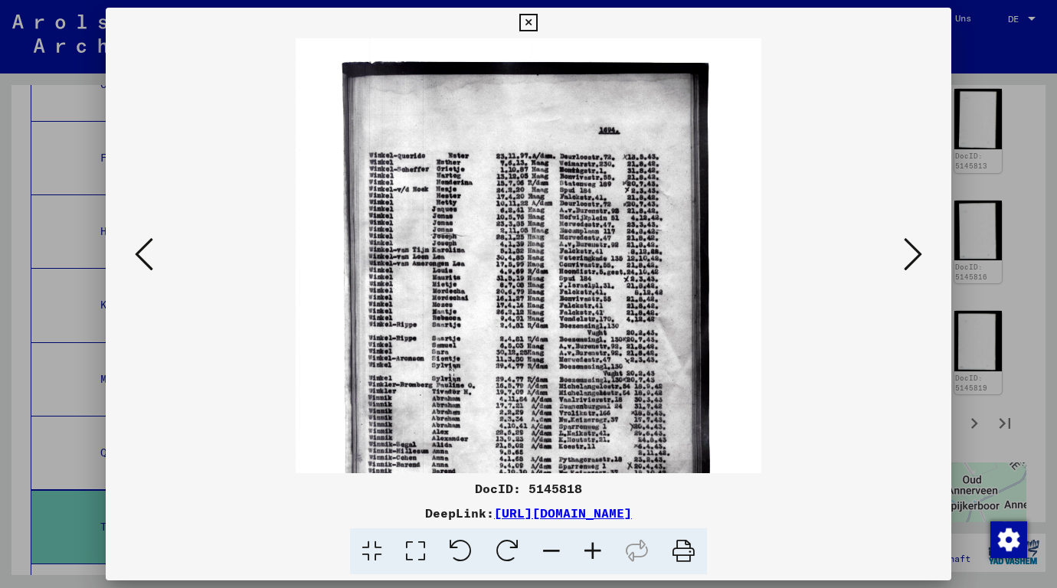
click at [600, 550] on icon at bounding box center [592, 552] width 41 height 47
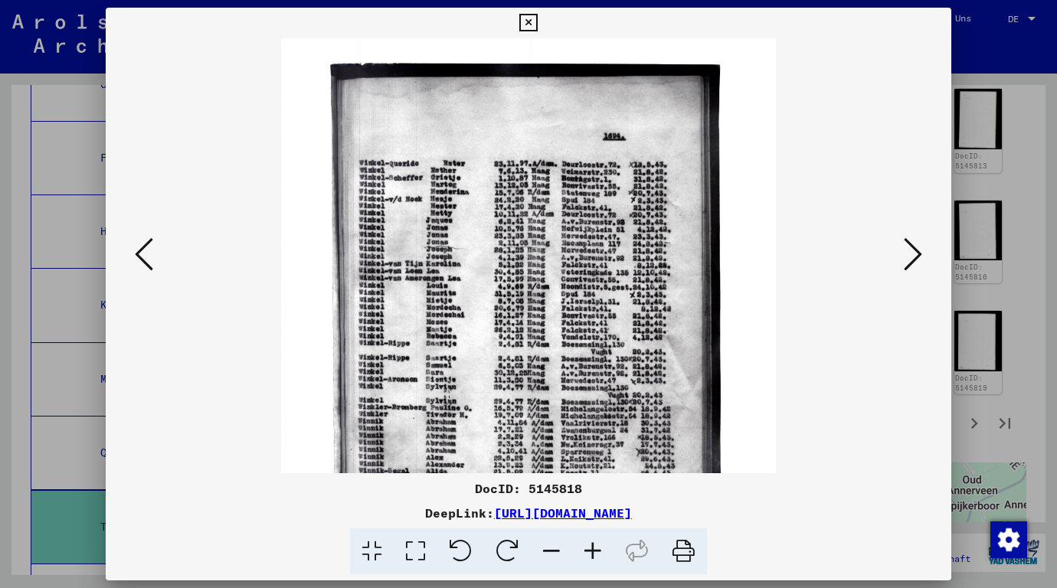
click at [600, 550] on icon at bounding box center [592, 552] width 41 height 47
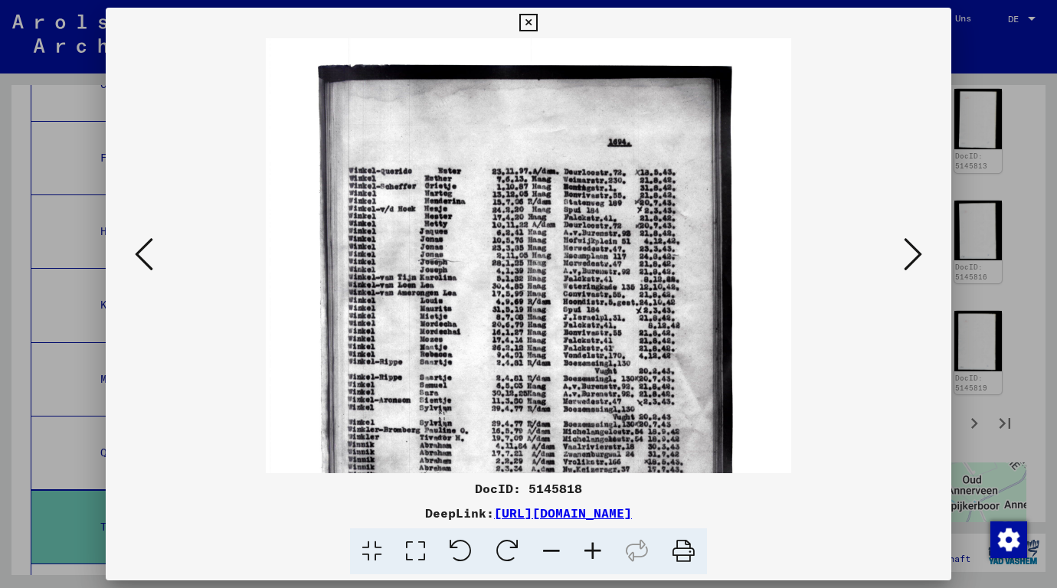
click at [600, 550] on icon at bounding box center [592, 552] width 41 height 47
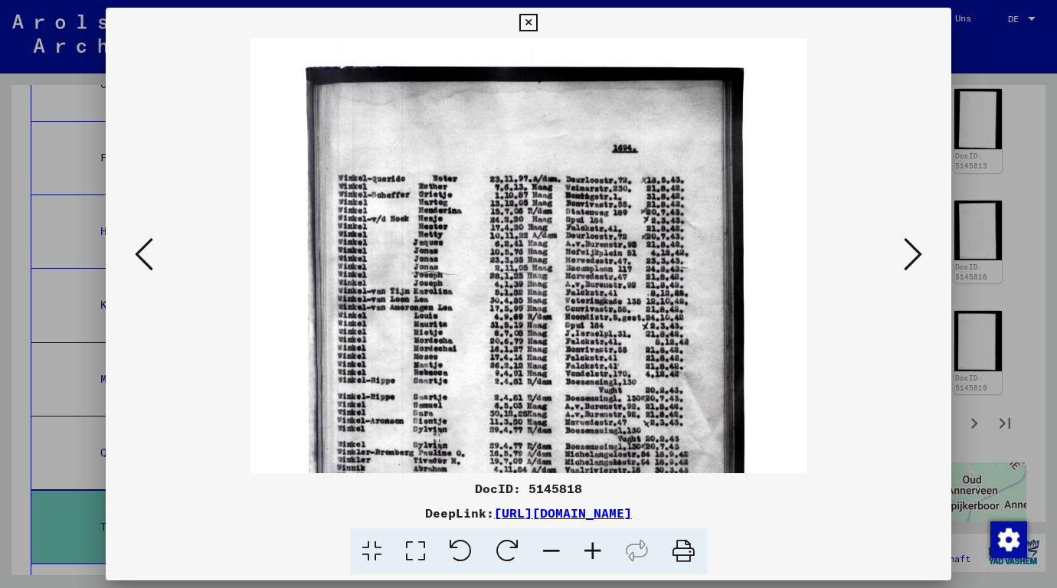
click at [600, 550] on icon at bounding box center [592, 552] width 41 height 47
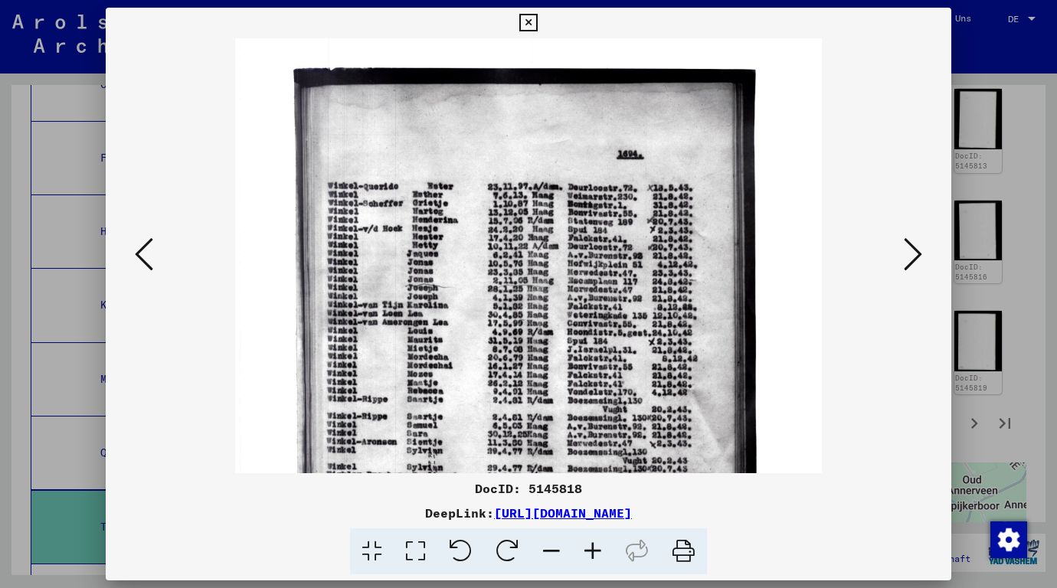
click at [600, 550] on icon at bounding box center [592, 552] width 41 height 47
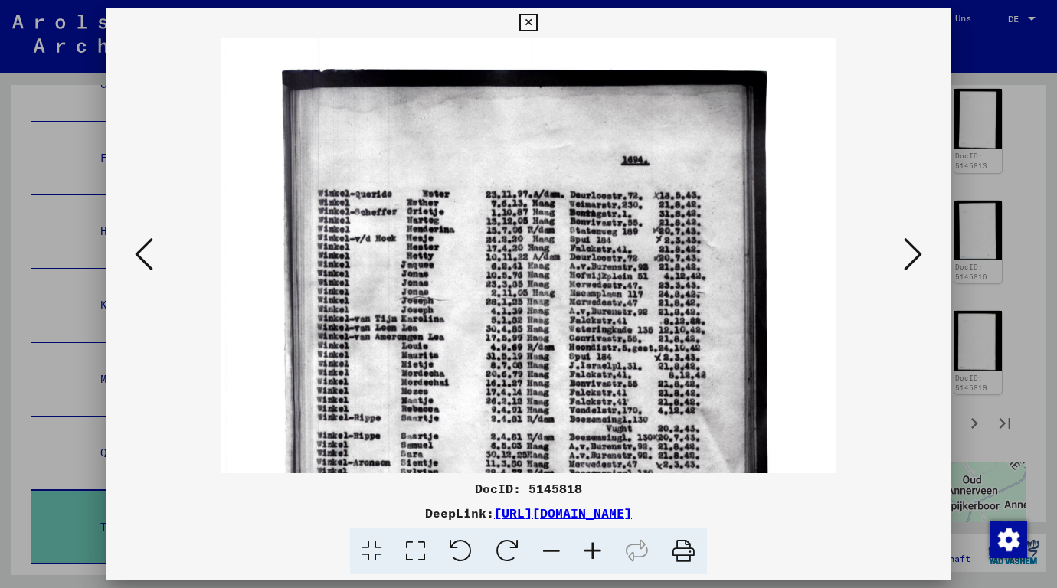
click at [600, 550] on icon at bounding box center [592, 552] width 41 height 47
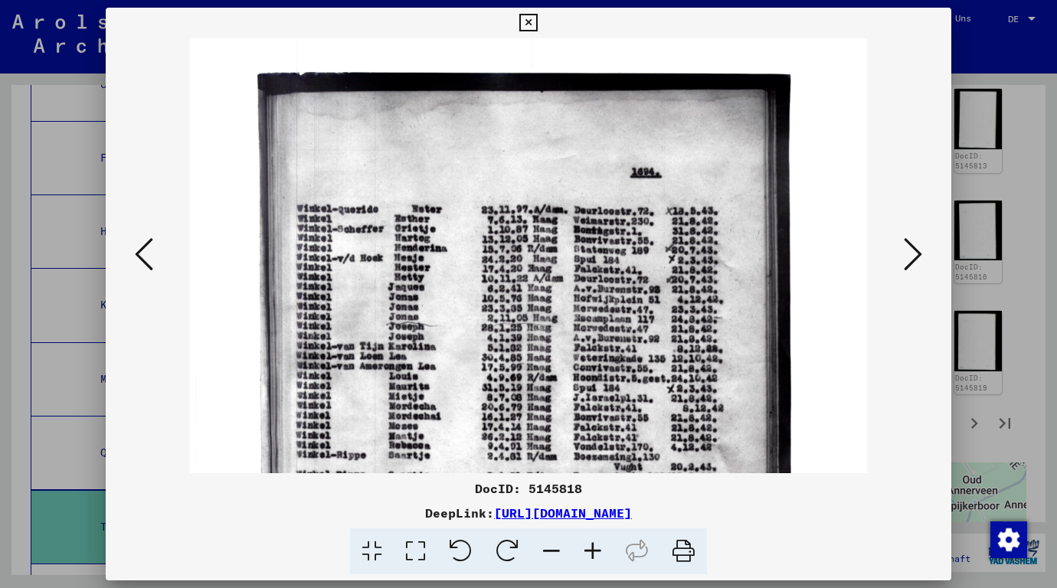
click at [600, 550] on icon at bounding box center [592, 552] width 41 height 47
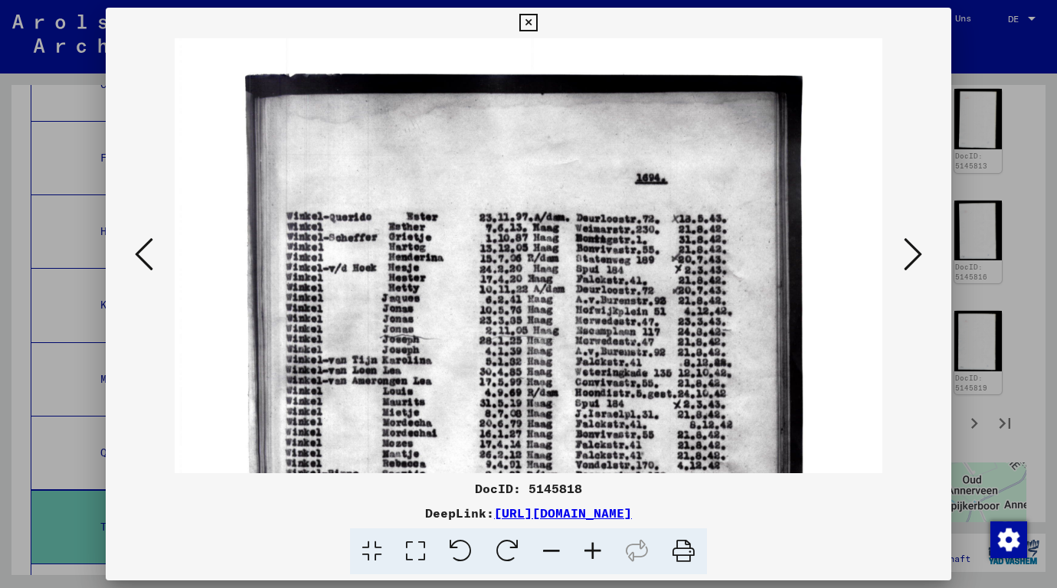
click at [1008, 253] on div at bounding box center [528, 294] width 1057 height 588
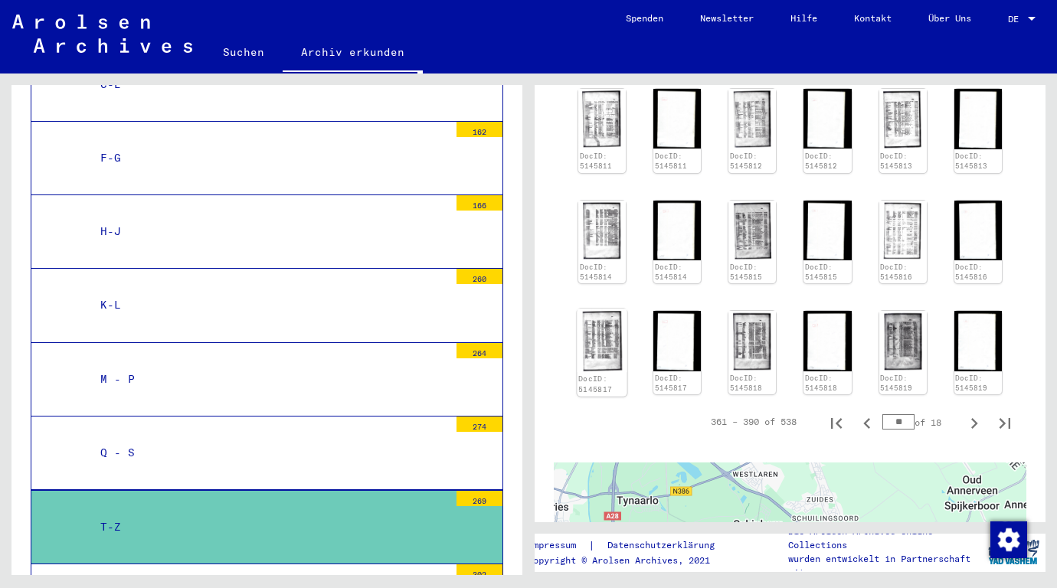
click at [598, 349] on img at bounding box center [602, 342] width 50 height 64
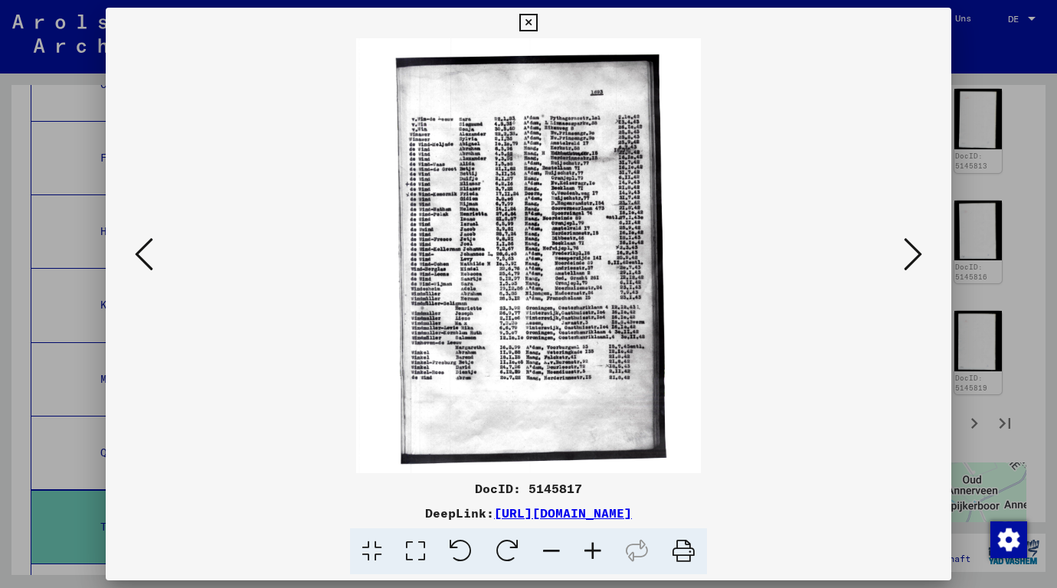
click at [593, 543] on icon at bounding box center [592, 552] width 41 height 47
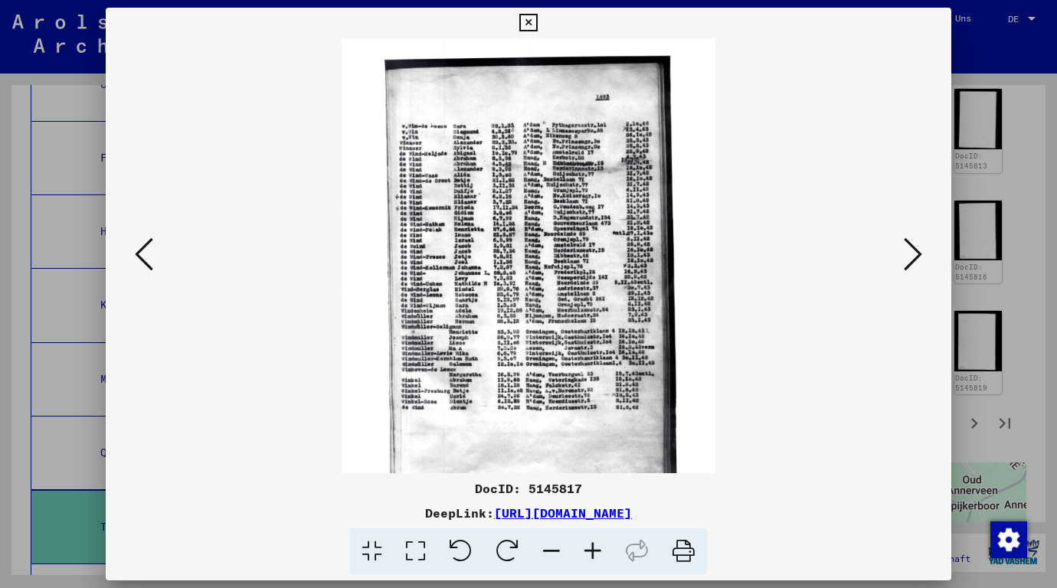
click at [593, 543] on icon at bounding box center [592, 552] width 41 height 47
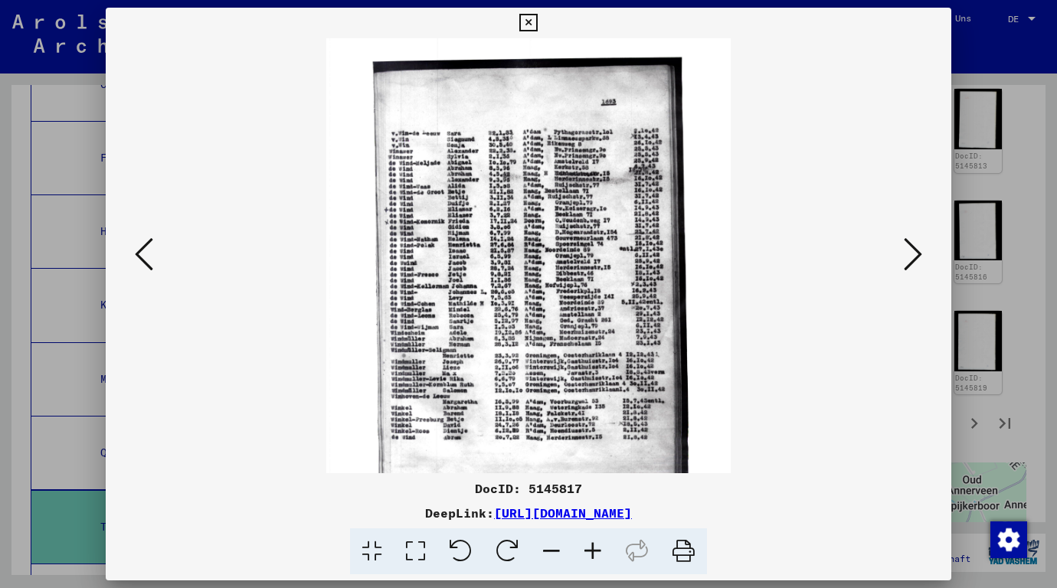
click at [593, 543] on icon at bounding box center [592, 552] width 41 height 47
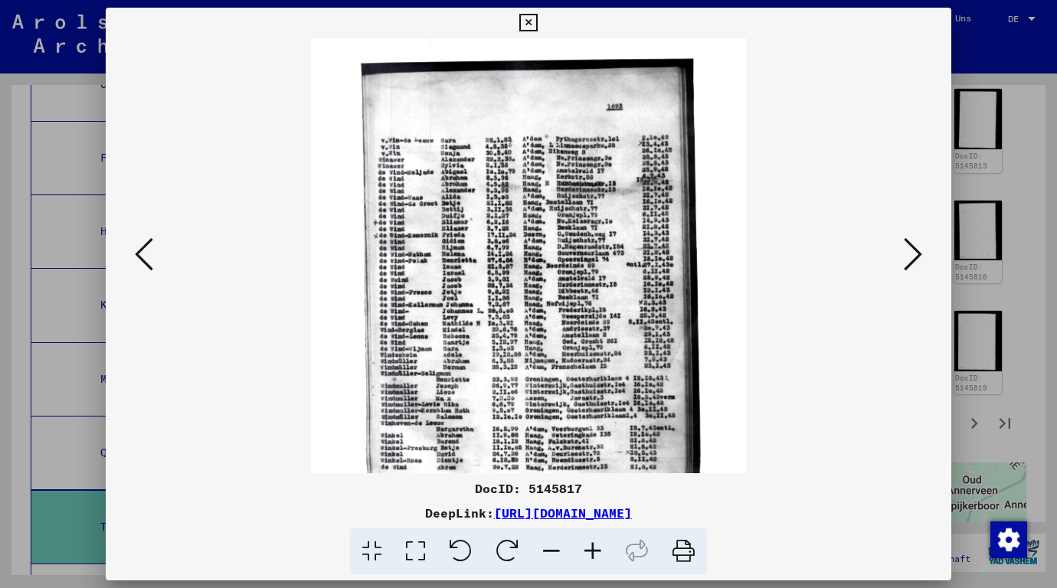
click at [593, 543] on icon at bounding box center [592, 552] width 41 height 47
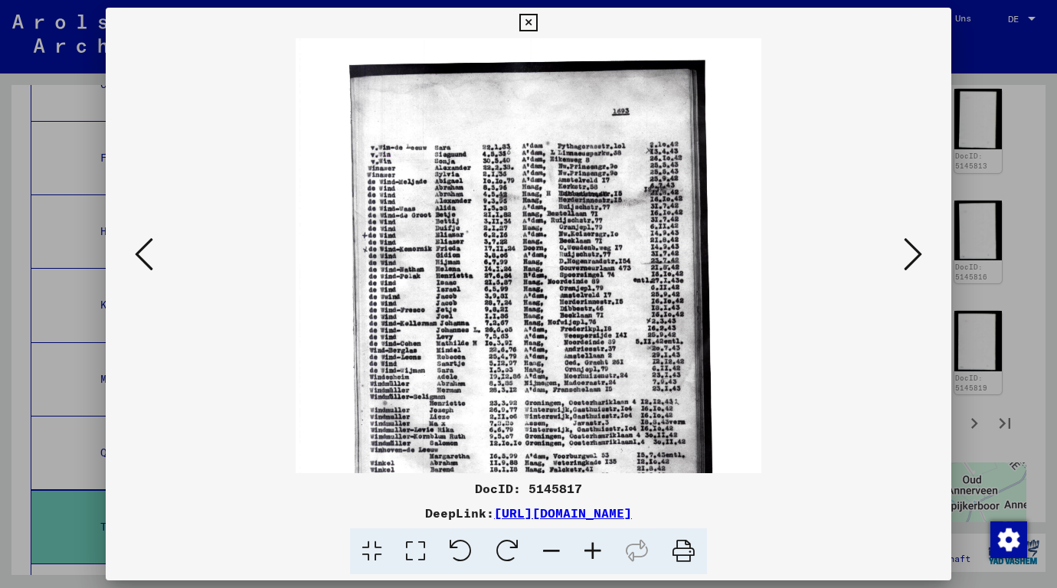
click at [593, 543] on icon at bounding box center [592, 552] width 41 height 47
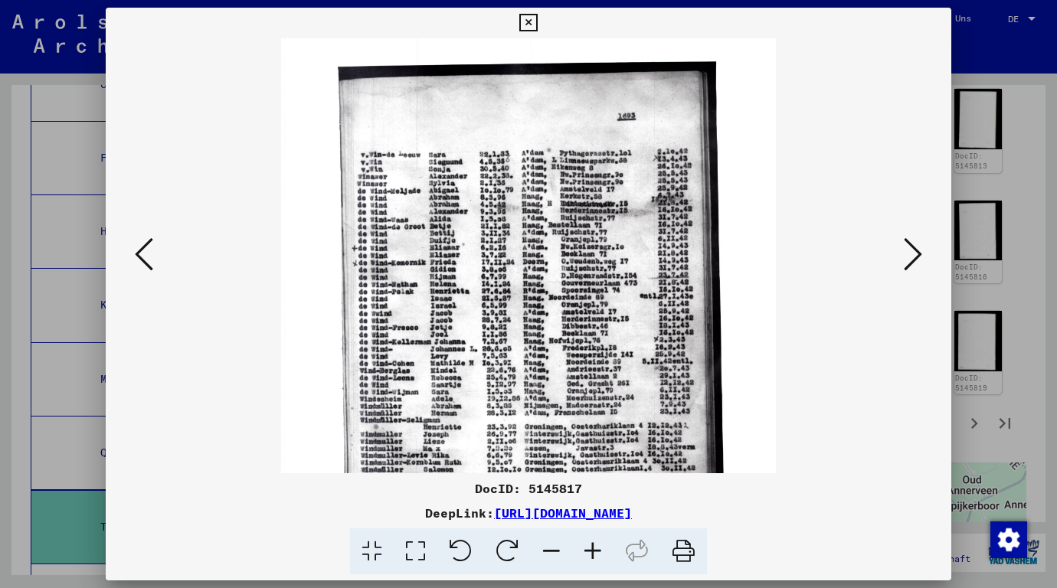
click at [593, 543] on icon at bounding box center [592, 552] width 41 height 47
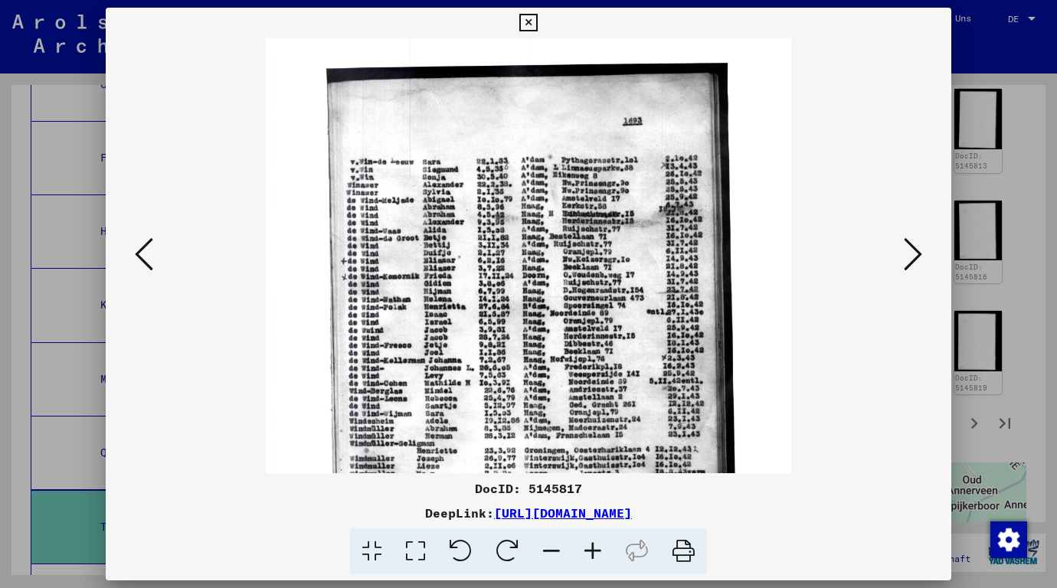
click at [593, 543] on icon at bounding box center [592, 552] width 41 height 47
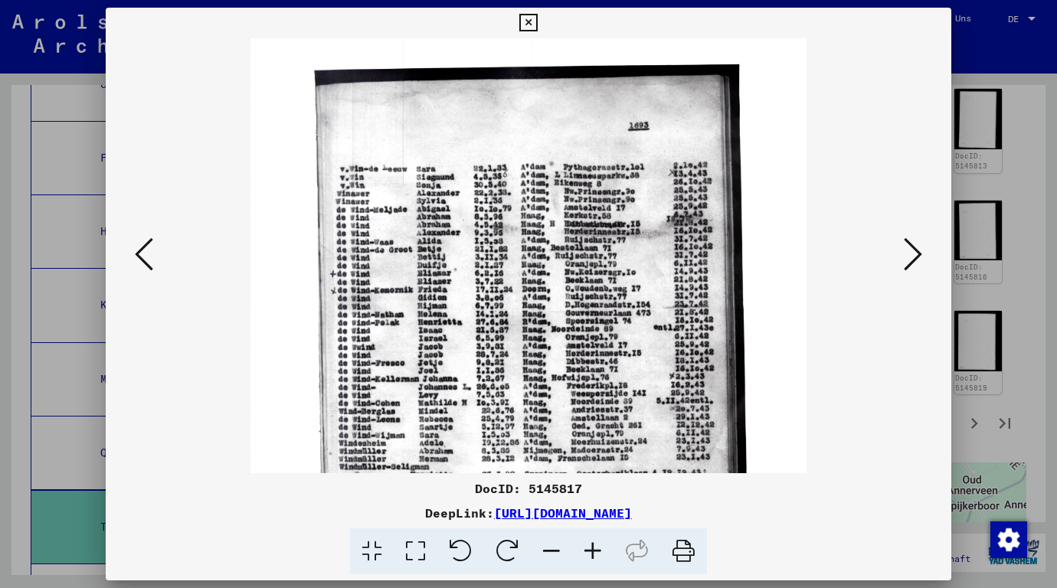
click at [593, 543] on icon at bounding box center [592, 552] width 41 height 47
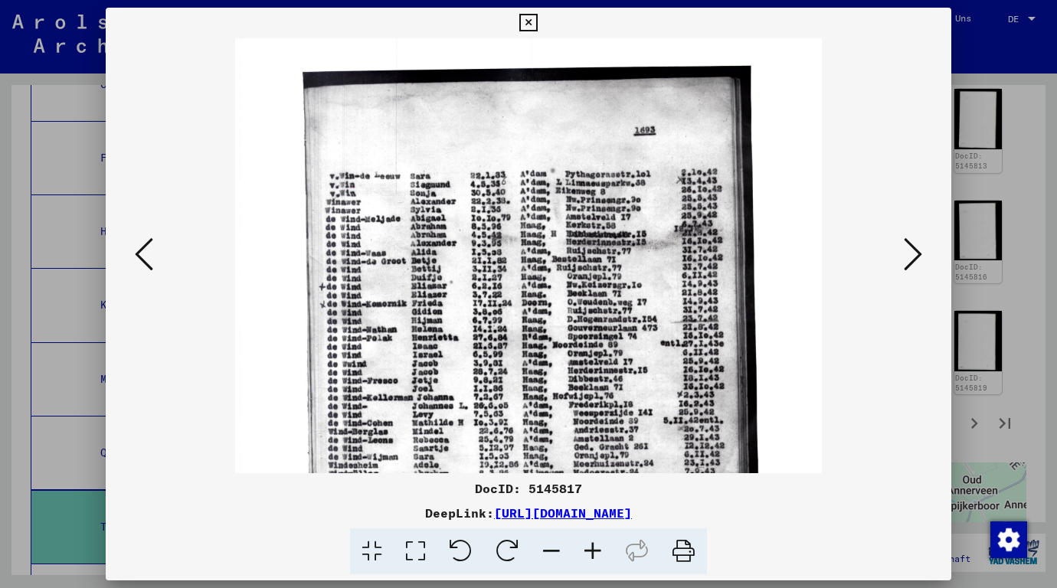
click at [593, 543] on icon at bounding box center [592, 552] width 41 height 47
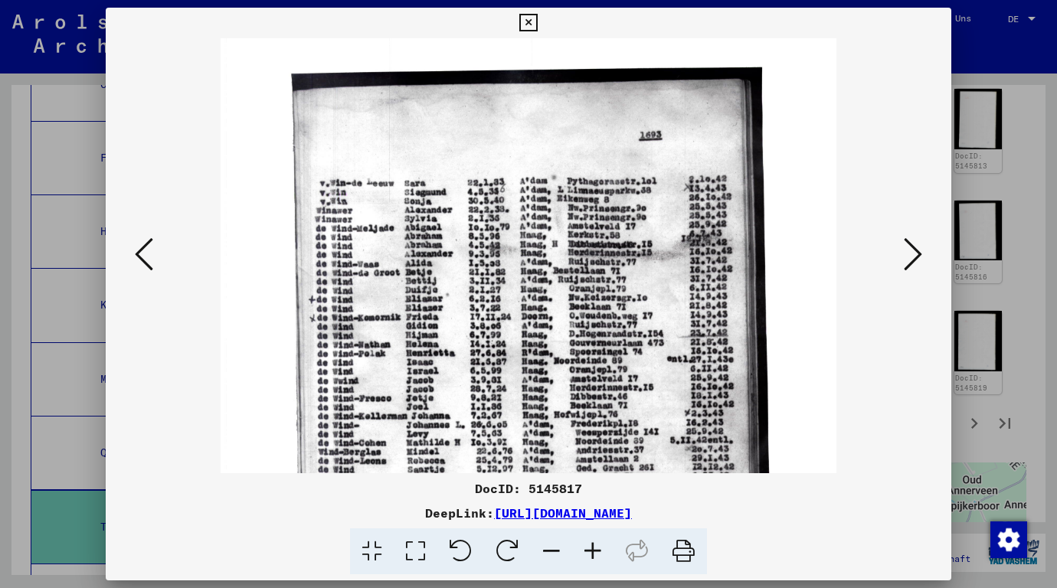
click at [593, 543] on icon at bounding box center [592, 552] width 41 height 47
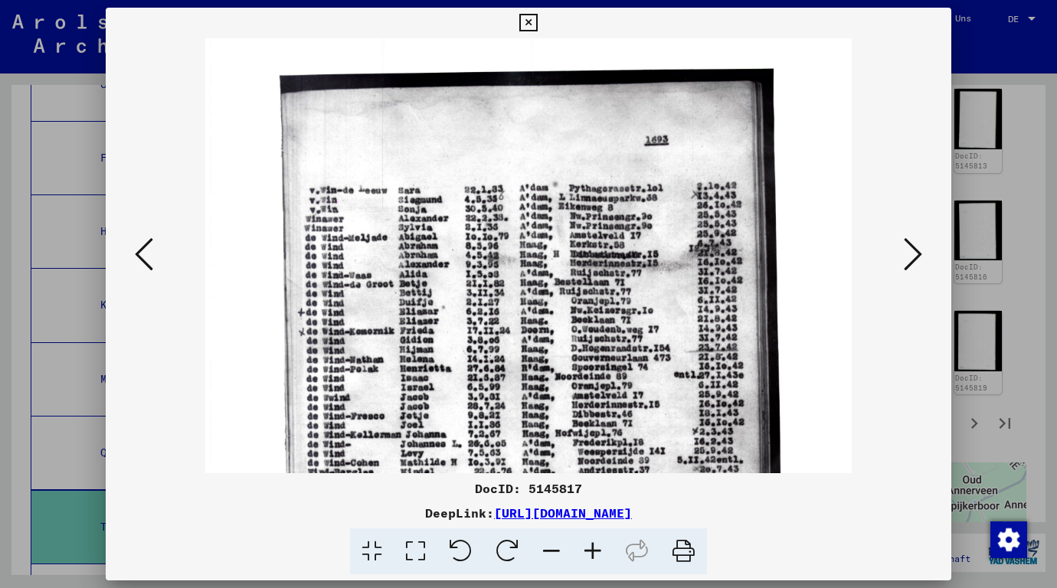
click at [593, 543] on icon at bounding box center [592, 552] width 41 height 47
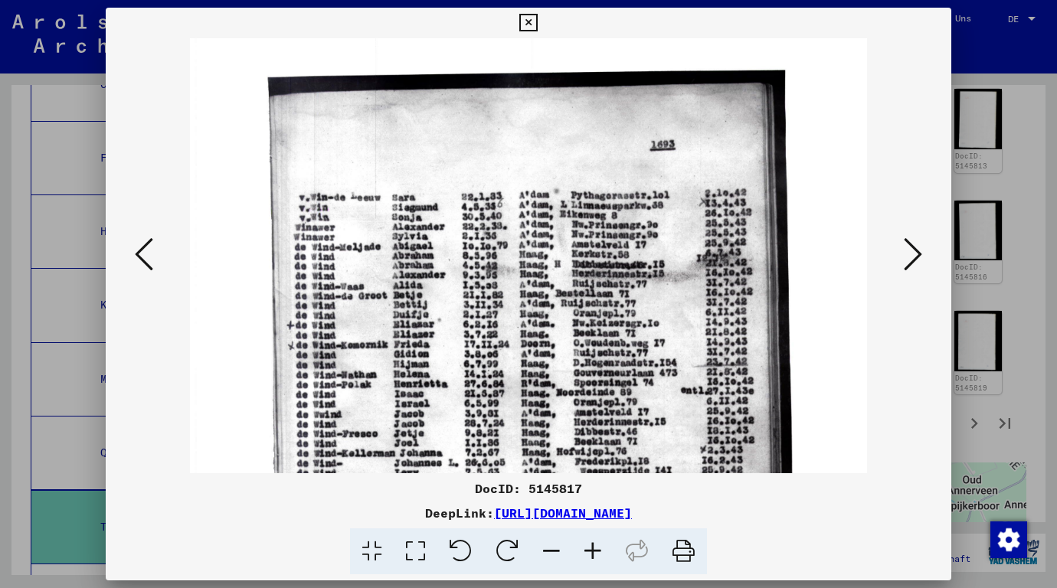
click at [593, 543] on icon at bounding box center [592, 552] width 41 height 47
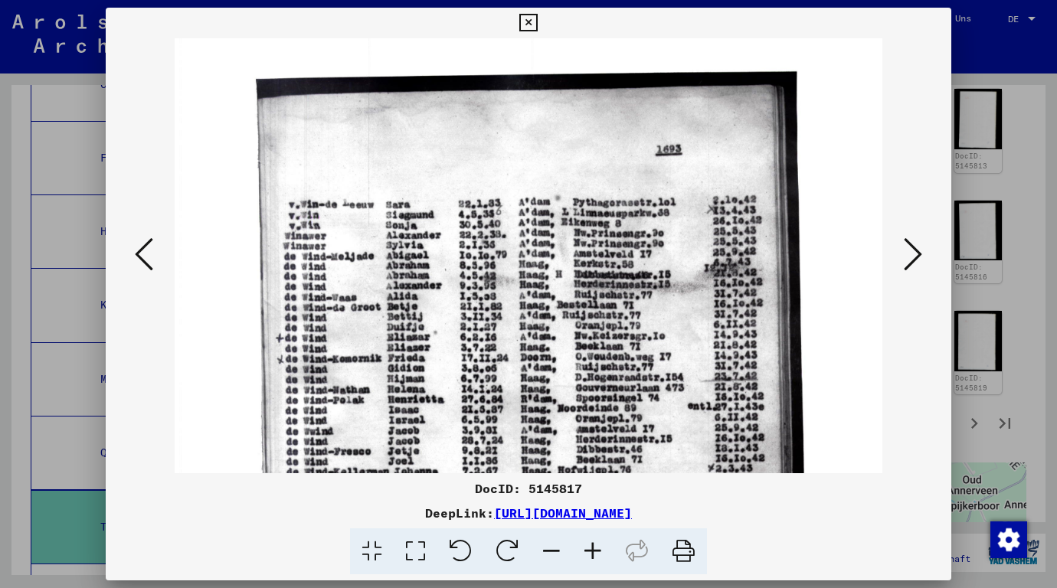
click at [593, 543] on icon at bounding box center [592, 552] width 41 height 47
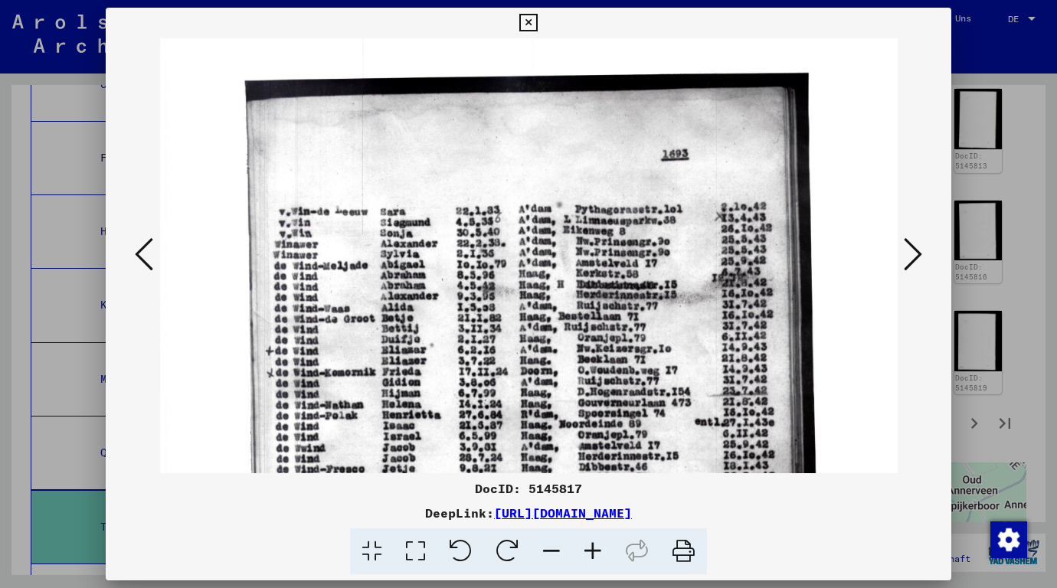
click at [593, 543] on icon at bounding box center [592, 552] width 41 height 47
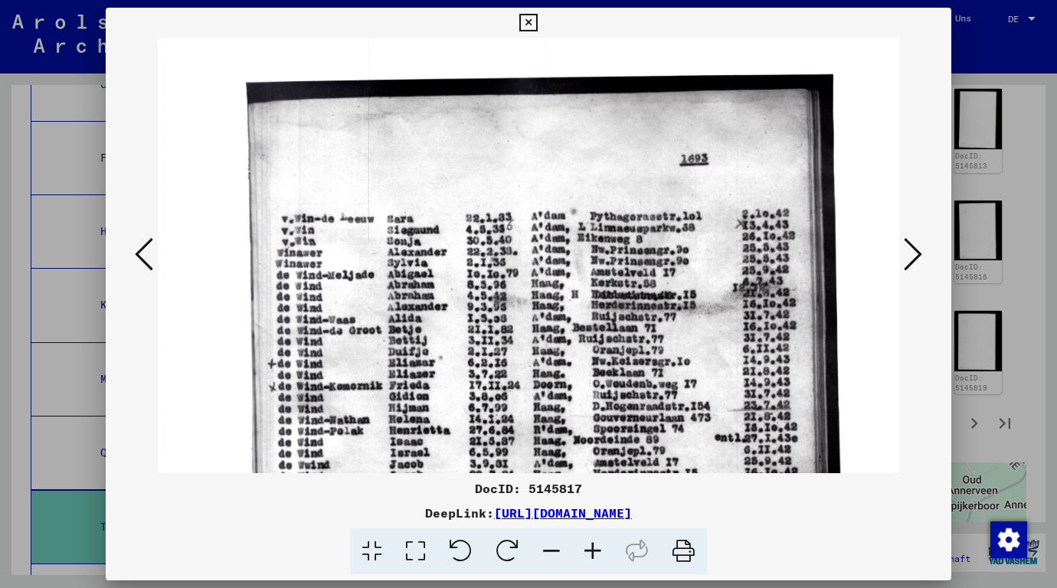
click at [593, 543] on icon at bounding box center [592, 552] width 41 height 47
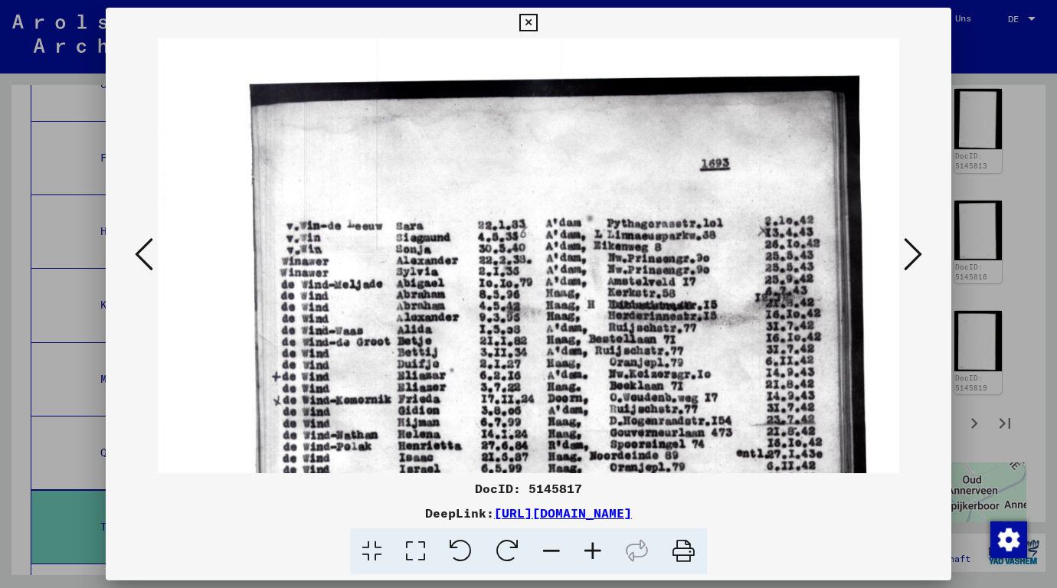
click at [593, 543] on icon at bounding box center [592, 552] width 41 height 47
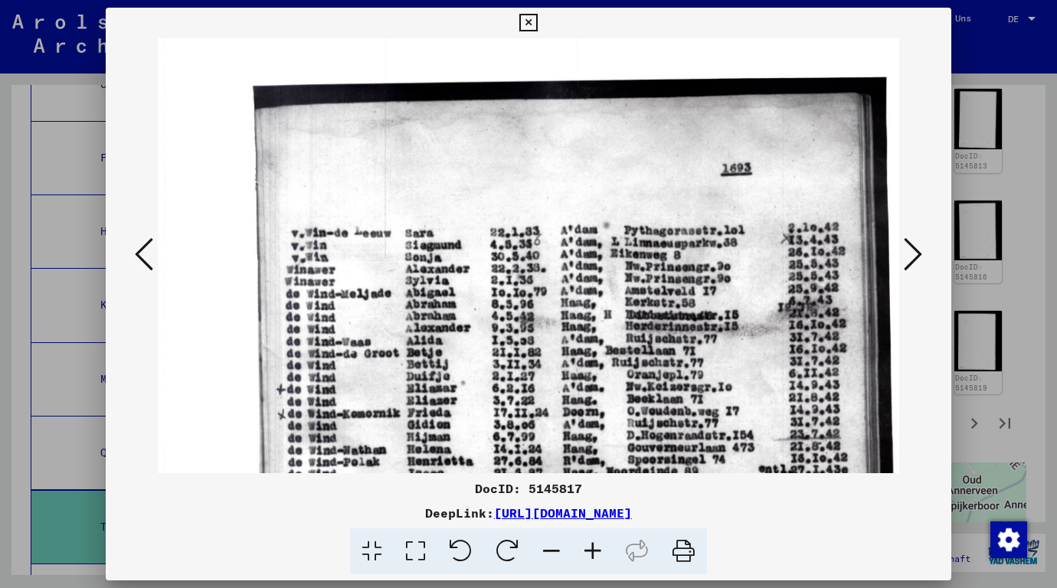
click at [593, 543] on icon at bounding box center [592, 552] width 41 height 47
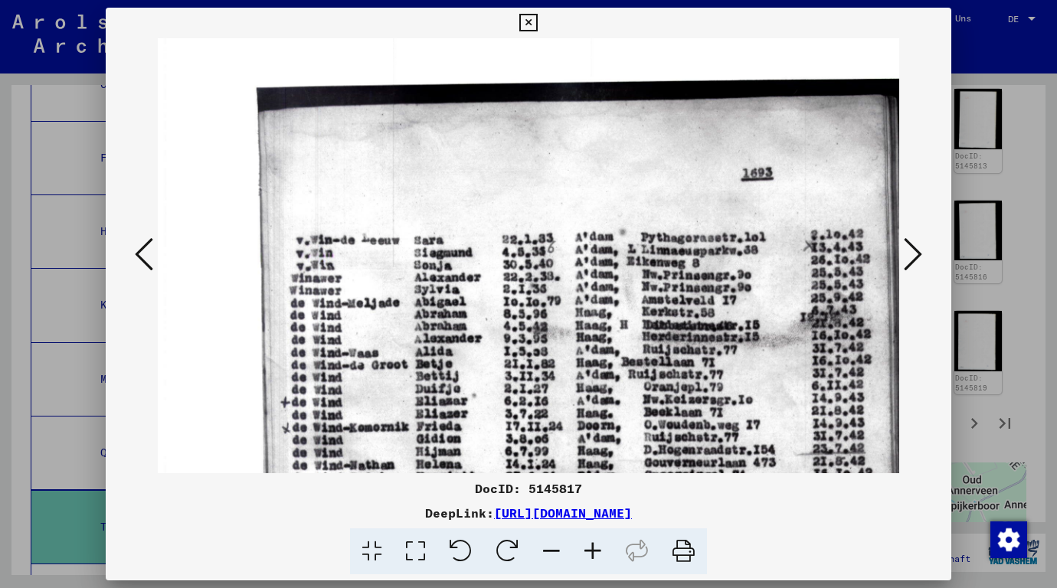
click at [593, 543] on icon at bounding box center [592, 552] width 41 height 47
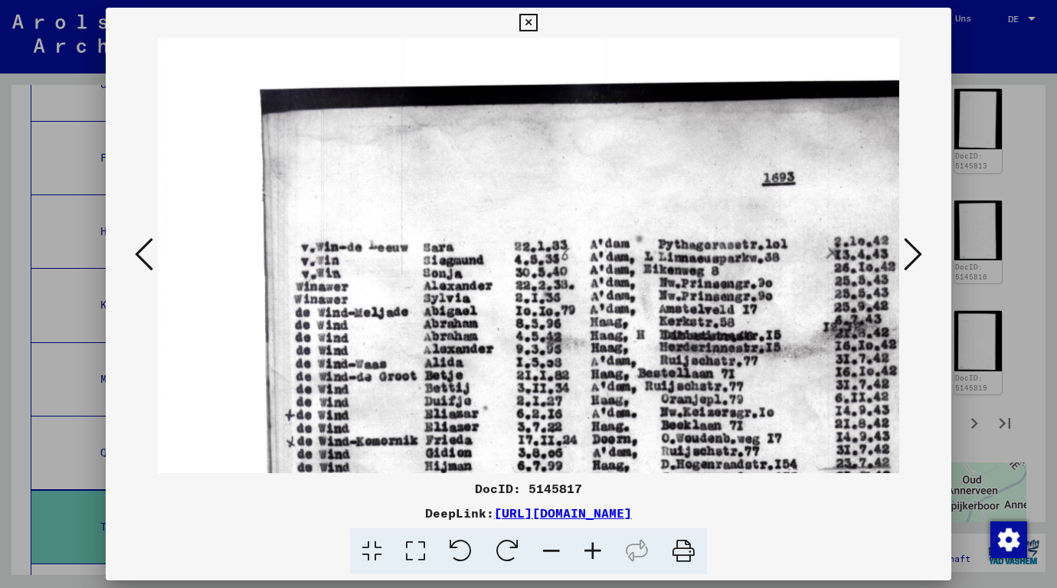
click at [593, 543] on icon at bounding box center [592, 552] width 41 height 47
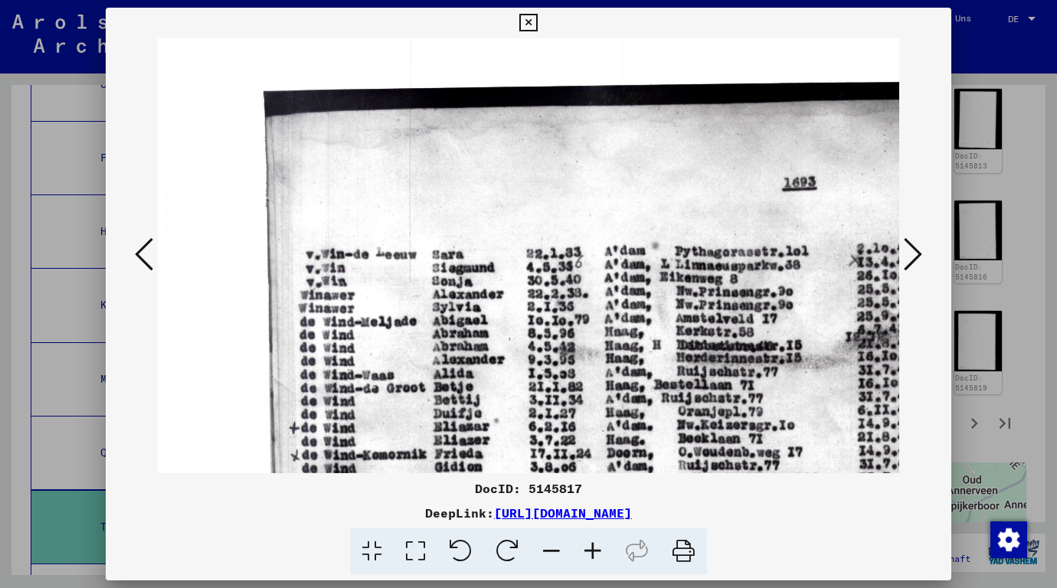
click at [593, 543] on icon at bounding box center [592, 552] width 41 height 47
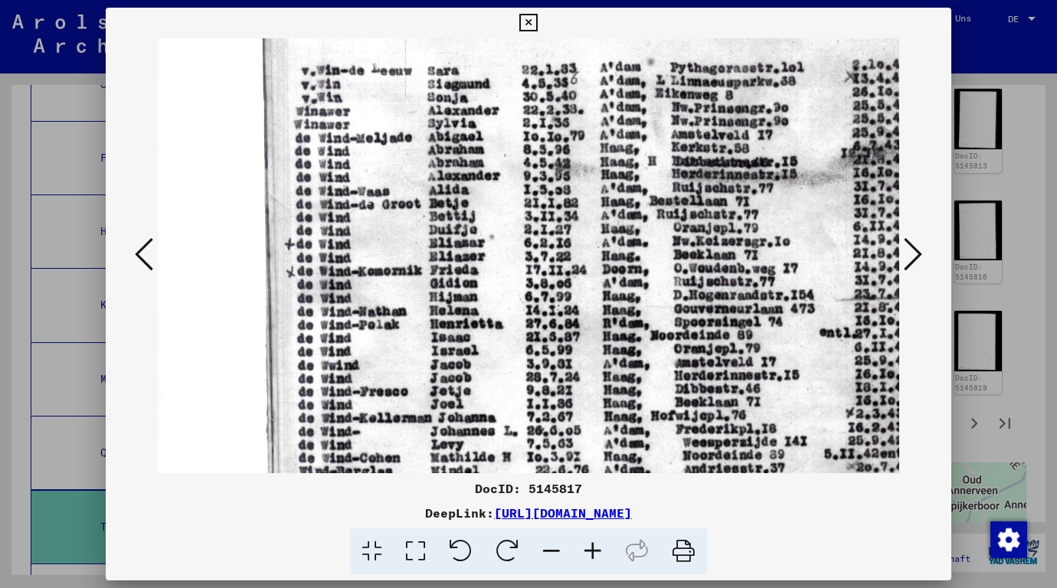
scroll to position [187, 7]
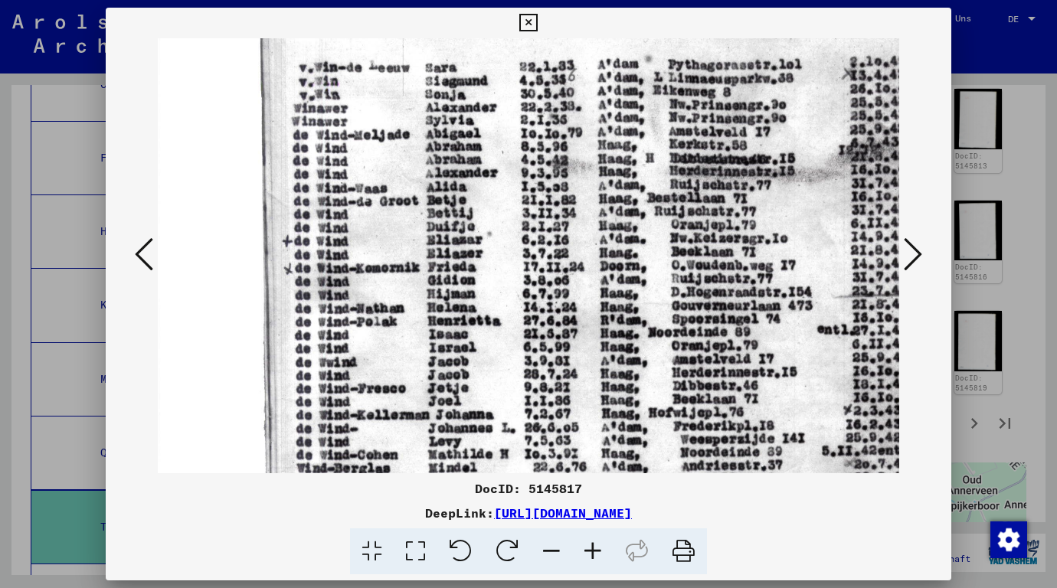
drag, startPoint x: 524, startPoint y: 402, endPoint x: 521, endPoint y: 218, distance: 183.9
click at [521, 218] on img at bounding box center [610, 432] width 919 height 1163
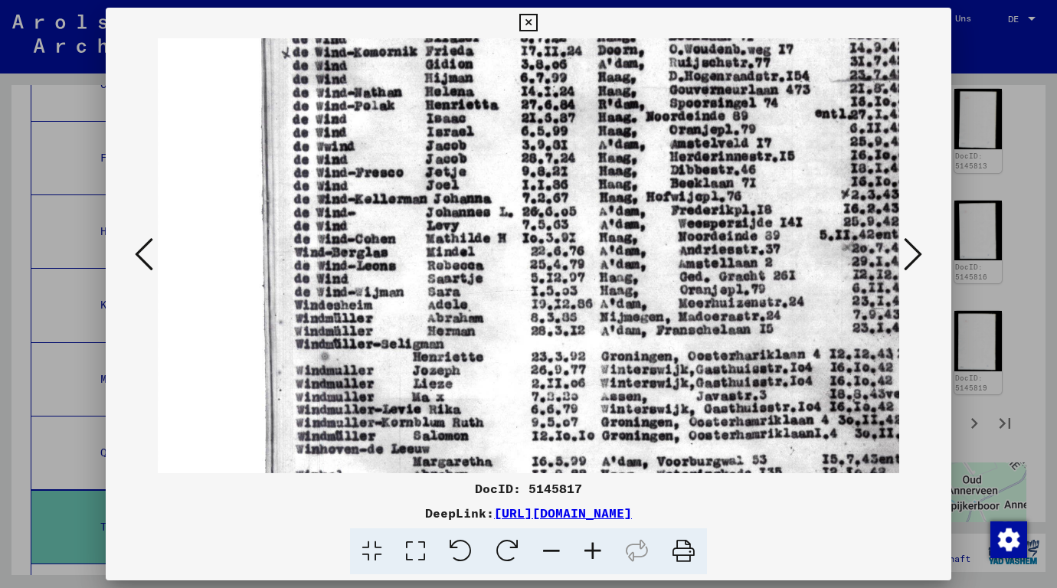
scroll to position [407, 9]
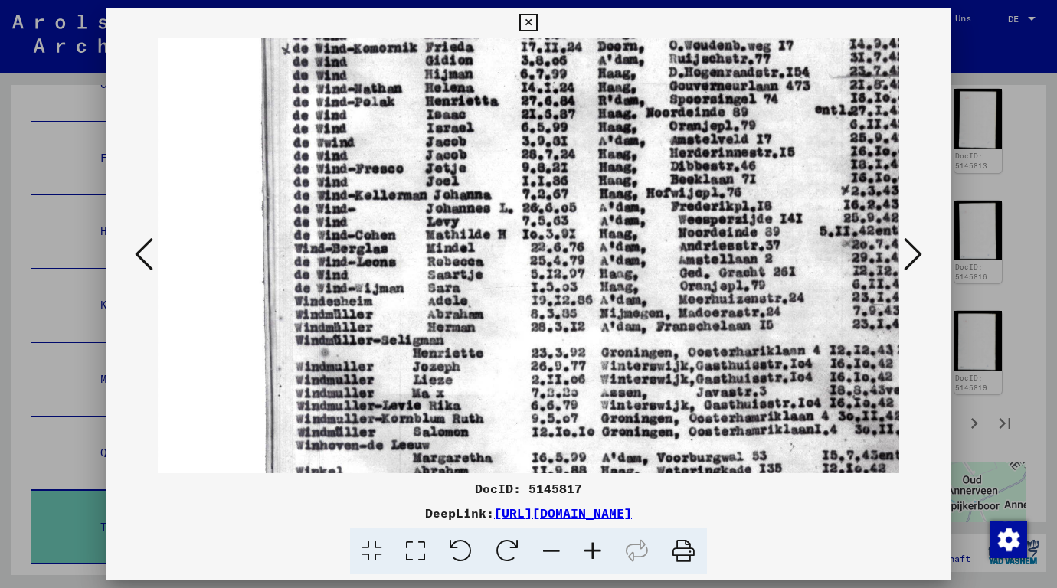
drag, startPoint x: 457, startPoint y: 458, endPoint x: 457, endPoint y: 242, distance: 216.1
click at [457, 242] on img at bounding box center [608, 212] width 919 height 1163
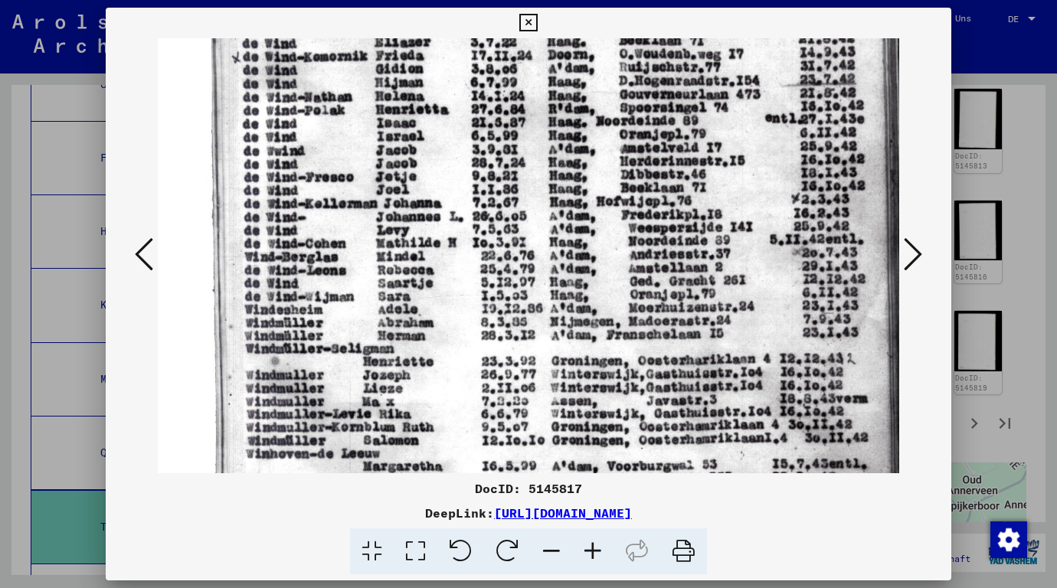
scroll to position [400, 57]
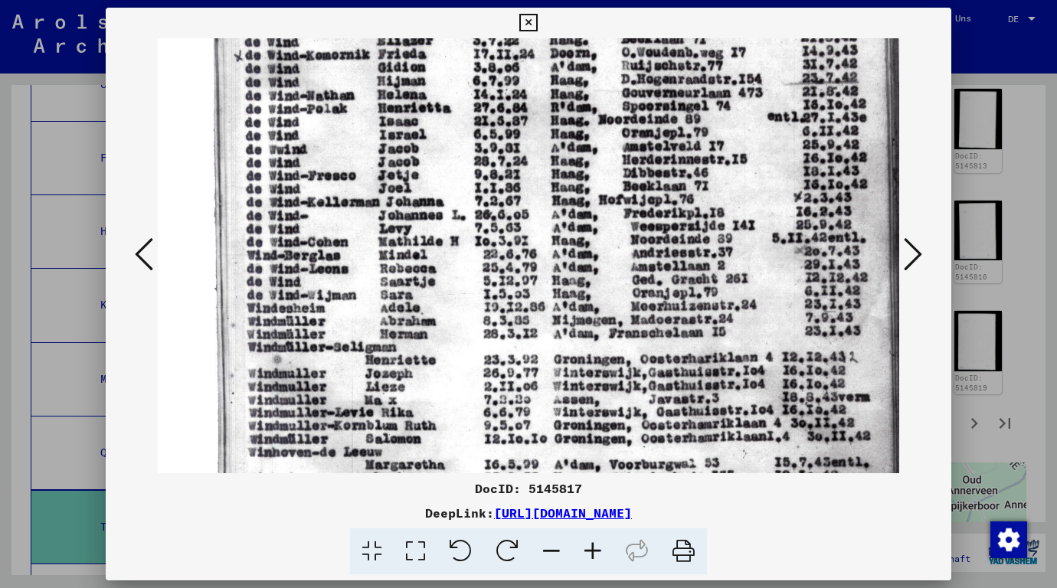
drag, startPoint x: 424, startPoint y: 349, endPoint x: 380, endPoint y: 357, distance: 44.5
click at [380, 357] on img at bounding box center [560, 219] width 919 height 1163
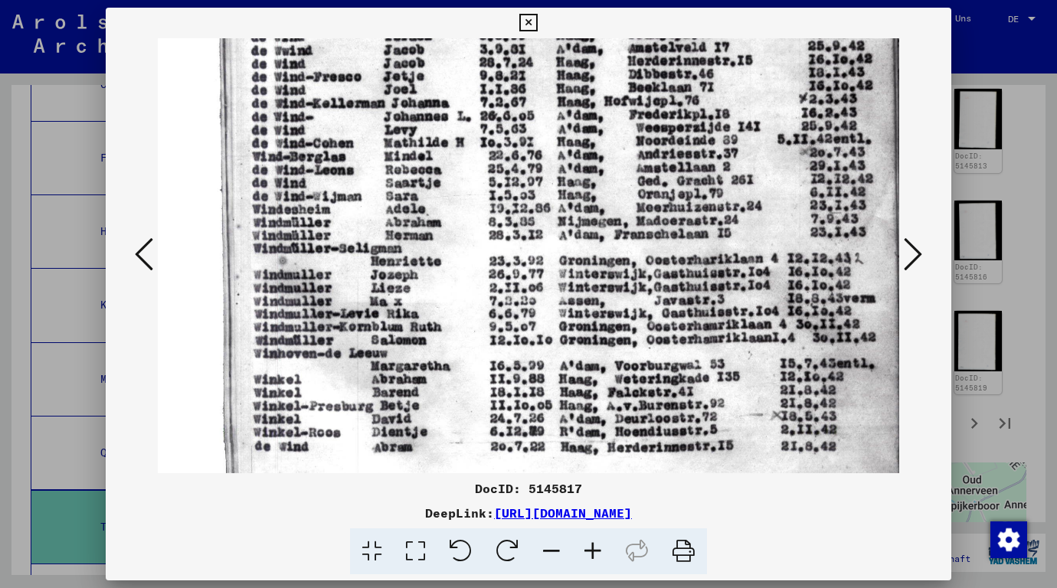
scroll to position [496, 51]
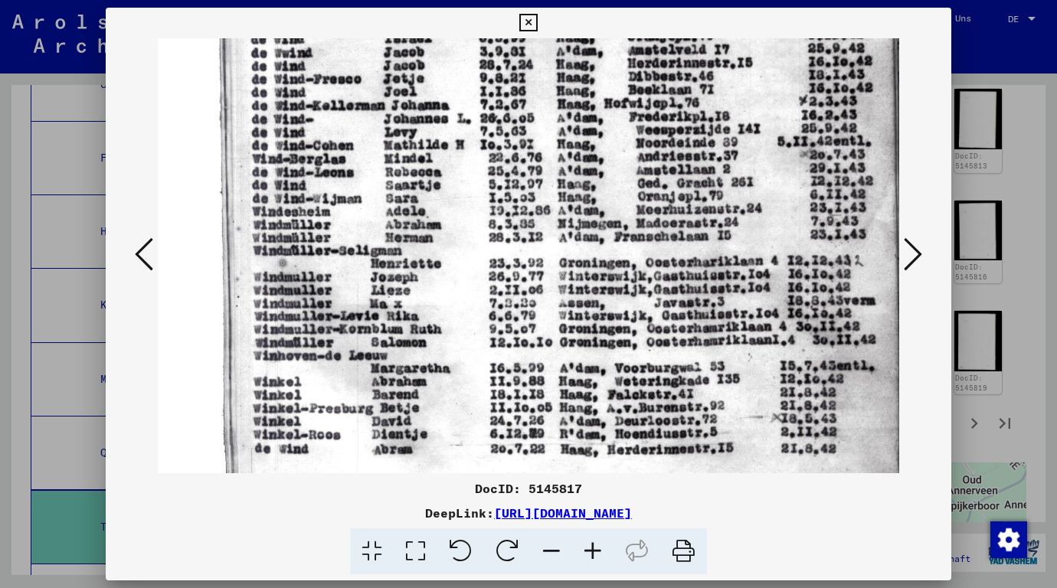
drag, startPoint x: 374, startPoint y: 372, endPoint x: 382, endPoint y: 283, distance: 88.5
click at [382, 283] on img at bounding box center [565, 123] width 919 height 1163
click at [146, 169] on div at bounding box center [529, 255] width 846 height 435
click at [921, 257] on icon at bounding box center [913, 254] width 18 height 37
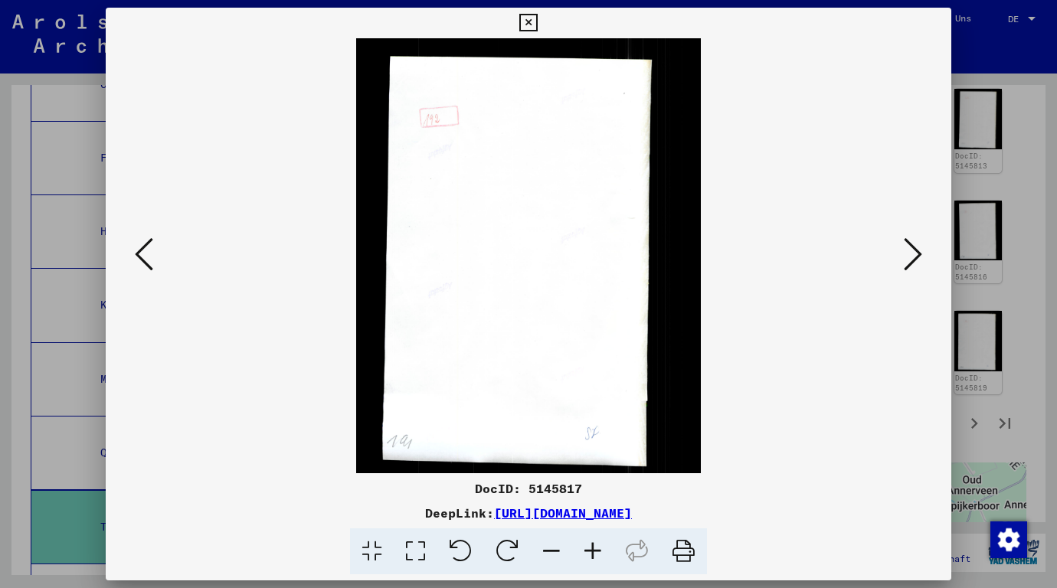
scroll to position [0, 0]
click at [921, 257] on icon at bounding box center [913, 254] width 18 height 37
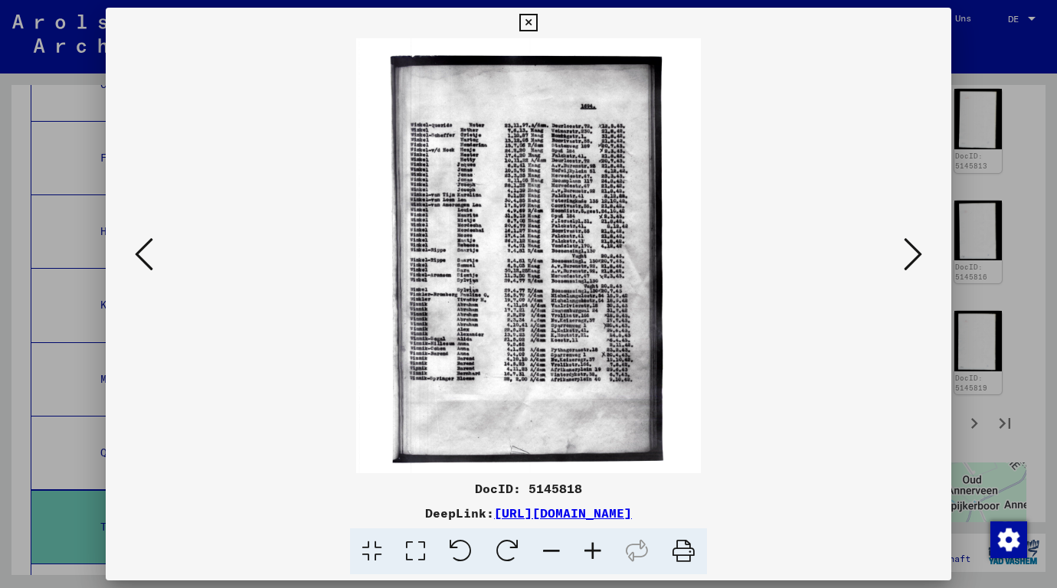
click at [589, 555] on icon at bounding box center [592, 552] width 41 height 47
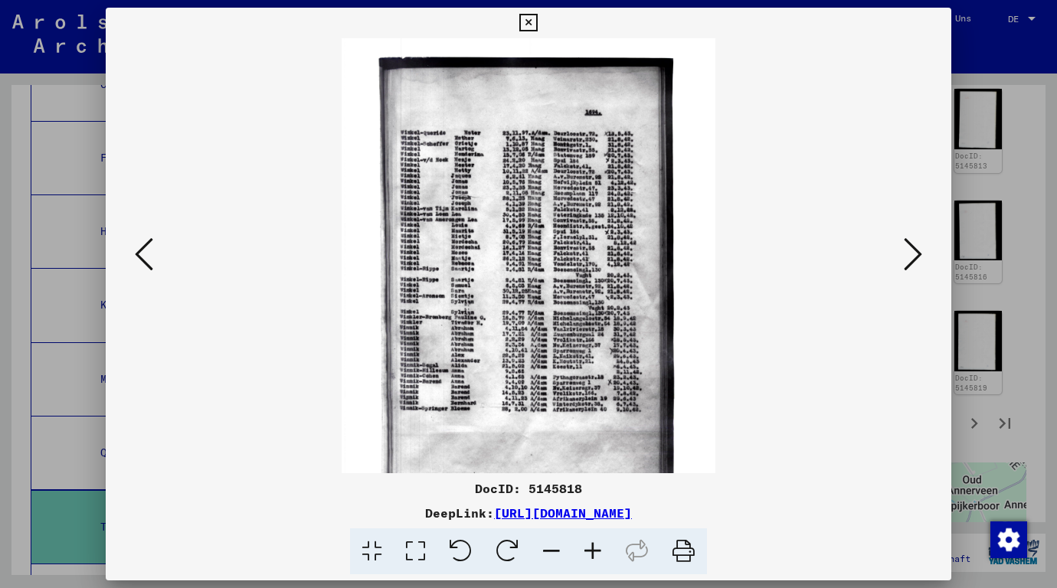
click at [589, 555] on icon at bounding box center [592, 552] width 41 height 47
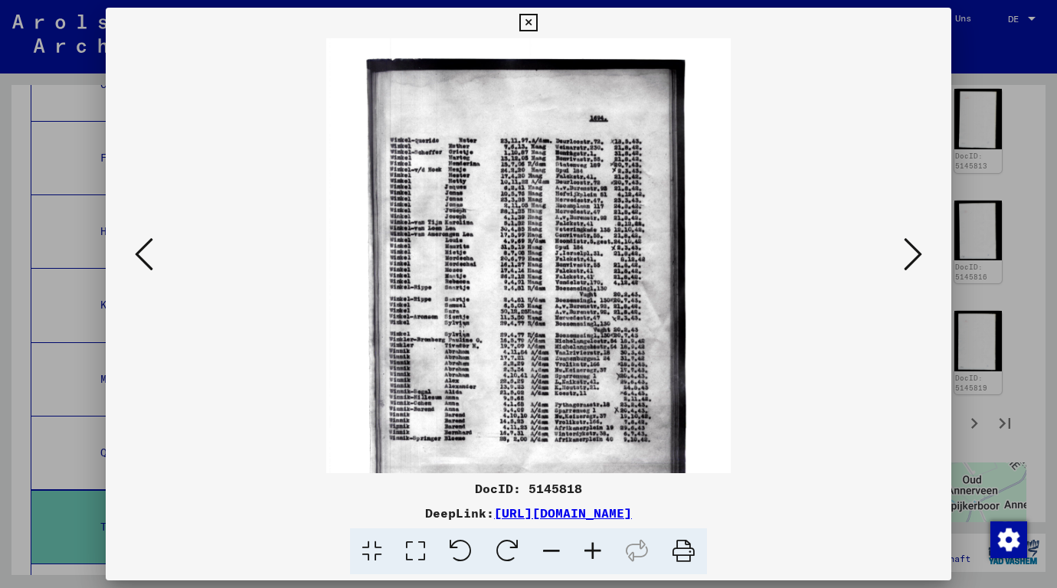
click at [589, 555] on icon at bounding box center [592, 552] width 41 height 47
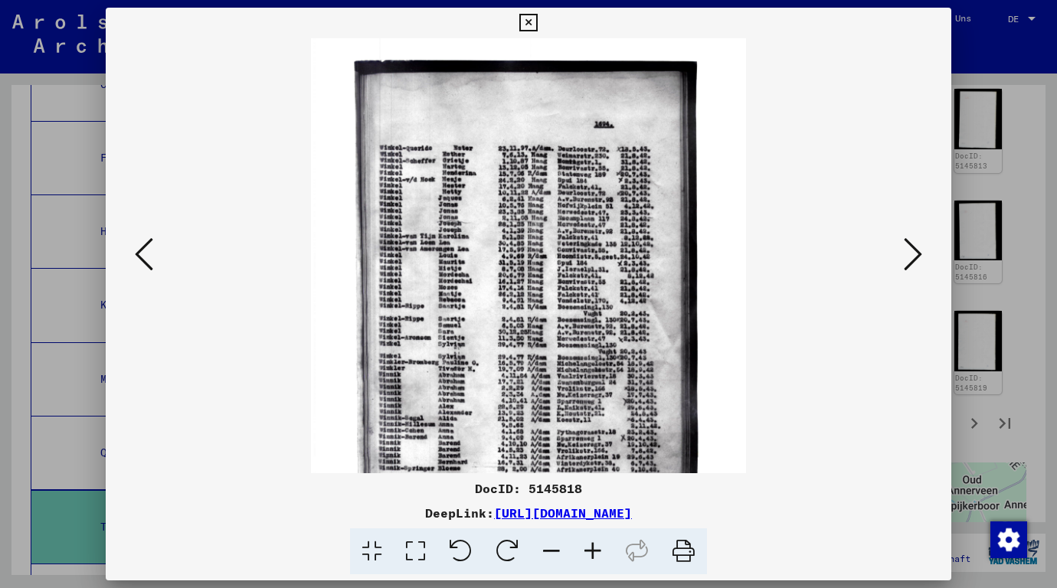
click at [589, 555] on icon at bounding box center [592, 552] width 41 height 47
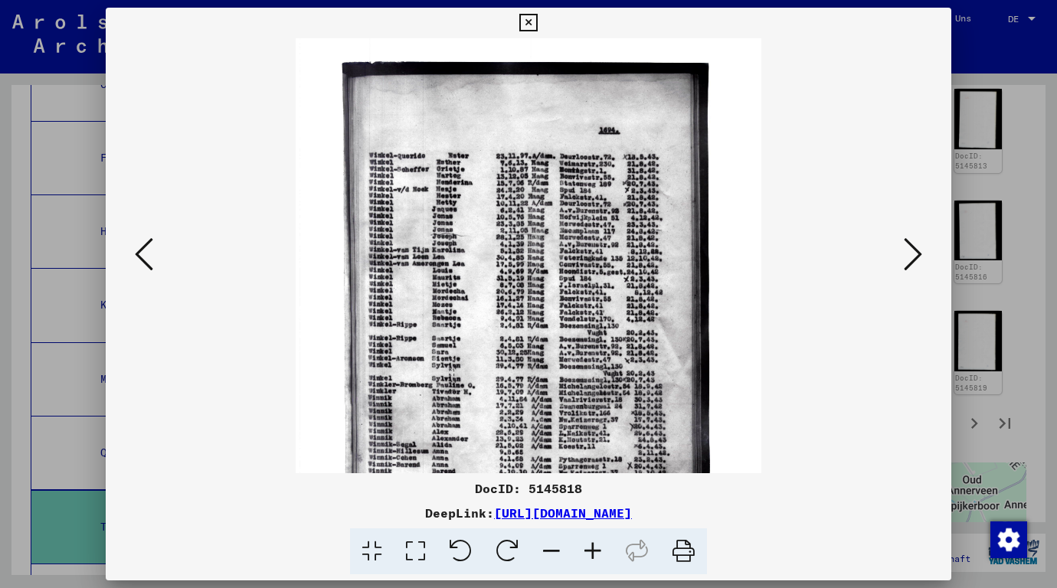
click at [589, 555] on icon at bounding box center [592, 552] width 41 height 47
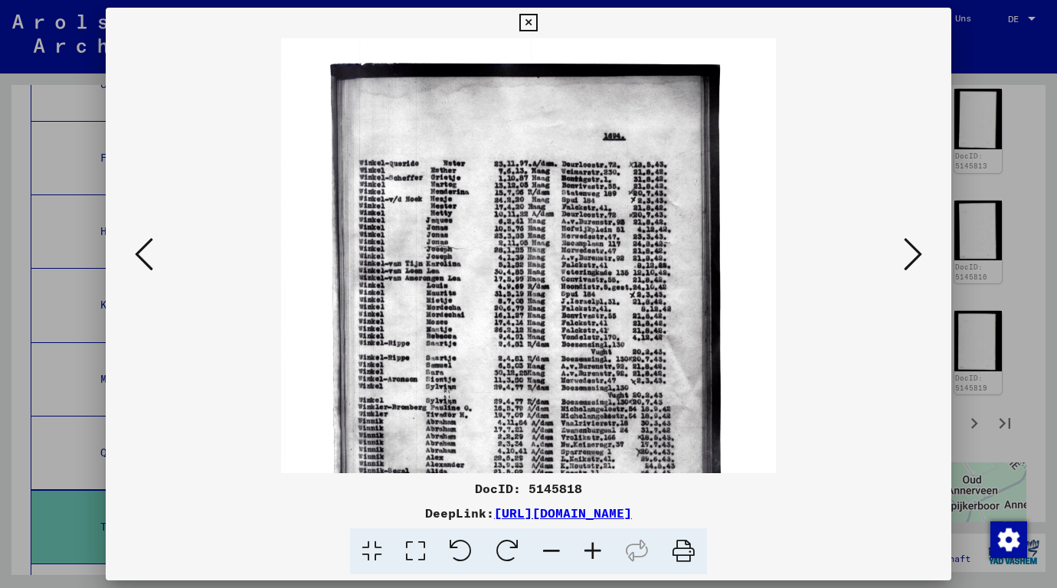
click at [589, 555] on icon at bounding box center [592, 552] width 41 height 47
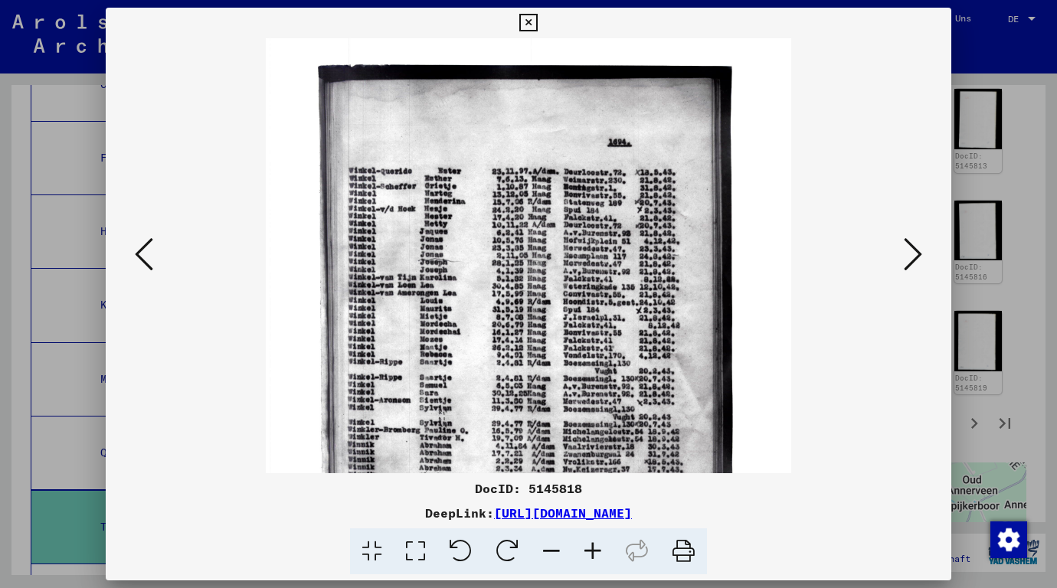
click at [589, 555] on icon at bounding box center [592, 552] width 41 height 47
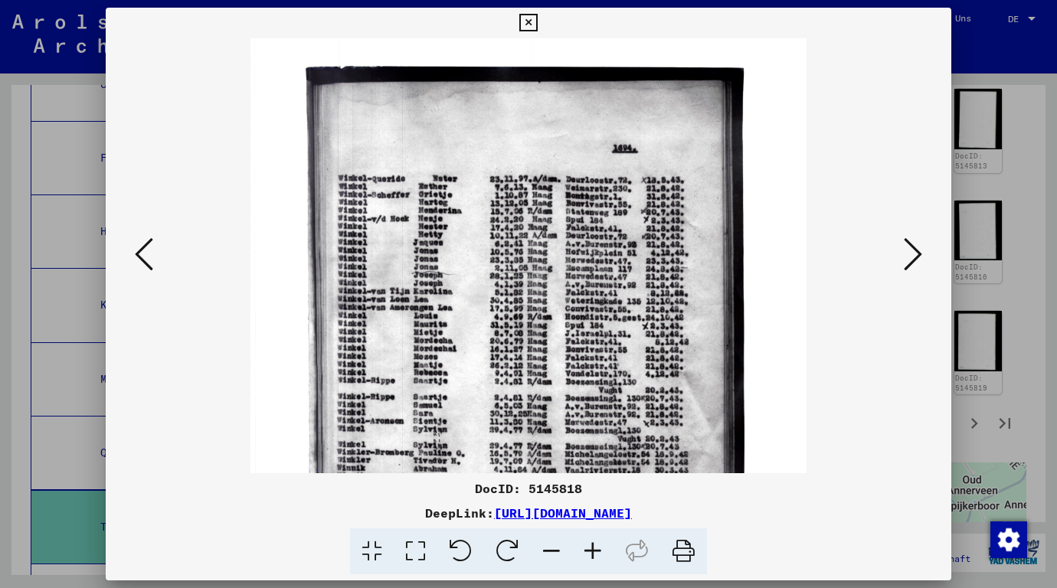
click at [589, 555] on icon at bounding box center [592, 552] width 41 height 47
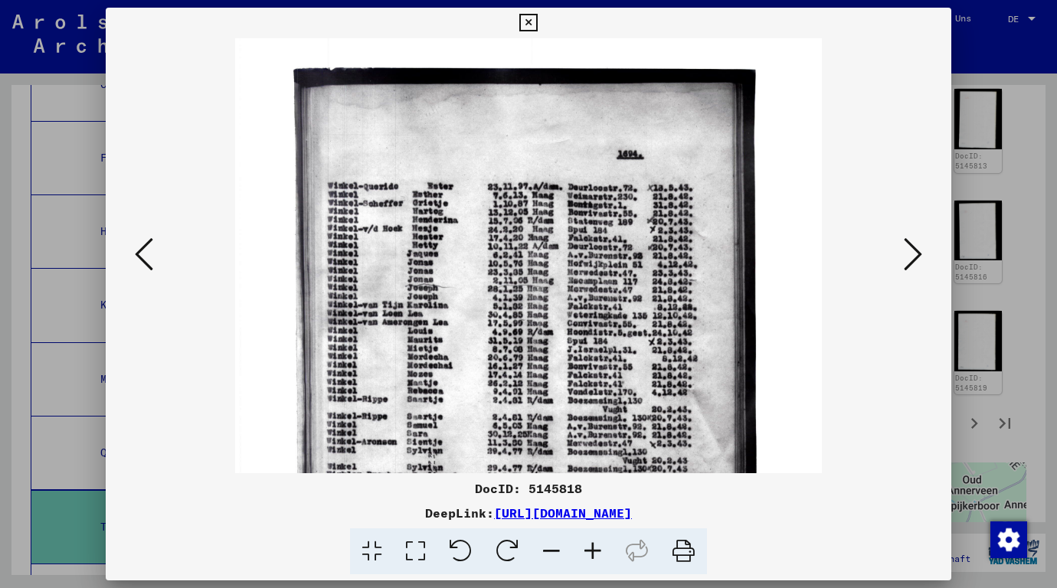
click at [589, 555] on icon at bounding box center [592, 552] width 41 height 47
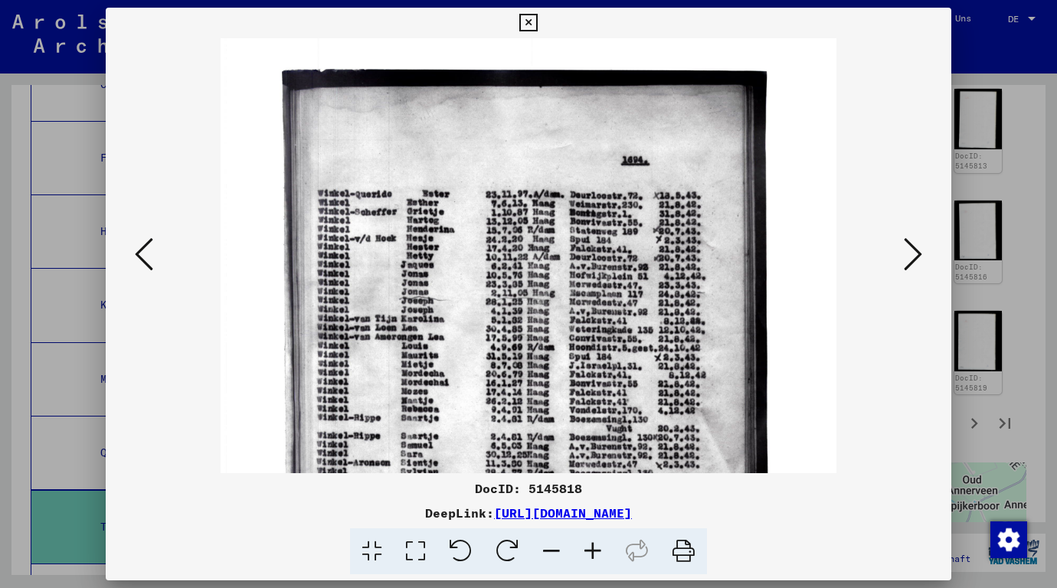
click at [589, 555] on icon at bounding box center [592, 552] width 41 height 47
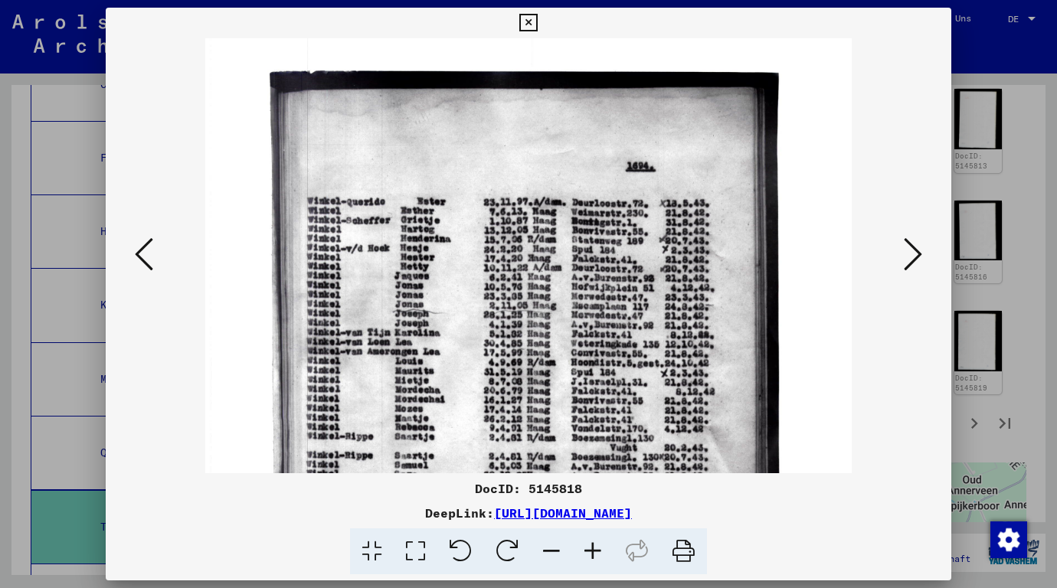
click at [589, 555] on icon at bounding box center [592, 552] width 41 height 47
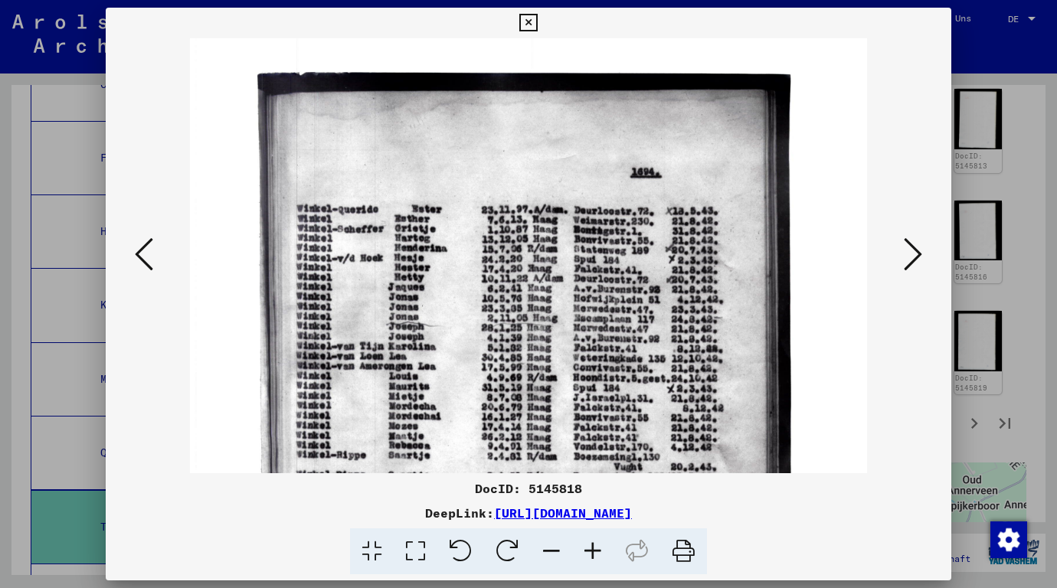
click at [589, 555] on icon at bounding box center [592, 552] width 41 height 47
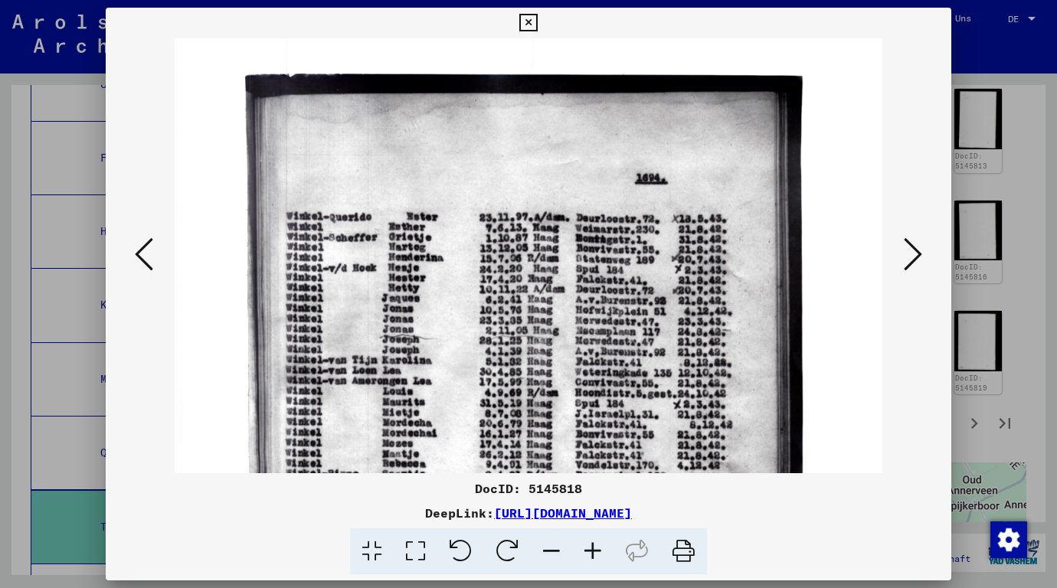
click at [589, 555] on icon at bounding box center [592, 552] width 41 height 47
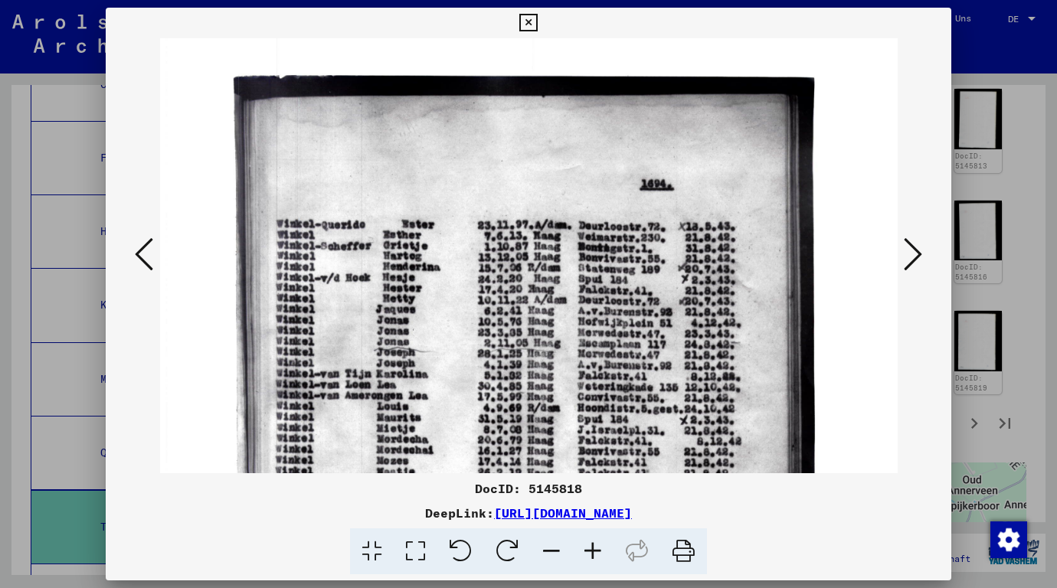
click at [589, 555] on icon at bounding box center [592, 552] width 41 height 47
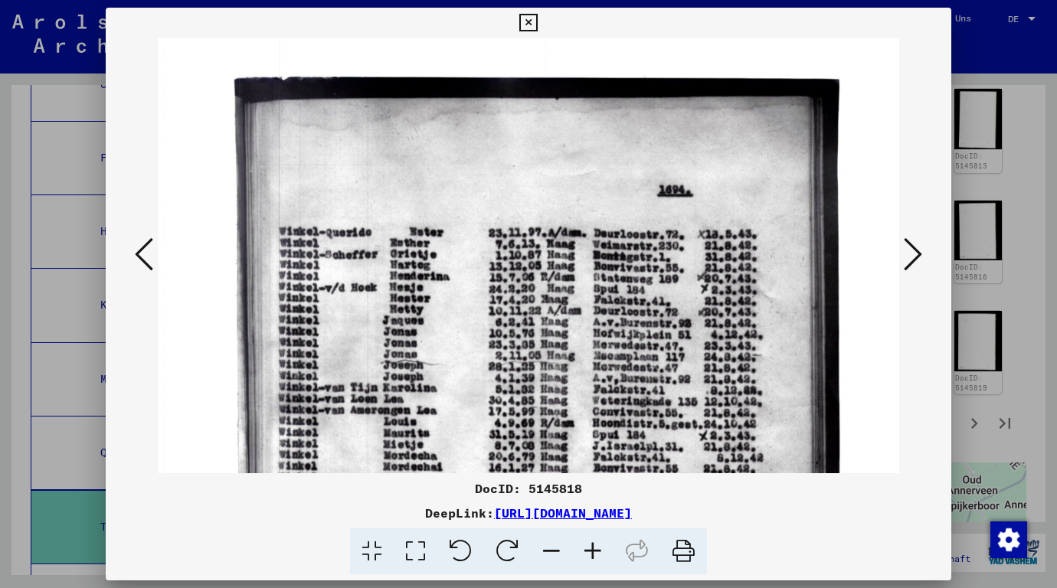
click at [528, 21] on icon at bounding box center [528, 23] width 18 height 18
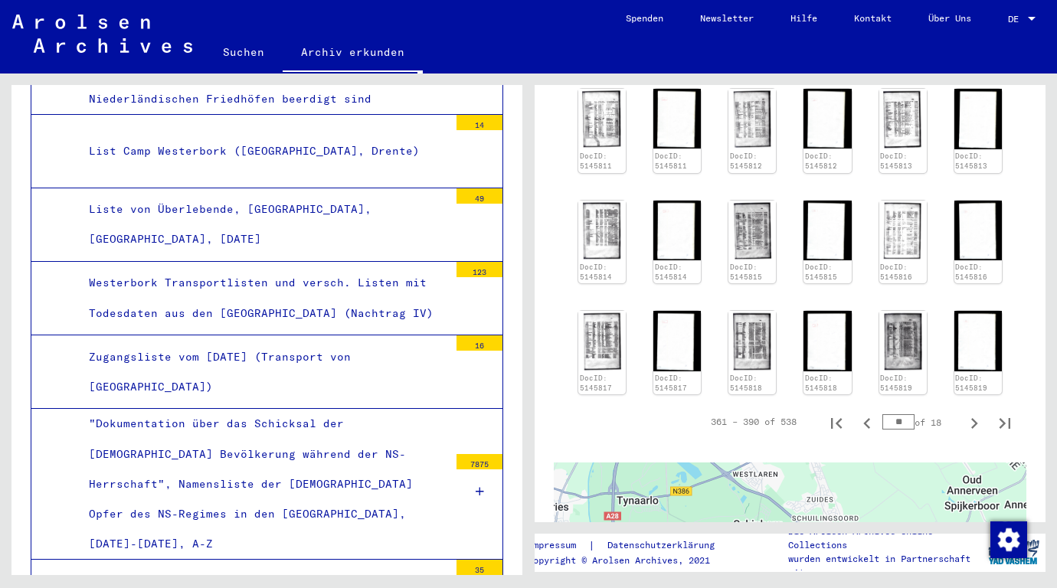
scroll to position [3878, 0]
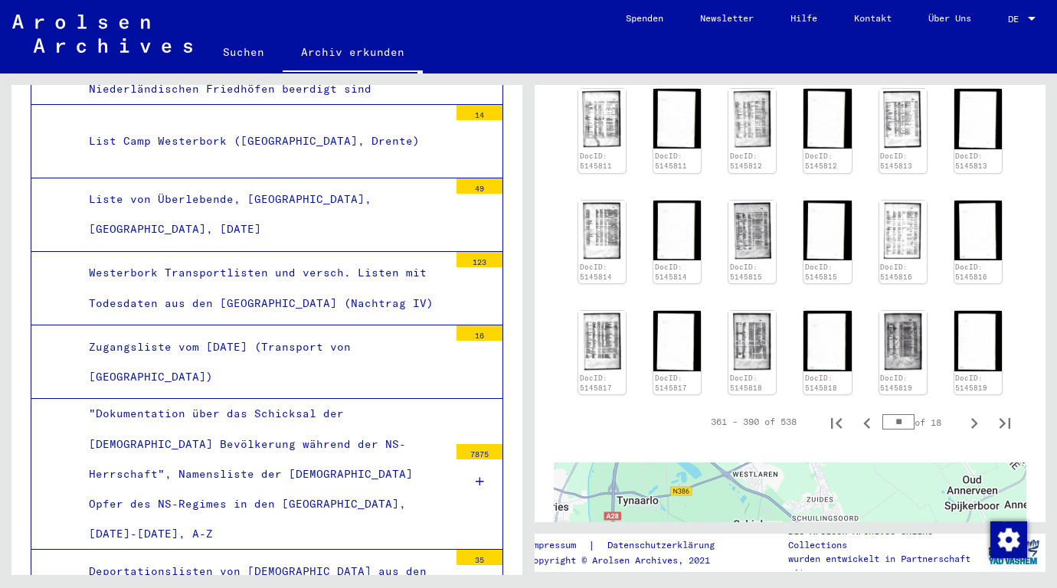
click at [310, 557] on div "Deportationslisten von [DEMOGRAPHIC_DATA] aus den [GEOGRAPHIC_DATA]" at bounding box center [263, 587] width 372 height 60
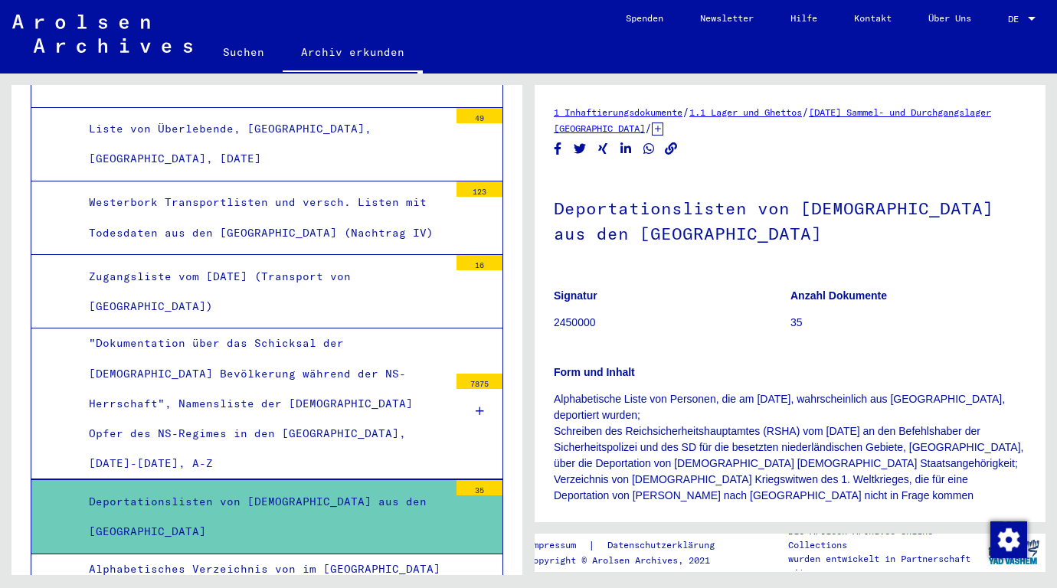
scroll to position [4031, 0]
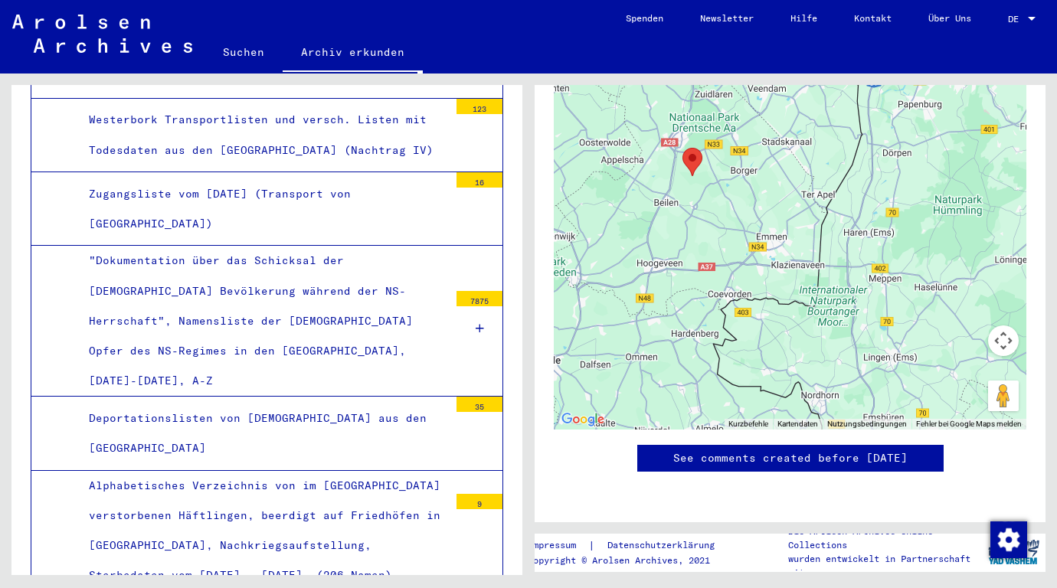
scroll to position [815, 0]
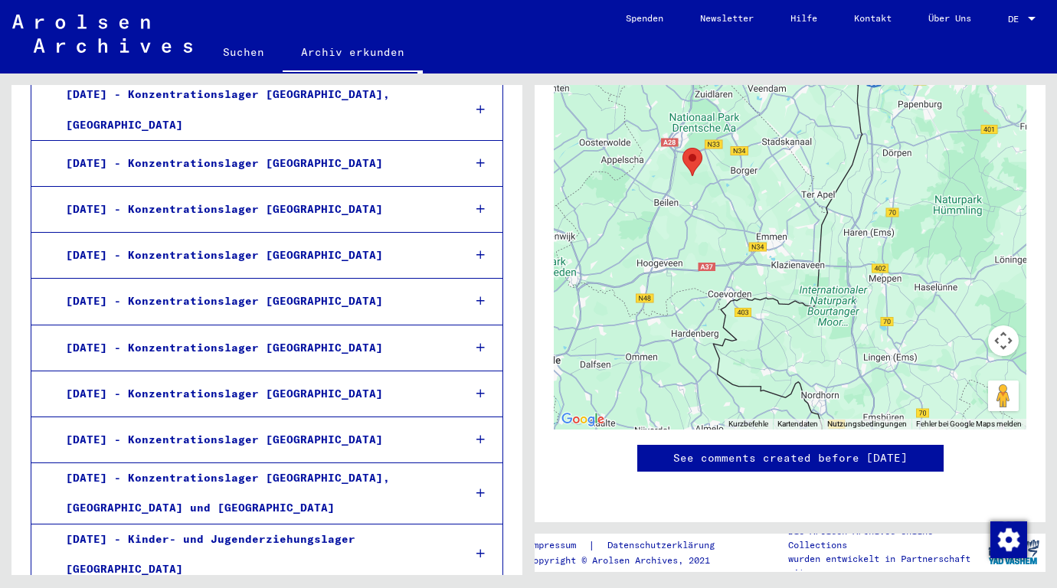
scroll to position [4874, 0]
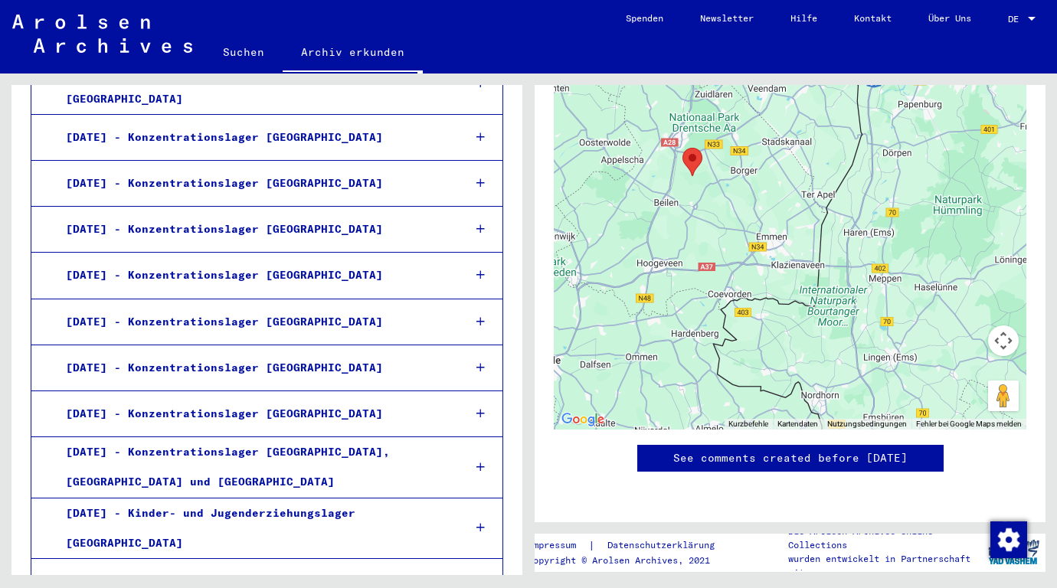
click at [477, 576] on icon at bounding box center [481, 581] width 8 height 11
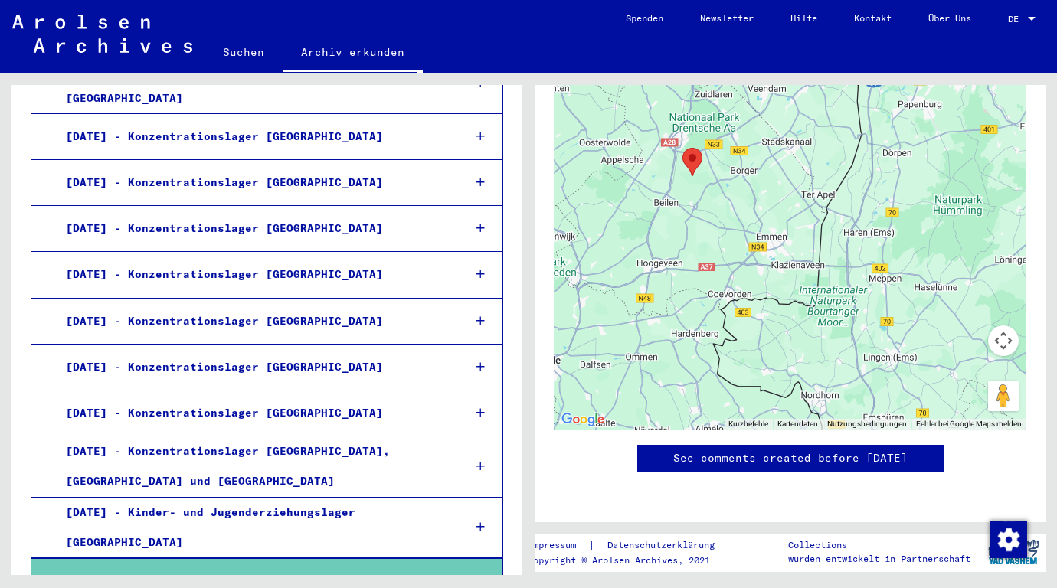
scroll to position [4873, 0]
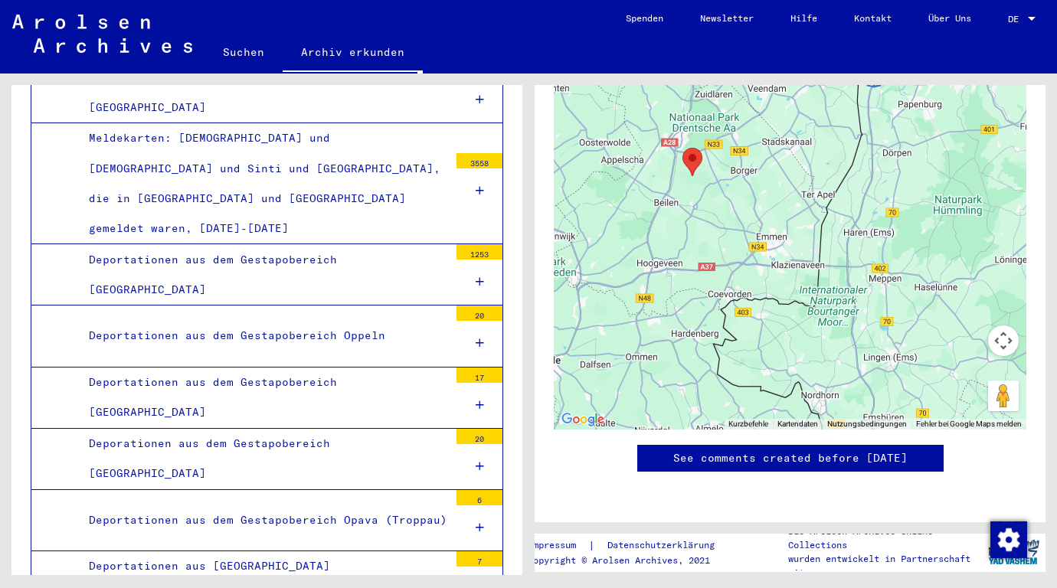
scroll to position [6482, 0]
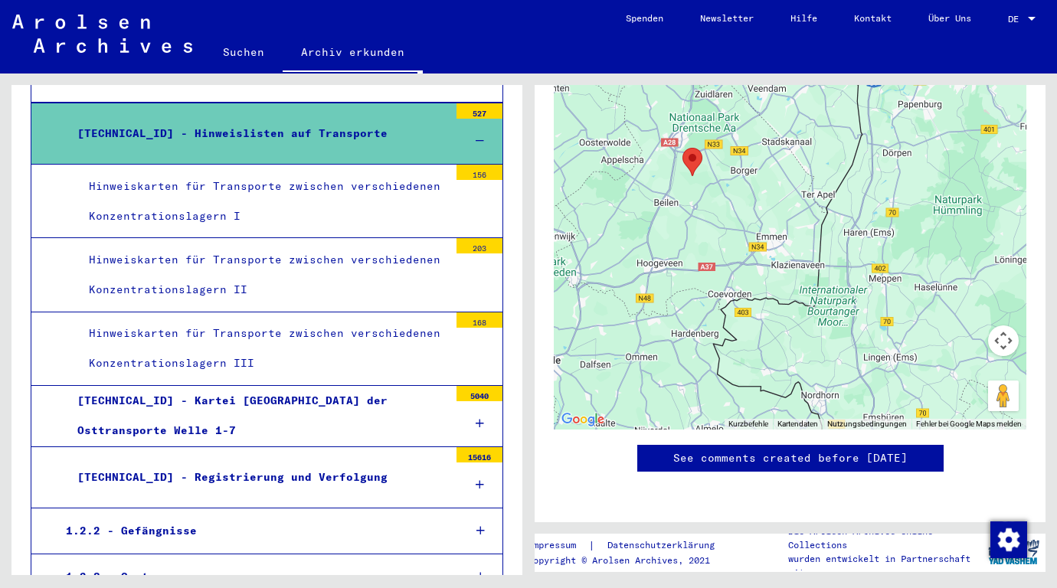
scroll to position [7171, 0]
